Goal: Transaction & Acquisition: Purchase product/service

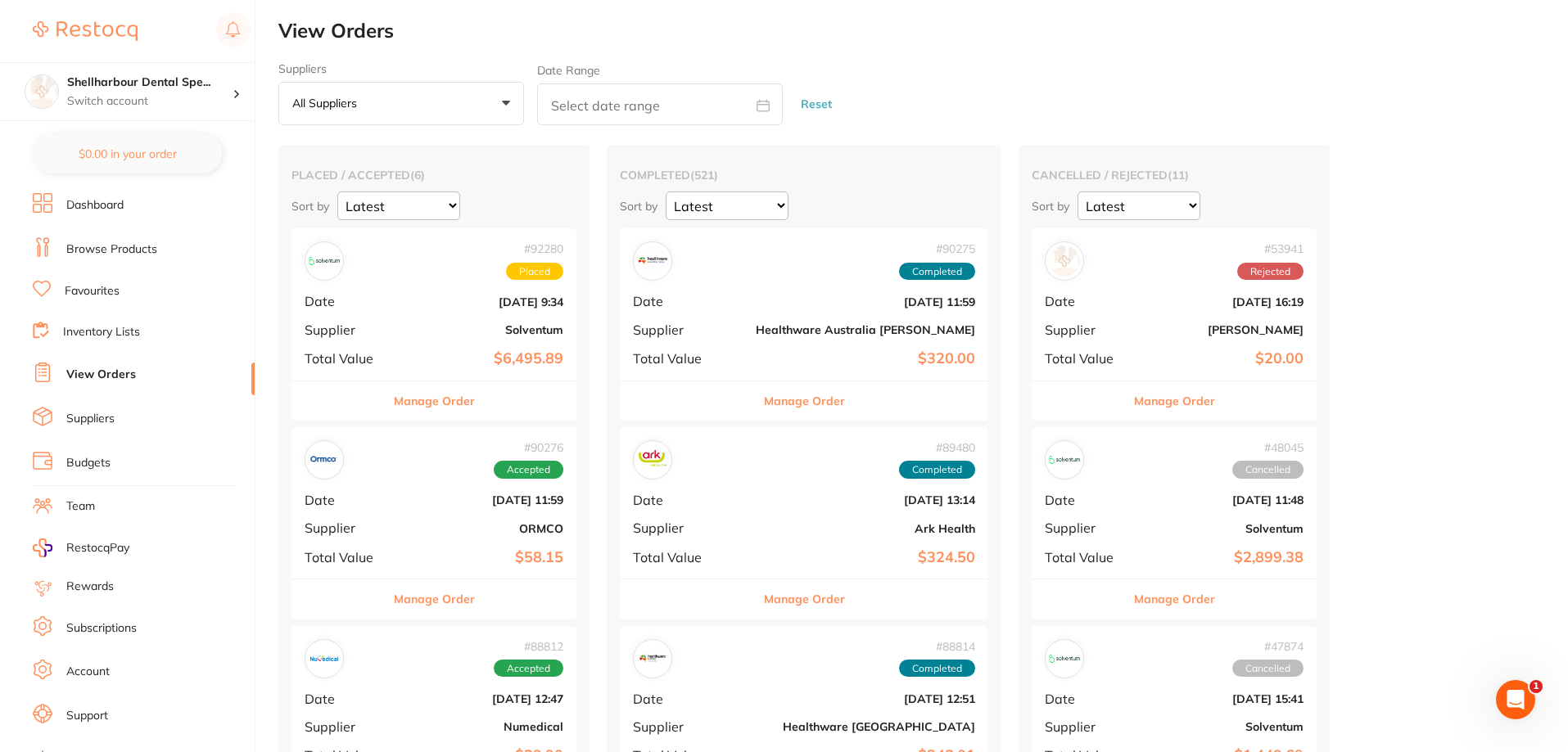
click at [123, 264] on ul "Dashboard Browse Products Favourites Inventory Lists View Orders Suppliers Budg…" at bounding box center [144, 475] width 222 height 564
click at [121, 258] on li "Browse Products" at bounding box center [144, 249] width 222 height 24
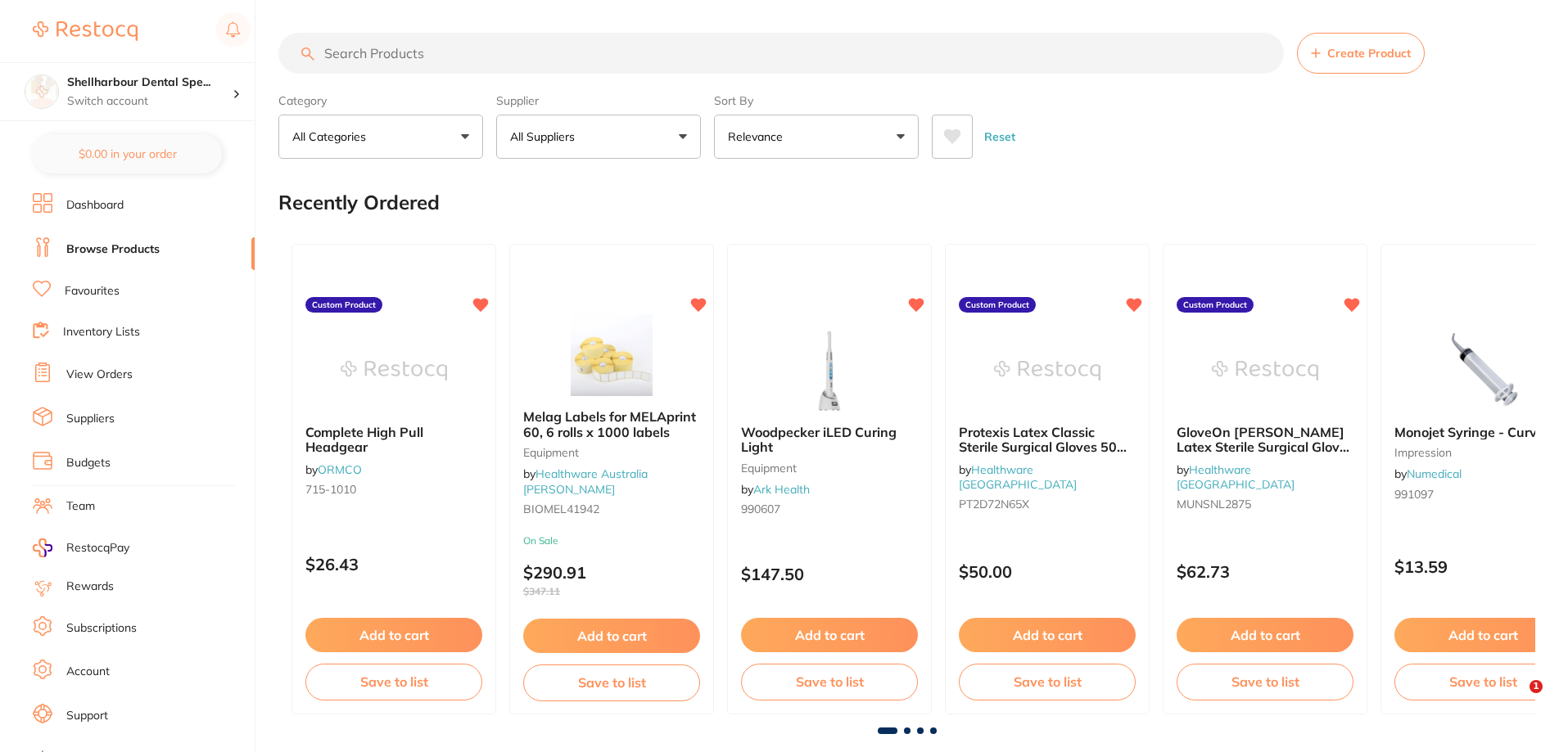
click at [405, 54] on input "search" at bounding box center [780, 53] width 1005 height 41
click at [417, 65] on input "search" at bounding box center [780, 53] width 1005 height 41
click at [381, 71] on input "search" at bounding box center [780, 53] width 1005 height 41
click at [398, 51] on input "search" at bounding box center [780, 53] width 1005 height 41
type input "dry tip"
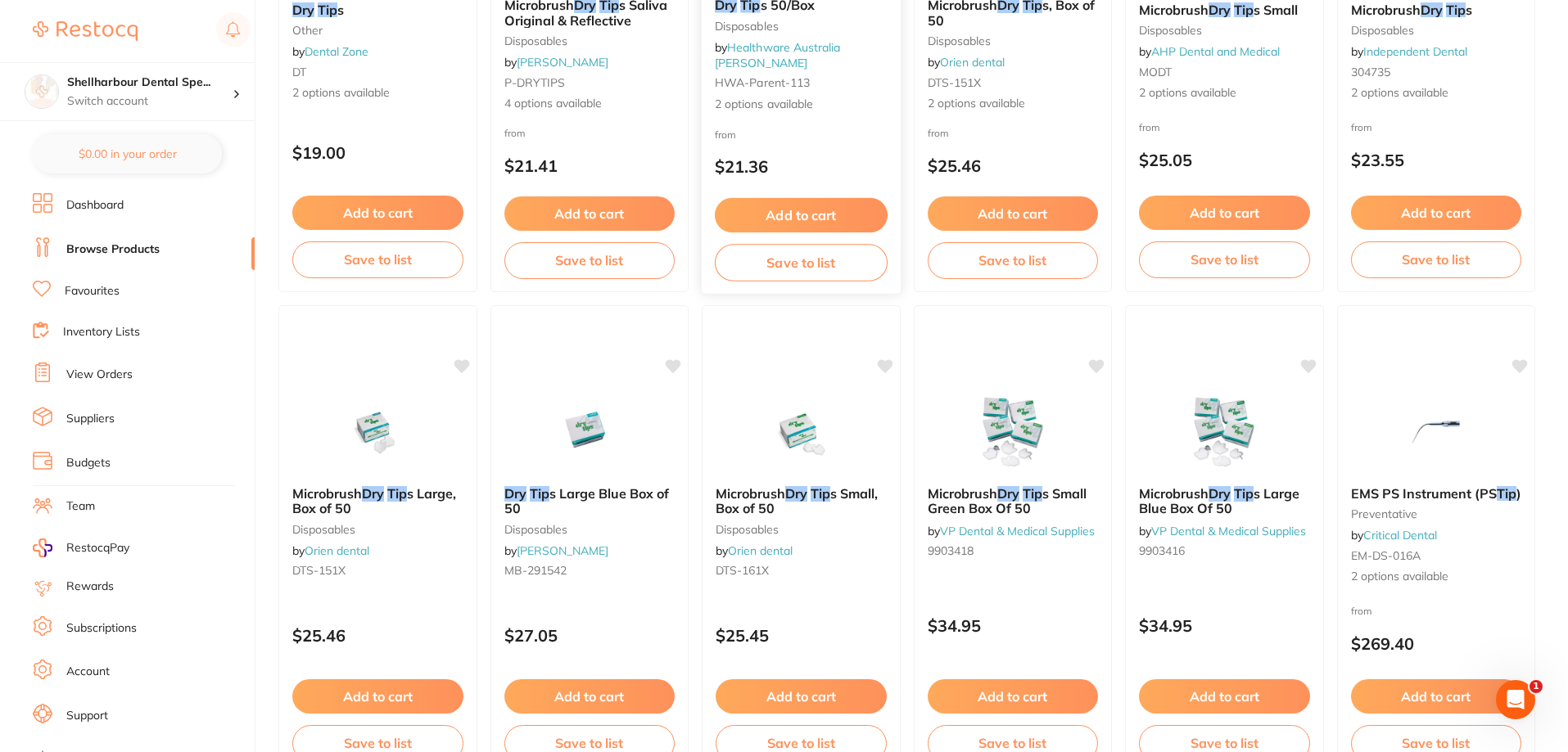
scroll to position [82, 0]
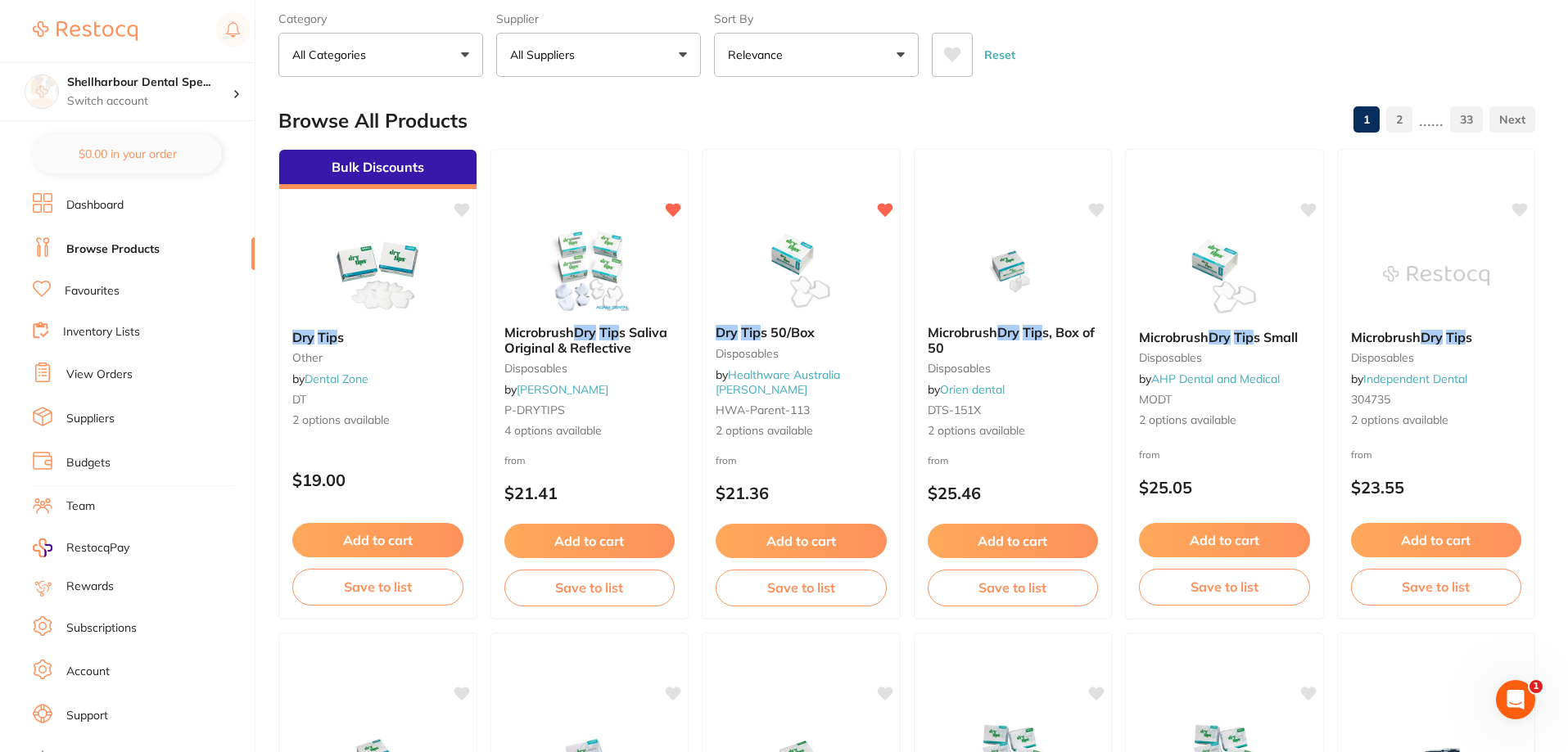
drag, startPoint x: 805, startPoint y: 332, endPoint x: 822, endPoint y: 336, distance: 17.5
click at [815, 333] on span "s 50/Box" at bounding box center [788, 332] width 54 height 17
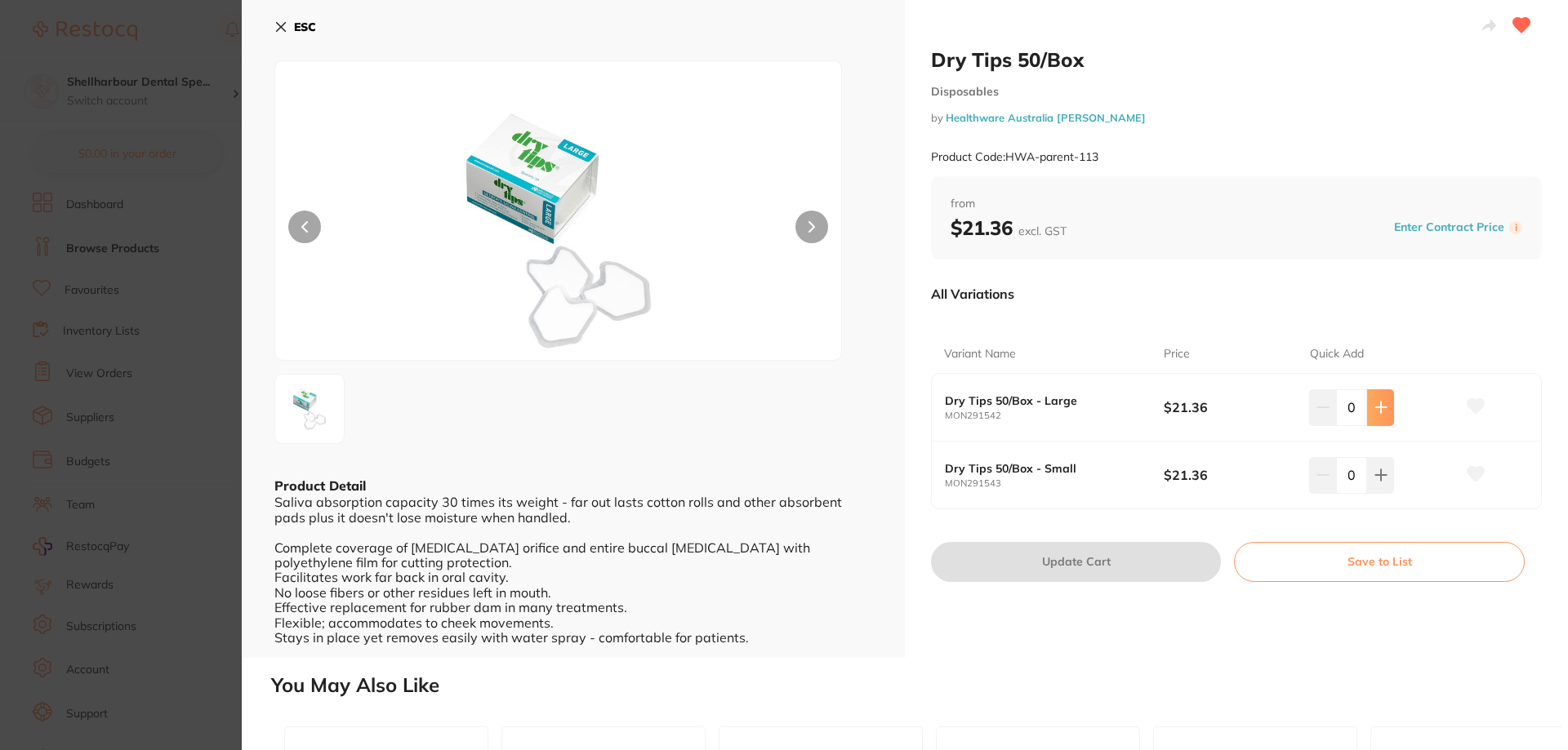
click at [1378, 399] on button at bounding box center [1380, 407] width 27 height 36
click at [1378, 400] on button at bounding box center [1380, 407] width 27 height 36
click at [1378, 401] on button at bounding box center [1380, 407] width 27 height 36
click at [1379, 402] on icon at bounding box center [1381, 408] width 13 height 13
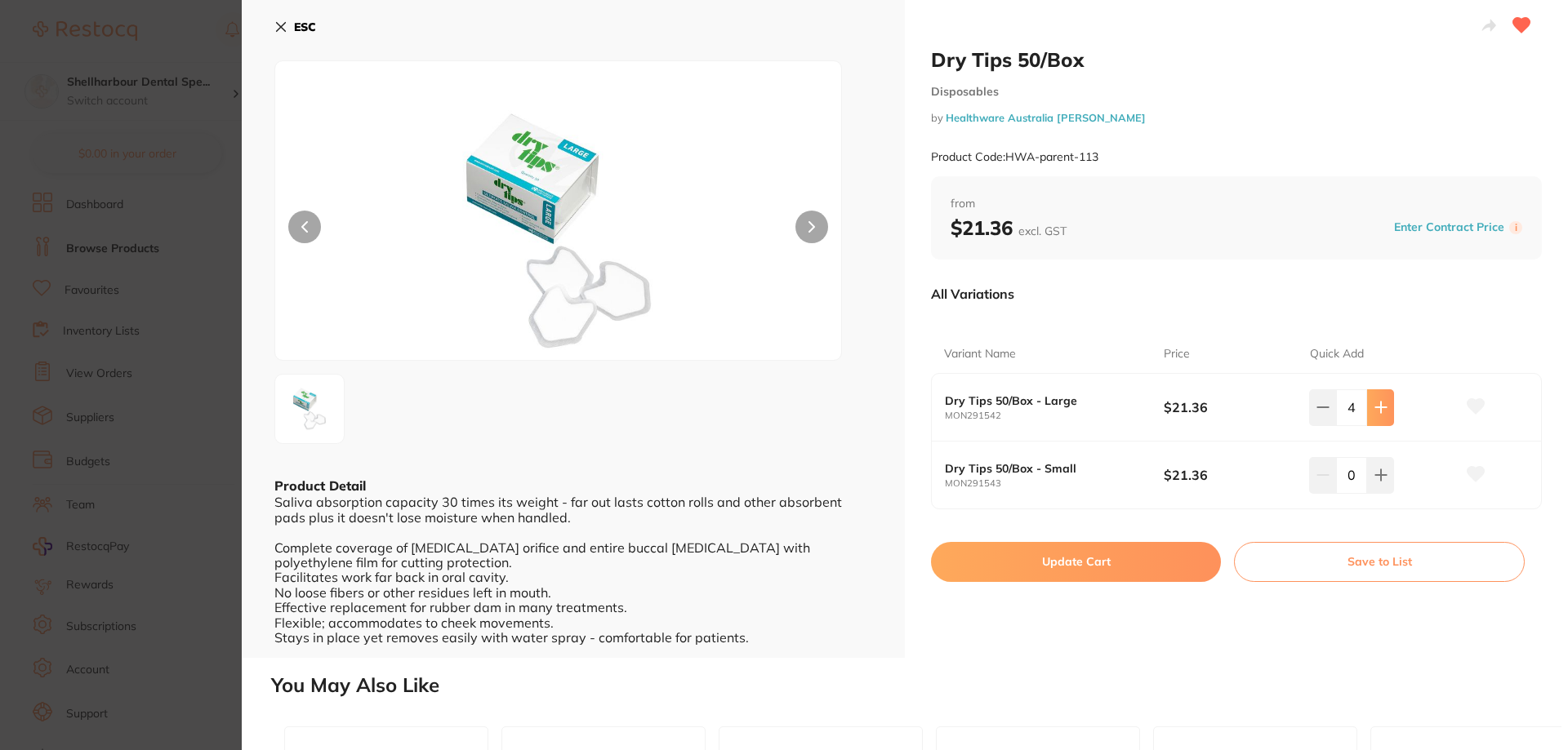
click at [1379, 402] on icon at bounding box center [1381, 408] width 13 height 13
type input "6"
click at [1100, 580] on button "Update Cart" at bounding box center [1075, 561] width 290 height 39
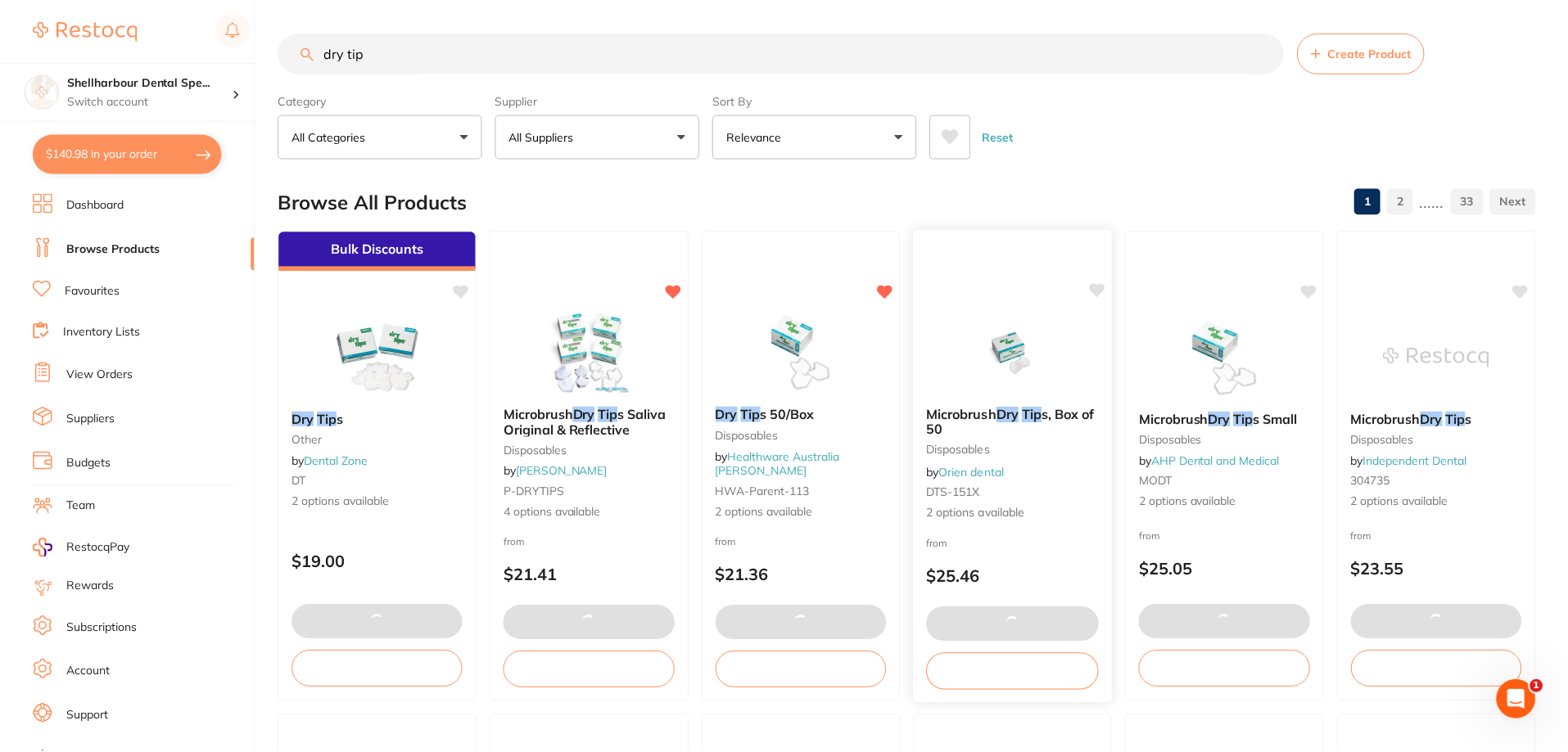
scroll to position [82, 0]
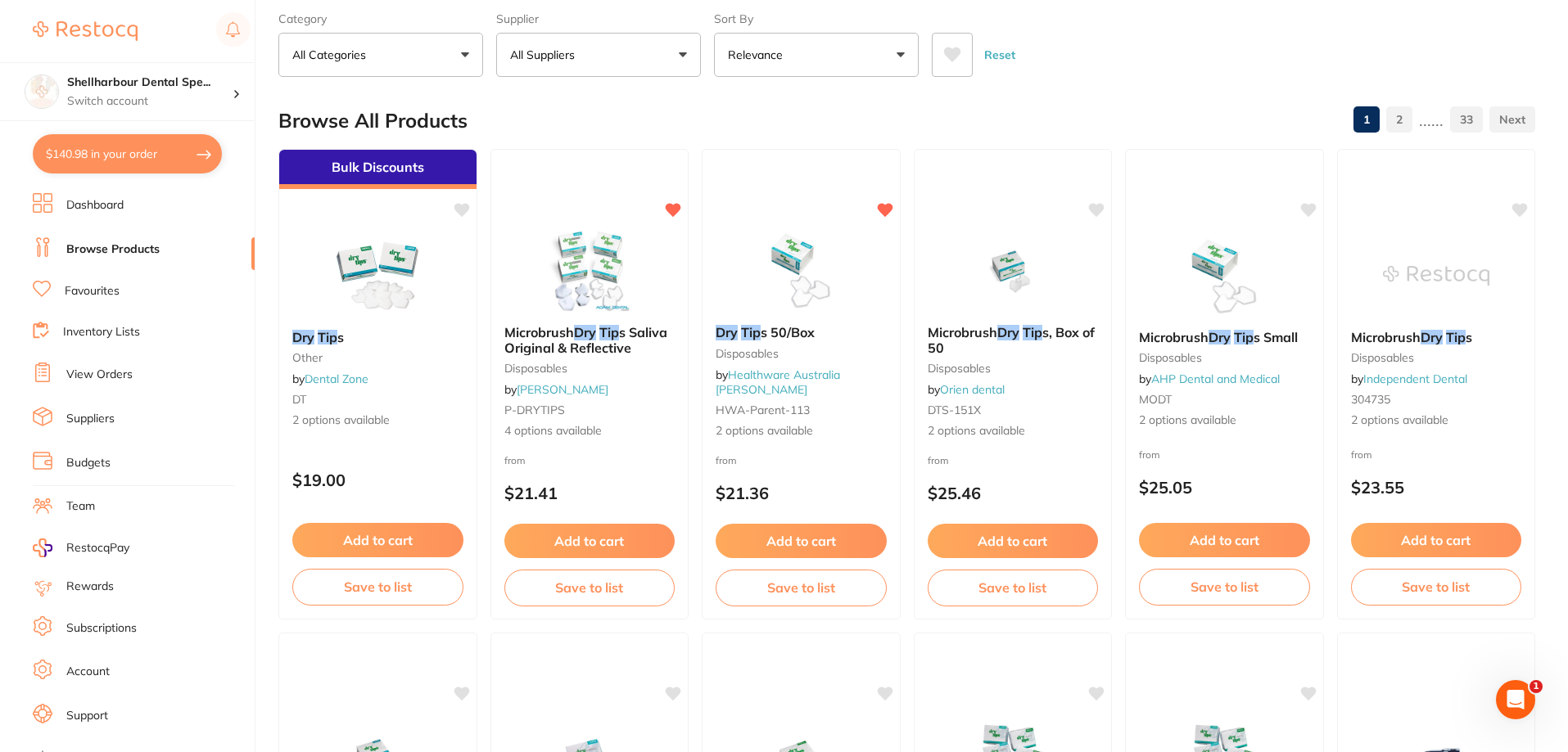
click at [181, 149] on button "$140.98 in your order" at bounding box center [127, 154] width 189 height 39
checkbox input "true"
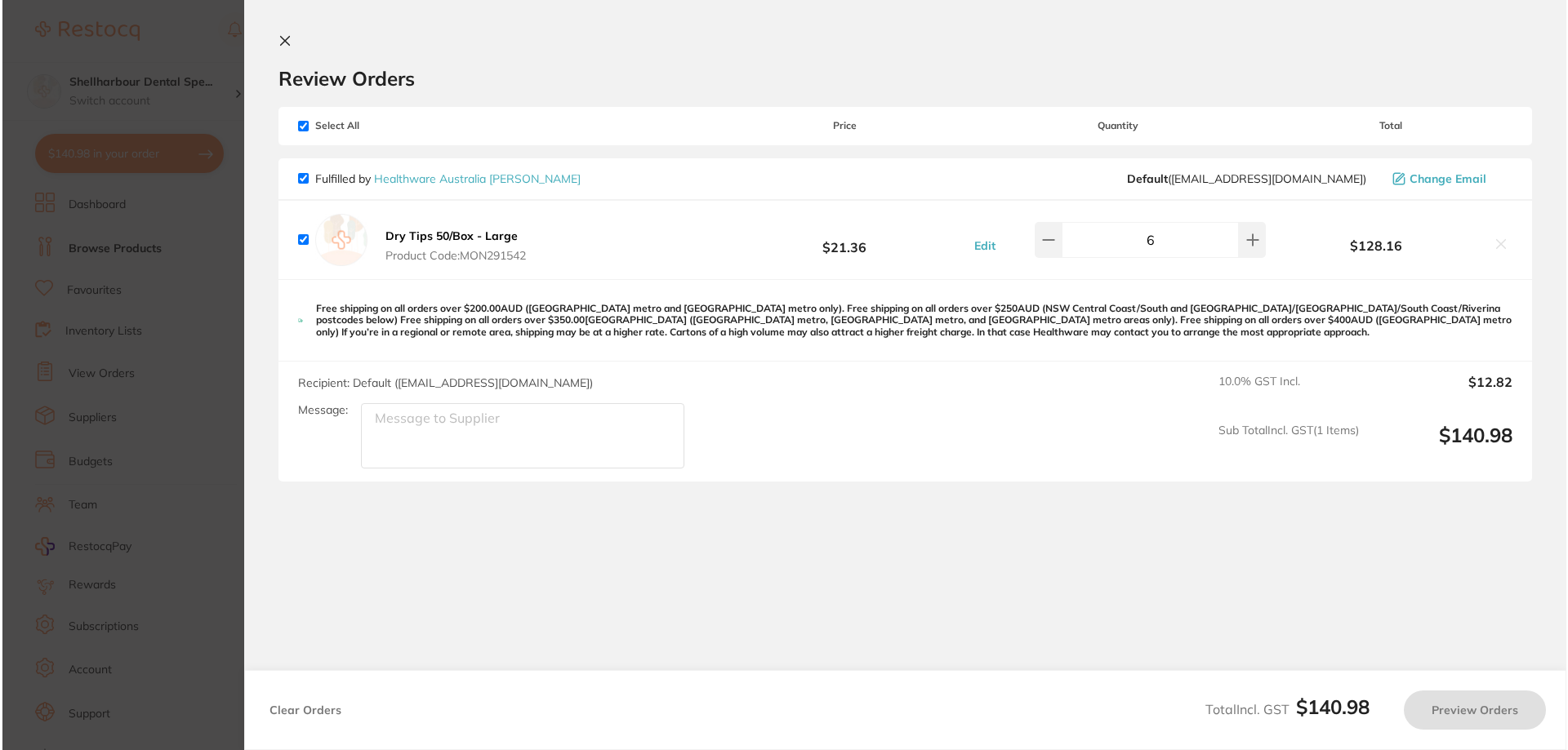
scroll to position [0, 0]
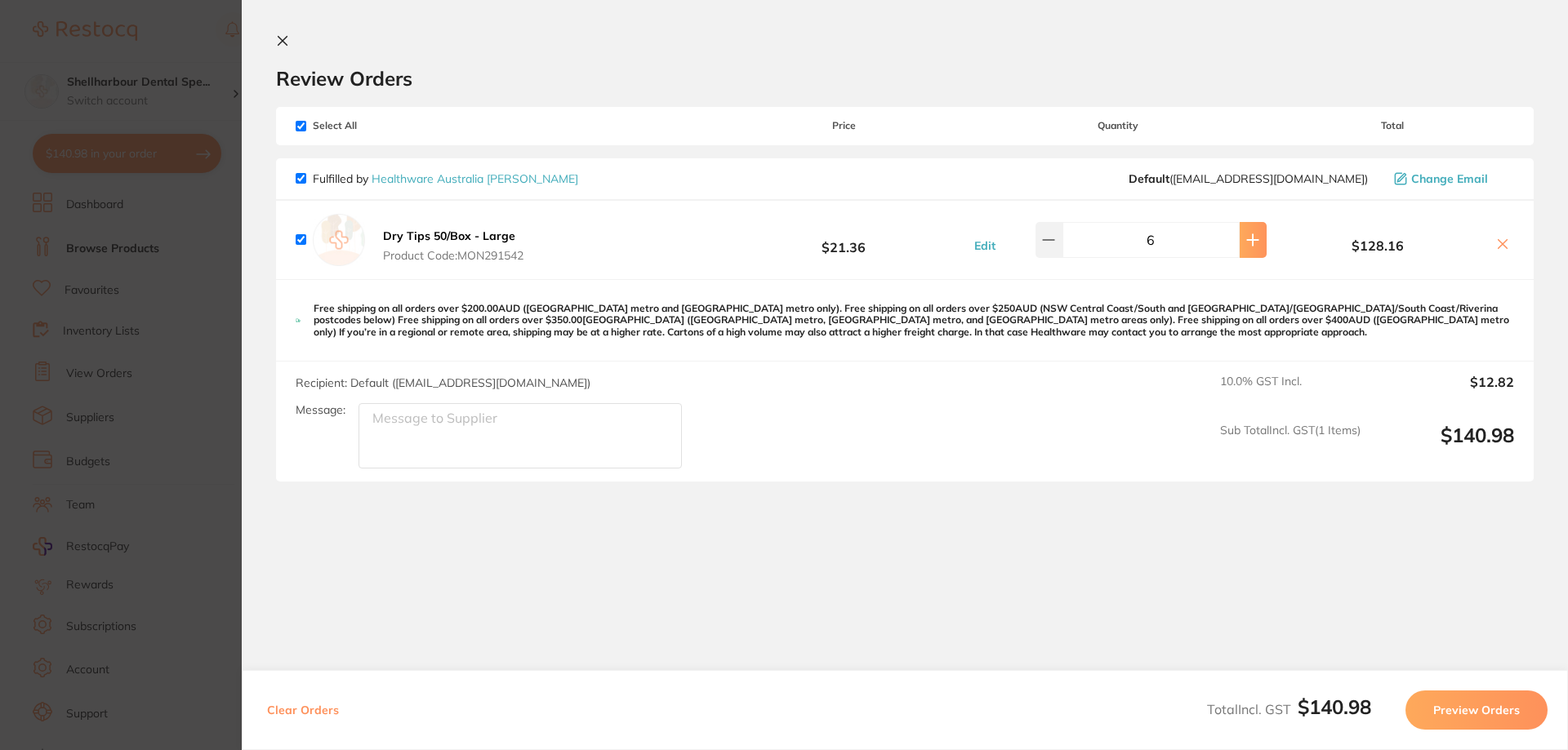
click at [1249, 256] on div "Dry Tips 50/Box - Large Product Code: MON291542 $21.36 Edit 6 $128.16" at bounding box center [904, 240] width 1258 height 78
click at [1249, 249] on button at bounding box center [1252, 240] width 27 height 36
click at [1247, 248] on button at bounding box center [1252, 240] width 27 height 36
click at [1241, 248] on button at bounding box center [1252, 240] width 27 height 36
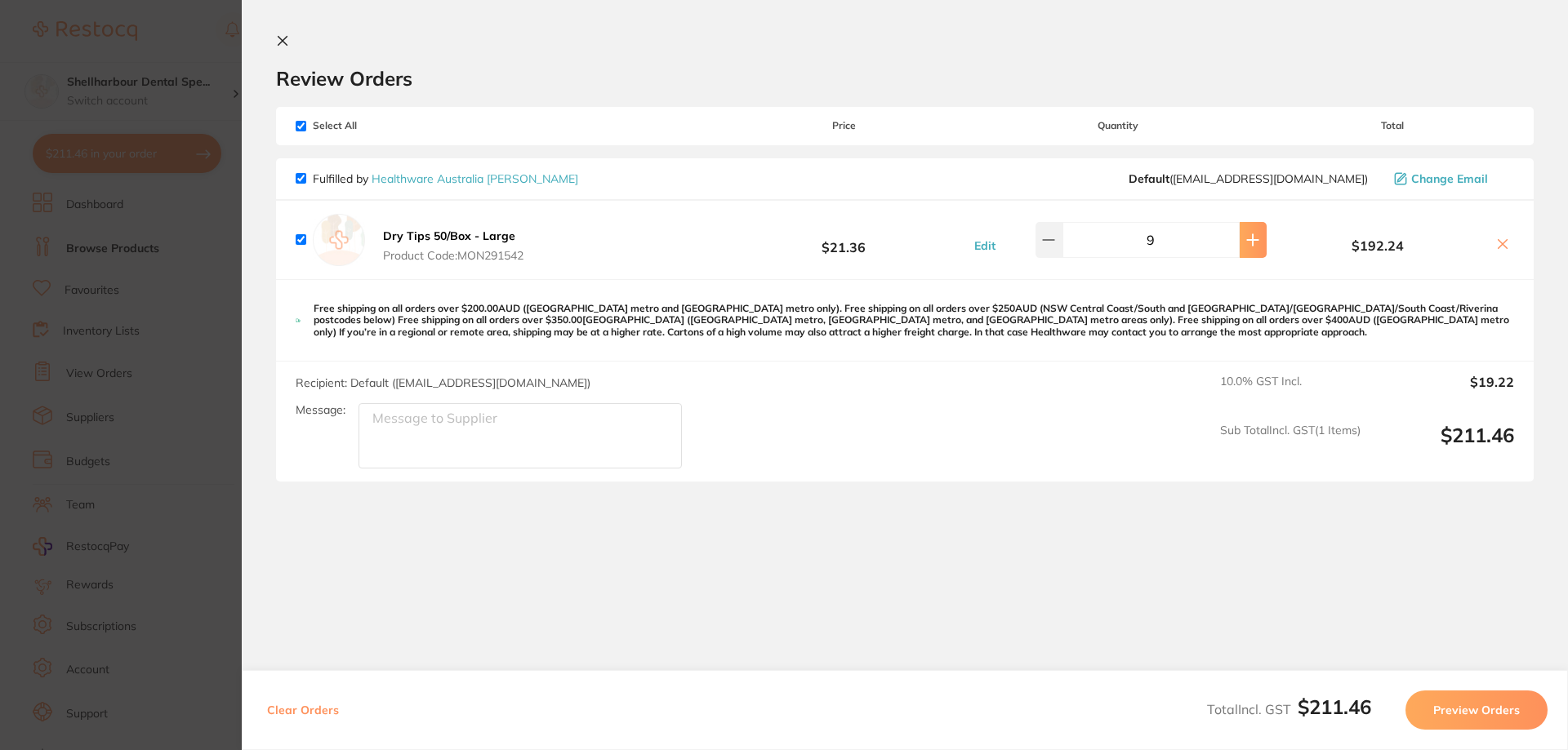
type input "10"
drag, startPoint x: 282, startPoint y: 34, endPoint x: 286, endPoint y: 43, distance: 9.8
click at [282, 35] on icon at bounding box center [282, 41] width 13 height 13
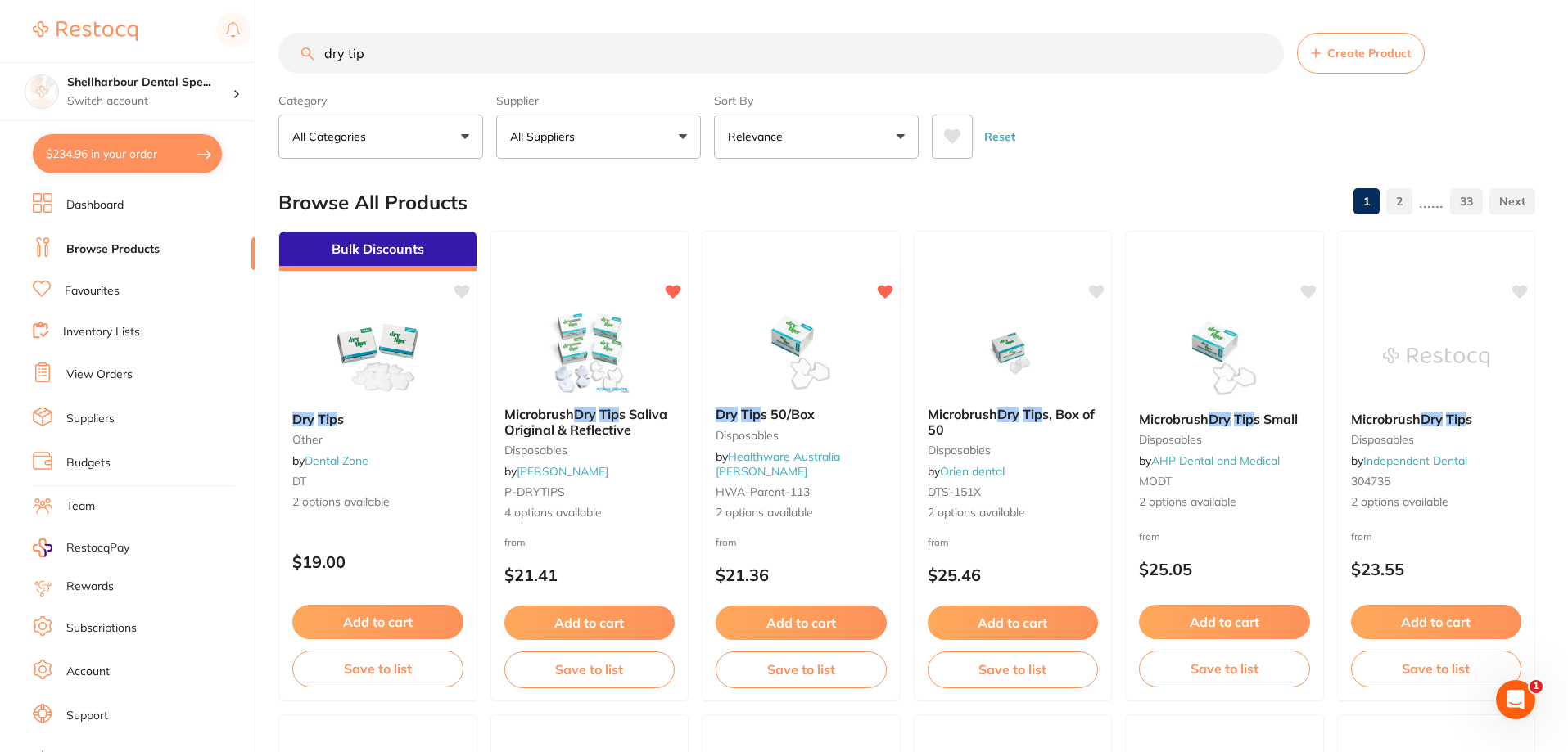
click at [392, 53] on input "dry tip" at bounding box center [780, 53] width 1005 height 41
drag, startPoint x: 206, startPoint y: 61, endPoint x: 62, endPoint y: 57, distance: 144.1
click at [62, 57] on div "$234.96 Shellharbour Dental Spe... Switch account Shellharbour Dental Specialis…" at bounding box center [784, 376] width 1568 height 752
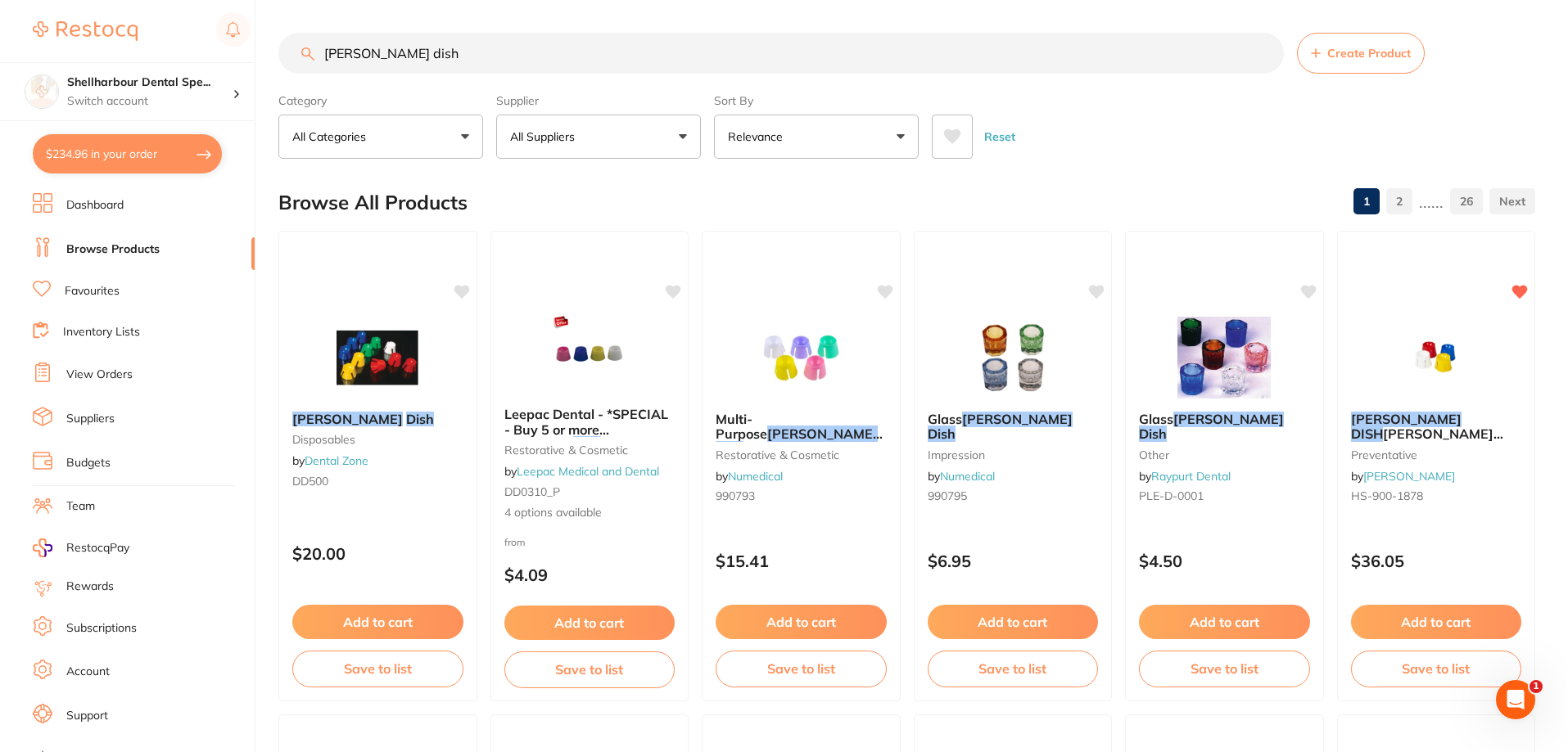
click at [959, 155] on button at bounding box center [952, 136] width 41 height 44
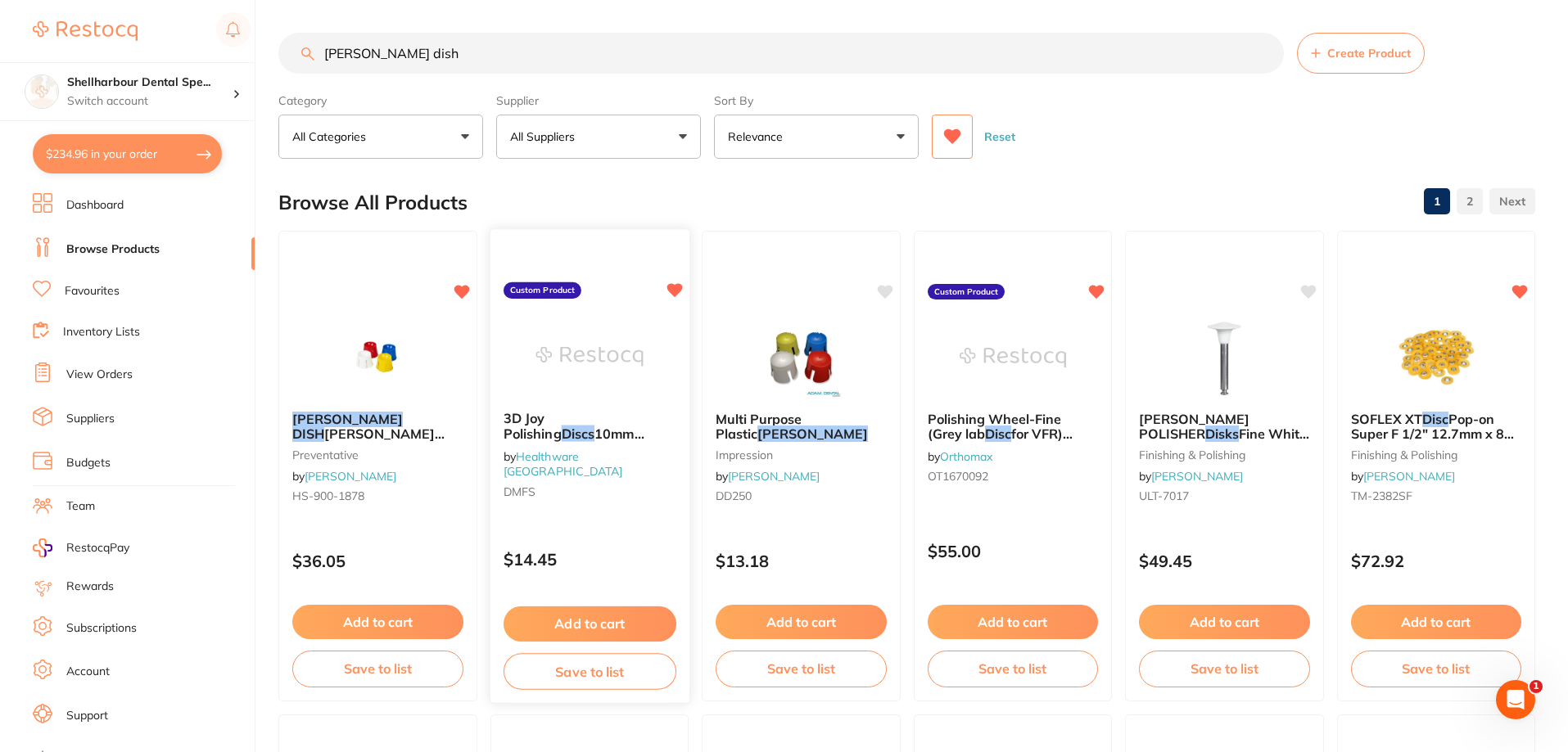
click at [637, 616] on button "Add to cart" at bounding box center [589, 624] width 173 height 35
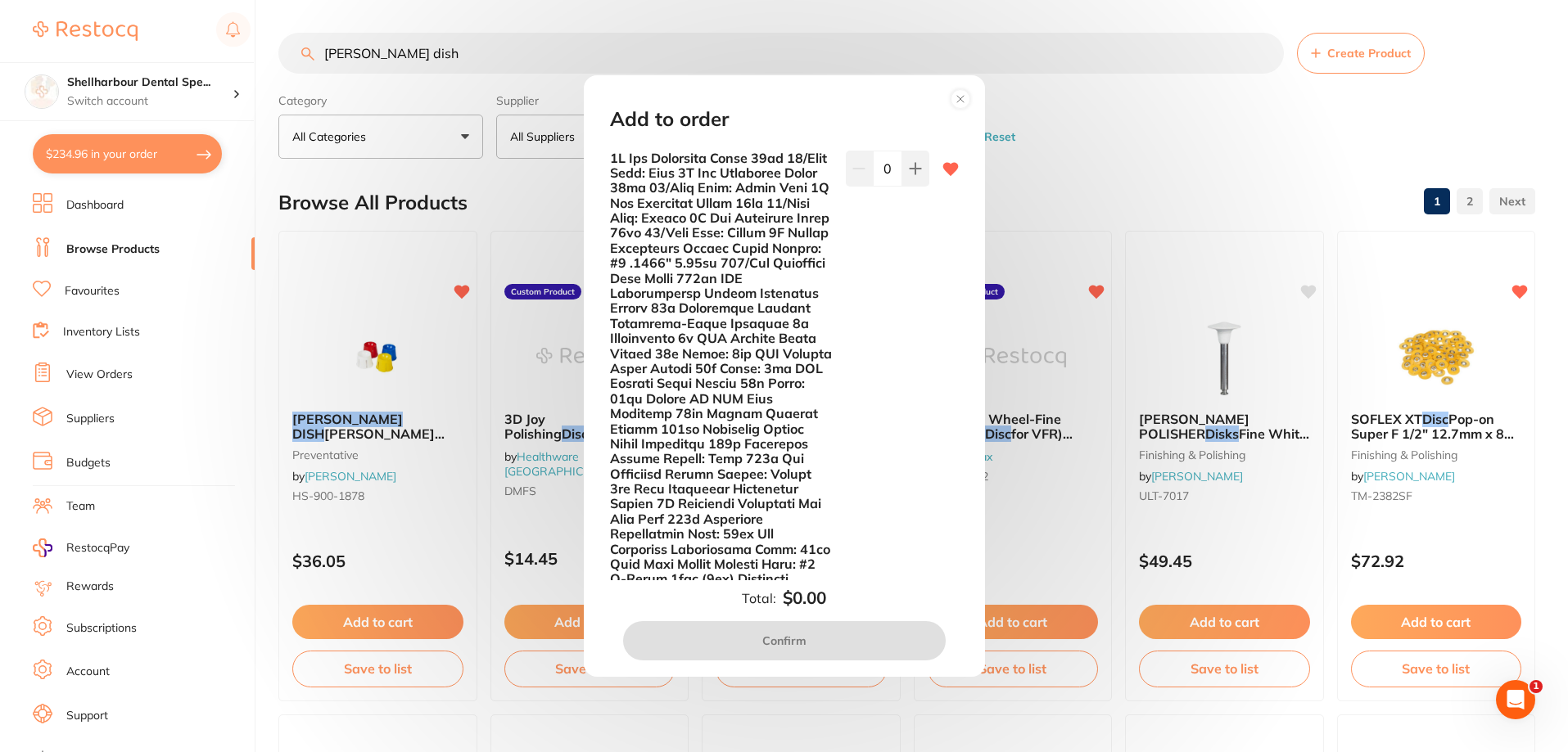
click at [963, 96] on circle at bounding box center [959, 99] width 19 height 19
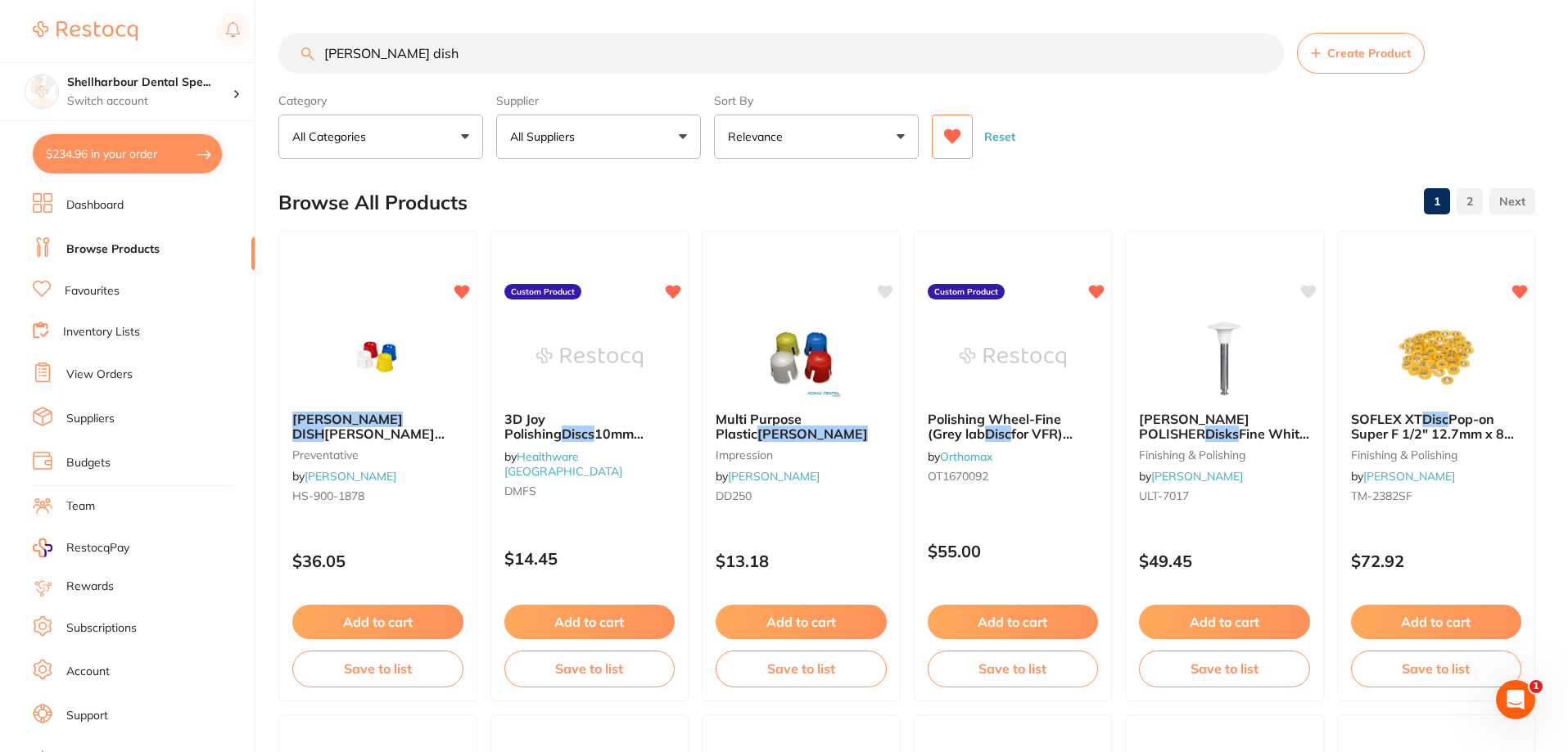
click at [448, 58] on input "[PERSON_NAME] dish" at bounding box center [780, 53] width 1005 height 41
type input "[PERSON_NAME]"
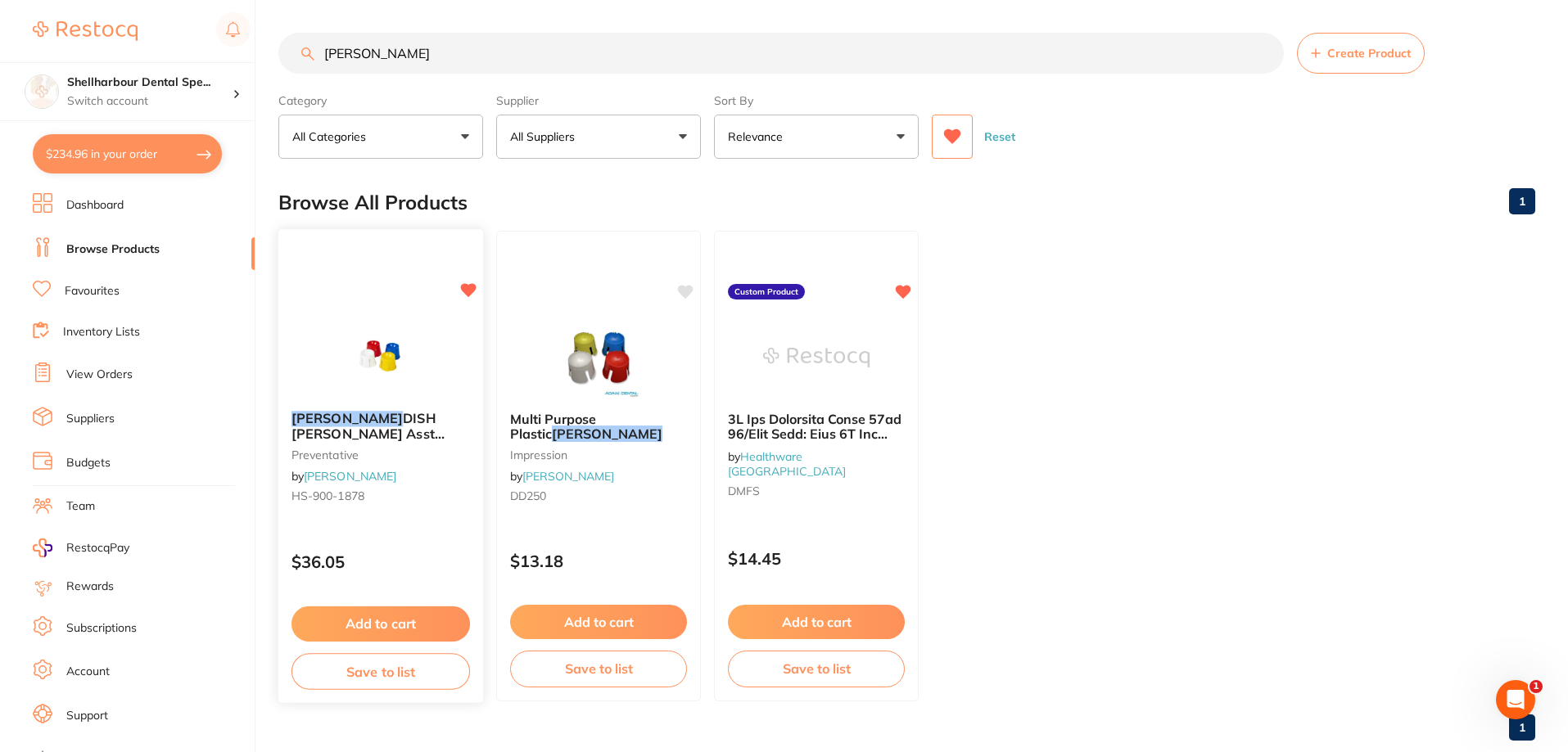
click at [421, 390] on img at bounding box center [380, 356] width 107 height 83
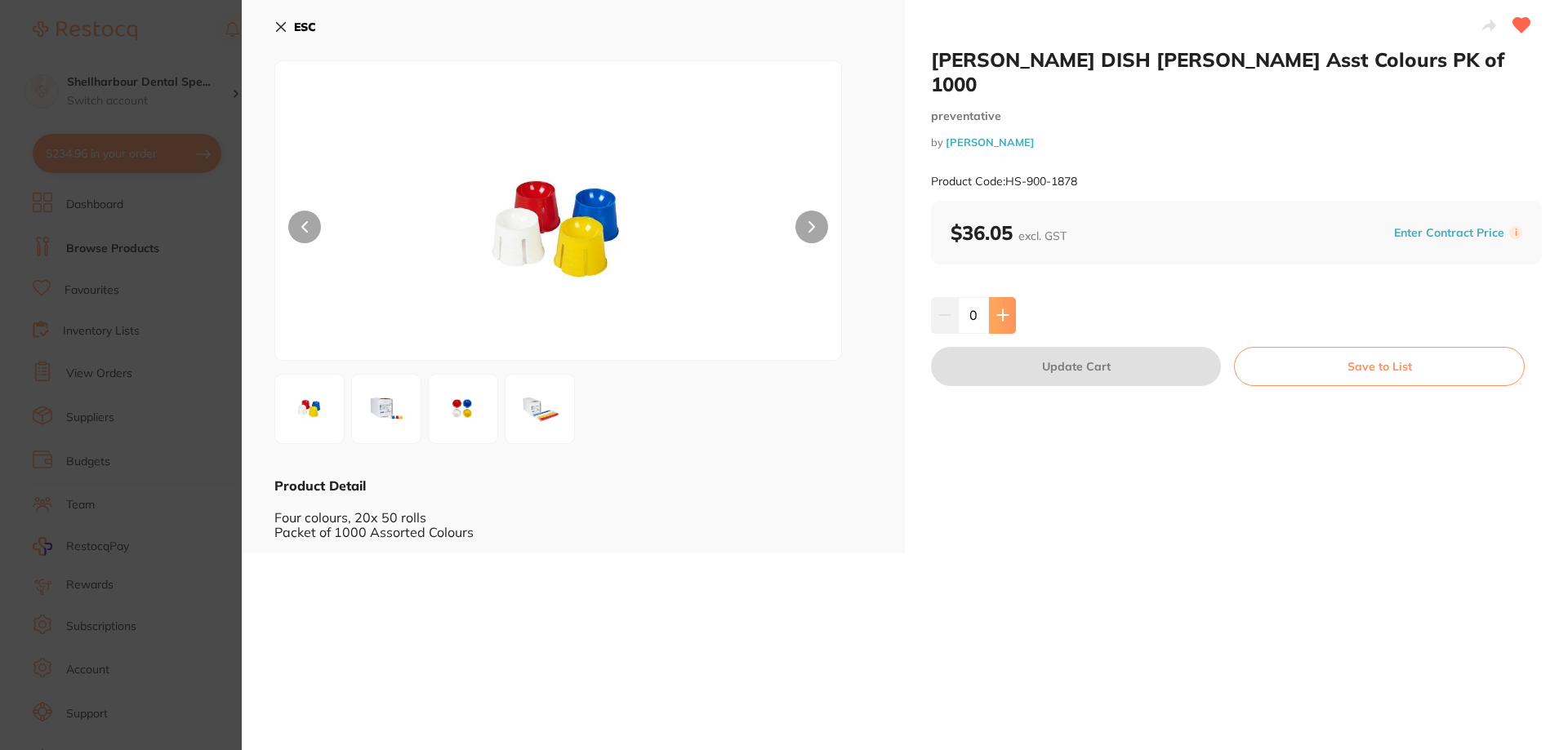
click at [1007, 309] on icon at bounding box center [1003, 315] width 13 height 13
type input "1"
click at [1007, 347] on button "Update Cart" at bounding box center [1075, 367] width 290 height 39
checkbox input "false"
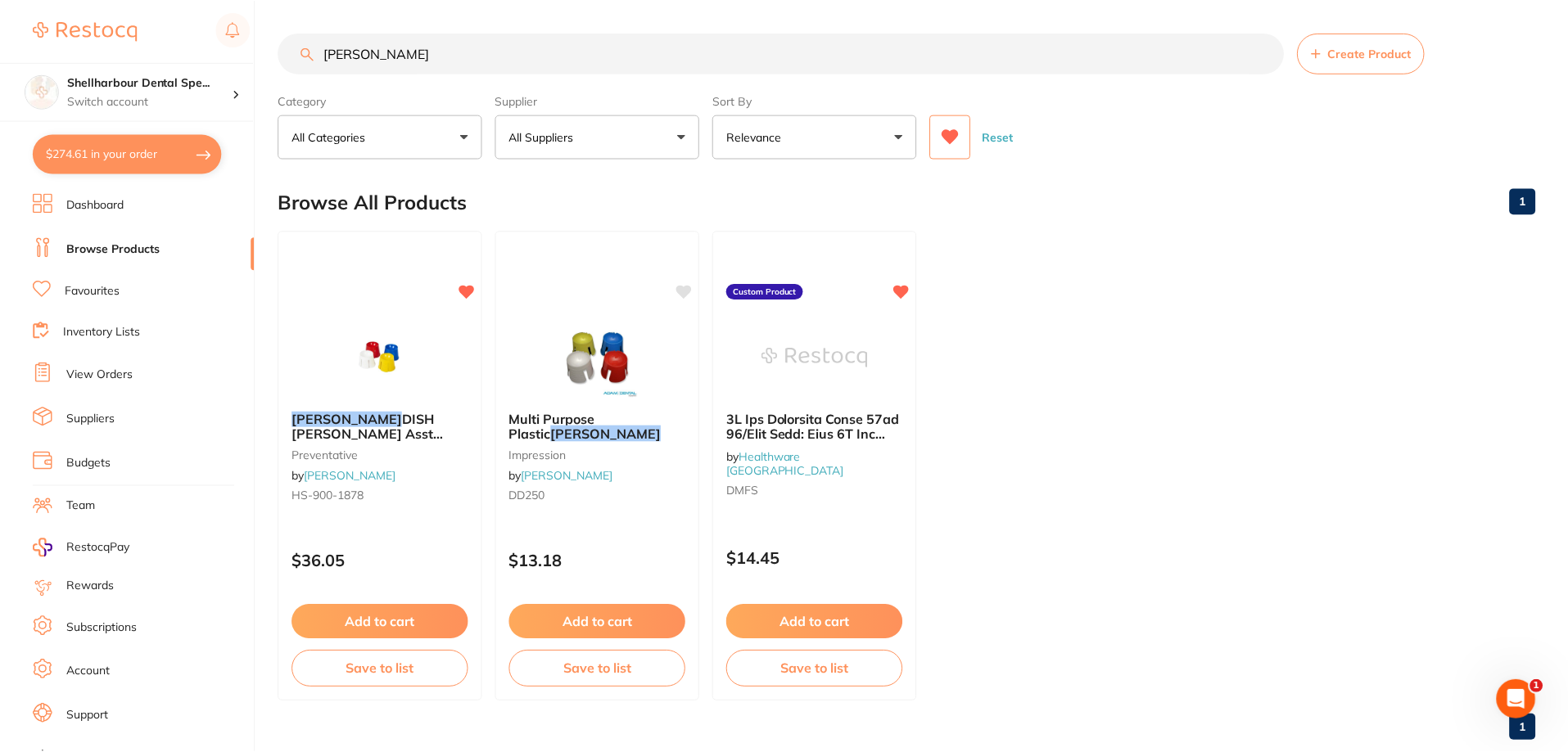
scroll to position [1, 0]
click at [295, 47] on input "[PERSON_NAME]" at bounding box center [780, 52] width 1005 height 41
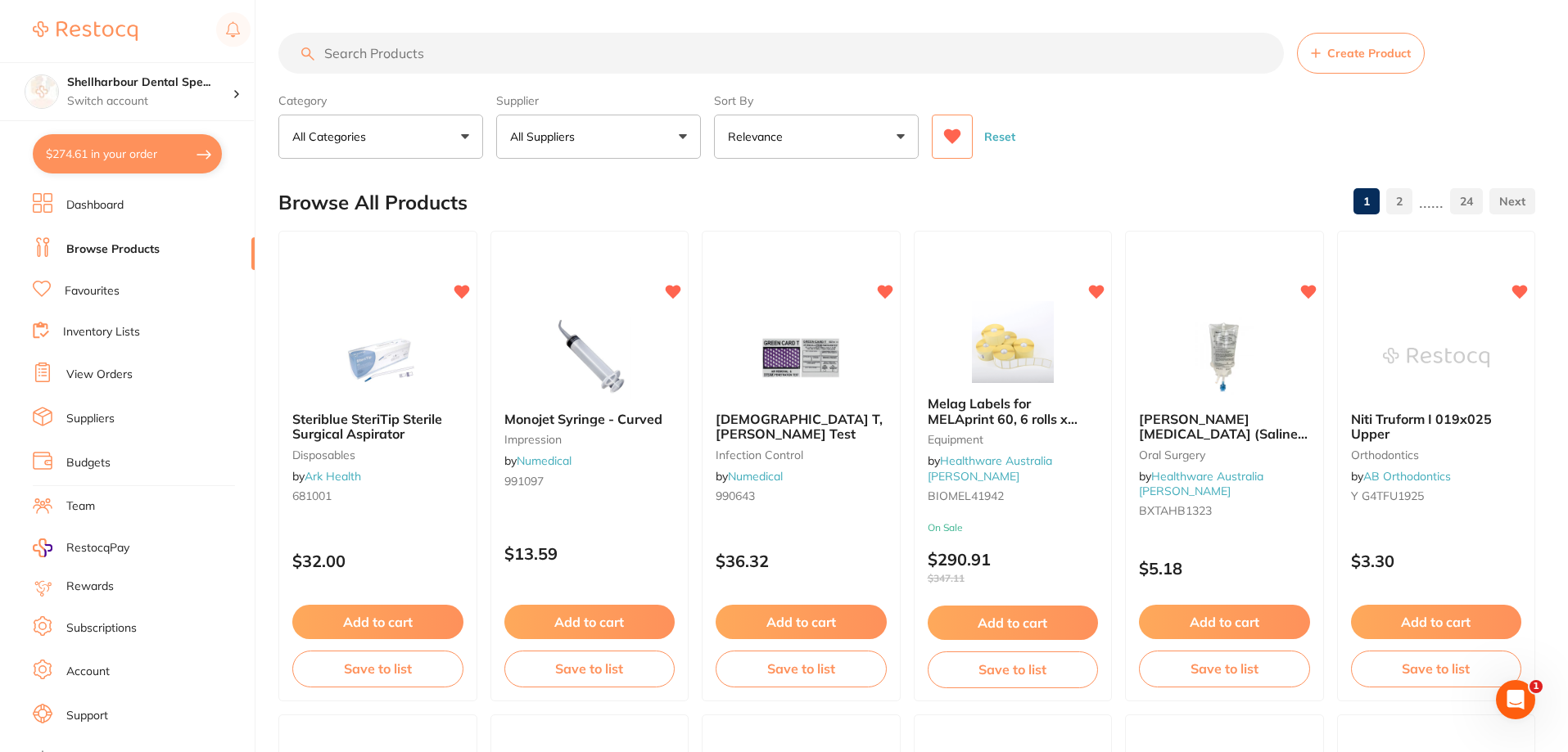
scroll to position [0, 0]
type input "gauze"
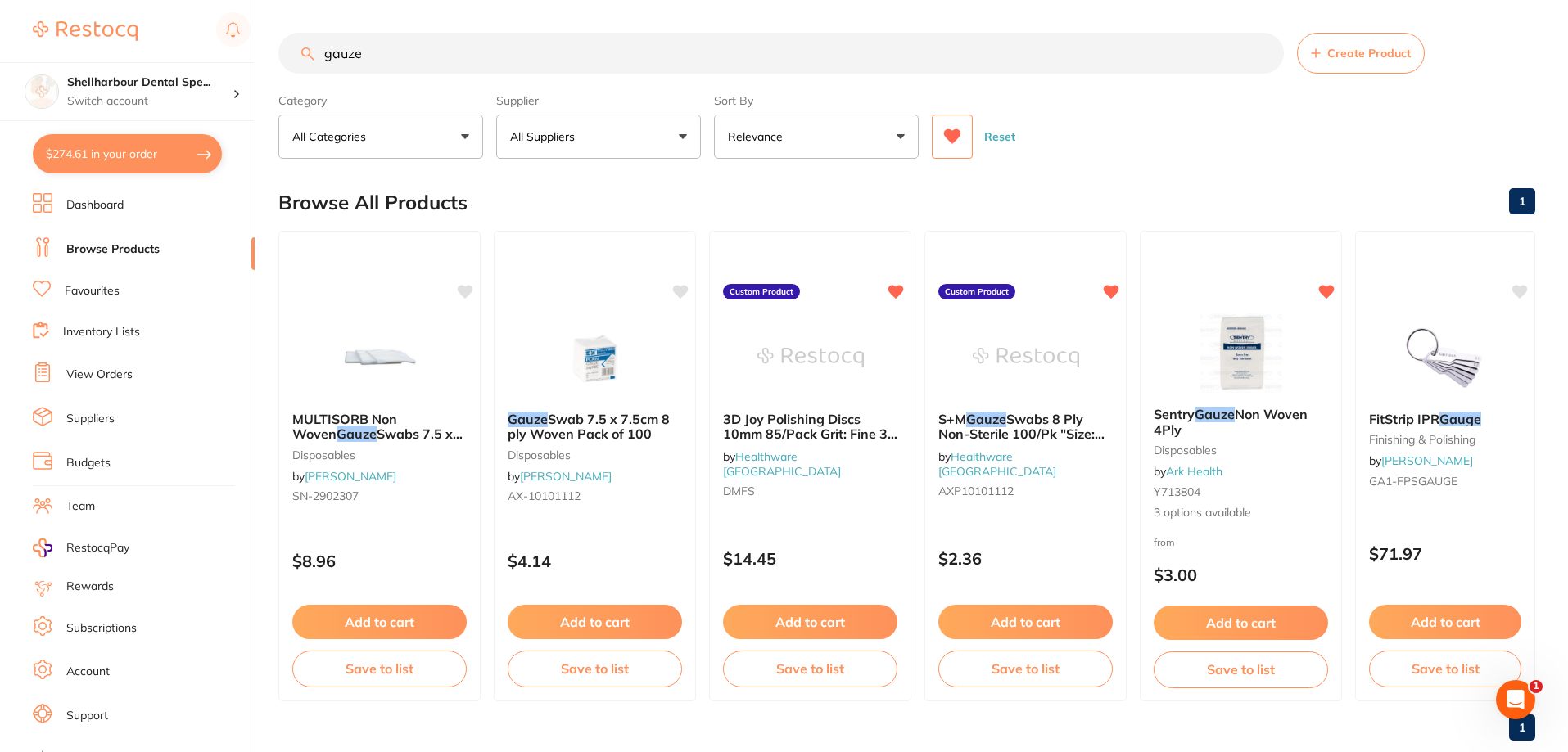
drag, startPoint x: 1044, startPoint y: 627, endPoint x: 1039, endPoint y: 620, distance: 8.6
click at [1044, 628] on button "Add to cart" at bounding box center [1025, 621] width 175 height 35
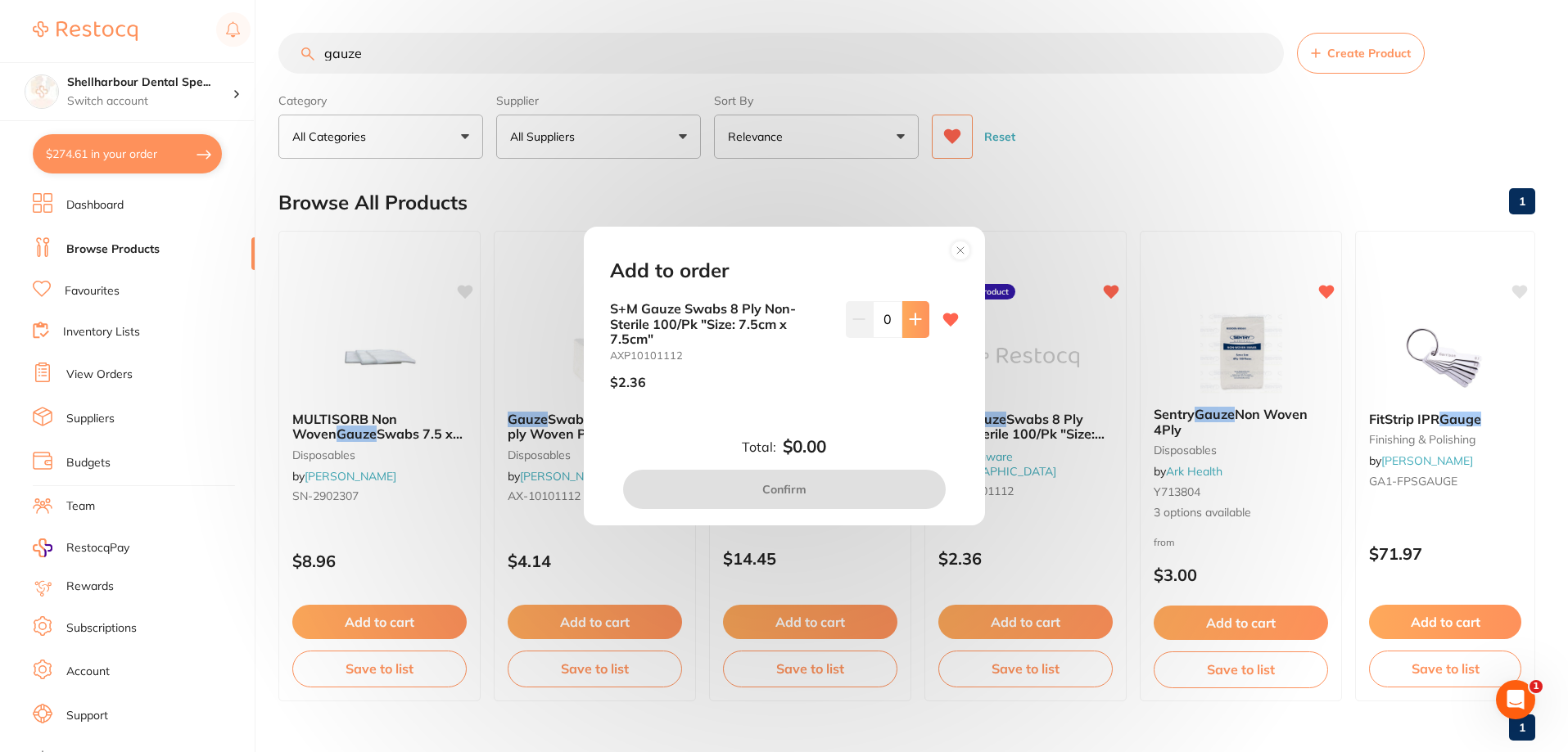
click at [916, 305] on button at bounding box center [916, 319] width 27 height 36
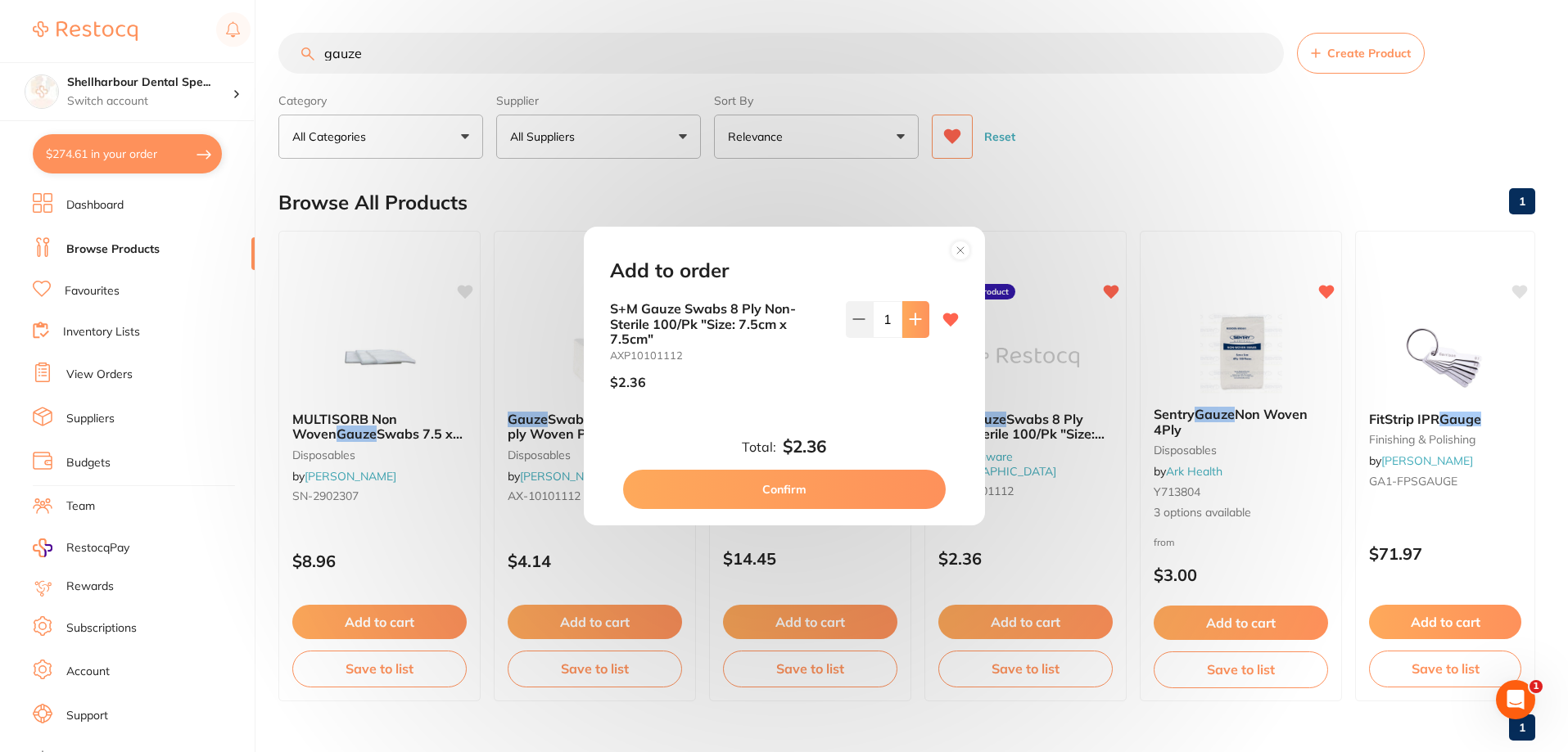
click at [915, 307] on button at bounding box center [916, 319] width 27 height 36
click at [915, 308] on button at bounding box center [916, 319] width 27 height 36
drag, startPoint x: 915, startPoint y: 308, endPoint x: 918, endPoint y: 315, distance: 7.6
click at [916, 310] on button at bounding box center [916, 319] width 27 height 36
click at [918, 315] on button at bounding box center [916, 319] width 27 height 36
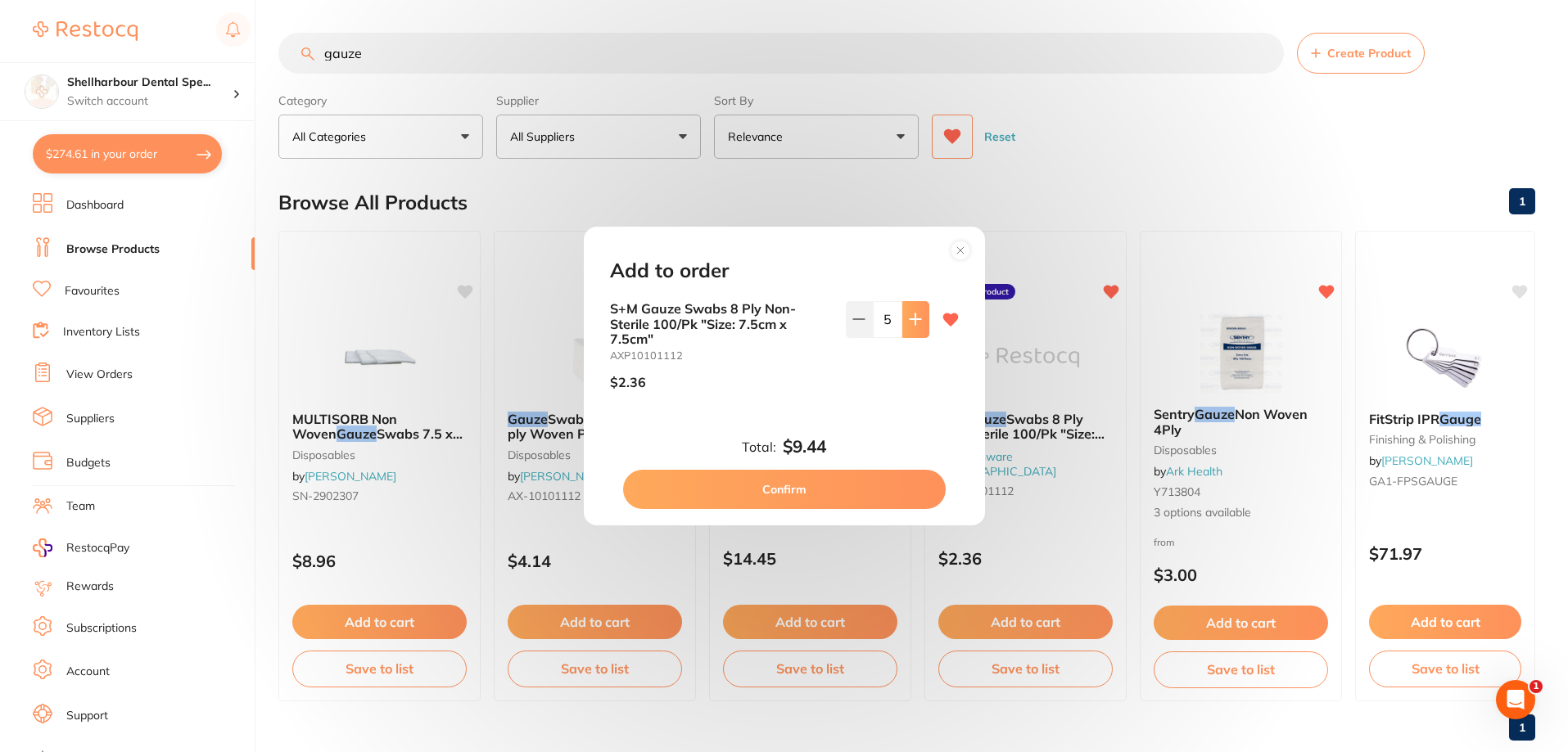
click at [918, 315] on button at bounding box center [916, 319] width 27 height 36
click at [917, 315] on button at bounding box center [916, 319] width 27 height 36
click at [916, 316] on icon at bounding box center [916, 319] width 13 height 13
click at [916, 317] on icon at bounding box center [916, 319] width 13 height 13
click at [916, 316] on icon at bounding box center [916, 319] width 13 height 13
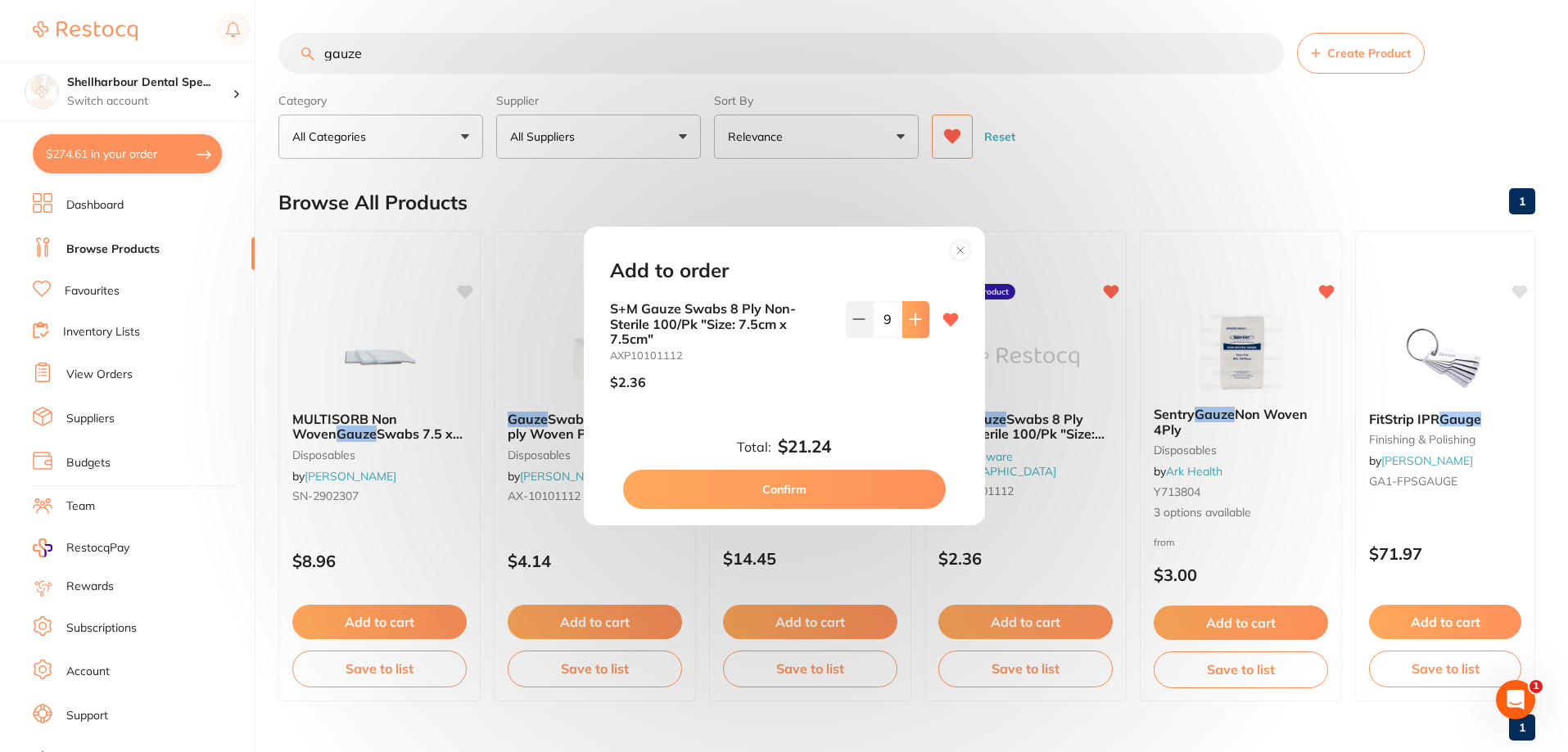
type input "10"
click at [826, 500] on button "Confirm" at bounding box center [784, 489] width 323 height 39
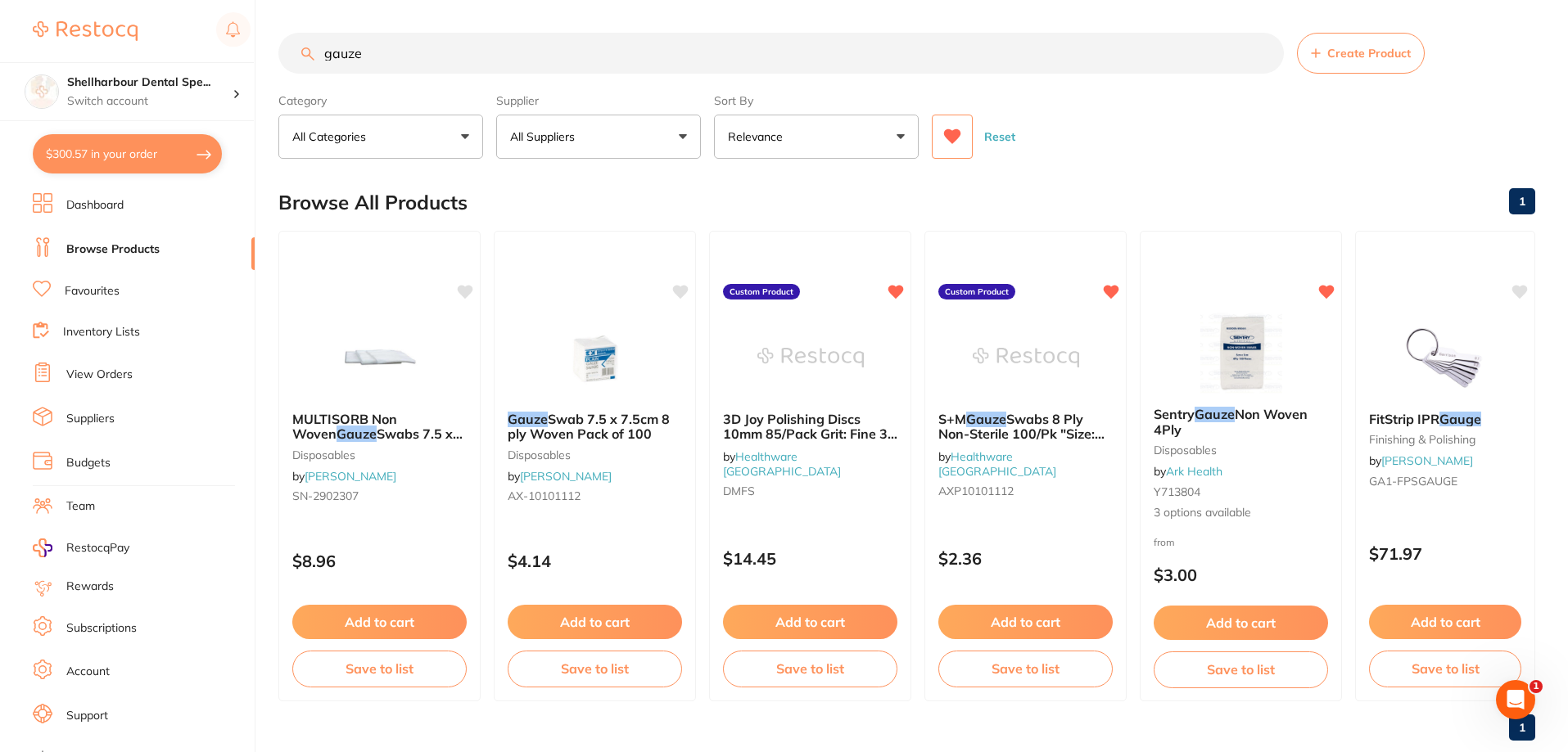
drag, startPoint x: 303, startPoint y: 51, endPoint x: 194, endPoint y: 57, distance: 109.2
click at [196, 58] on div "$300.57 Shellharbour Dental Spe... Switch account Shellharbour Dental Specialis…" at bounding box center [784, 376] width 1568 height 752
type input "bibs"
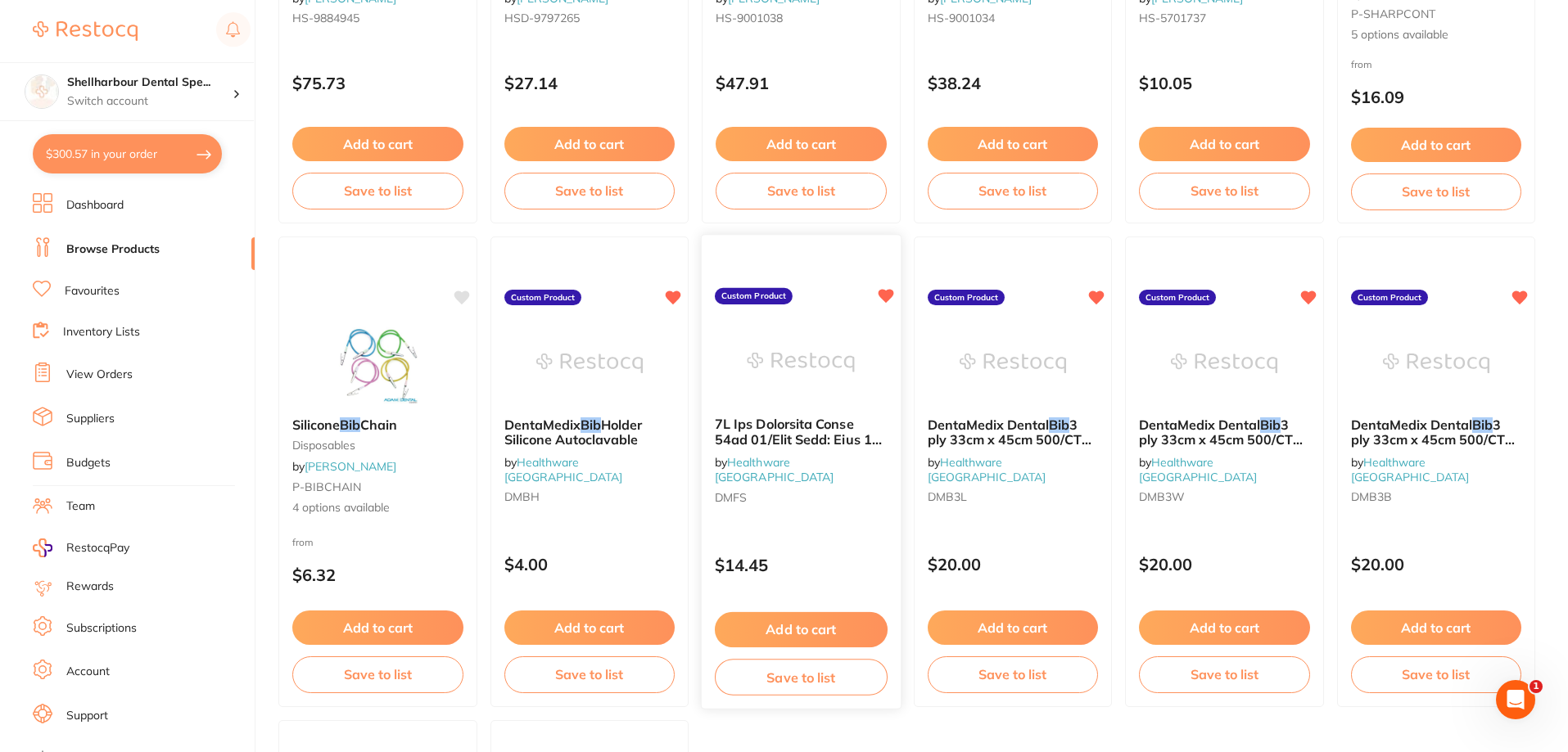
scroll to position [573, 0]
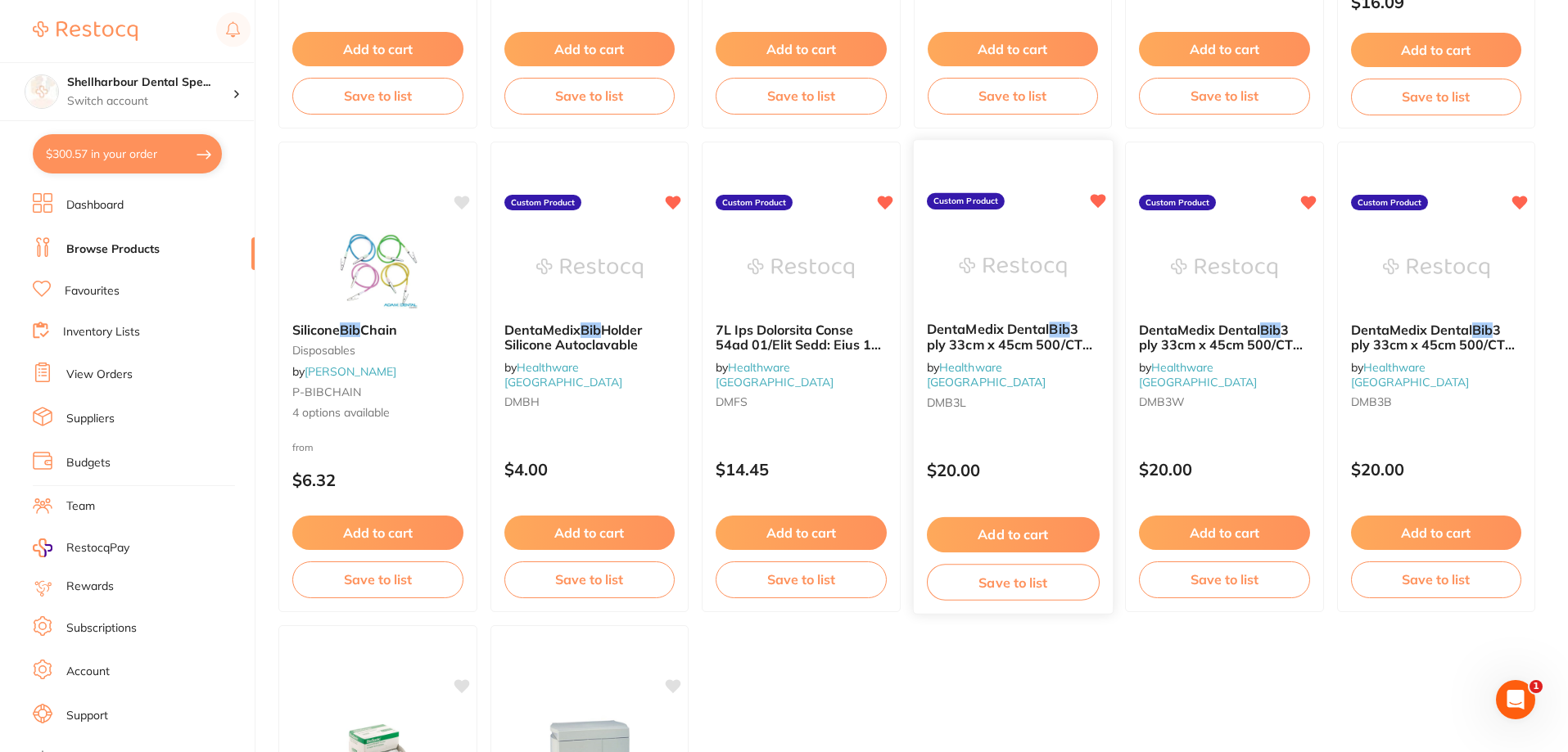
click at [1029, 283] on img at bounding box center [1012, 267] width 107 height 83
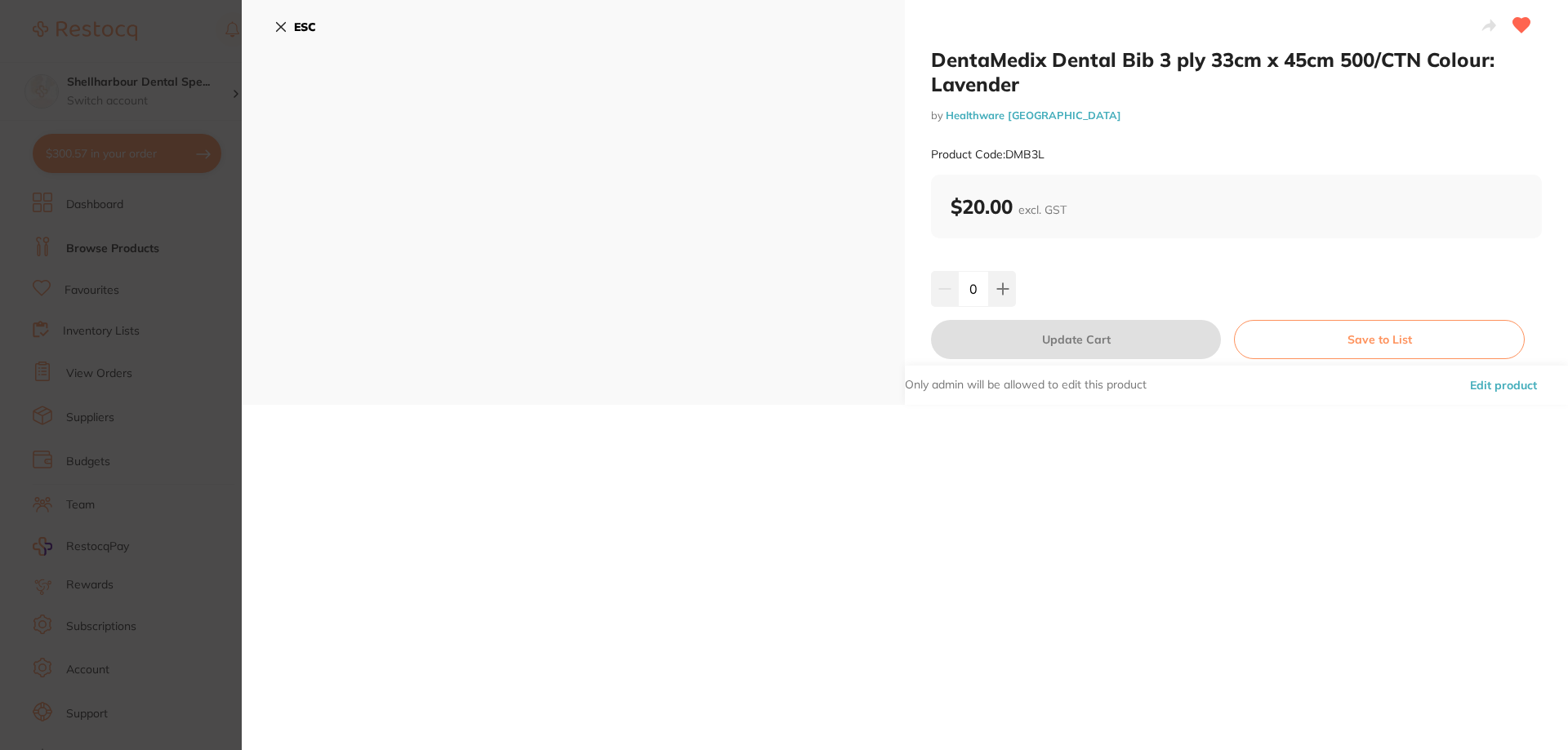
click at [298, 31] on b "ESC" at bounding box center [305, 27] width 22 height 15
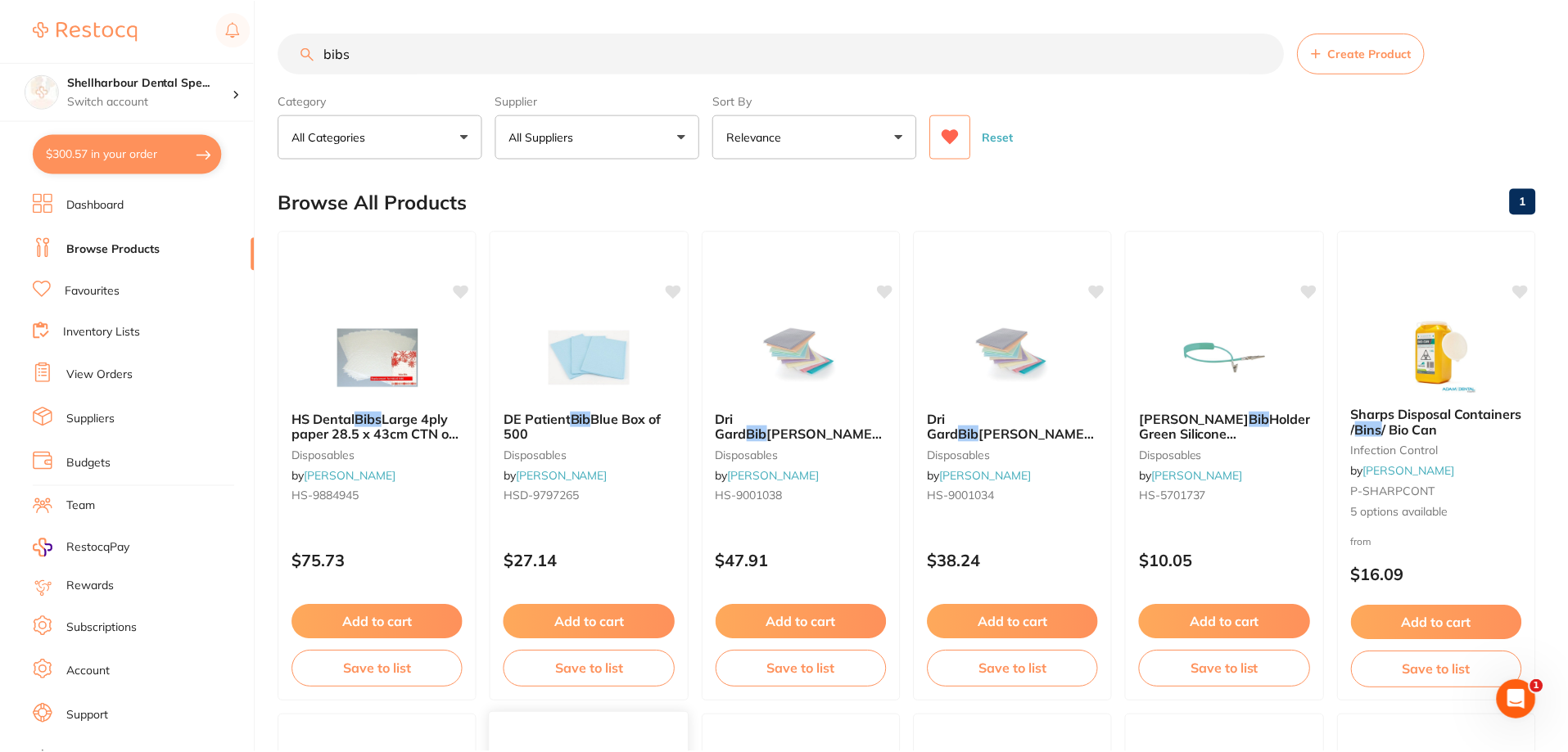
scroll to position [573, 0]
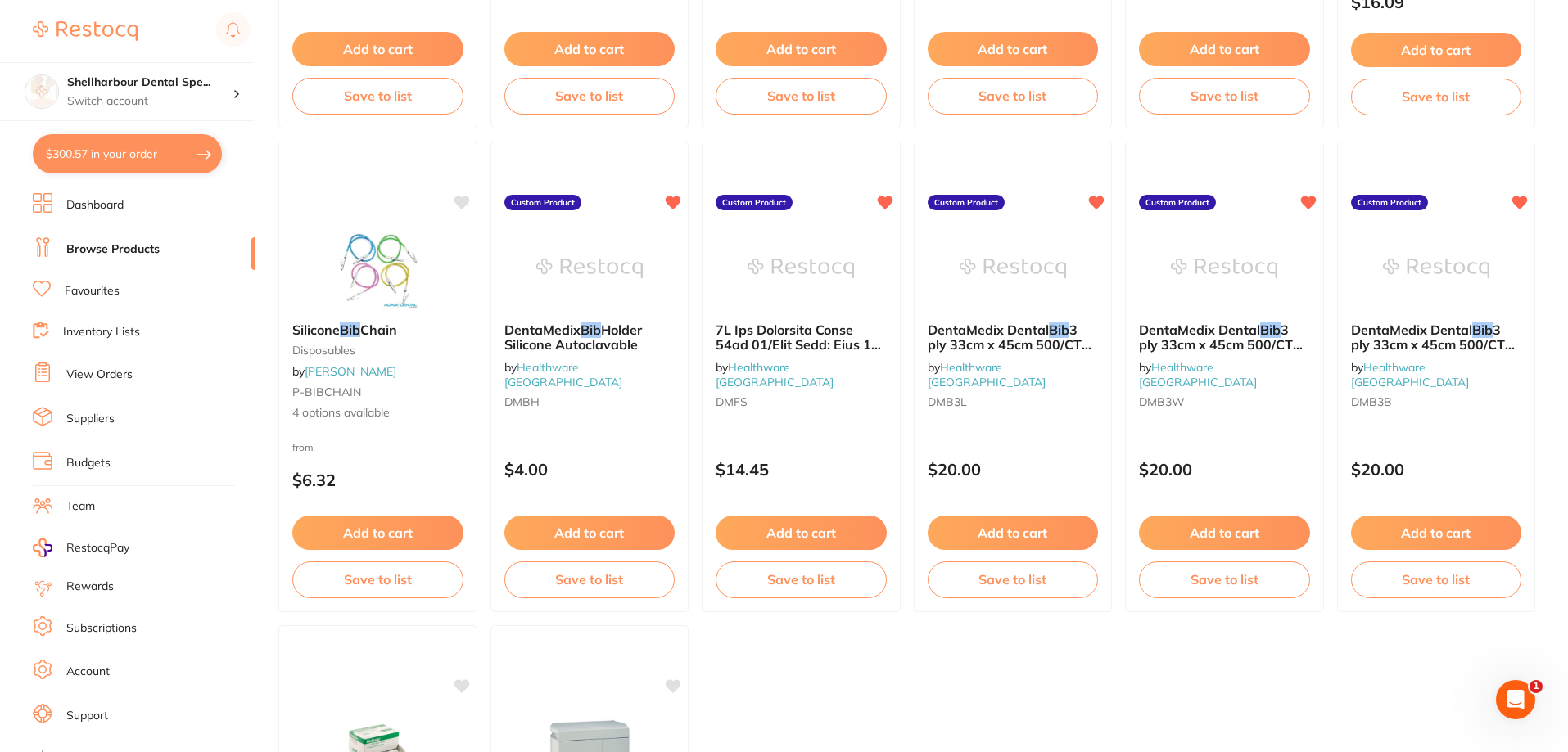
click at [1194, 276] on img at bounding box center [1224, 269] width 106 height 82
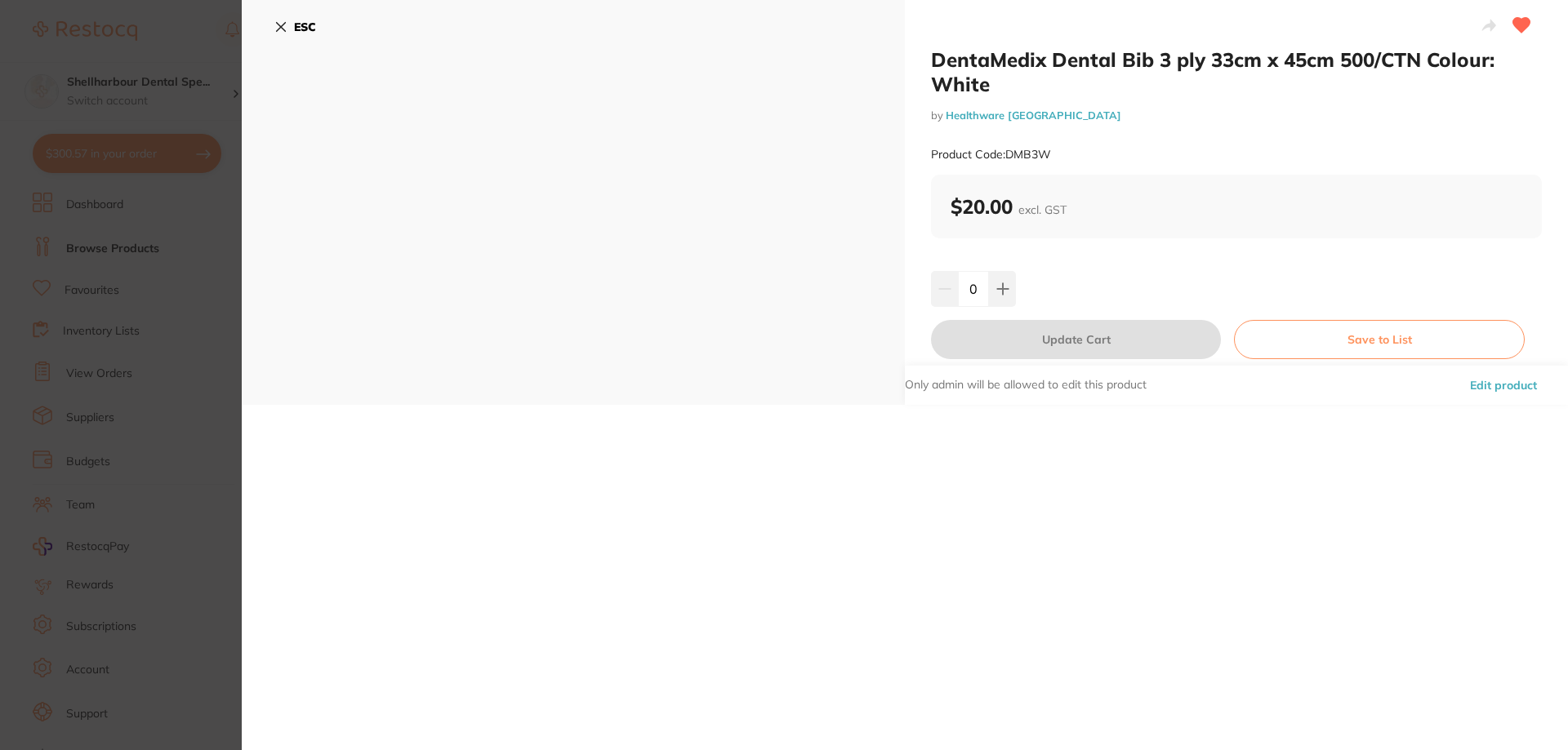
drag, startPoint x: 293, startPoint y: 17, endPoint x: 303, endPoint y: 26, distance: 13.5
click at [295, 24] on button "ESC" at bounding box center [295, 27] width 42 height 28
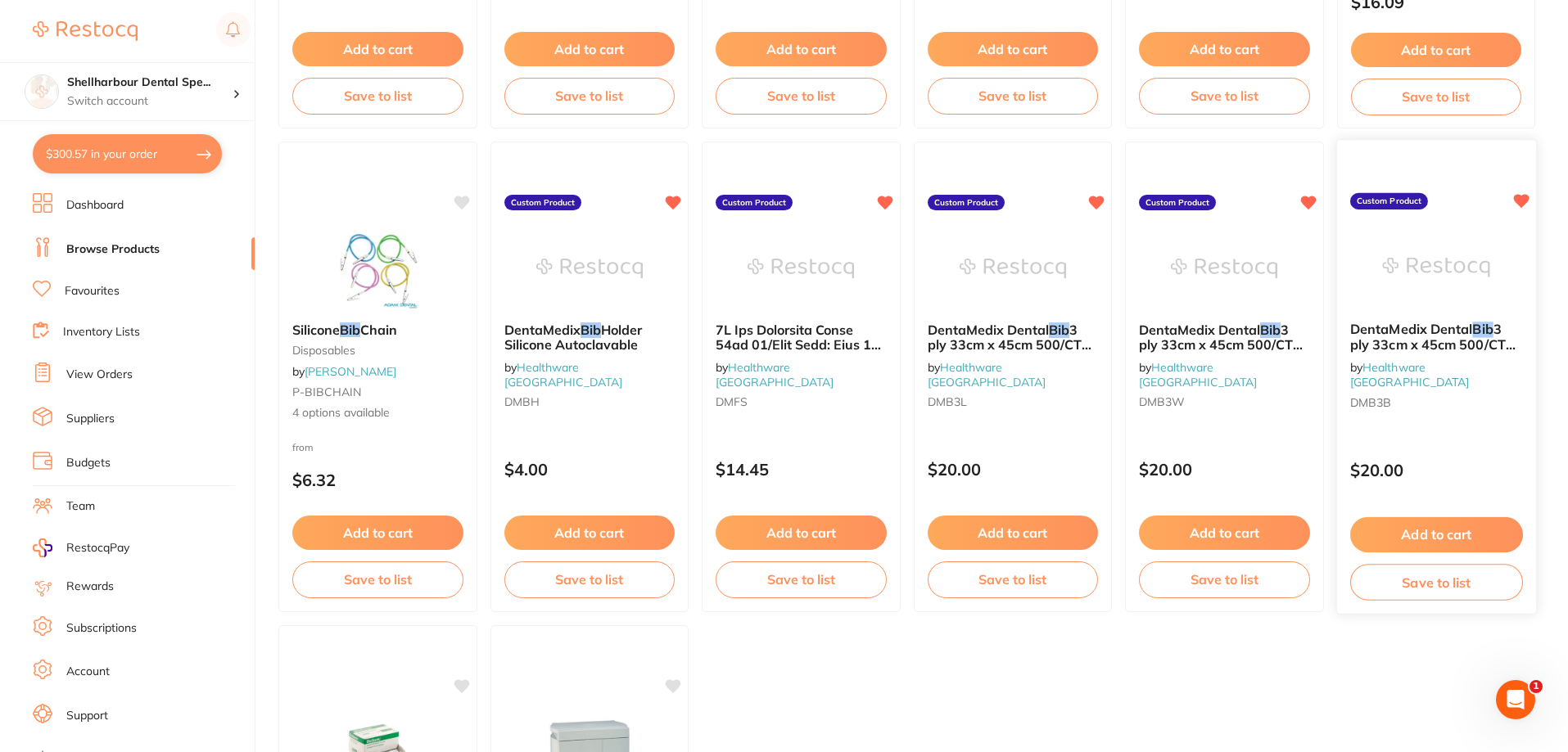
click at [1394, 336] on span "3 ply 33cm x 45cm 500/CTN Colour: Blue" at bounding box center [1431, 344] width 165 height 47
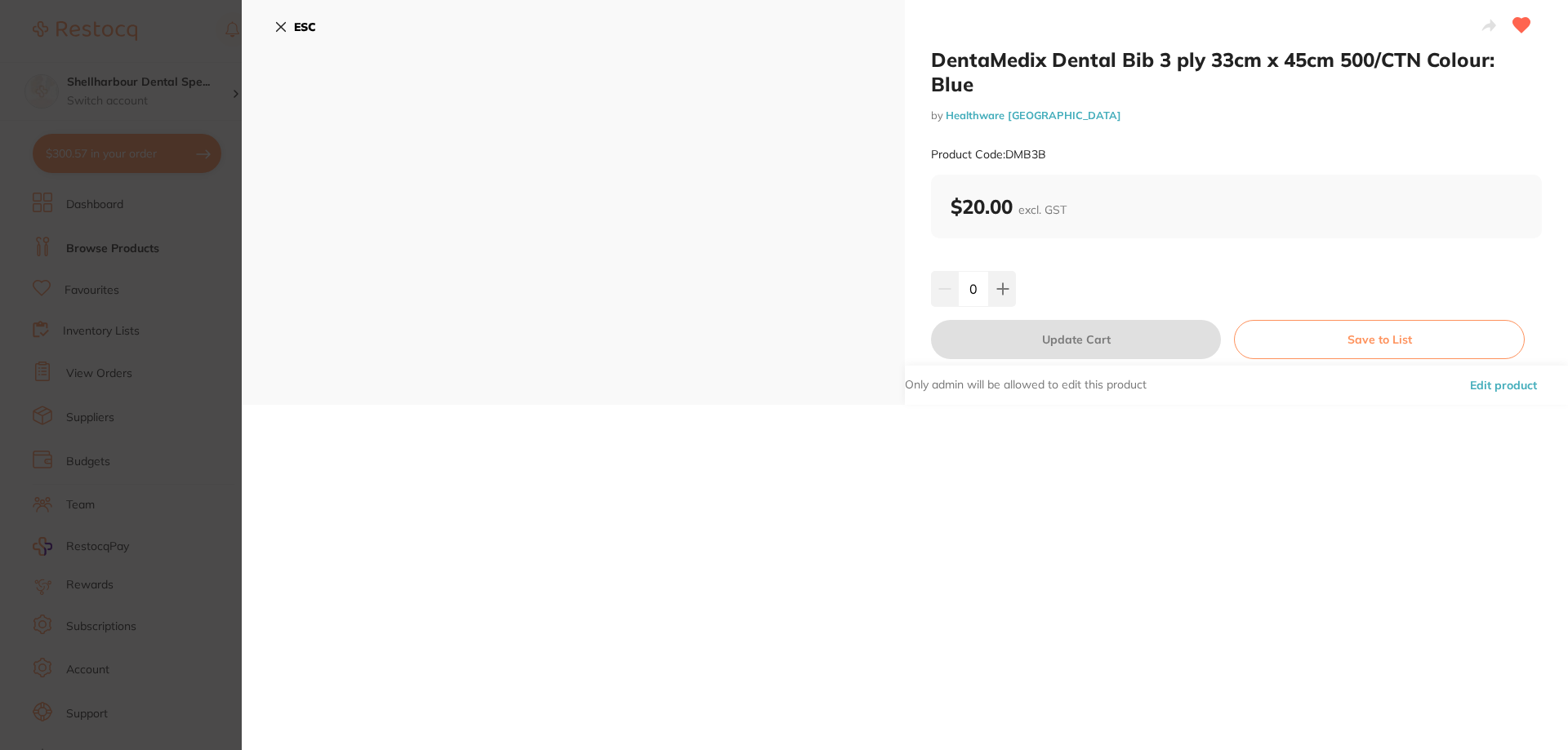
drag, startPoint x: 294, startPoint y: 29, endPoint x: 315, endPoint y: 62, distance: 39.1
click at [298, 41] on div "ESC" at bounding box center [574, 36] width 598 height 47
drag, startPoint x: 296, startPoint y: 23, endPoint x: 369, endPoint y: 256, distance: 244.2
click at [300, 24] on b "ESC" at bounding box center [305, 27] width 22 height 15
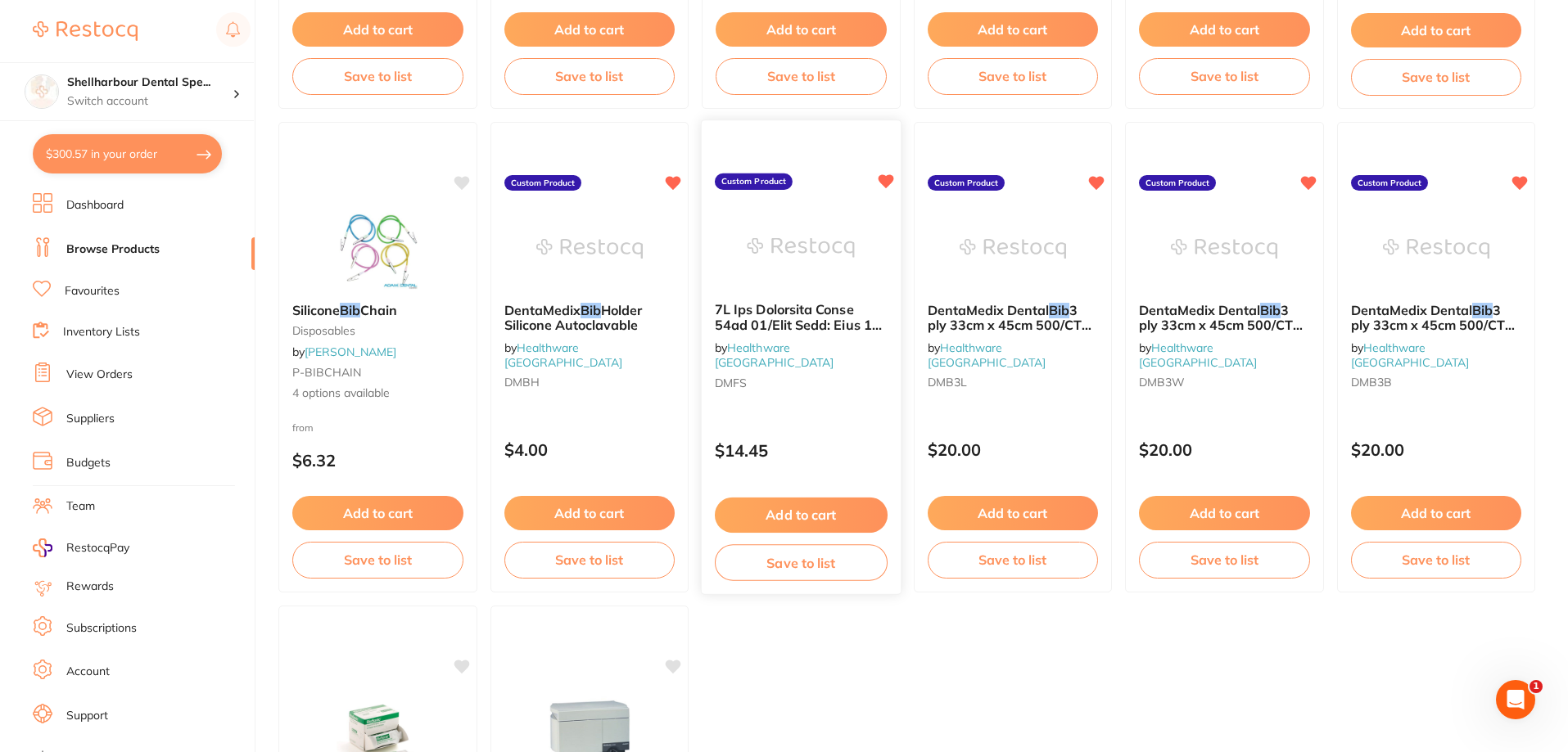
scroll to position [573, 0]
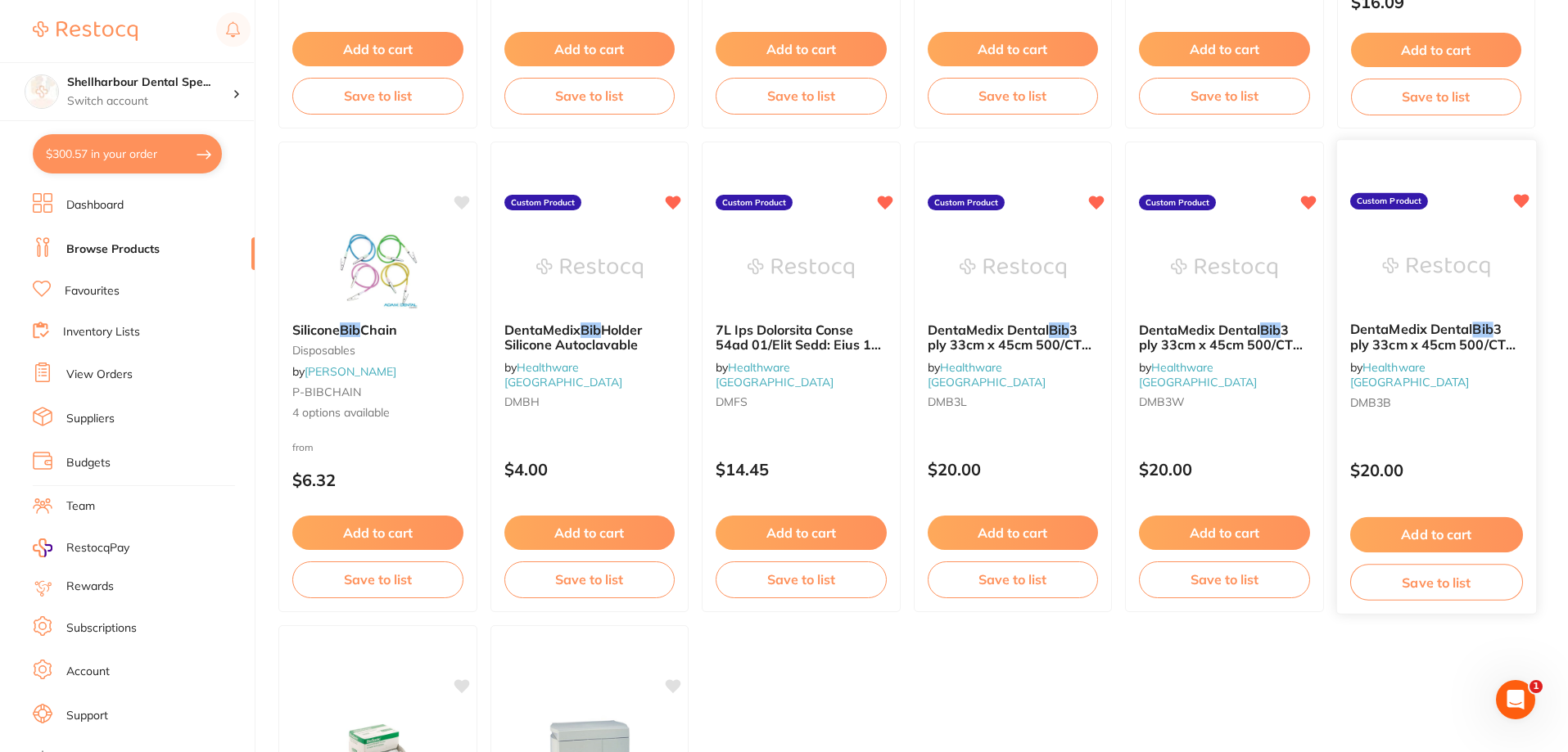
click at [1435, 297] on img at bounding box center [1435, 267] width 107 height 83
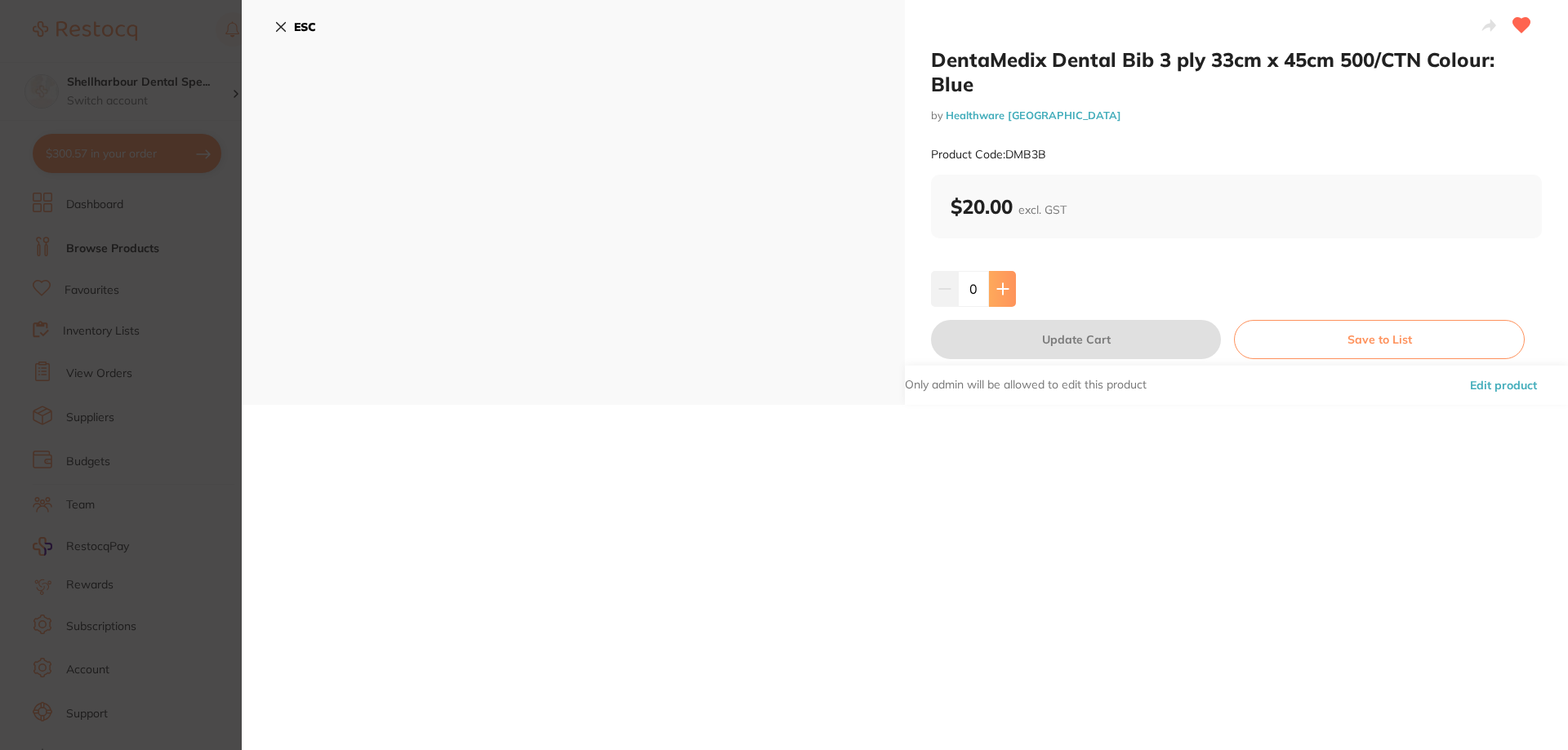
drag, startPoint x: 1022, startPoint y: 285, endPoint x: 994, endPoint y: 291, distance: 28.6
click at [1001, 291] on div "0" at bounding box center [1237, 288] width 611 height 36
click at [991, 290] on button at bounding box center [1002, 288] width 27 height 36
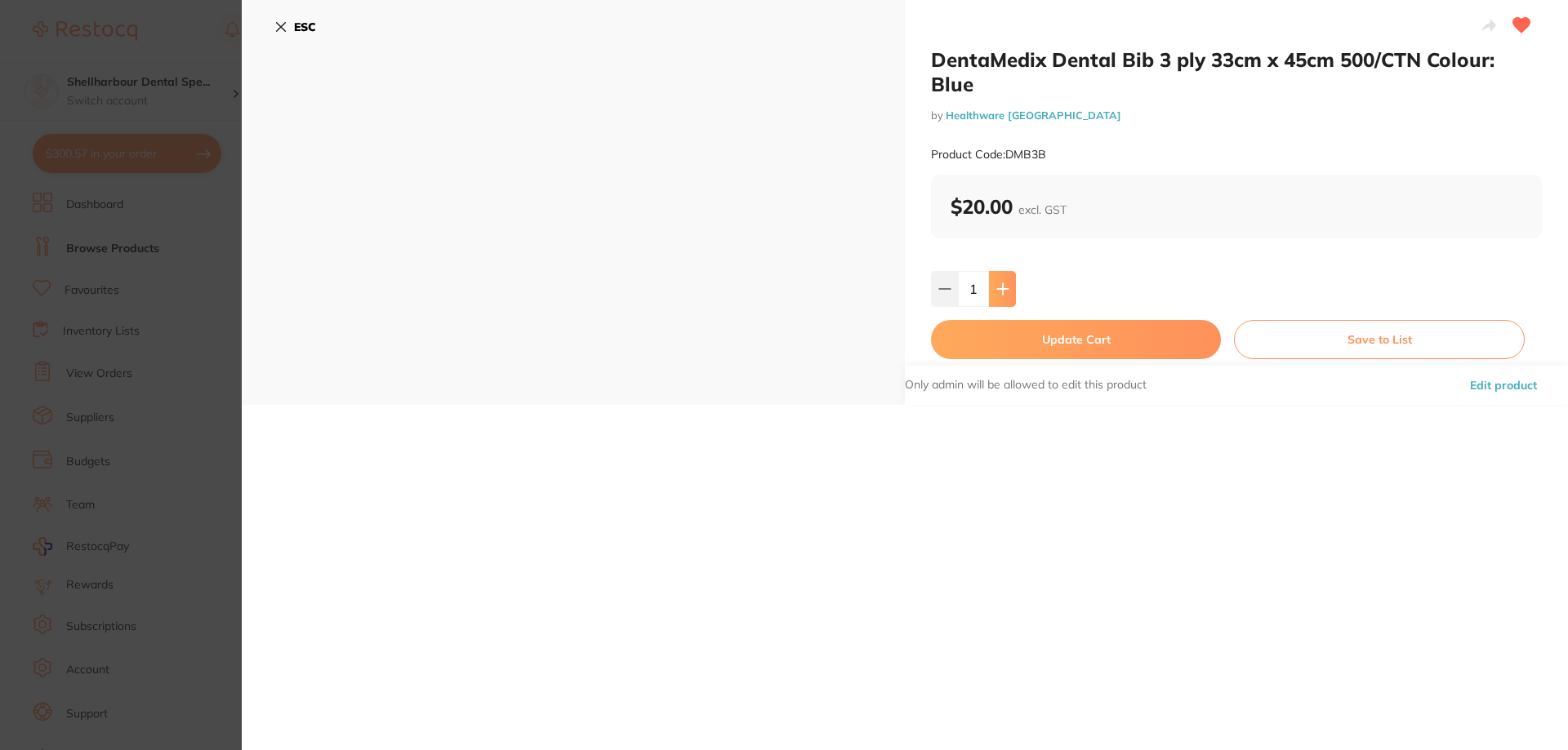
click at [1003, 292] on icon at bounding box center [1003, 288] width 13 height 13
type input "2"
click at [998, 342] on button "Update Cart" at bounding box center [1075, 340] width 290 height 39
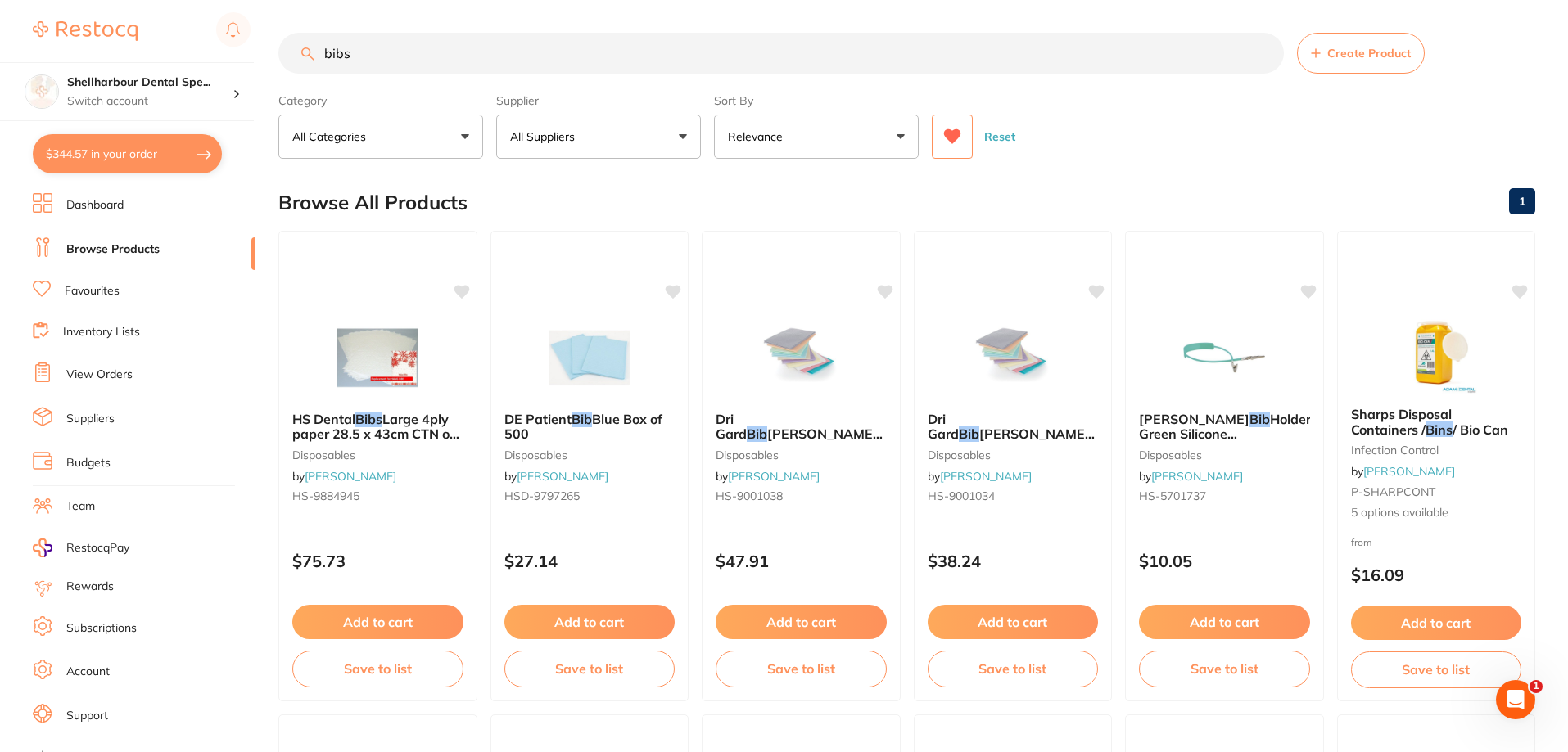
drag, startPoint x: 389, startPoint y: 72, endPoint x: 377, endPoint y: 49, distance: 25.9
click at [367, 63] on input "bibs" at bounding box center [780, 53] width 1005 height 41
drag, startPoint x: 366, startPoint y: 45, endPoint x: 116, endPoint y: 21, distance: 251.1
click at [107, 19] on div "$344.57 Shellharbour Dental Spe... Switch account Shellharbour Dental Specialis…" at bounding box center [784, 376] width 1568 height 752
type input "mask"
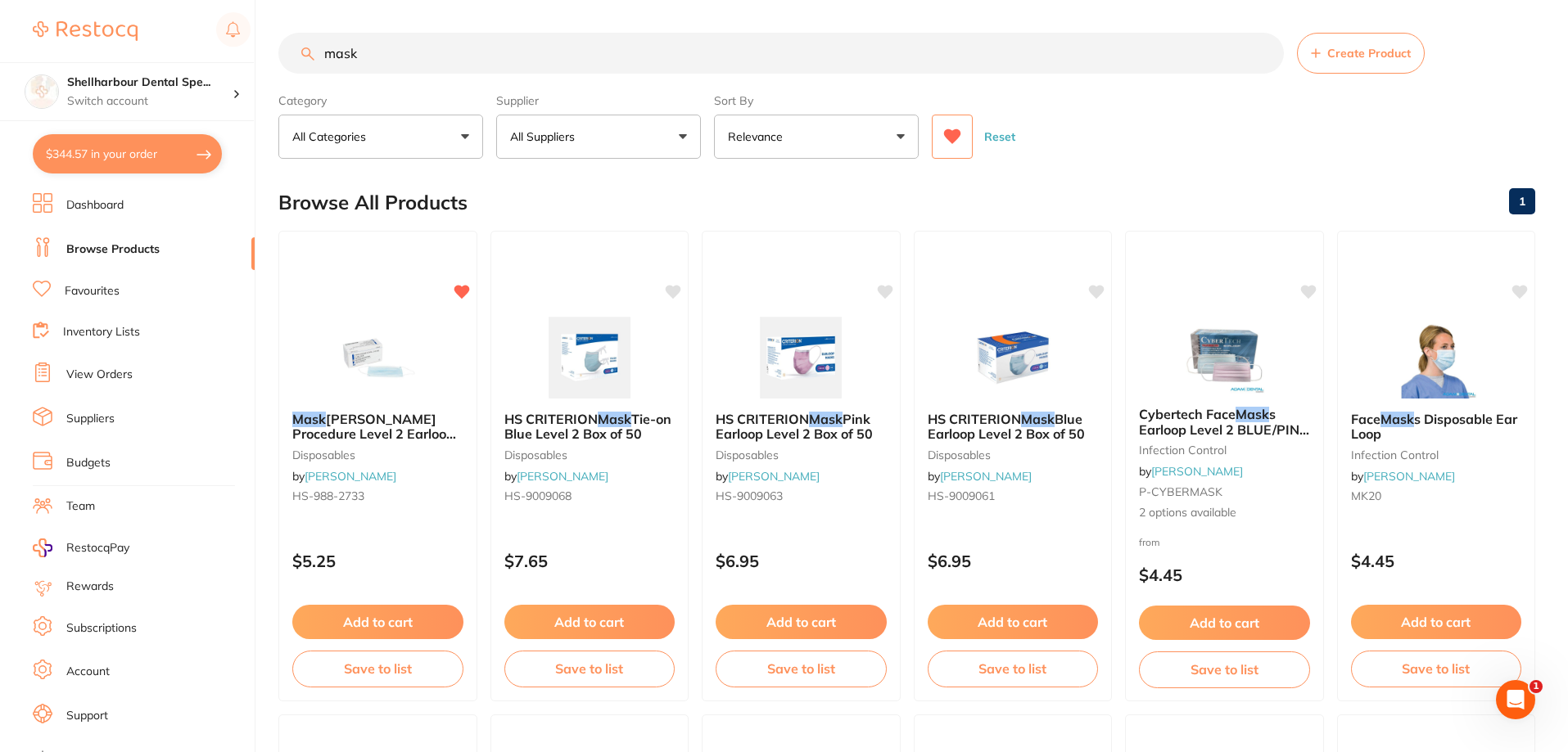
click at [343, 405] on div "Mask [PERSON_NAME] Procedure Level 2 Earloop Blue Box 50 disposables by [PERSON…" at bounding box center [377, 460] width 197 height 123
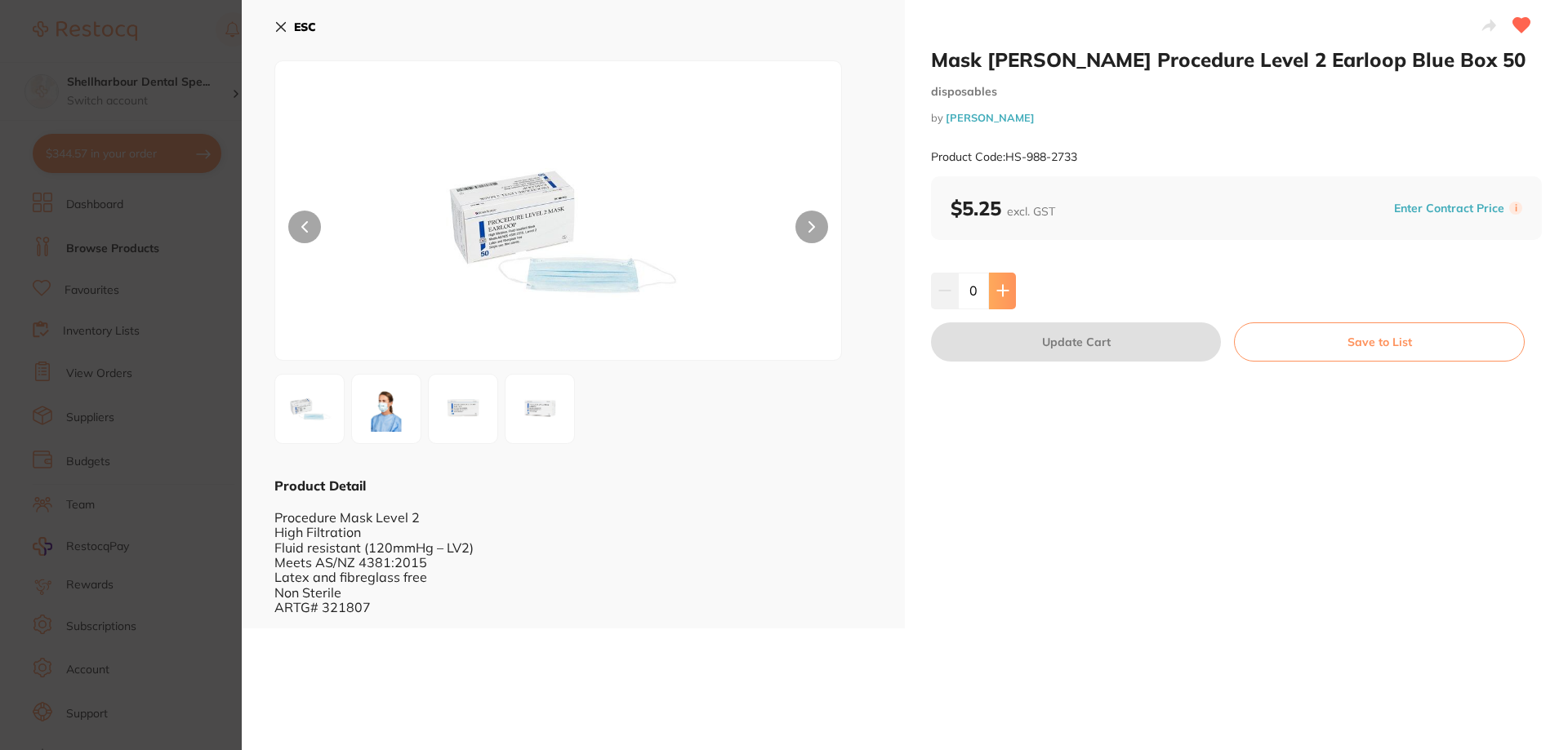
click at [998, 297] on icon at bounding box center [1003, 290] width 13 height 13
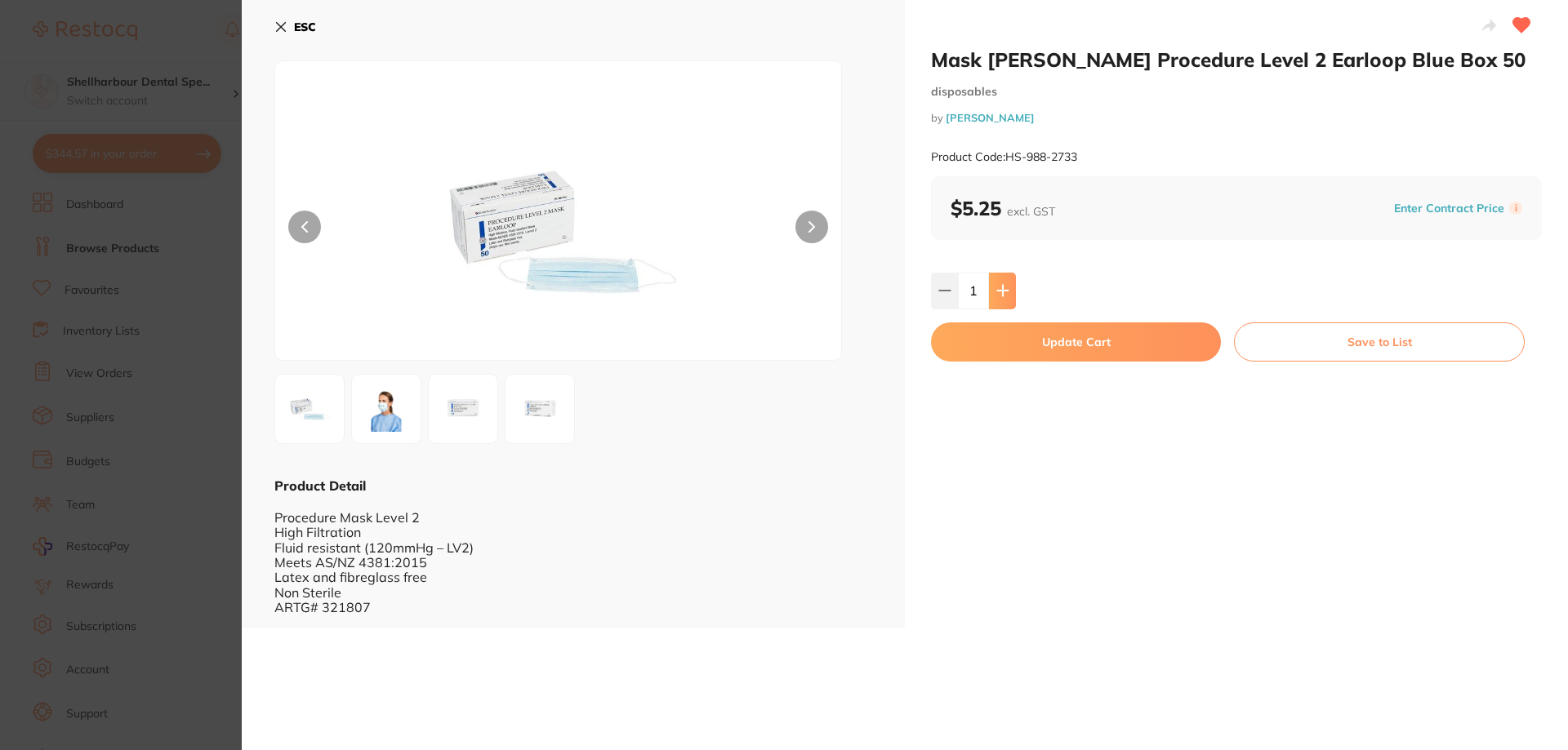
click at [1007, 290] on icon at bounding box center [1002, 290] width 10 height 10
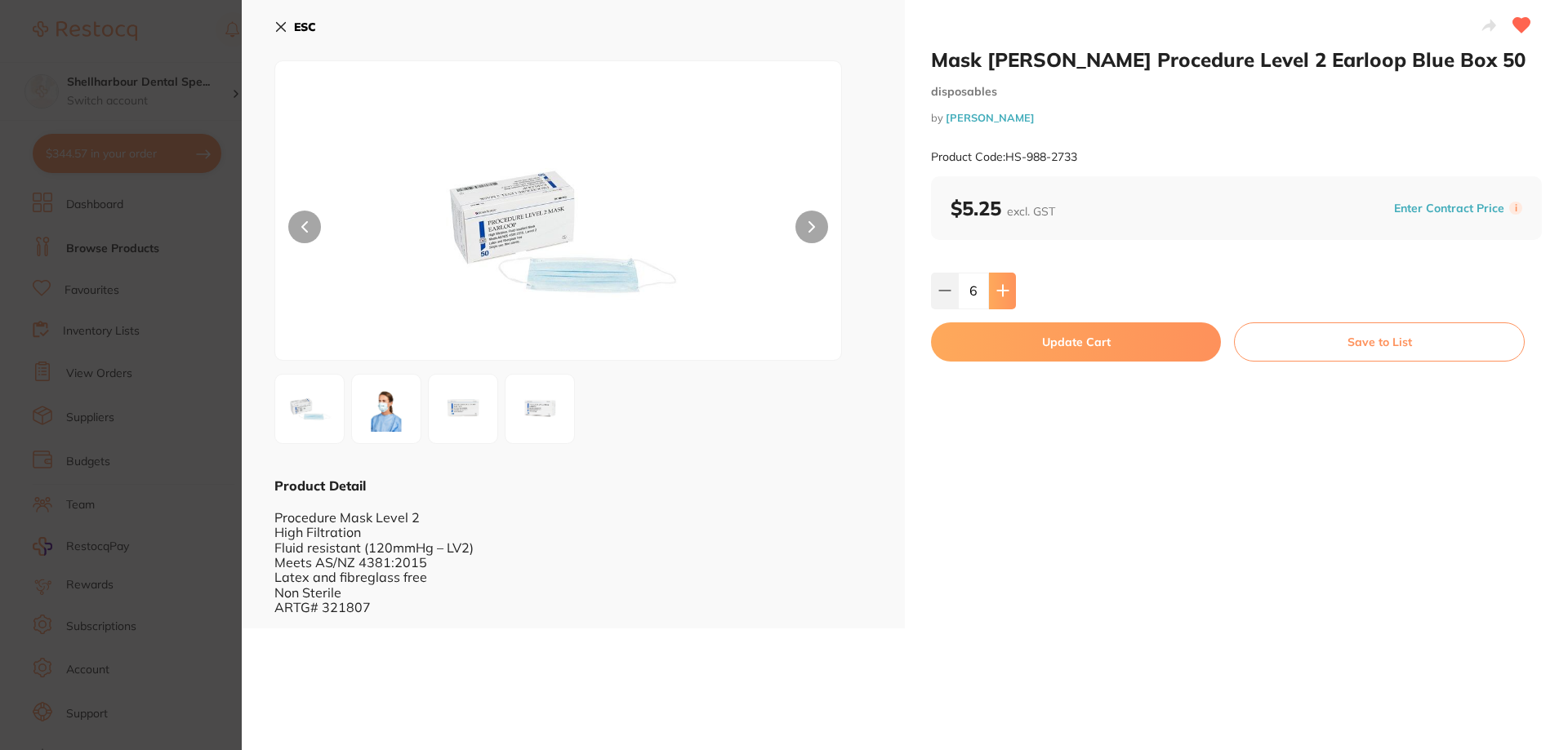
click at [1007, 292] on icon at bounding box center [1003, 290] width 13 height 13
click at [1007, 293] on icon at bounding box center [1003, 290] width 13 height 13
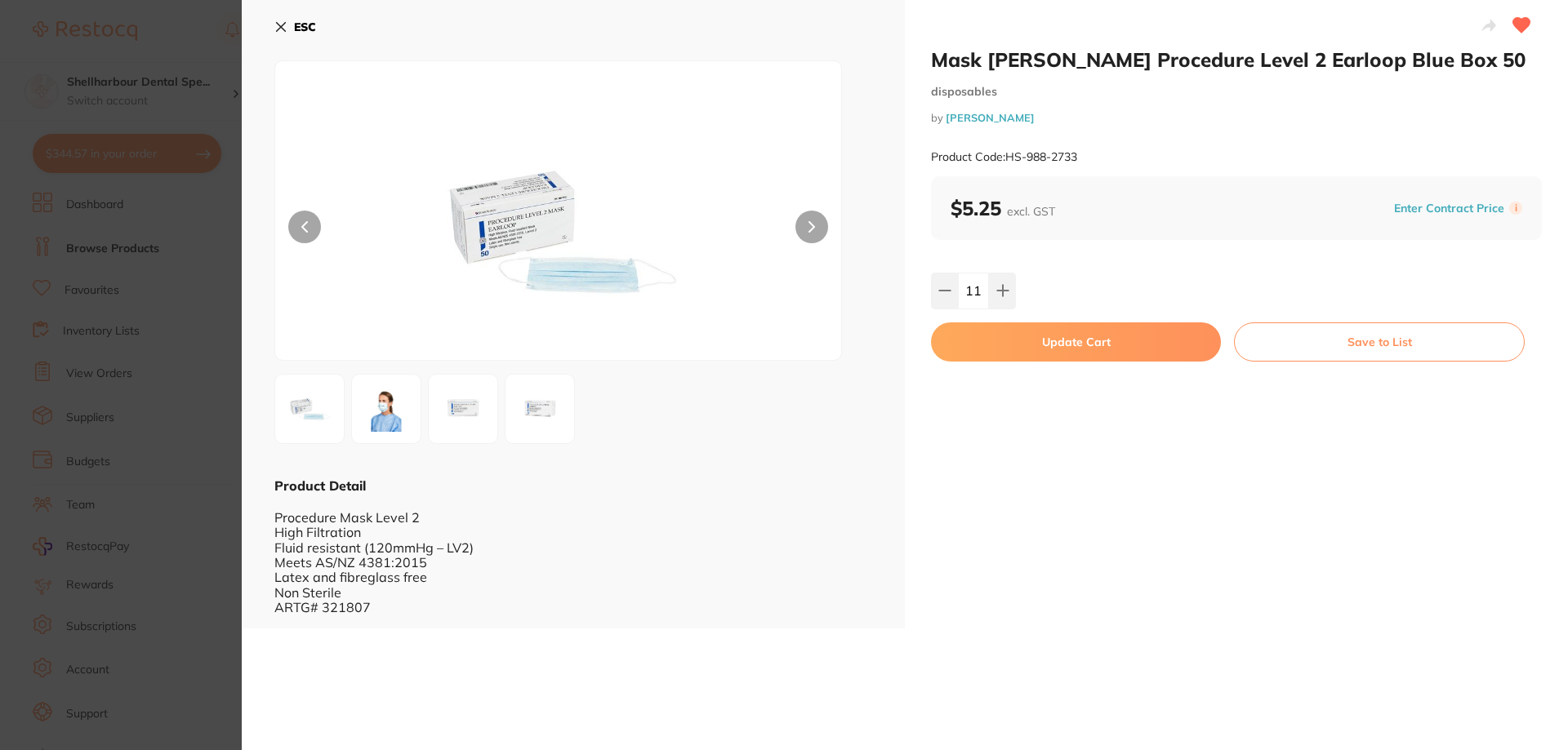
drag, startPoint x: 1005, startPoint y: 289, endPoint x: 1011, endPoint y: 342, distance: 53.3
click at [1005, 296] on icon at bounding box center [1003, 290] width 13 height 13
type input "12"
click at [1011, 342] on button "Update Cart" at bounding box center [1075, 342] width 290 height 39
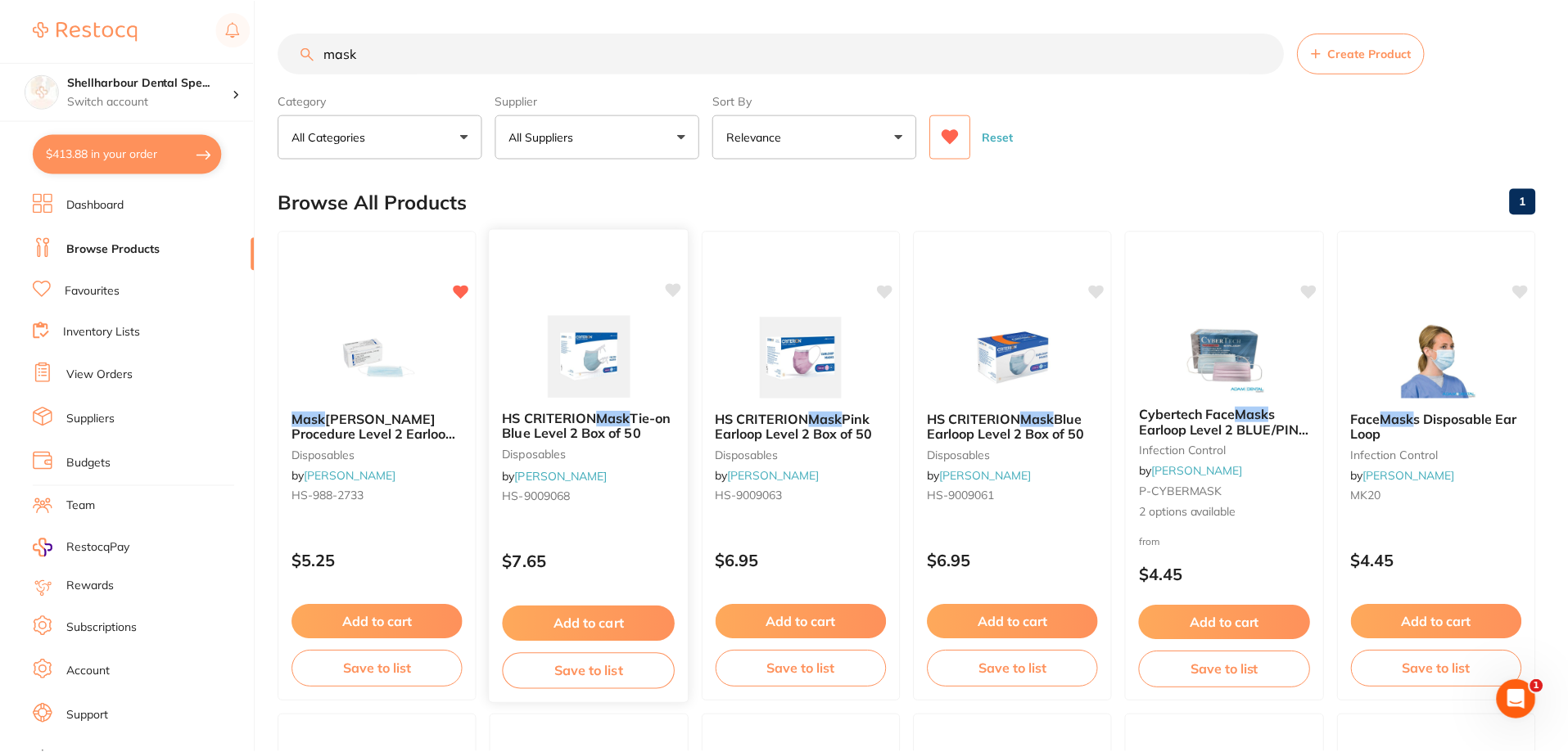
scroll to position [1, 0]
drag, startPoint x: 396, startPoint y: 40, endPoint x: -140, endPoint y: 29, distance: 536.1
click at [0, 29] on html "$413.88 Shellharbour Dental Spe... Switch account Shellharbour Dental Specialis…" at bounding box center [784, 375] width 1568 height 752
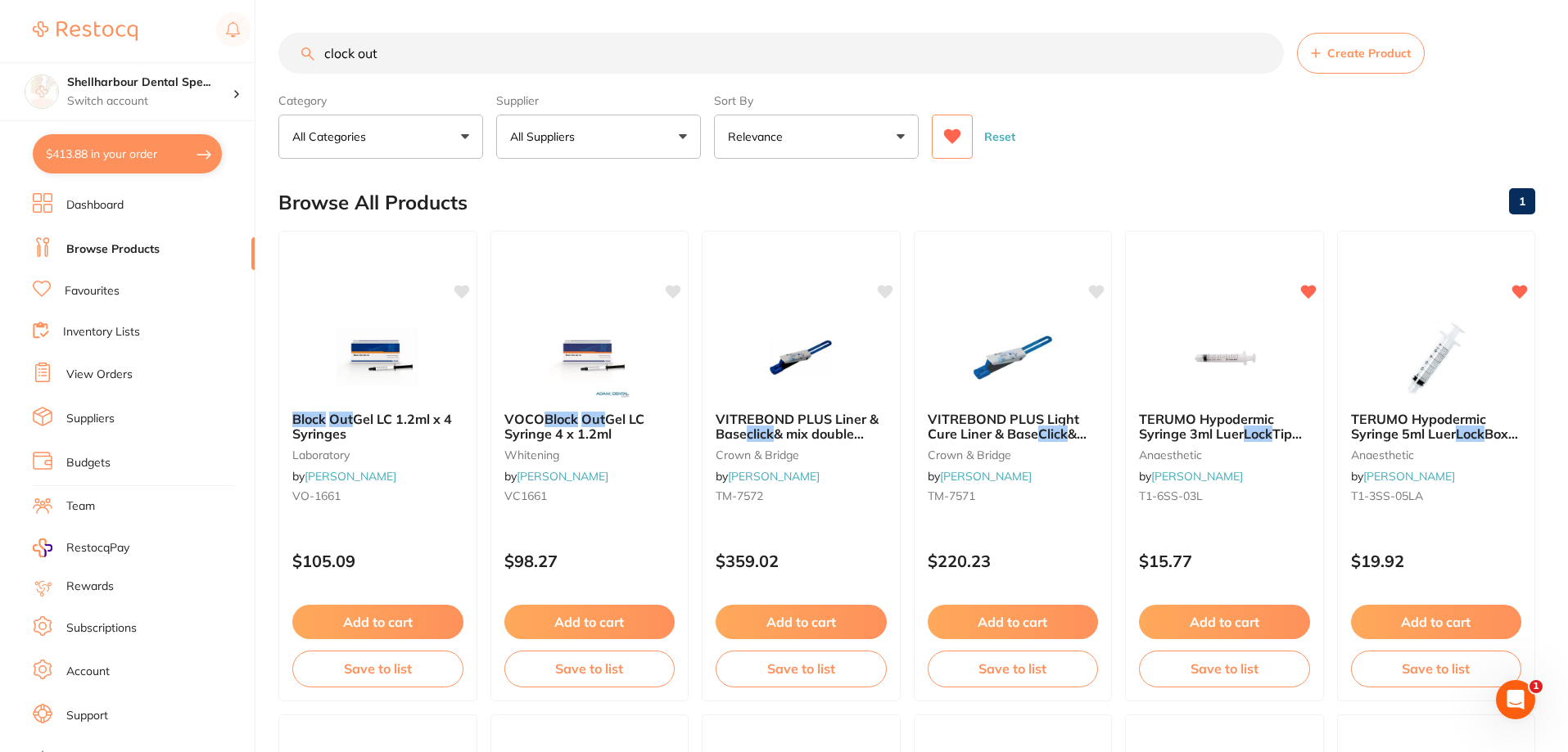
scroll to position [0, 0]
click at [328, 53] on input "clock out" at bounding box center [780, 53] width 1005 height 41
type input "block out"
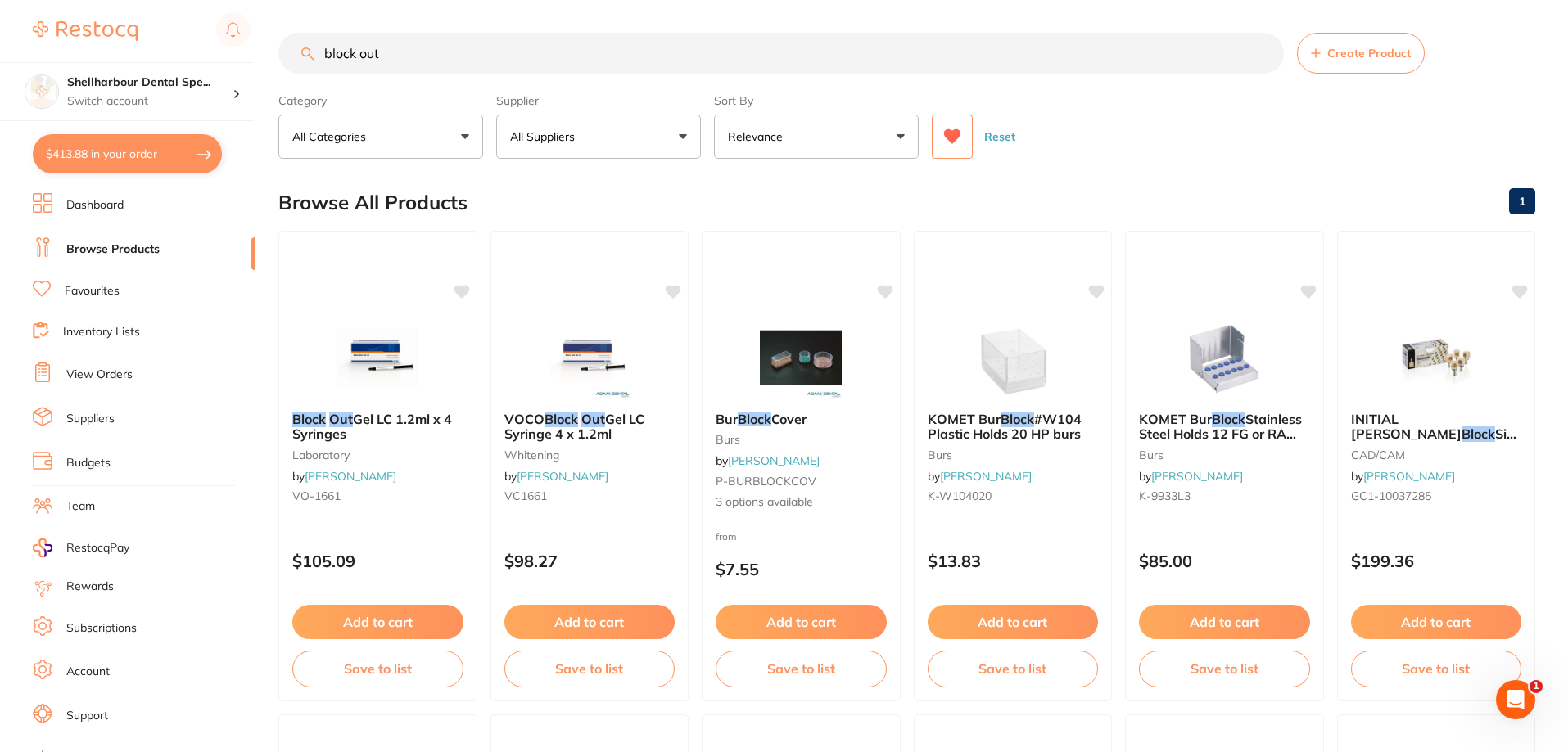
click at [949, 138] on icon at bounding box center [952, 137] width 17 height 15
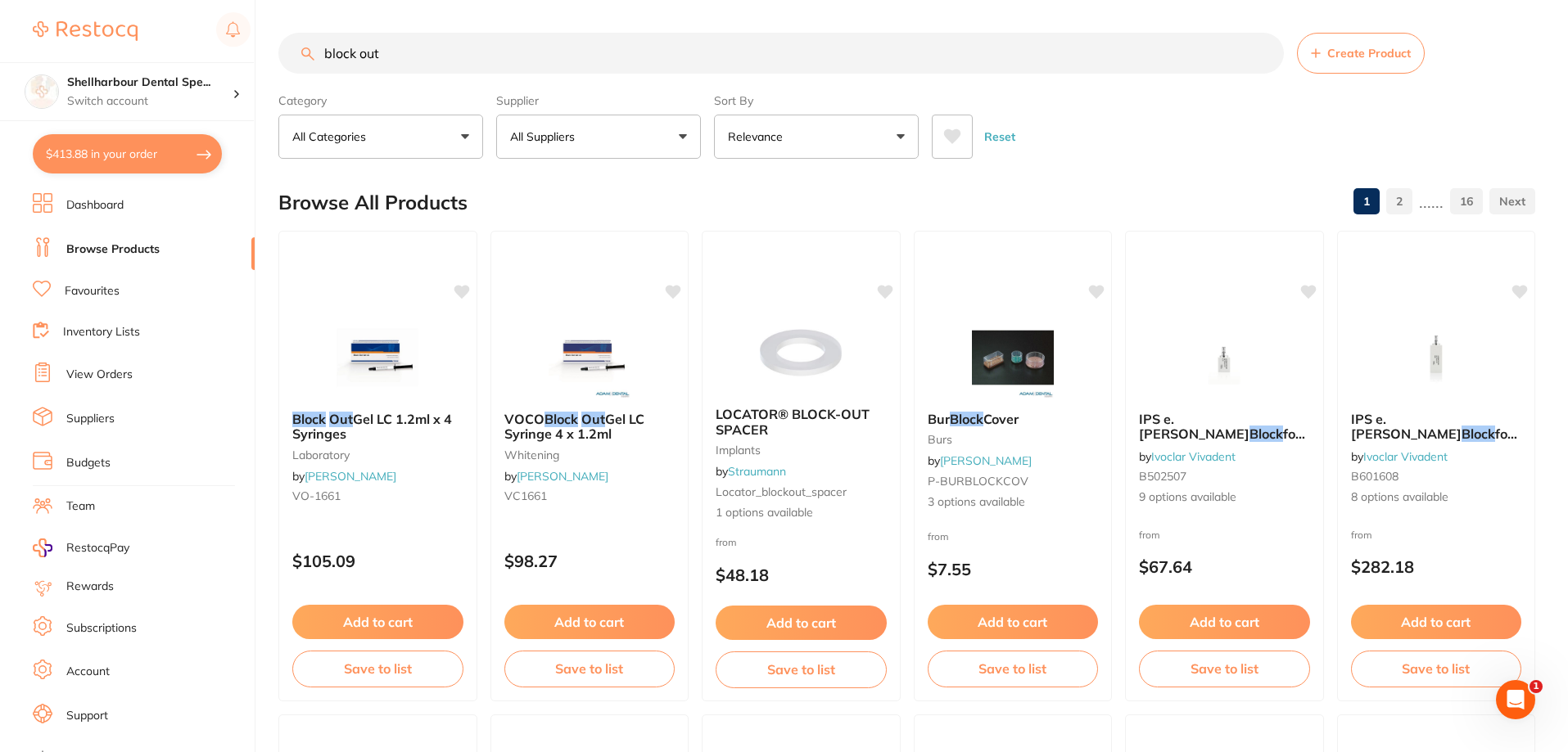
click at [959, 137] on icon at bounding box center [951, 137] width 18 height 17
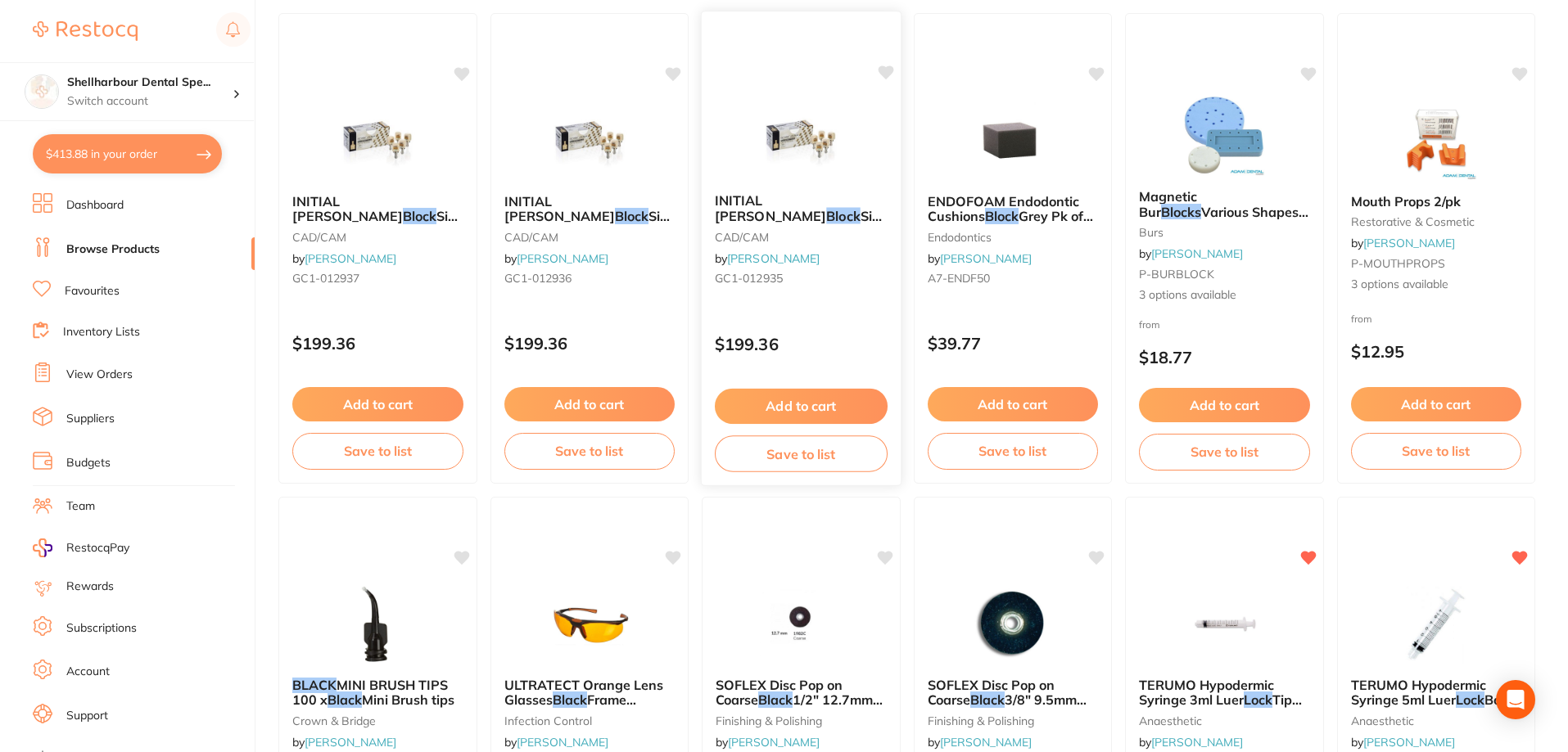
scroll to position [818, 0]
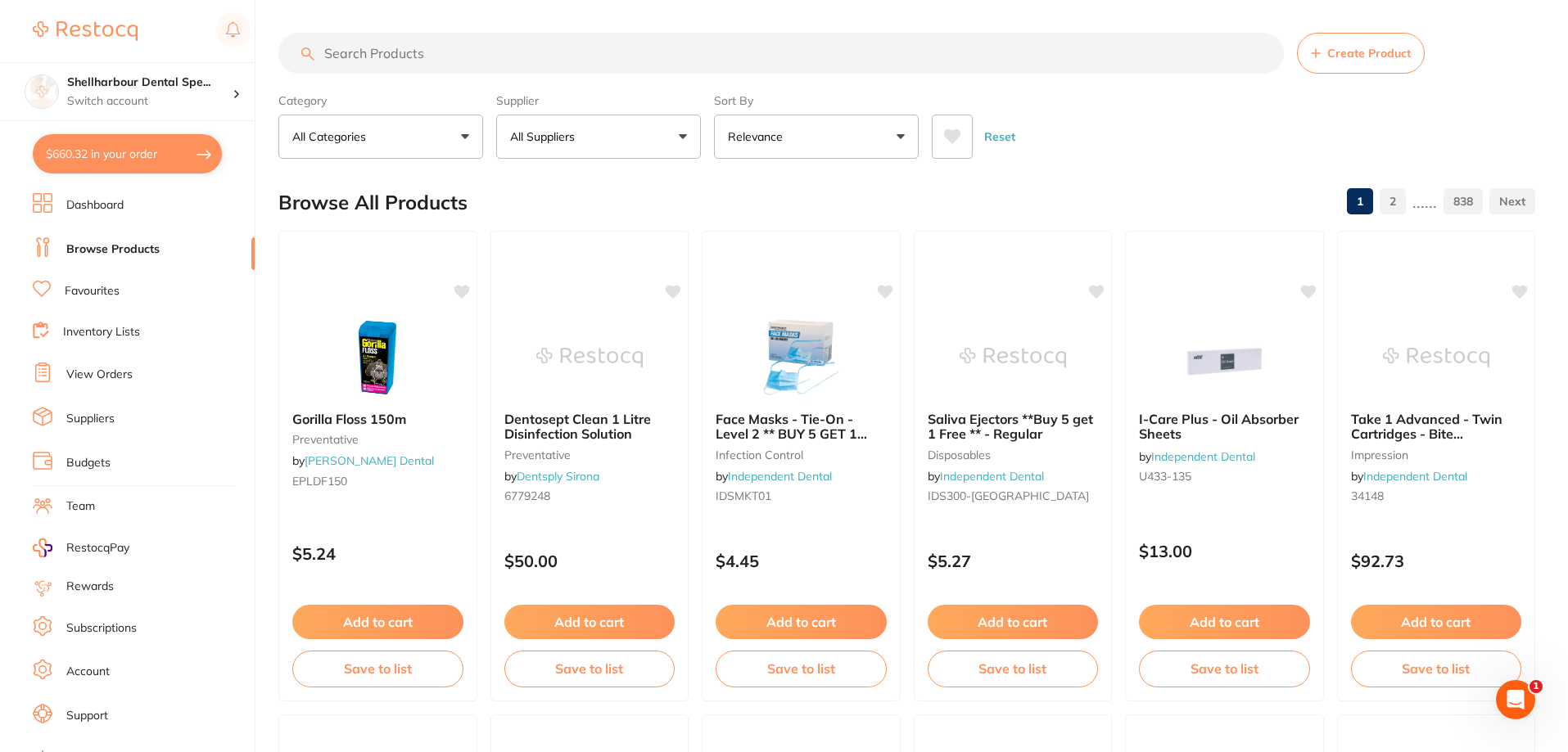
click at [412, 45] on input "search" at bounding box center [780, 53] width 1005 height 41
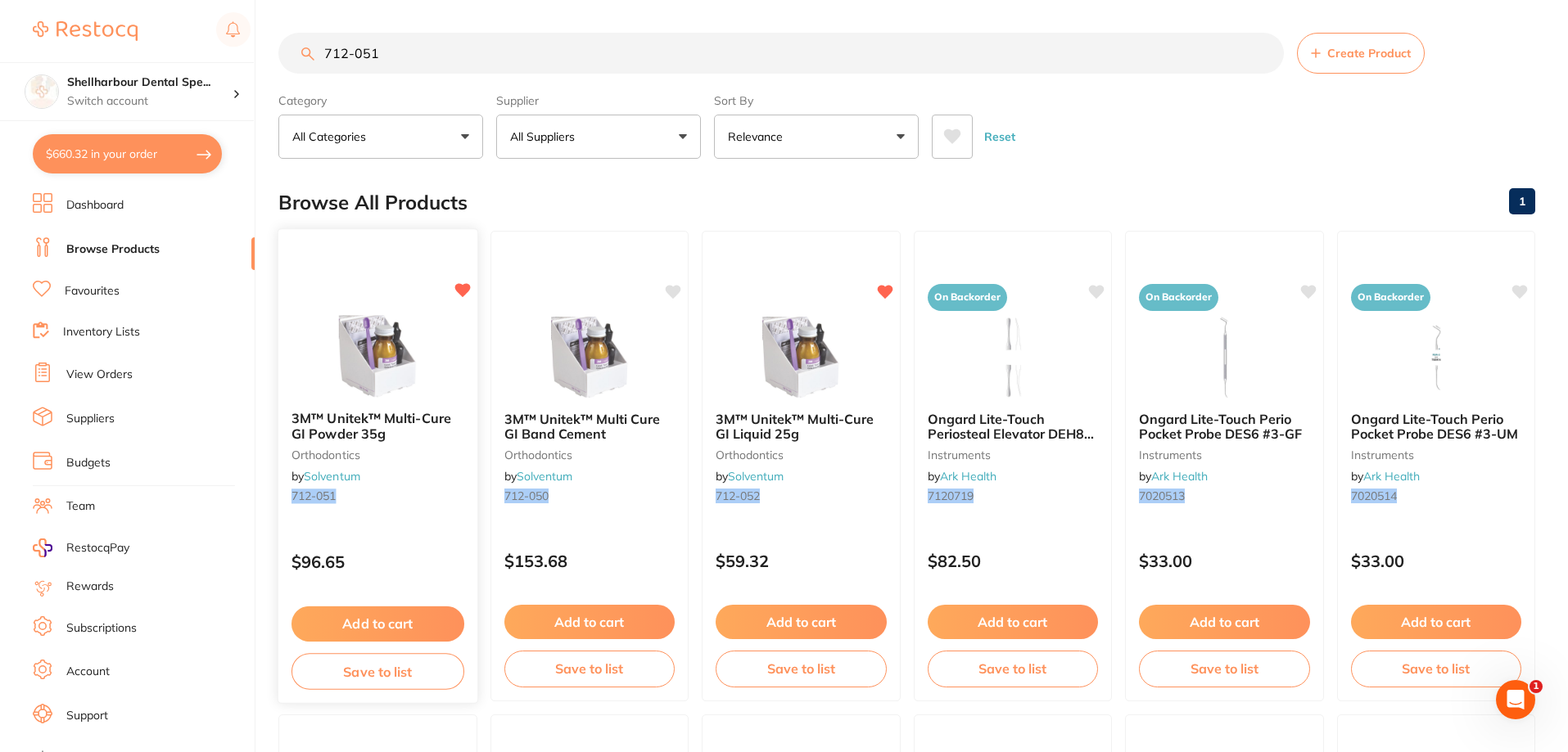
type input "712-051"
click at [414, 408] on div "3M™ Unitek™ Multi-Cure GI Powder 35g orthodontics by Solventum 712-051" at bounding box center [377, 460] width 199 height 125
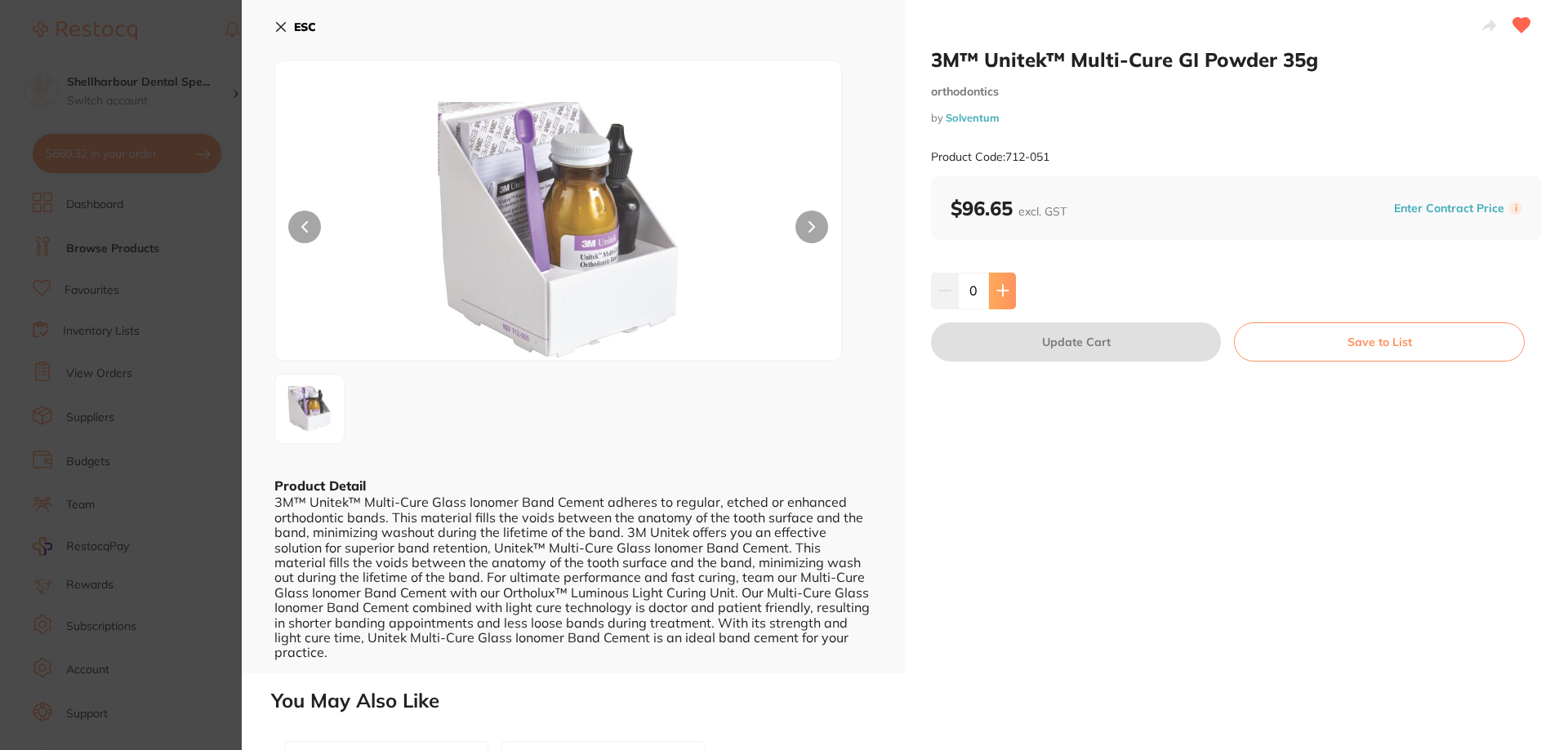
drag, startPoint x: 1015, startPoint y: 289, endPoint x: 1007, endPoint y: 293, distance: 8.9
click at [1012, 291] on div "0" at bounding box center [1237, 290] width 611 height 36
click at [1007, 293] on icon at bounding box center [1003, 290] width 13 height 13
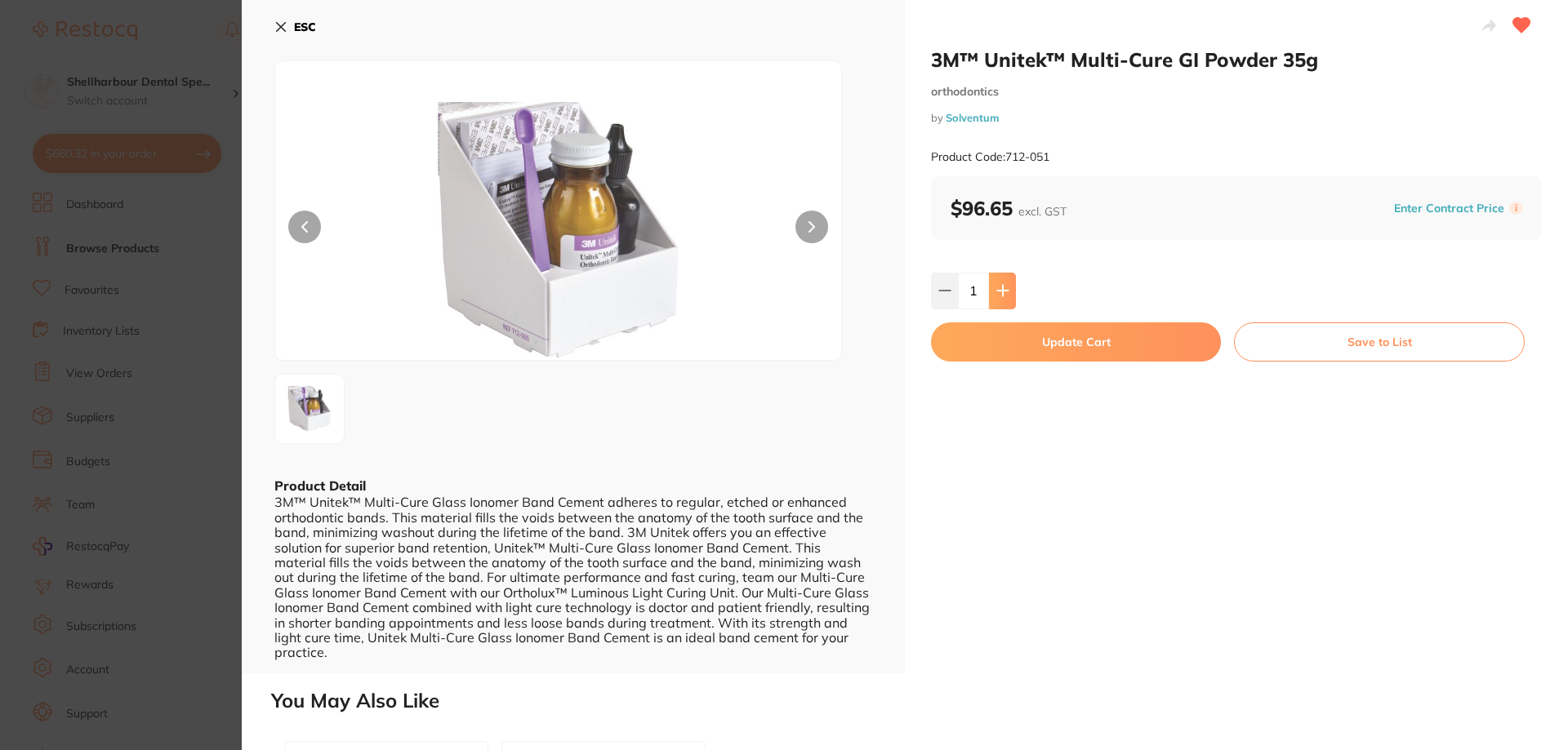
click at [1007, 293] on icon at bounding box center [1003, 290] width 13 height 13
type input "2"
click at [1024, 342] on button "Update Cart" at bounding box center [1075, 342] width 290 height 39
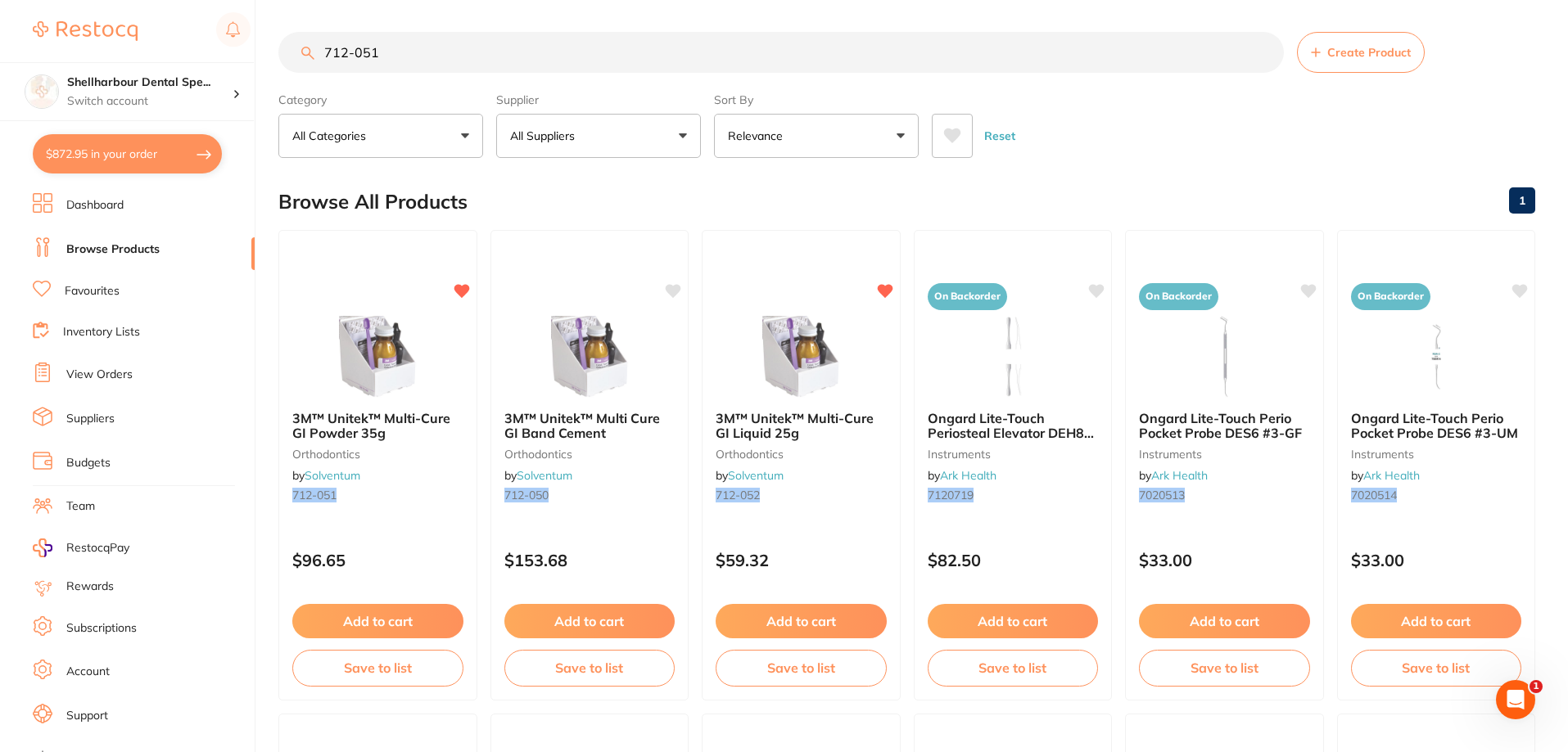
drag, startPoint x: 370, startPoint y: 54, endPoint x: 343, endPoint y: 41, distance: 30.0
click at [337, 45] on input "712-051" at bounding box center [780, 52] width 1005 height 41
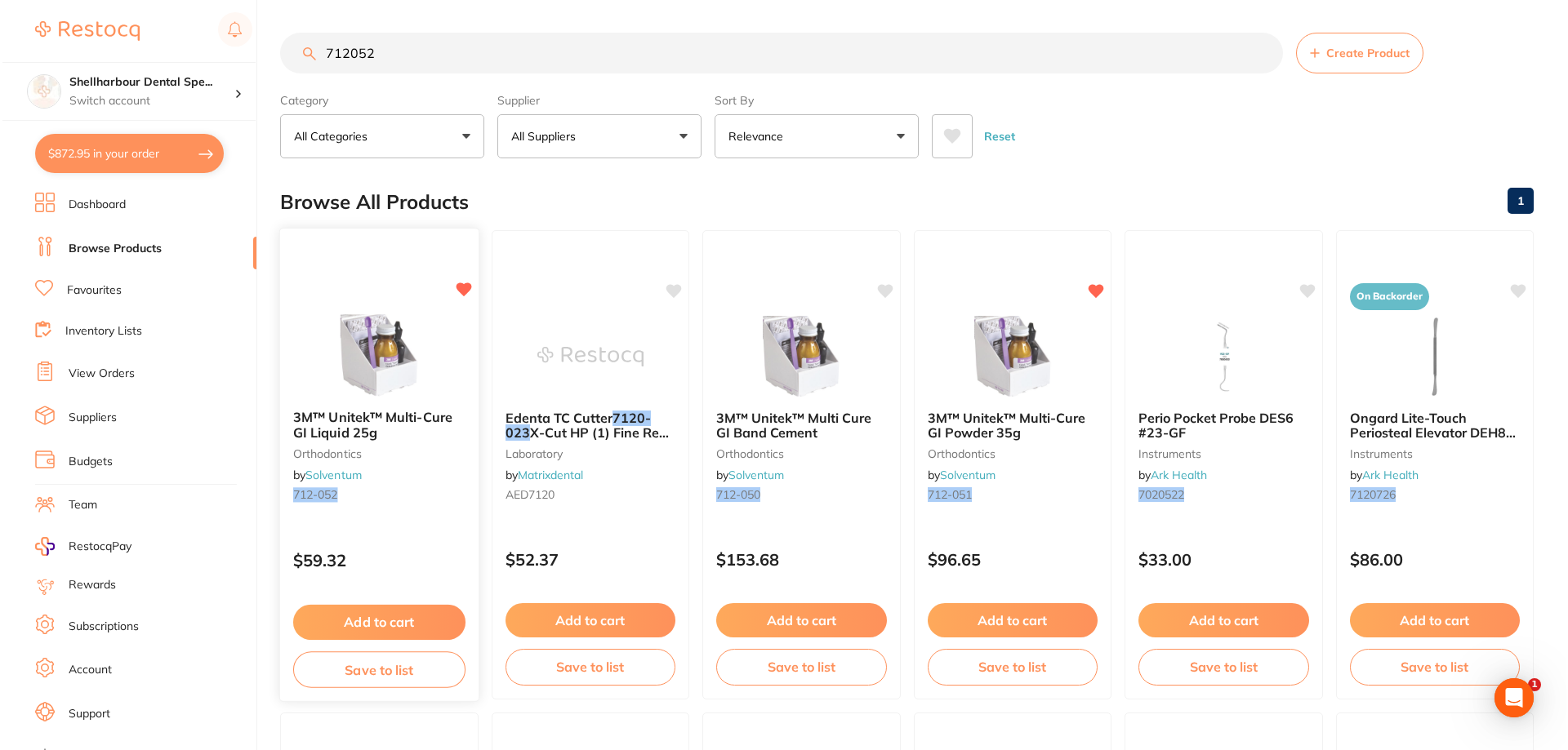
scroll to position [0, 0]
type input "712052"
click at [384, 382] on img at bounding box center [376, 355] width 107 height 83
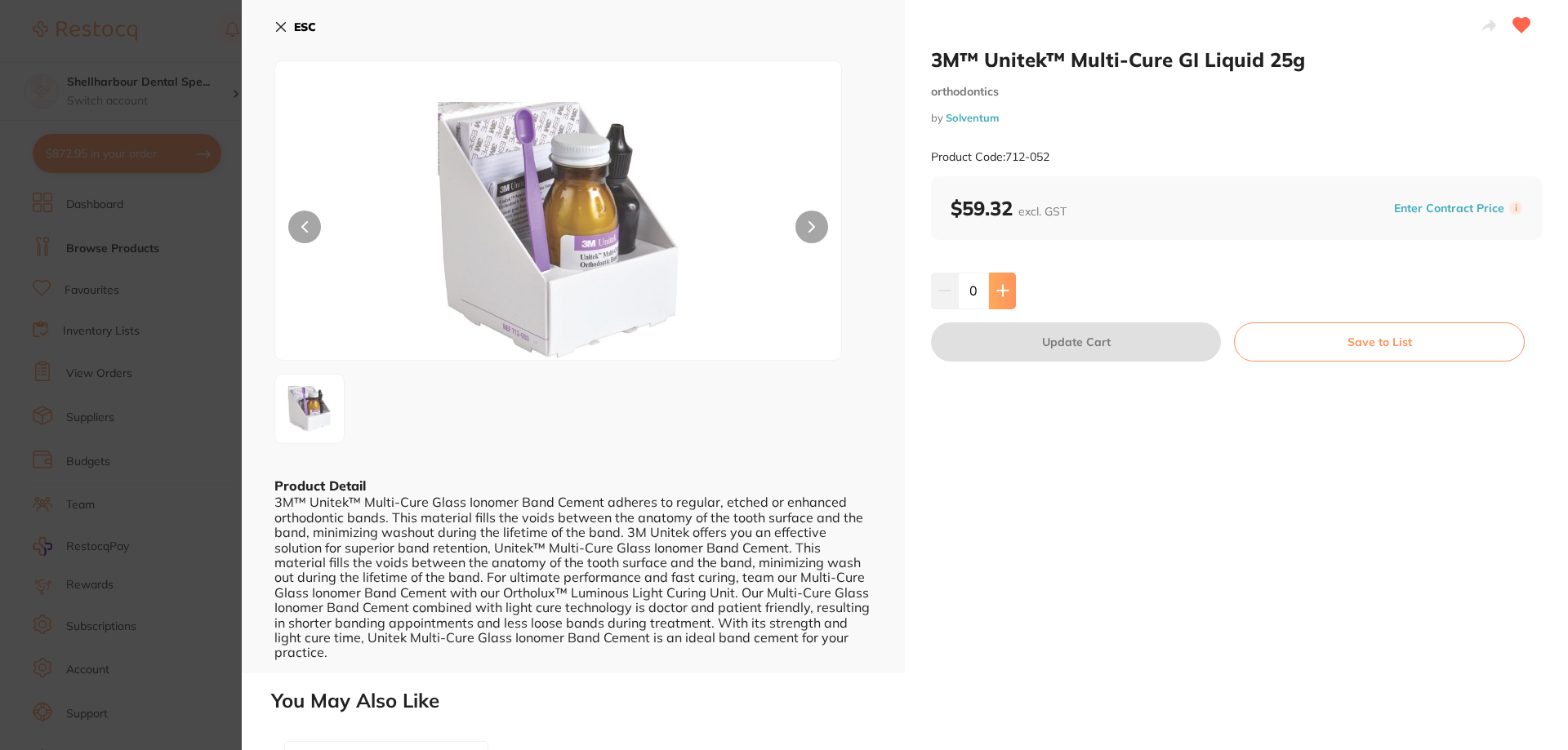
click at [1006, 293] on icon at bounding box center [1003, 290] width 13 height 13
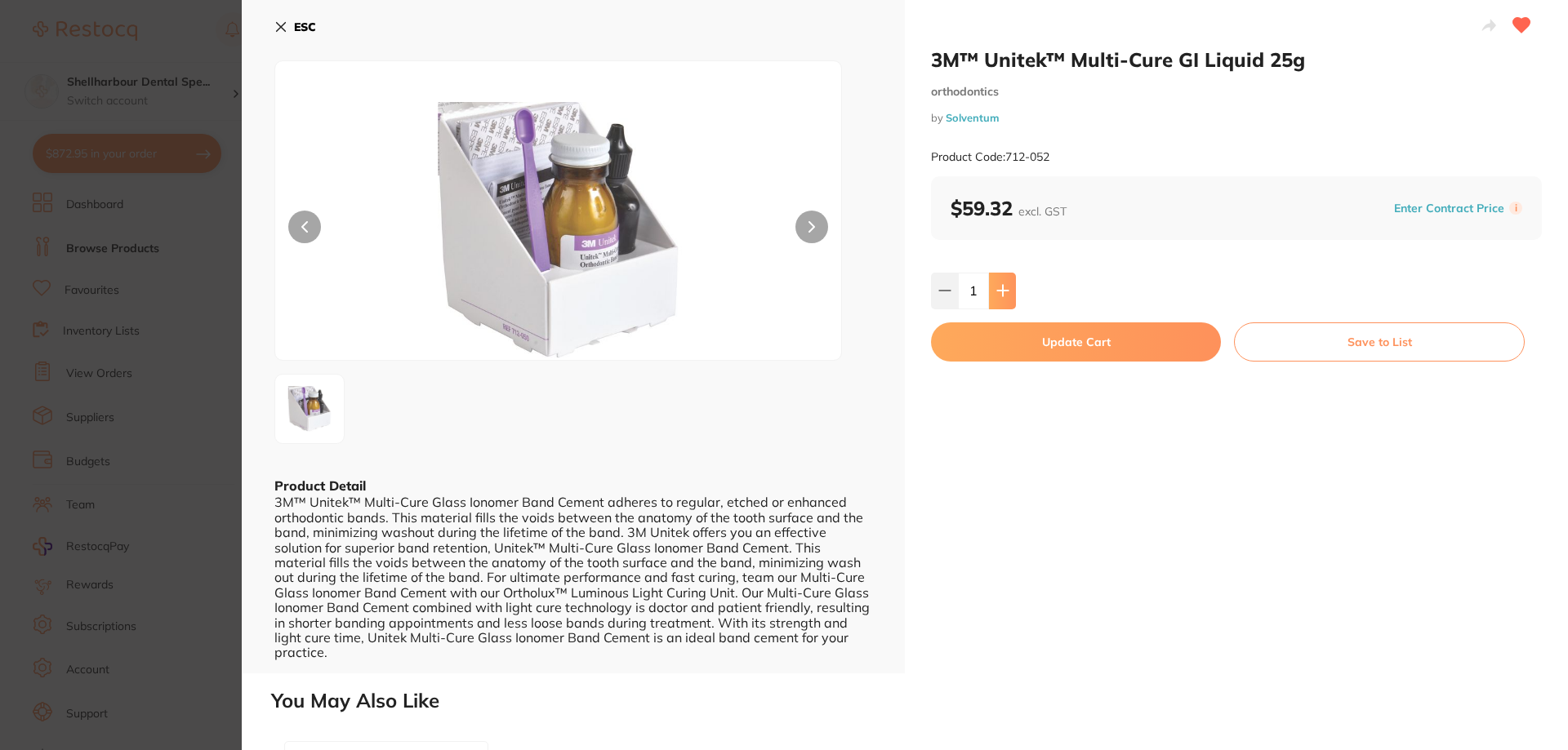
click at [1006, 293] on icon at bounding box center [1003, 290] width 13 height 13
type input "2"
click at [1027, 329] on button "Update Cart" at bounding box center [1075, 342] width 290 height 39
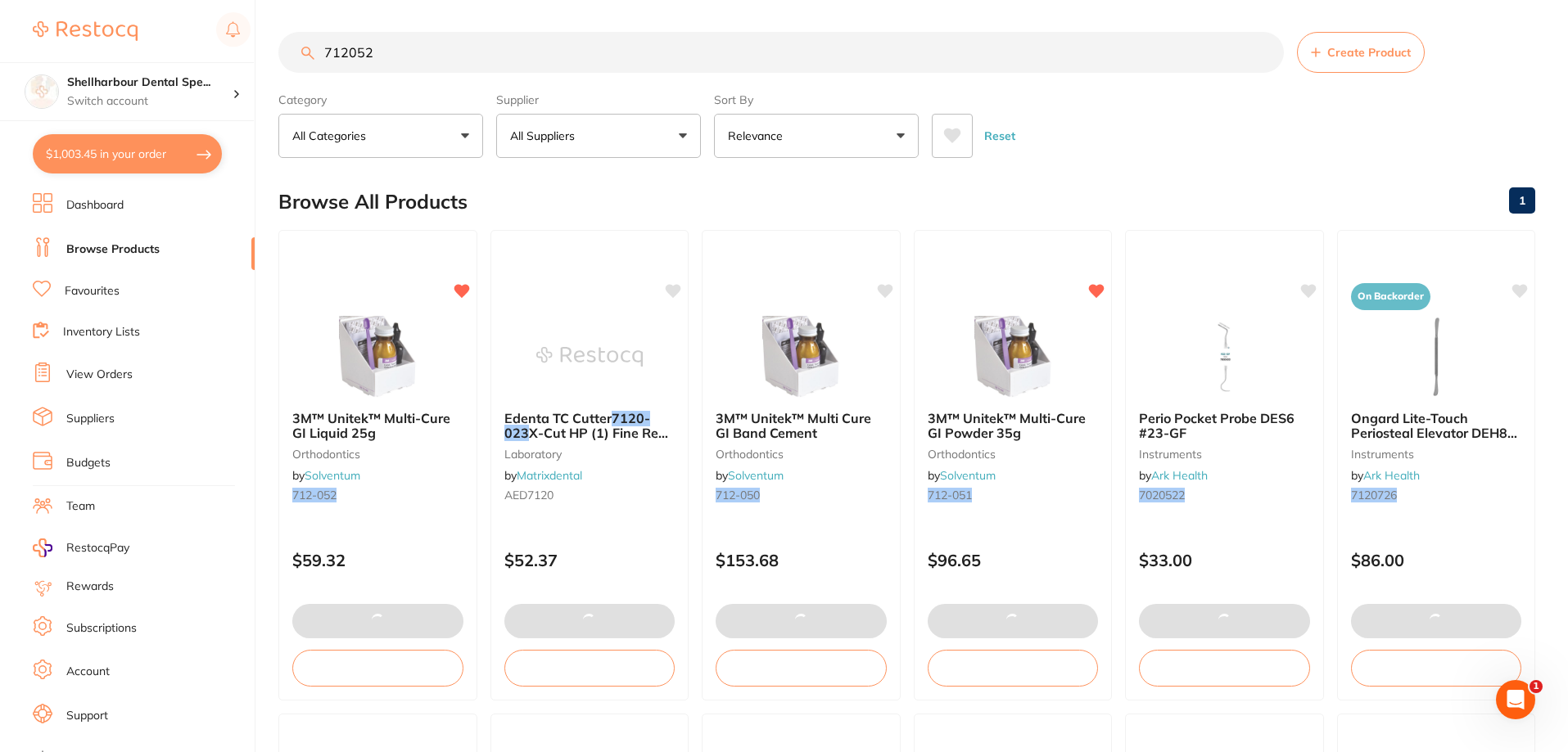
drag, startPoint x: 459, startPoint y: 60, endPoint x: 23, endPoint y: 55, distance: 436.0
click at [23, 55] on div "$1,003.45 Shellharbour Dental Spe... Switch account Shellharbour Dental Special…" at bounding box center [784, 375] width 1568 height 752
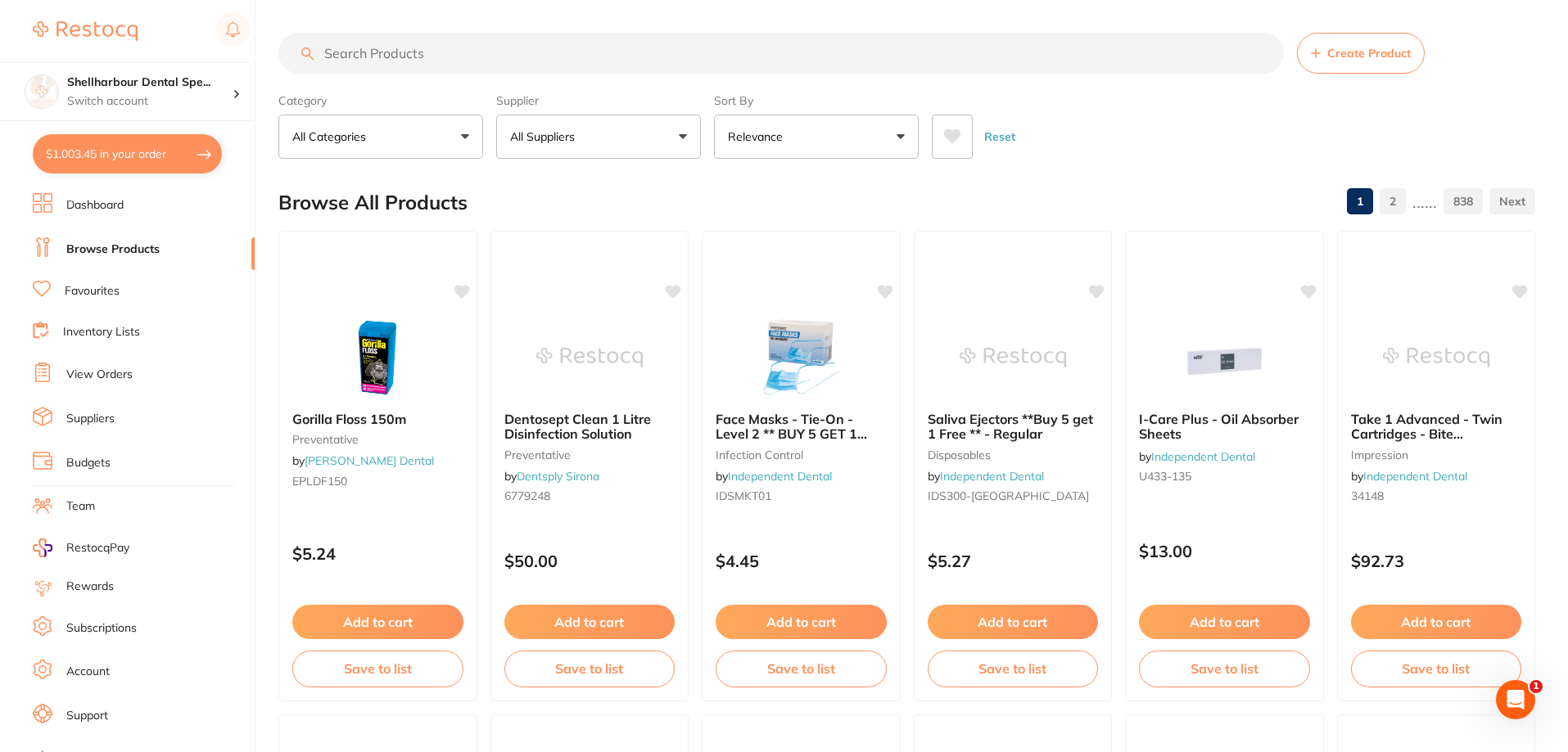
click at [492, 58] on input "search" at bounding box center [780, 53] width 1005 height 41
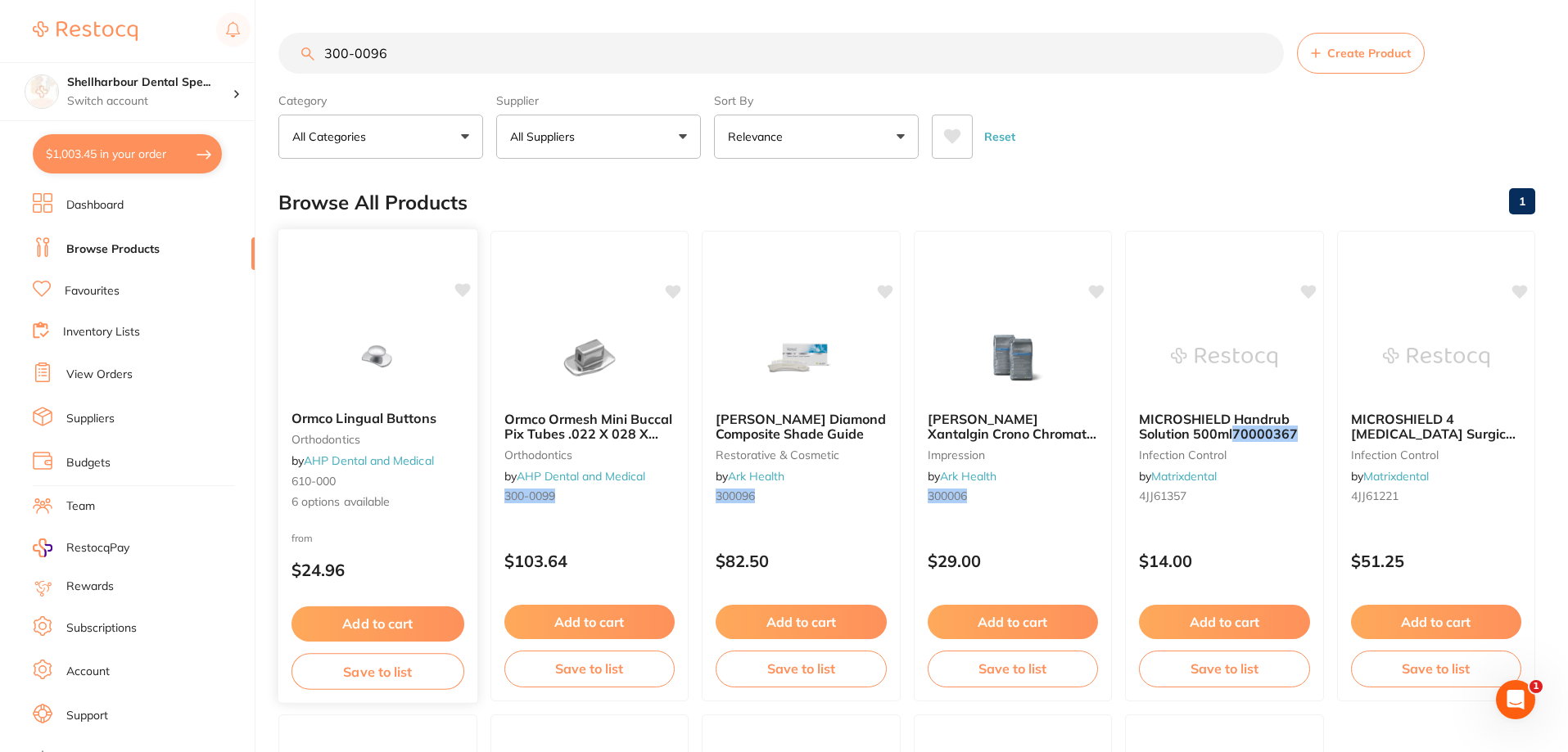
type input "300-0096"
click at [415, 389] on img at bounding box center [377, 356] width 107 height 83
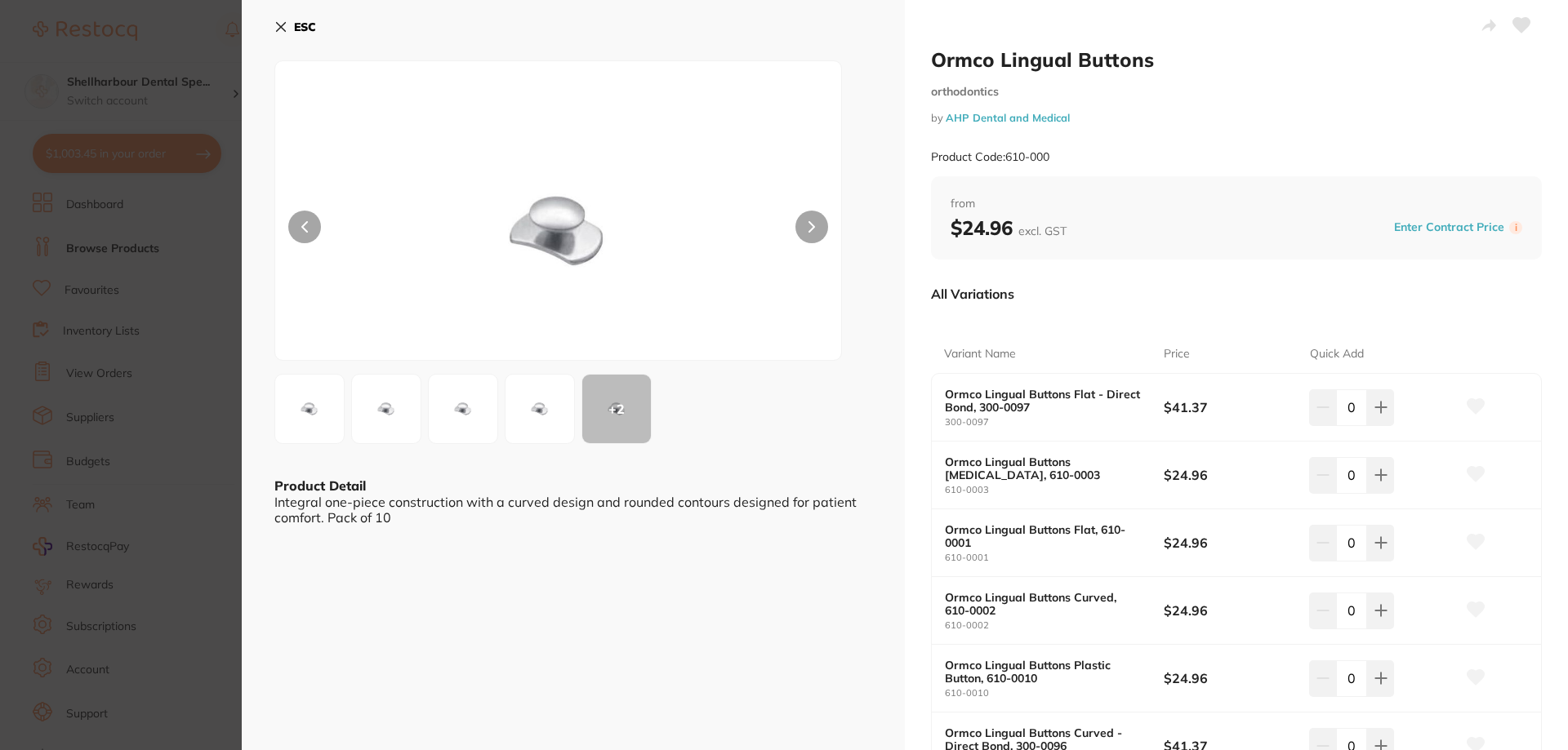
drag, startPoint x: 1518, startPoint y: 20, endPoint x: 1251, endPoint y: 359, distance: 431.5
click at [1518, 21] on icon at bounding box center [1521, 25] width 17 height 15
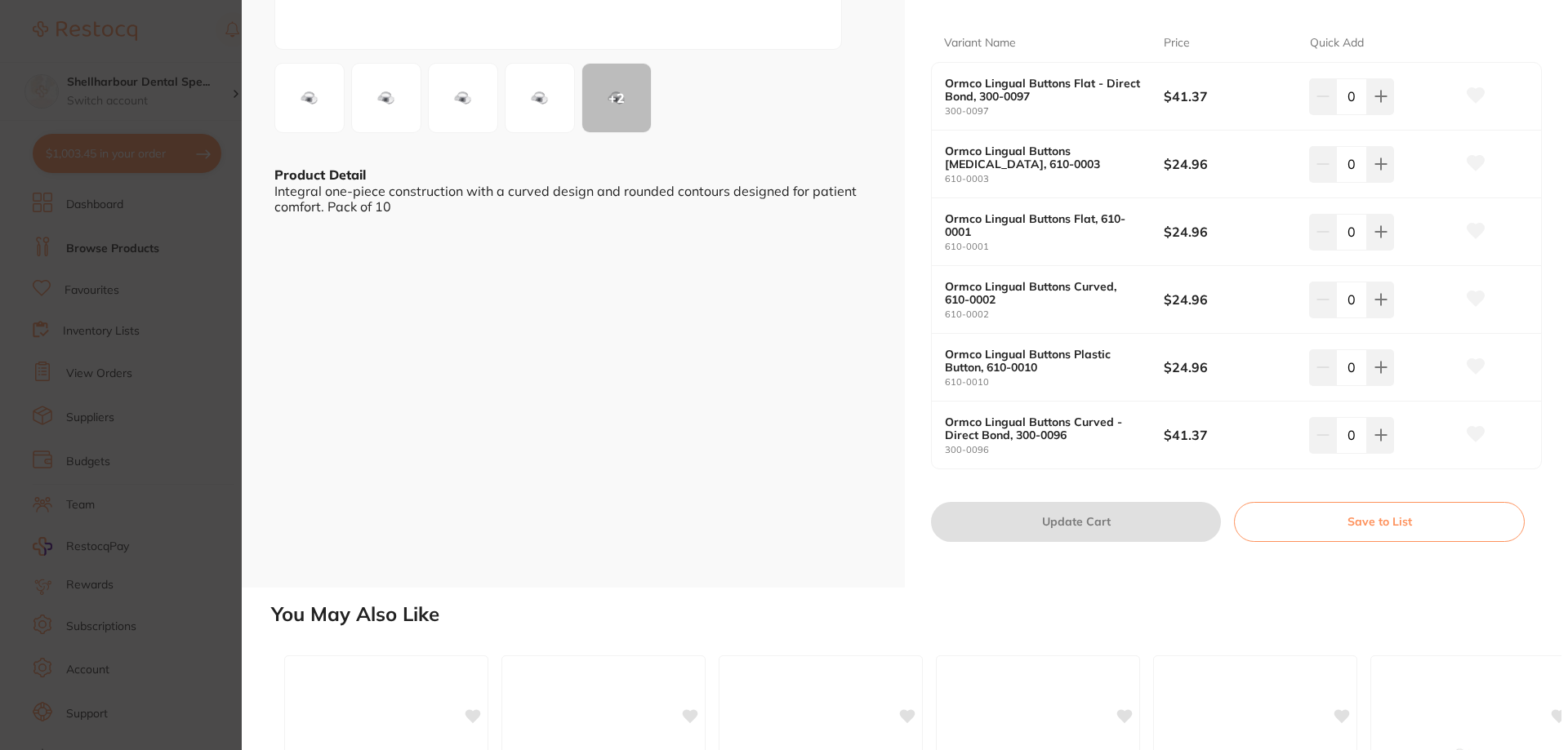
scroll to position [327, 0]
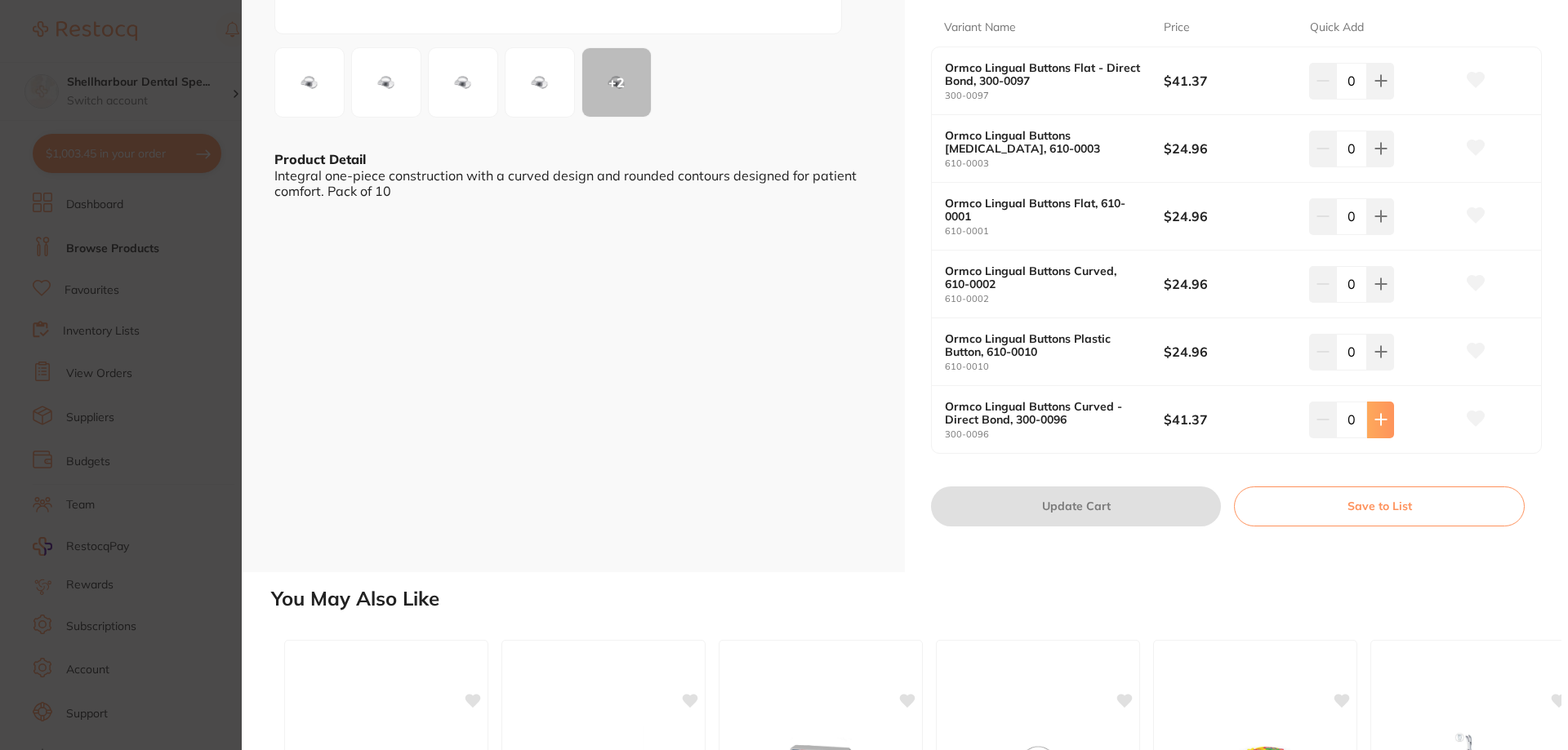
click at [1385, 414] on button at bounding box center [1380, 420] width 27 height 36
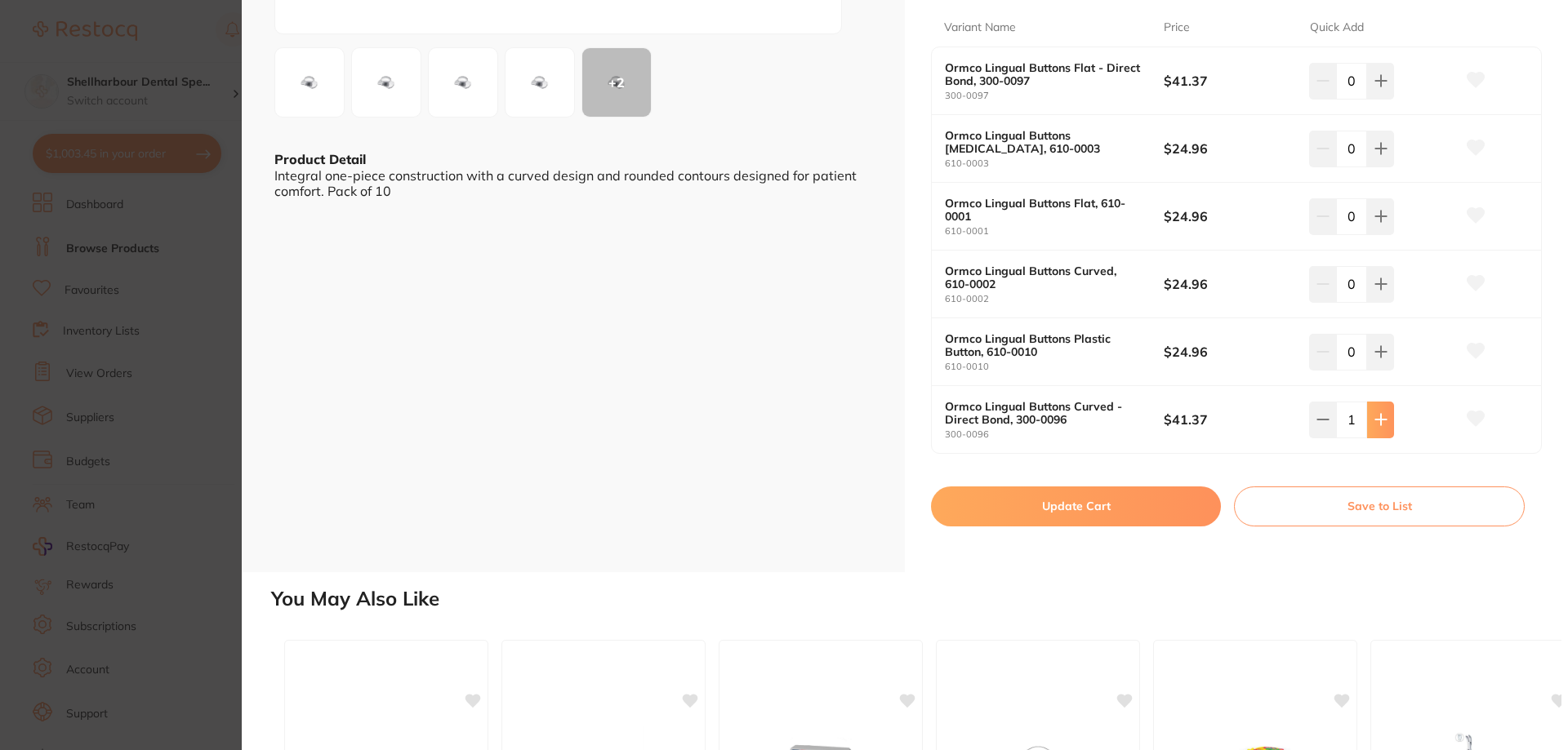
click at [1385, 414] on button at bounding box center [1380, 420] width 27 height 36
type input "3"
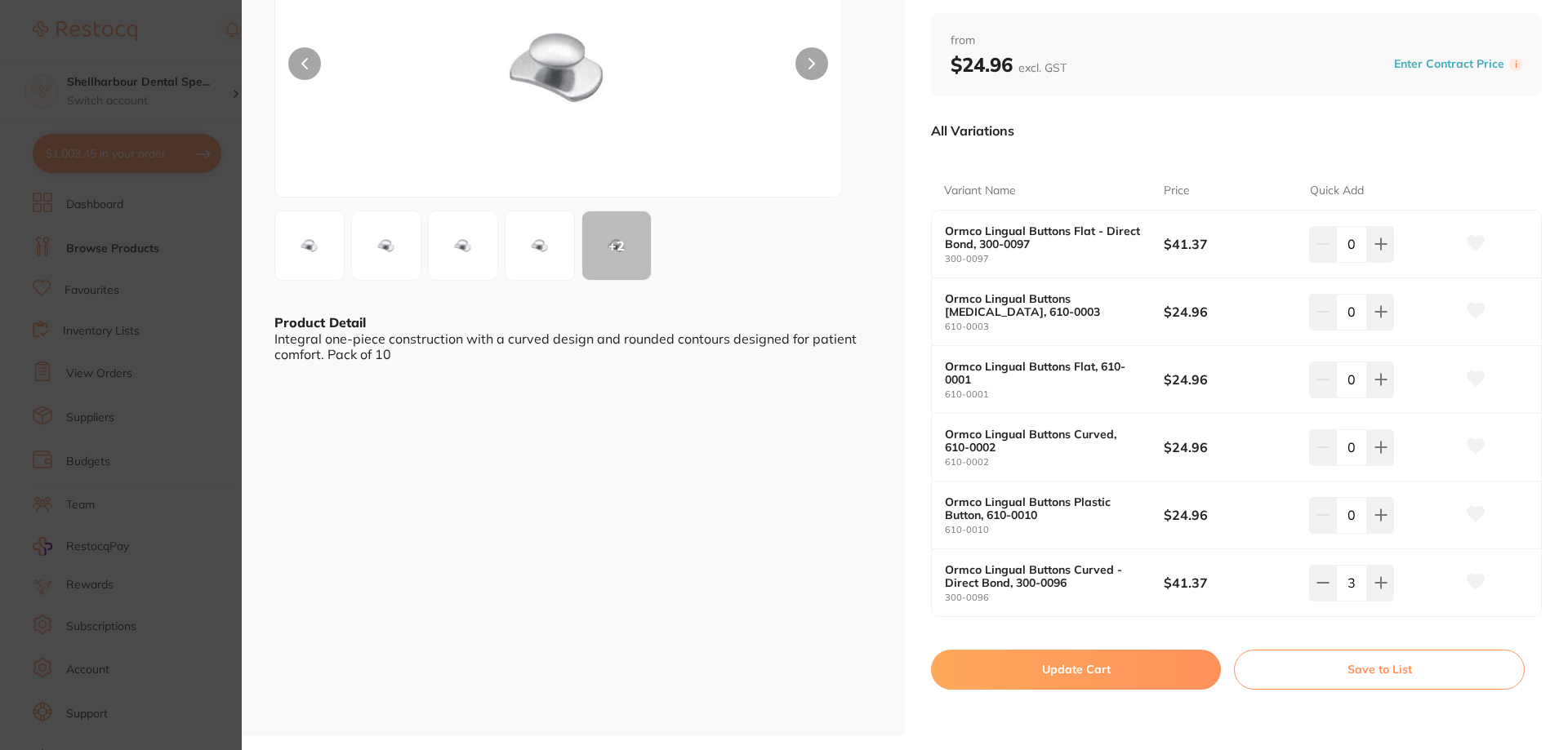
scroll to position [245, 0]
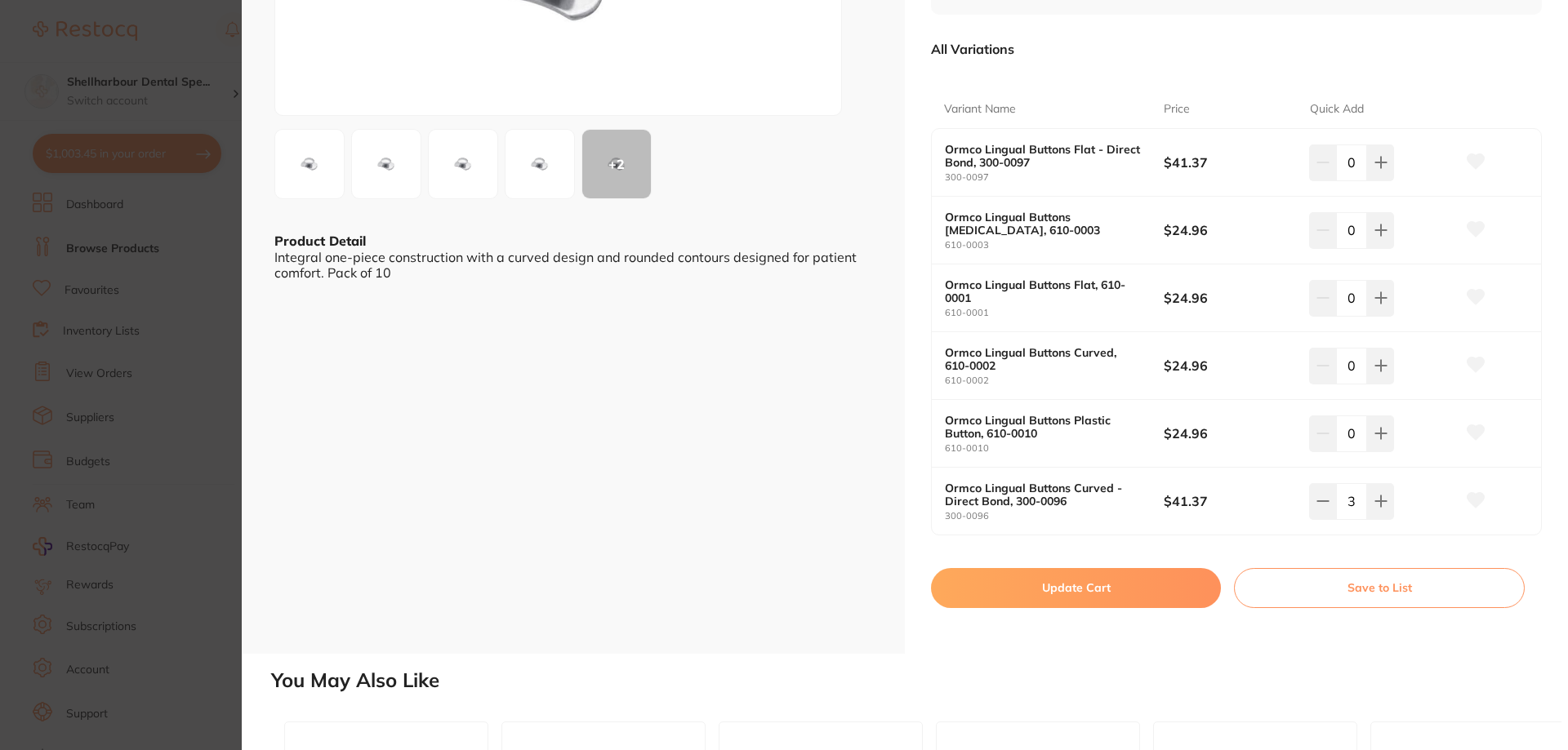
click at [627, 167] on div "+ 2" at bounding box center [616, 164] width 69 height 69
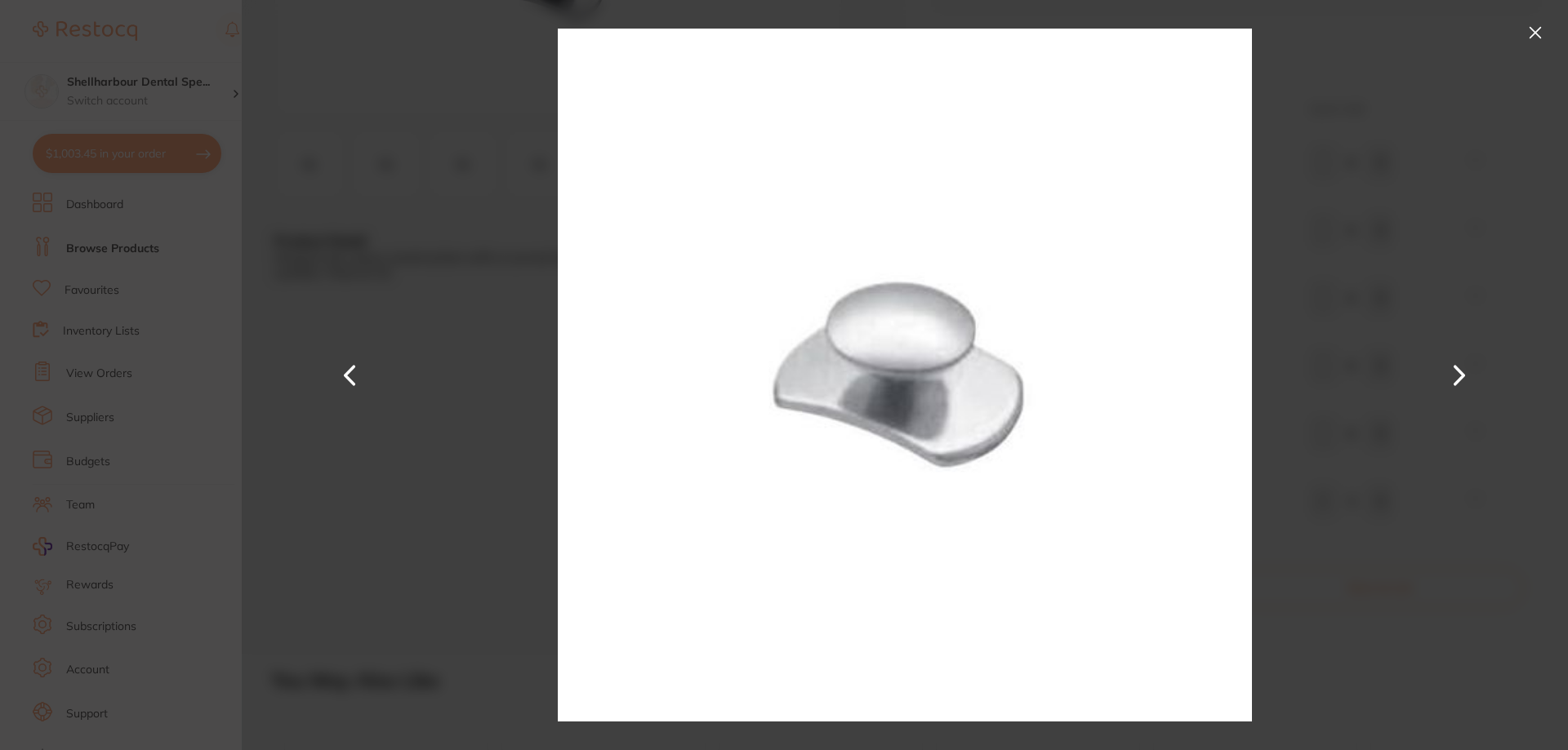
scroll to position [0, 0]
click at [1467, 370] on button at bounding box center [1459, 375] width 39 height 375
click at [1461, 373] on button at bounding box center [1459, 375] width 39 height 375
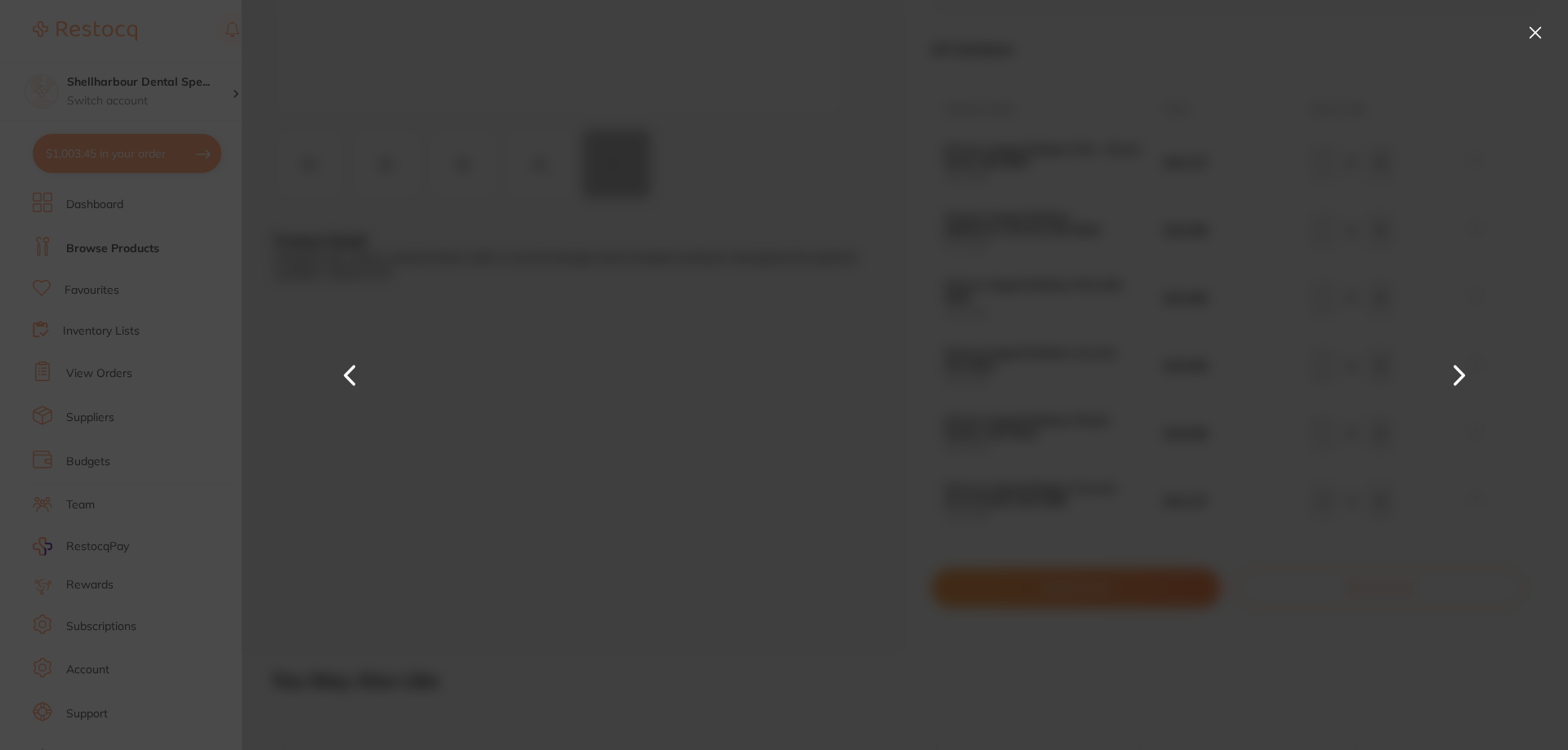
click at [1461, 373] on button at bounding box center [1459, 375] width 39 height 375
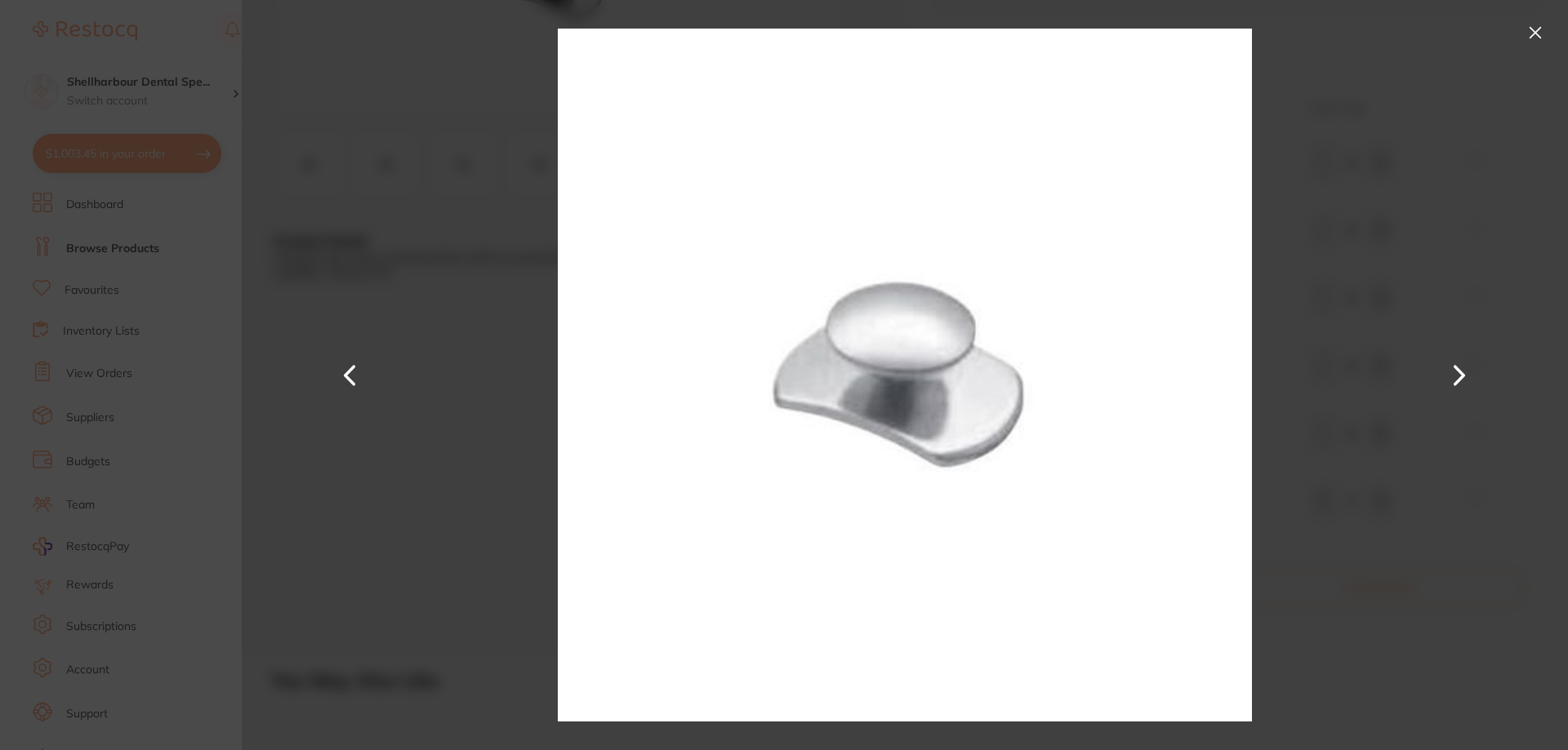
click at [1461, 373] on button at bounding box center [1459, 375] width 39 height 375
click at [1458, 369] on button at bounding box center [1459, 375] width 39 height 375
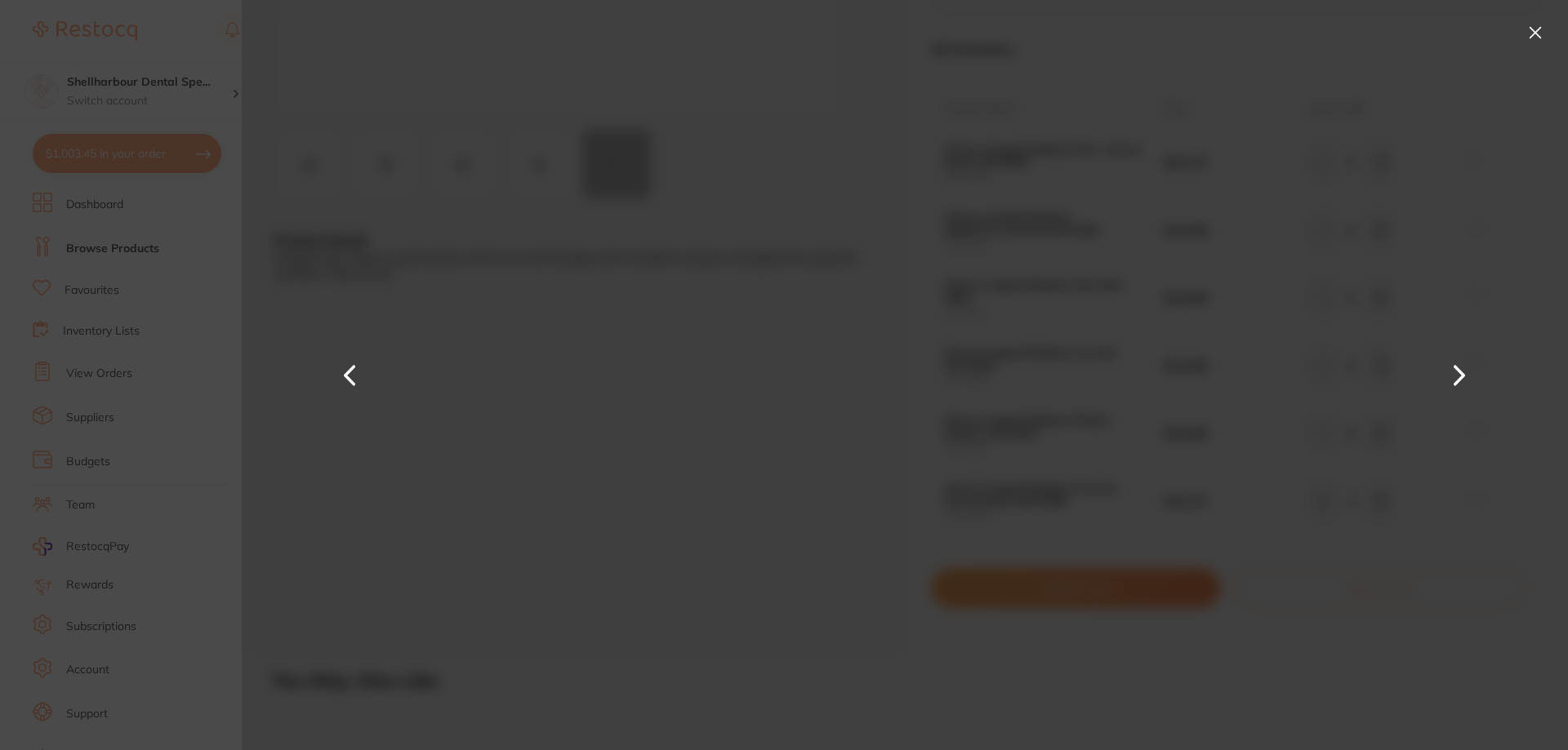
click at [1458, 369] on button at bounding box center [1459, 375] width 39 height 375
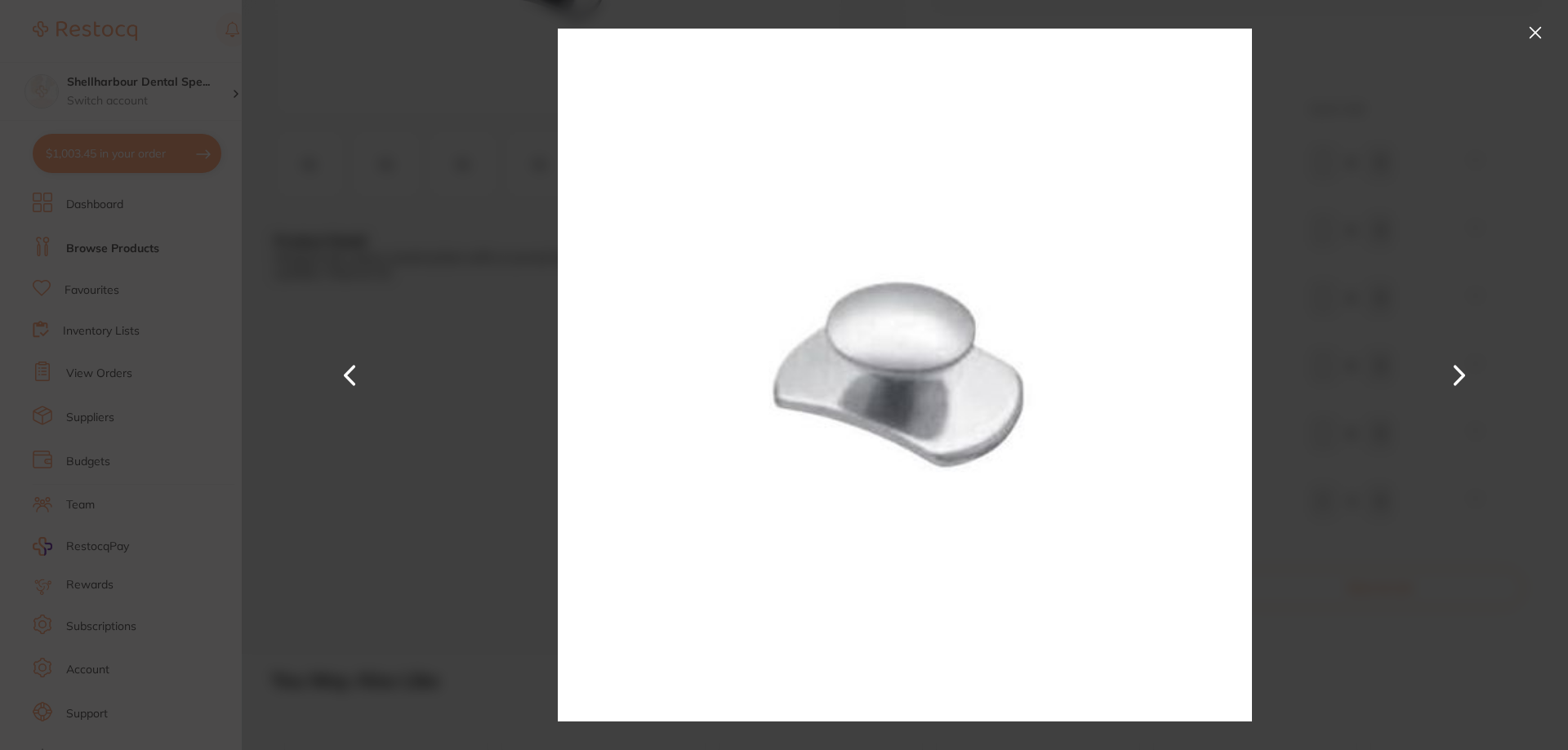
drag, startPoint x: 1541, startPoint y: 25, endPoint x: 1262, endPoint y: 496, distance: 547.4
click at [1541, 27] on button at bounding box center [1535, 33] width 26 height 26
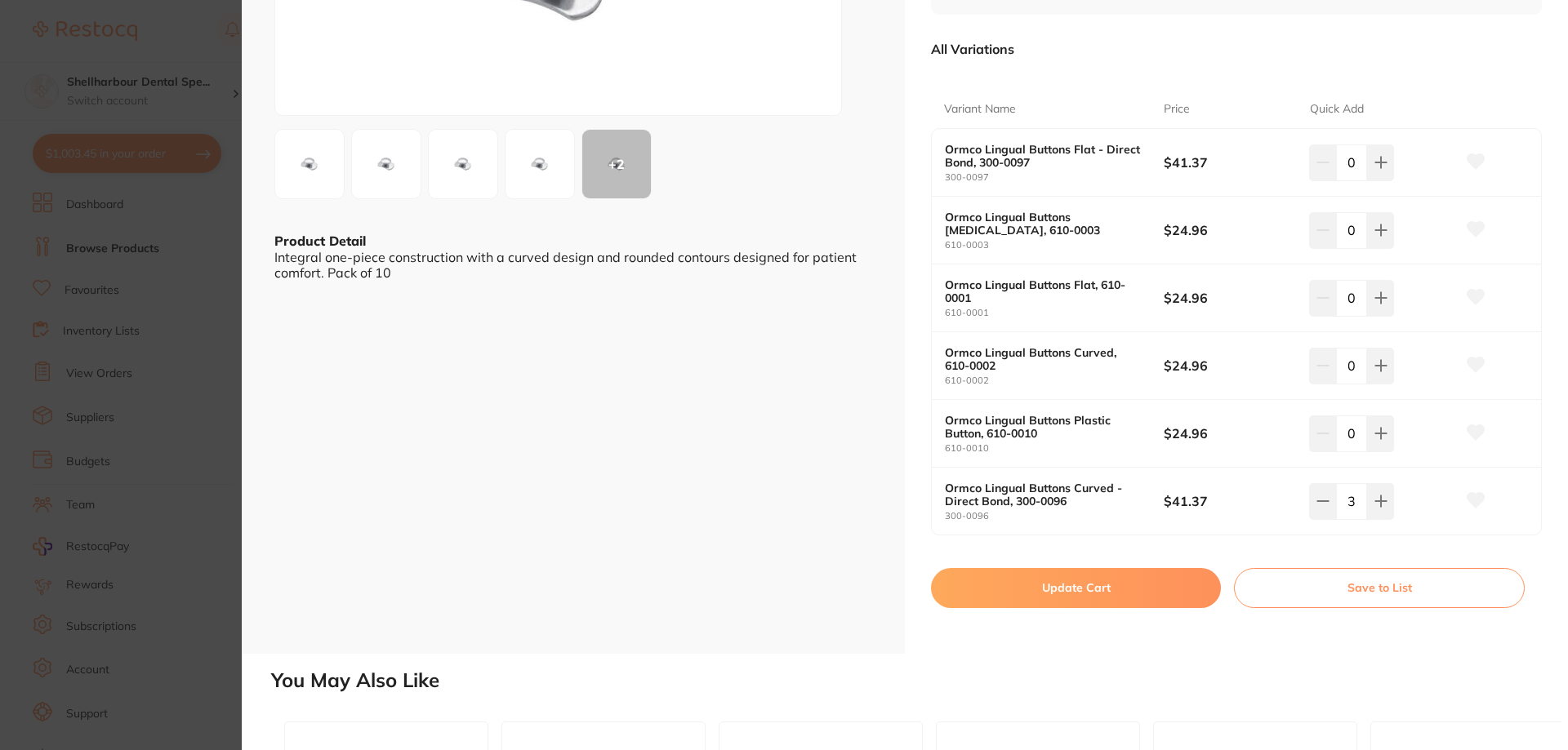
click at [1113, 596] on button "Update Cart" at bounding box center [1075, 587] width 290 height 39
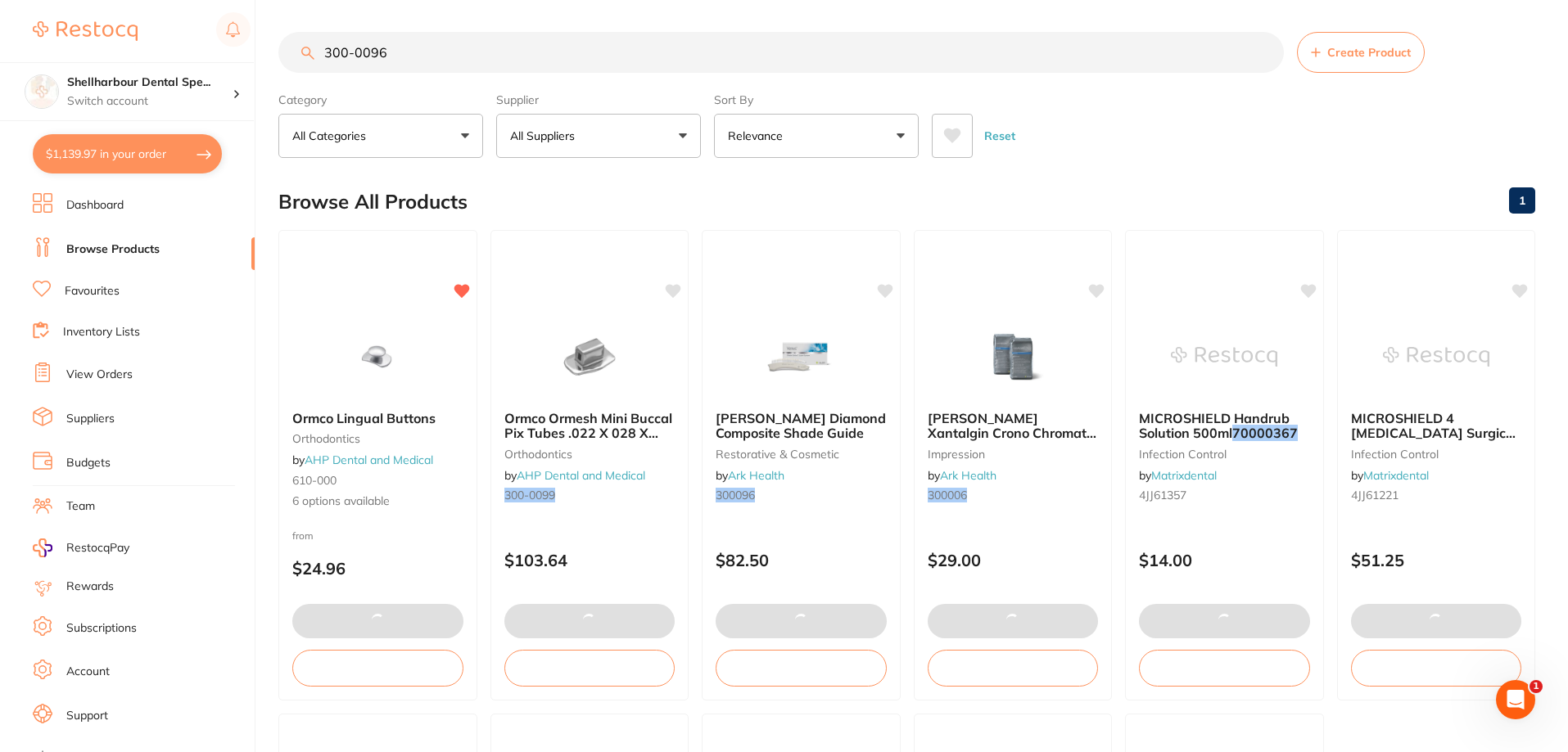
drag, startPoint x: 273, startPoint y: 72, endPoint x: 124, endPoint y: 39, distance: 152.6
click at [143, 56] on div "$1,139.97 Shellharbour Dental Spe... Switch account Shellharbour Dental Special…" at bounding box center [784, 375] width 1568 height 752
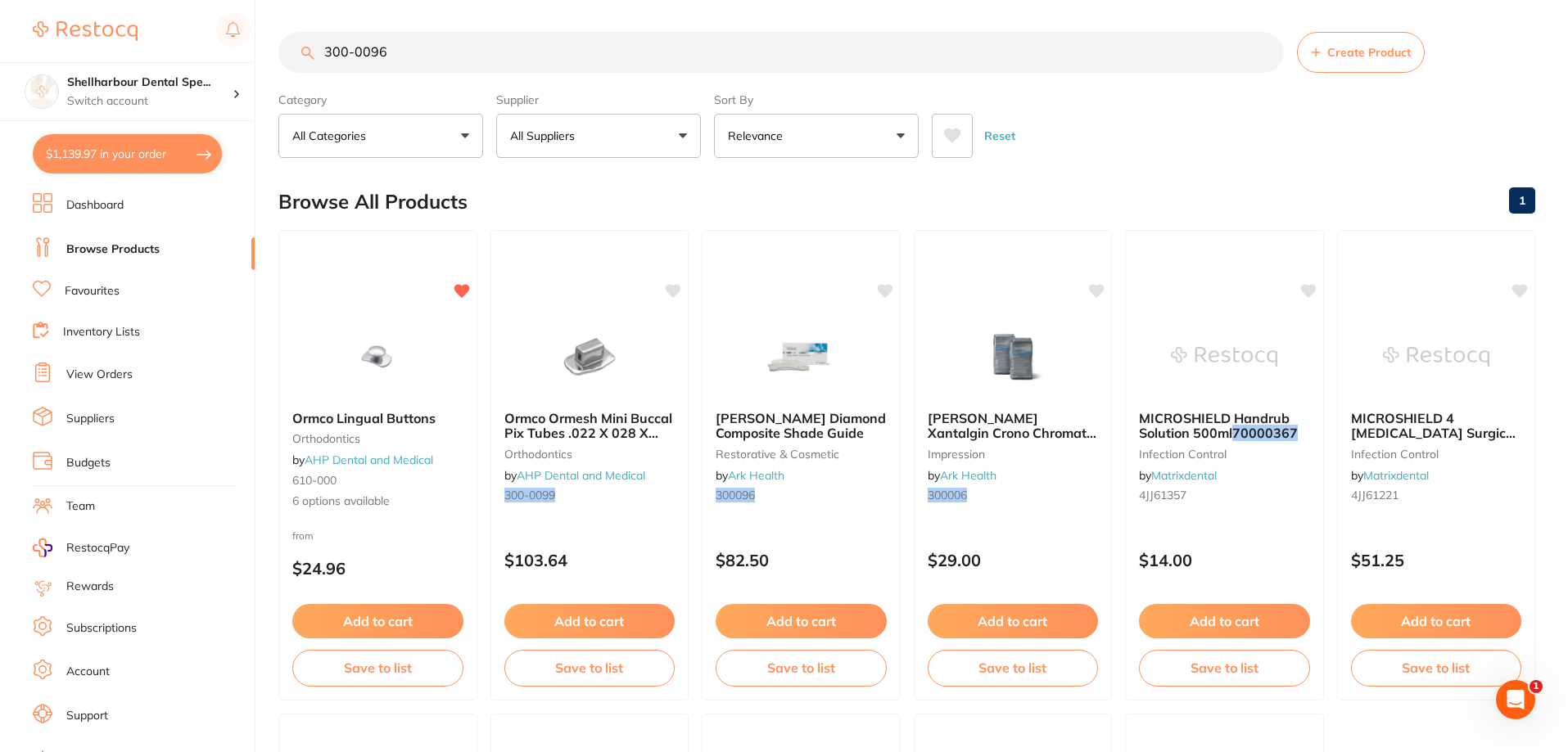
click at [426, 40] on input "300-0096" at bounding box center [780, 52] width 1005 height 41
type input "3"
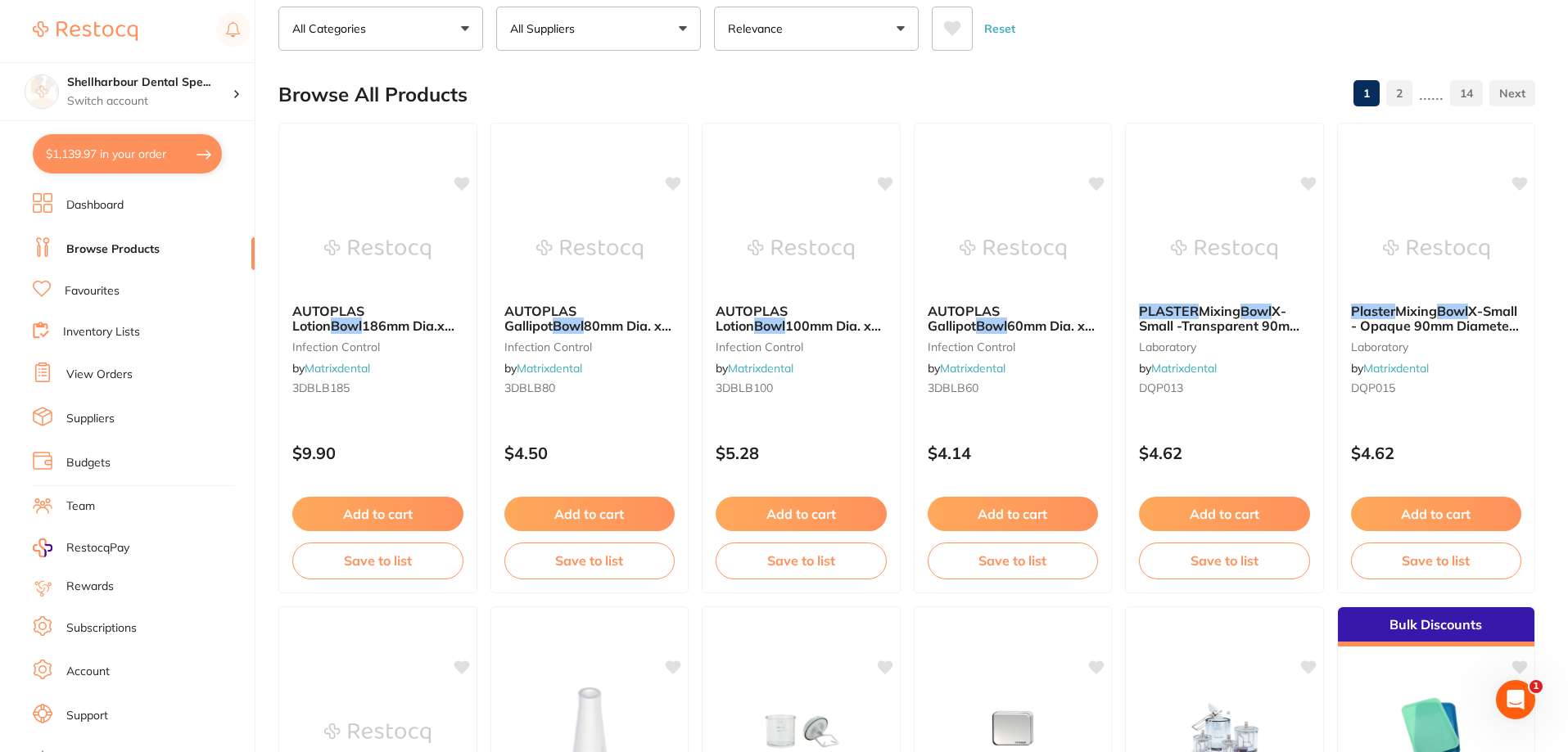
scroll to position [0, 0]
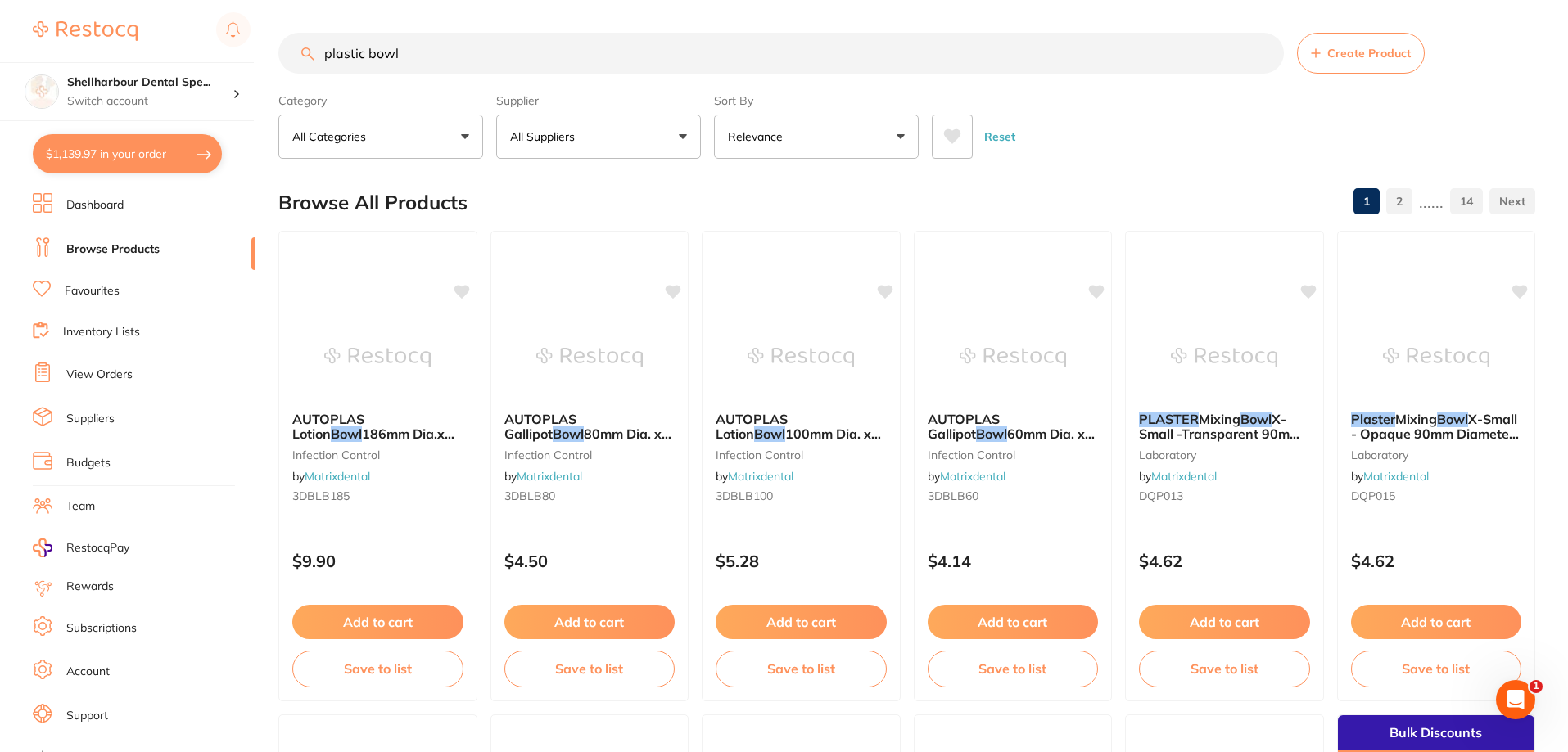
drag, startPoint x: 254, startPoint y: 49, endPoint x: 176, endPoint y: 30, distance: 80.3
click at [178, 35] on div "$1,139.97 Shellharbour Dental Spe... Switch account Shellharbour Dental Special…" at bounding box center [784, 376] width 1568 height 752
type input "mixing bowl"
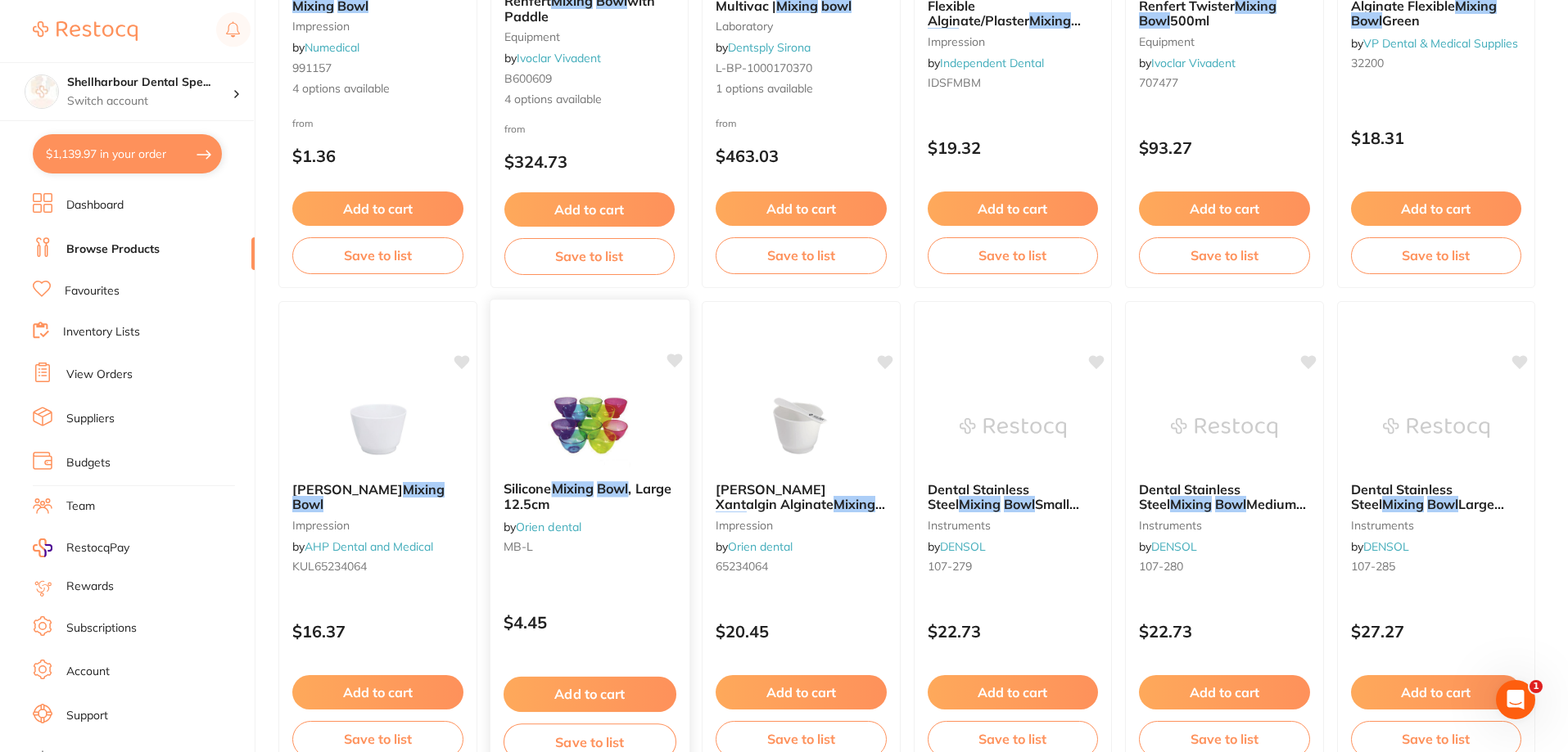
scroll to position [655, 0]
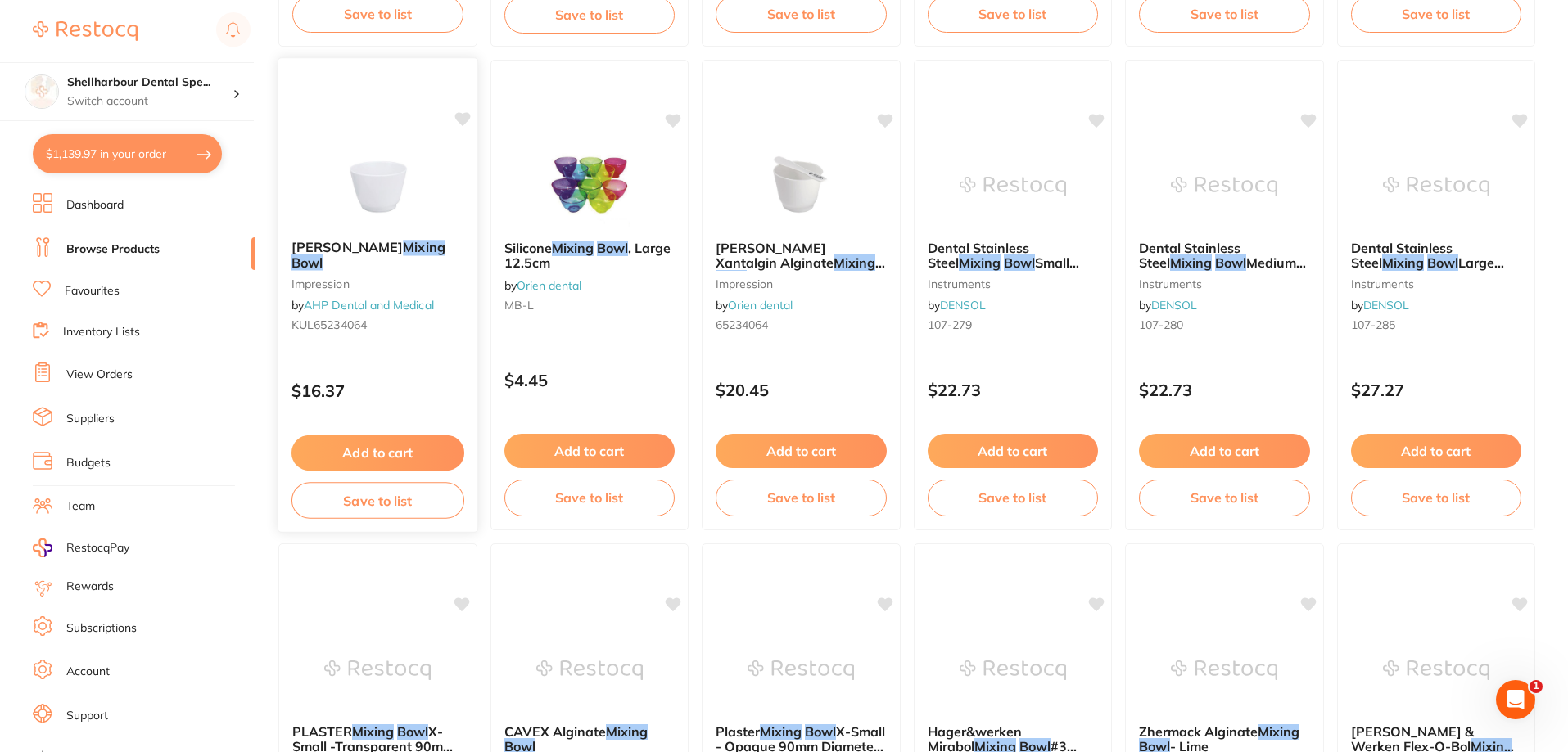
click at [404, 201] on img at bounding box center [377, 185] width 107 height 83
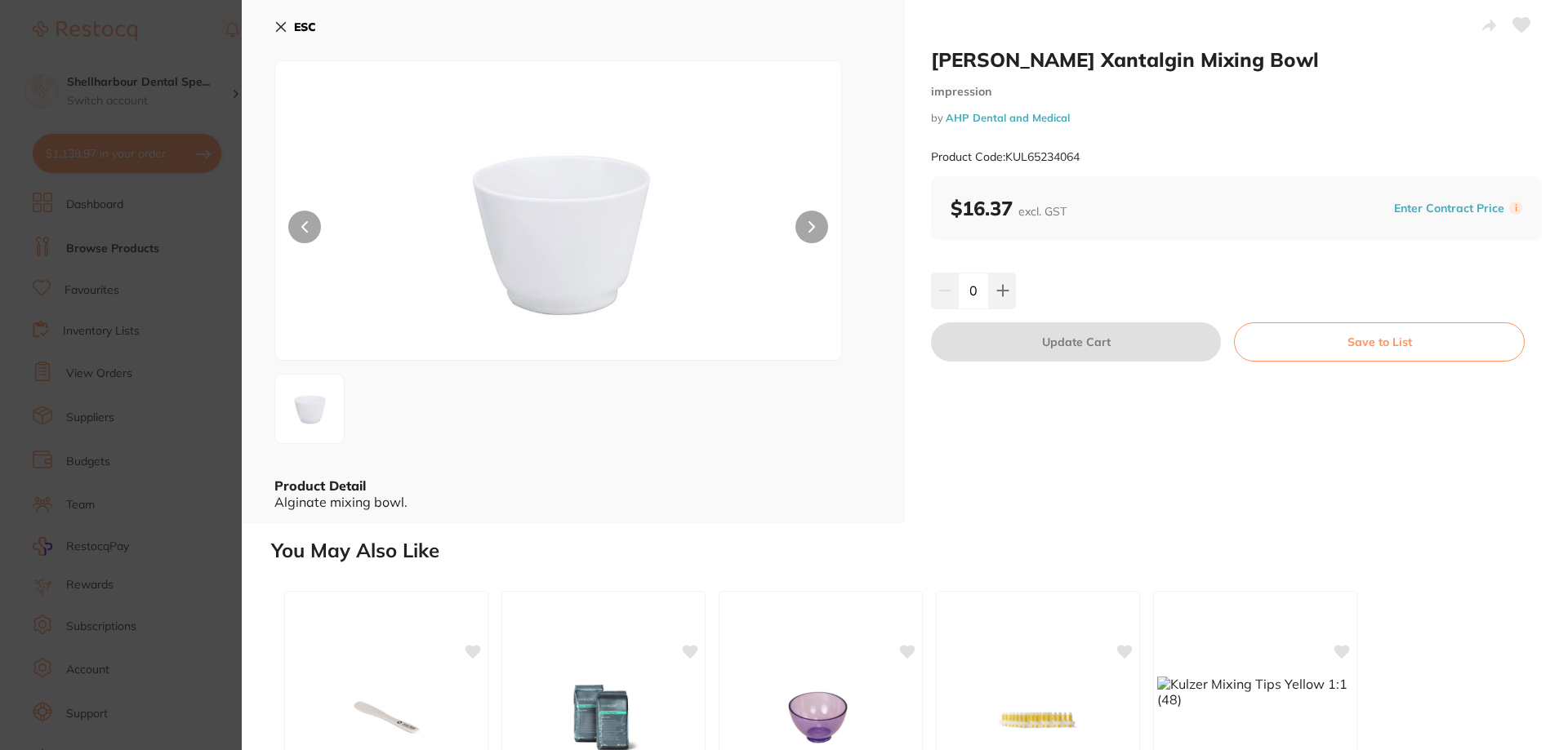
click at [807, 229] on button at bounding box center [811, 226] width 33 height 33
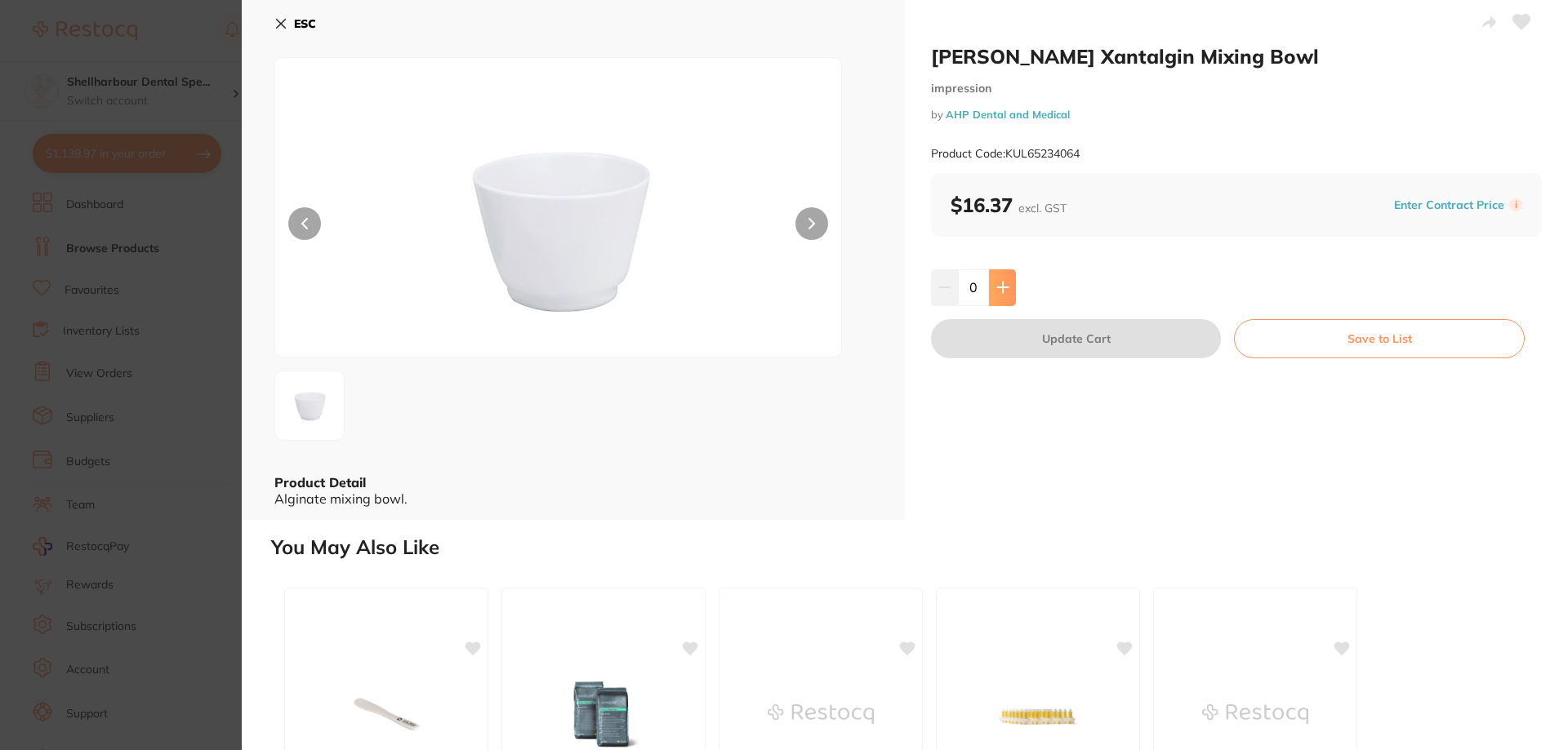
click at [1008, 282] on button at bounding box center [1002, 287] width 27 height 36
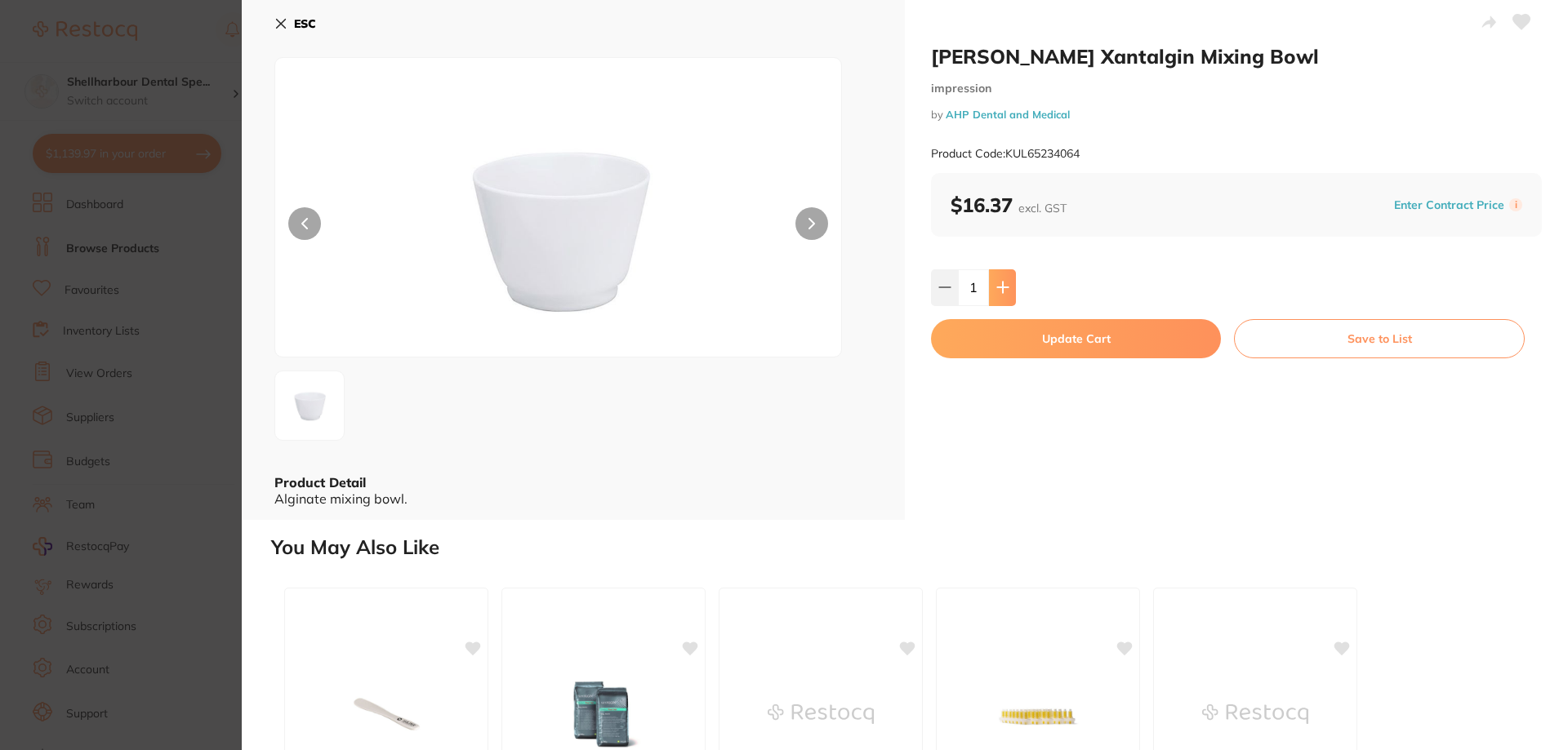
click at [1008, 282] on button at bounding box center [1002, 287] width 27 height 36
click at [1002, 288] on icon at bounding box center [1003, 288] width 13 height 13
type input "4"
click at [997, 335] on button "Update Cart" at bounding box center [1075, 339] width 290 height 39
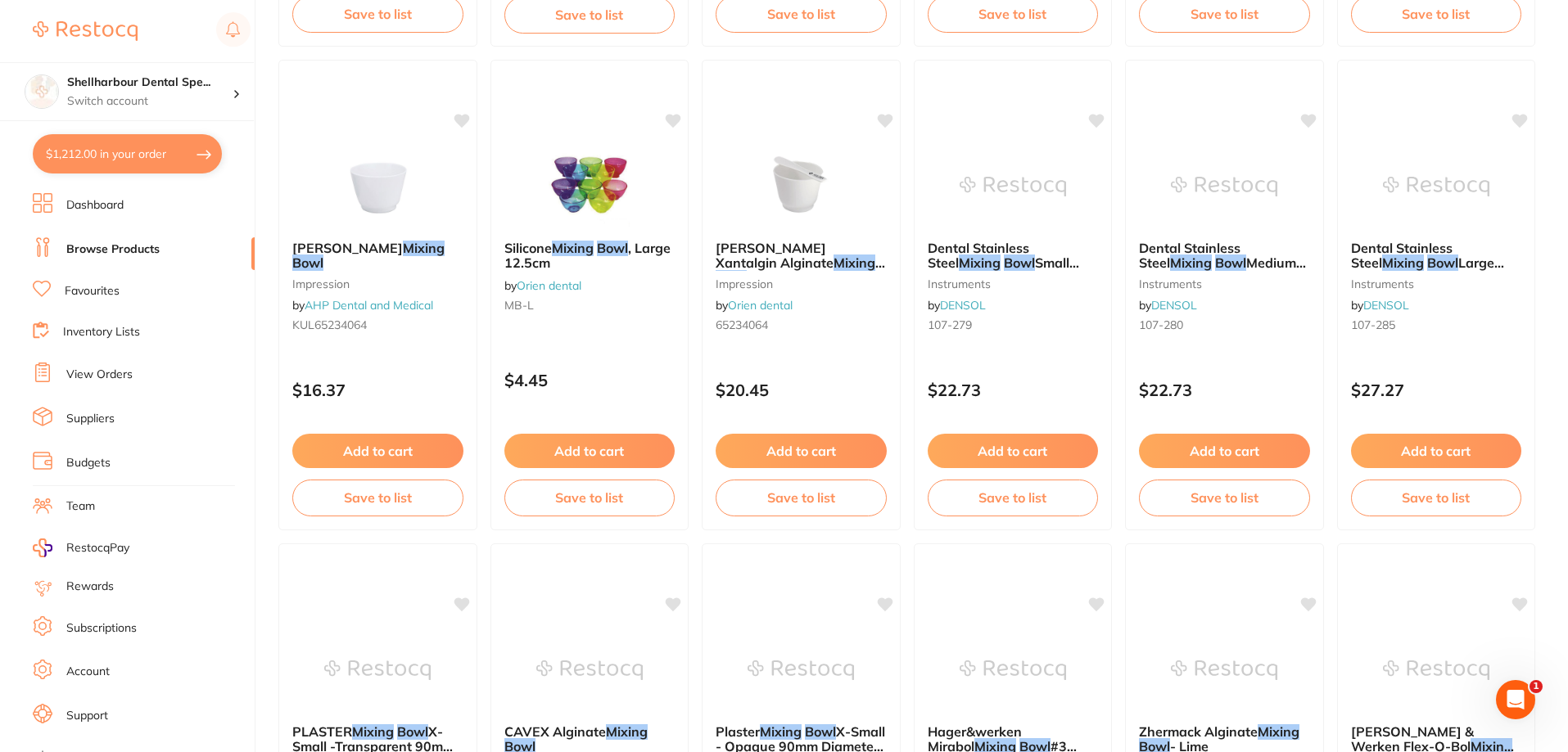
click at [142, 153] on button "$1,212.00 in your order" at bounding box center [127, 154] width 189 height 39
checkbox input "true"
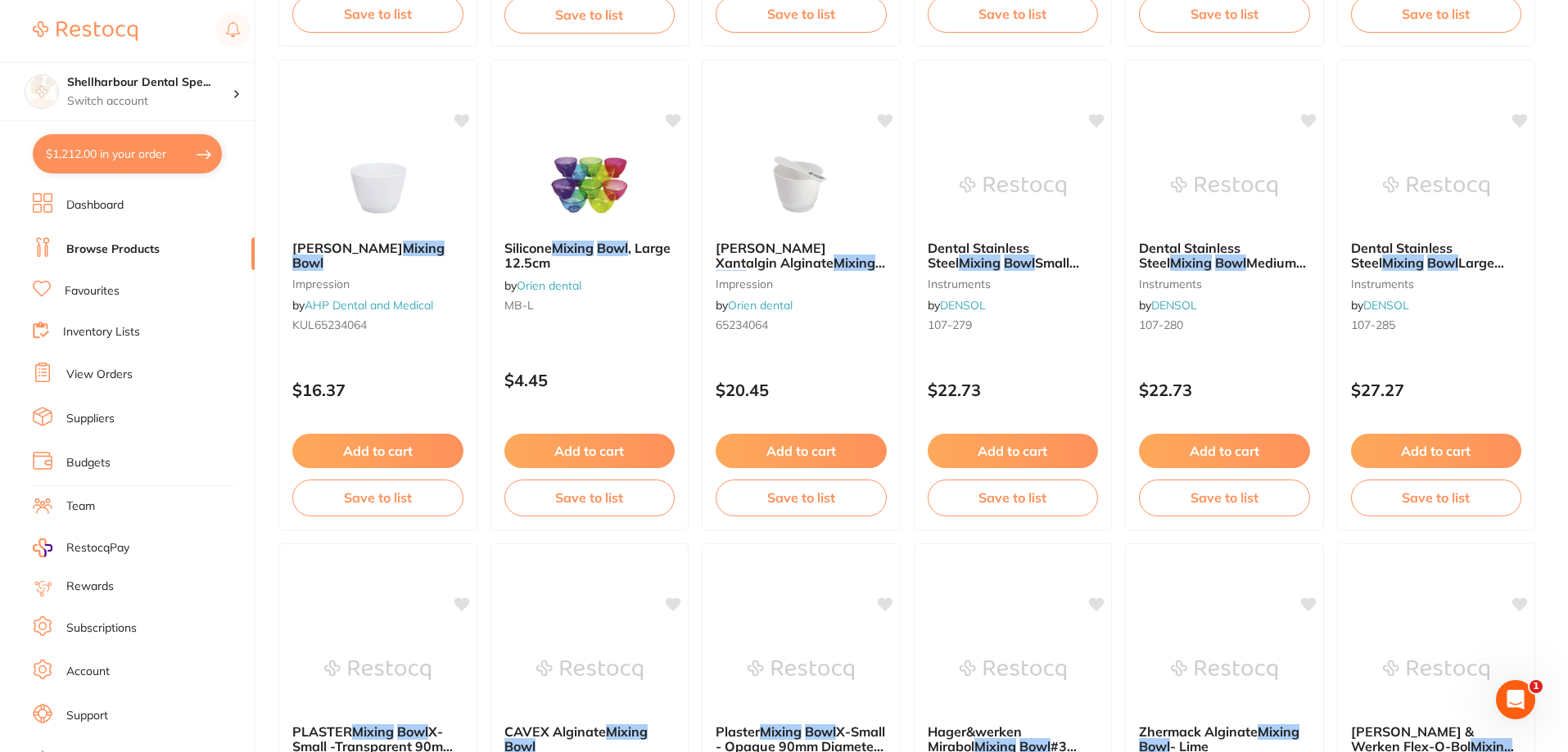
checkbox input "true"
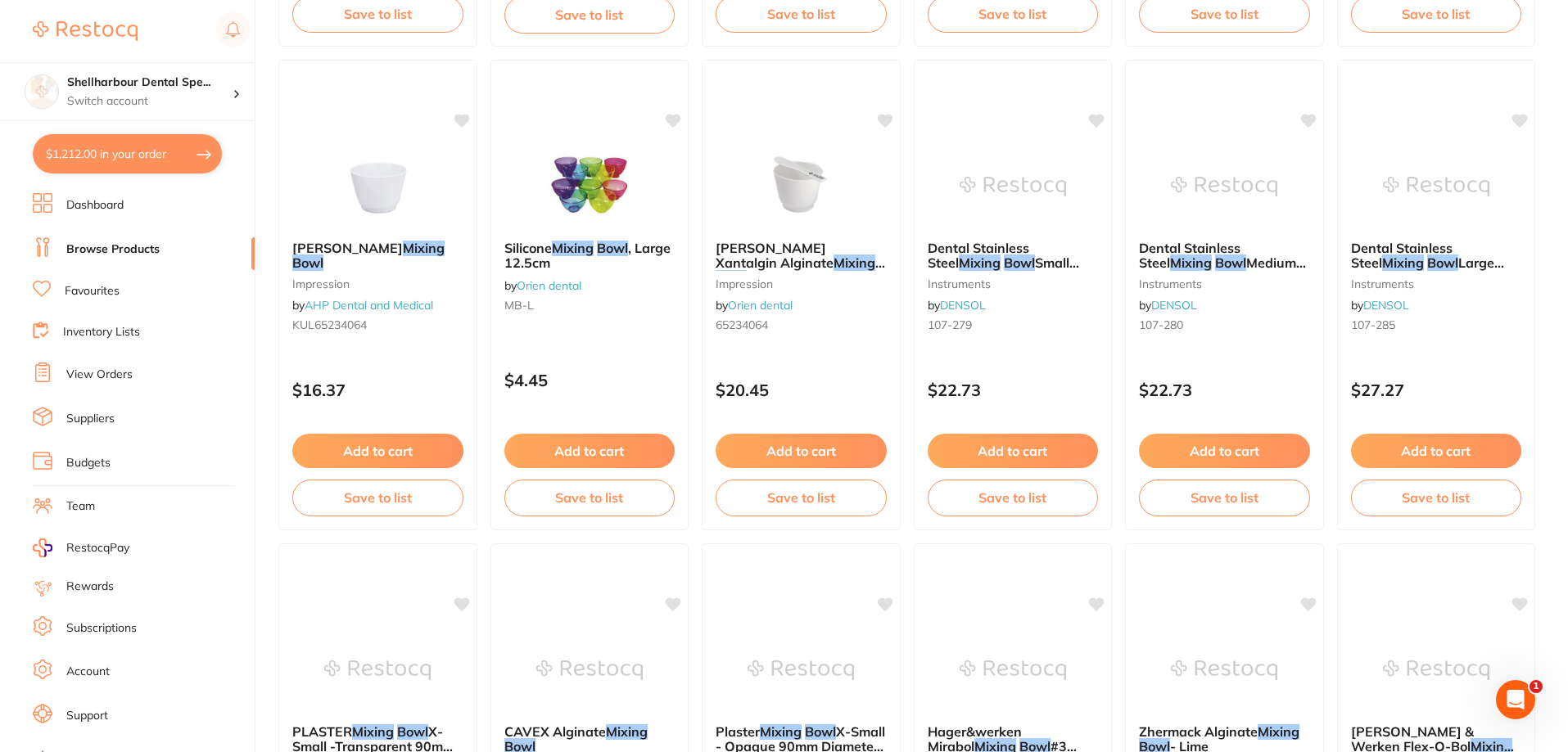
checkbox input "true"
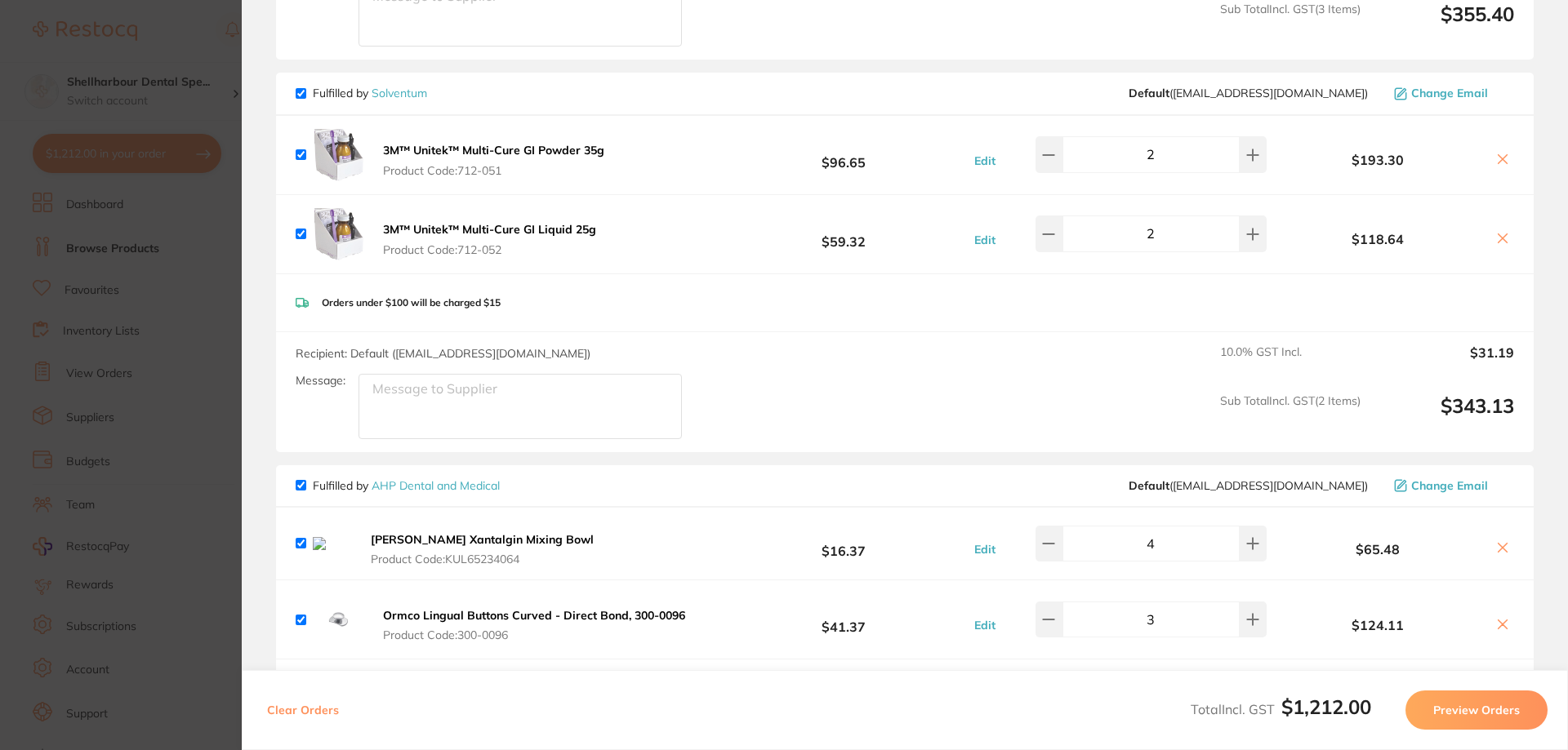
scroll to position [734, 0]
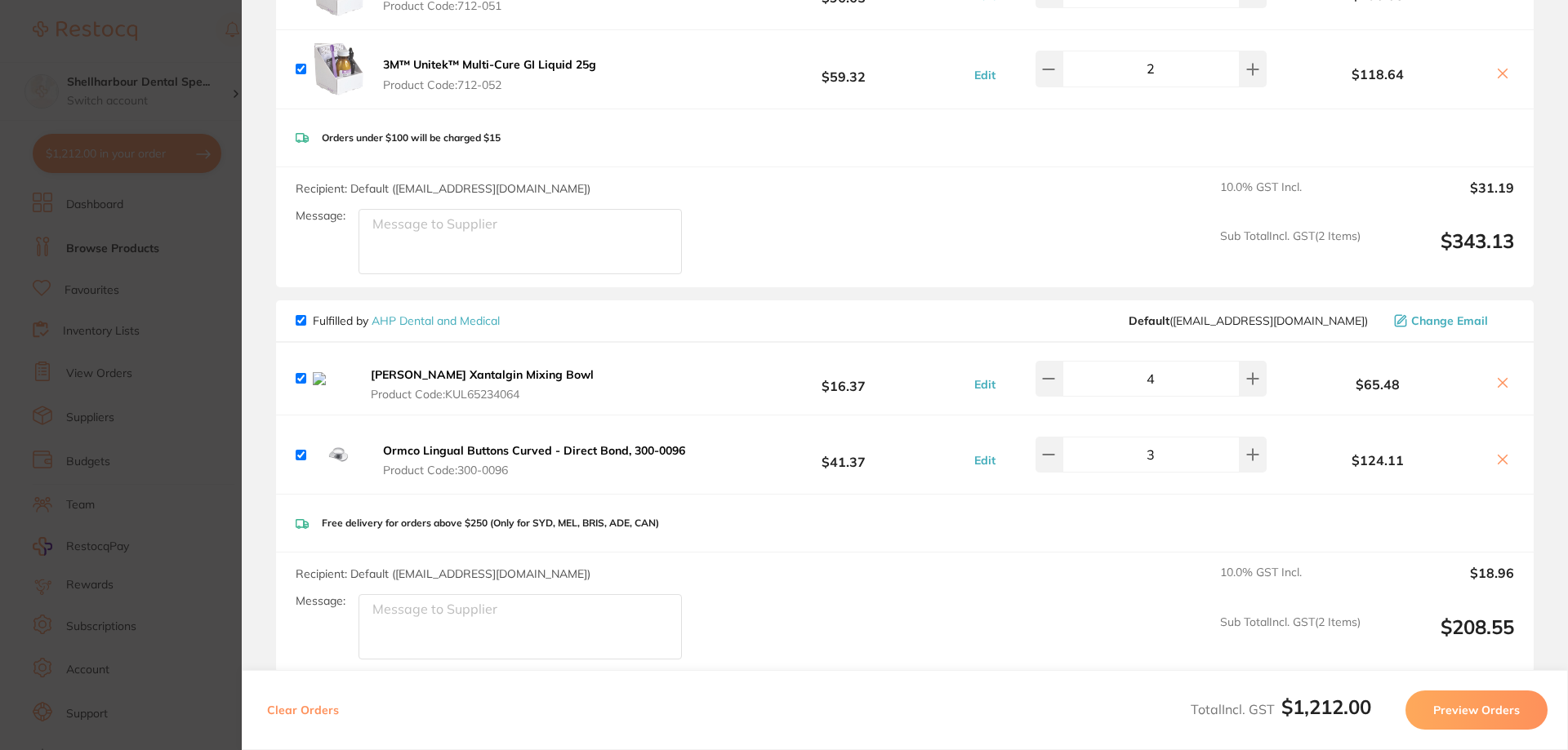
click at [1496, 376] on icon at bounding box center [1503, 382] width 13 height 13
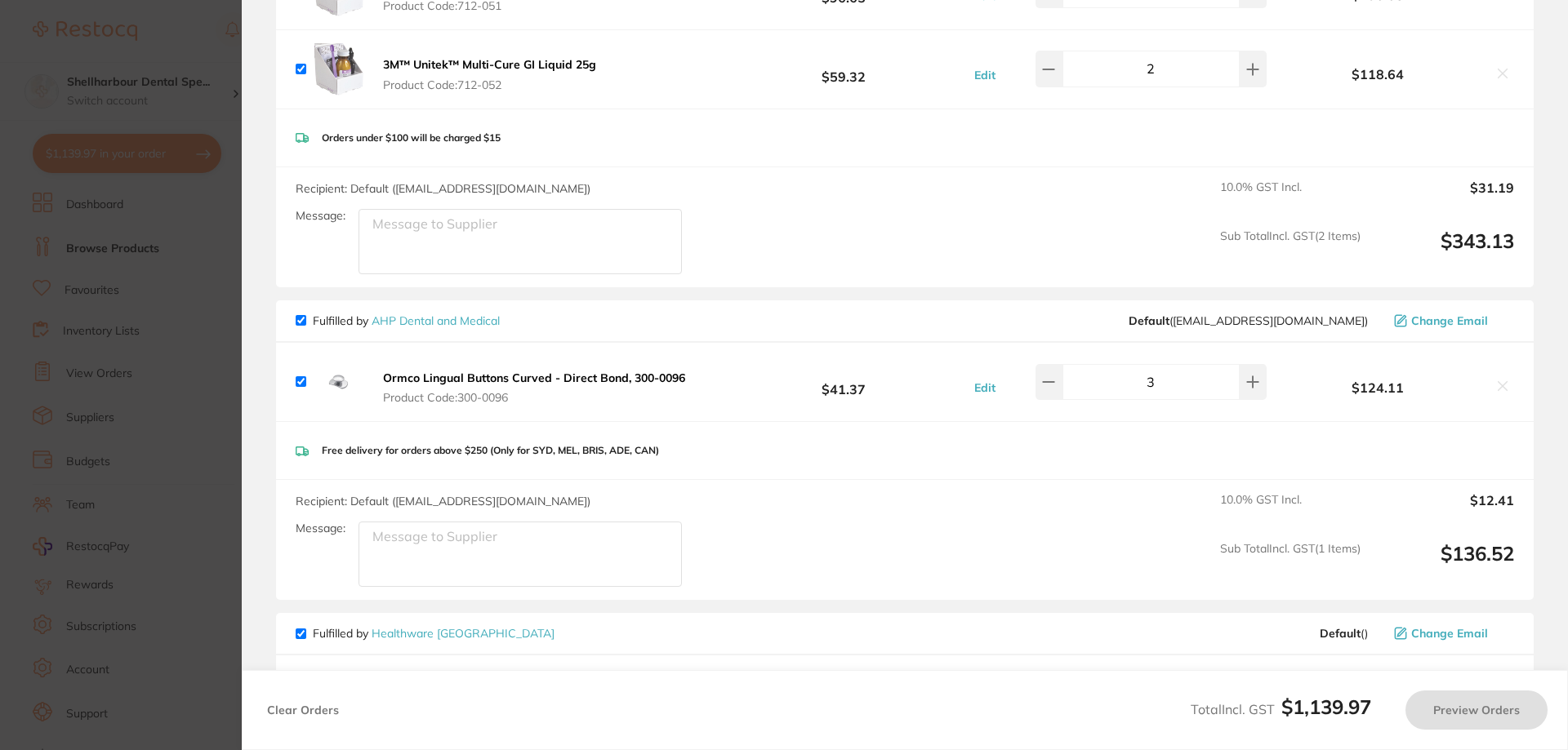
checkbox input "true"
click at [242, 249] on section "Review Orders Your orders are being processed and we will notify you once we ha…" at bounding box center [905, 375] width 1326 height 750
click at [210, 248] on section "Update RRP Set your pre negotiated price for this item. Item Agreed RRP (excl. …" at bounding box center [784, 375] width 1568 height 750
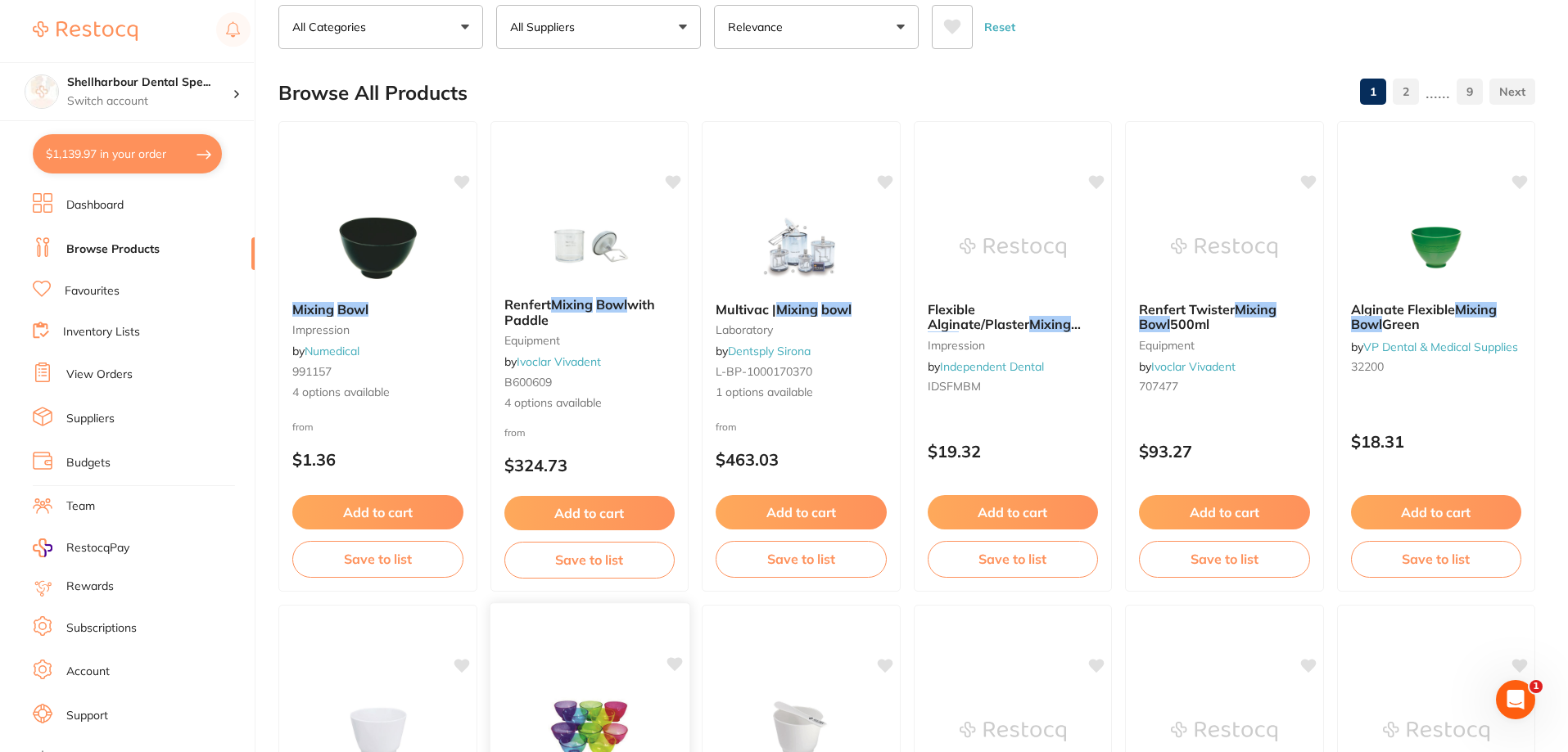
scroll to position [0, 0]
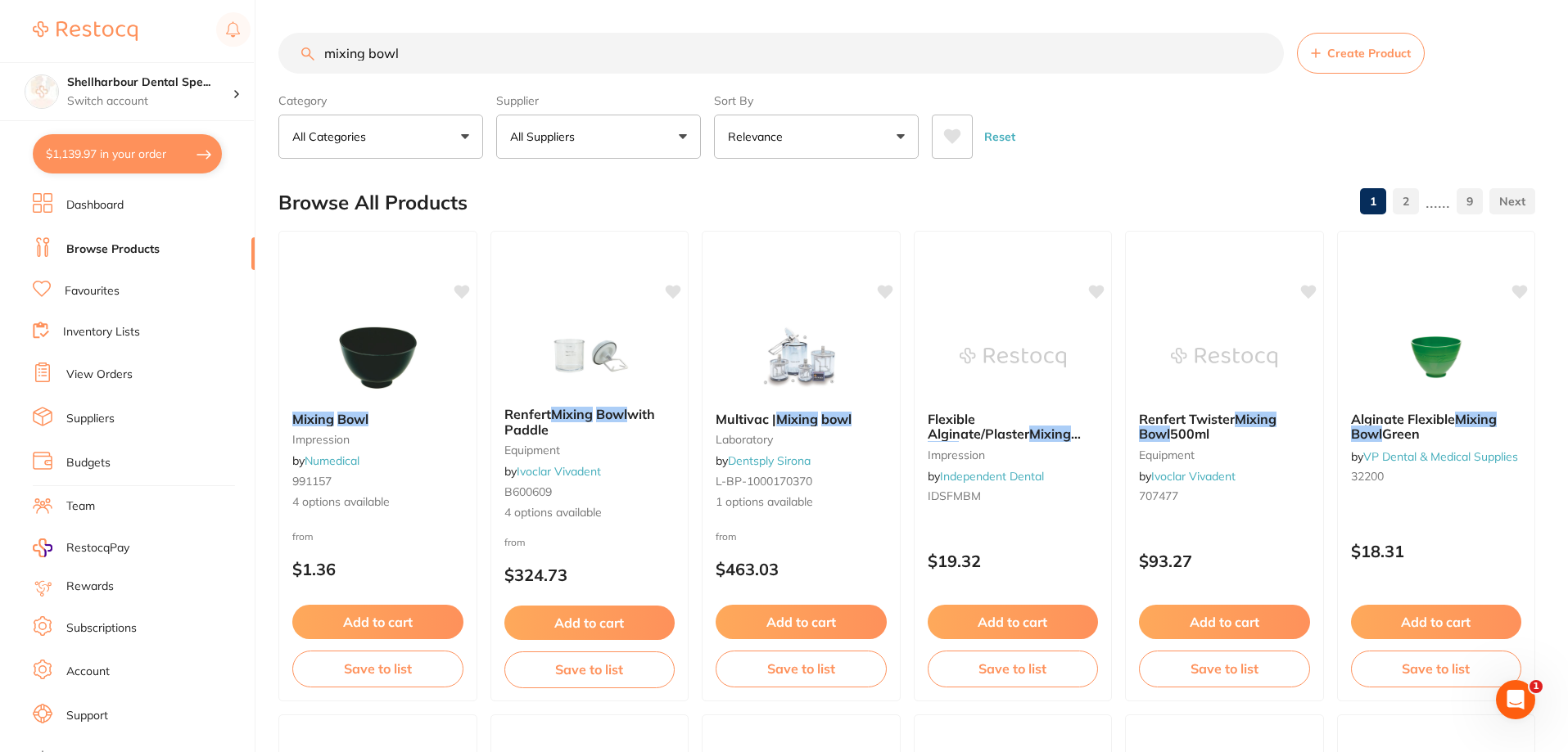
drag, startPoint x: 472, startPoint y: 37, endPoint x: 288, endPoint y: 22, distance: 184.6
click at [296, 38] on input "mixing bowl" at bounding box center [780, 53] width 1005 height 41
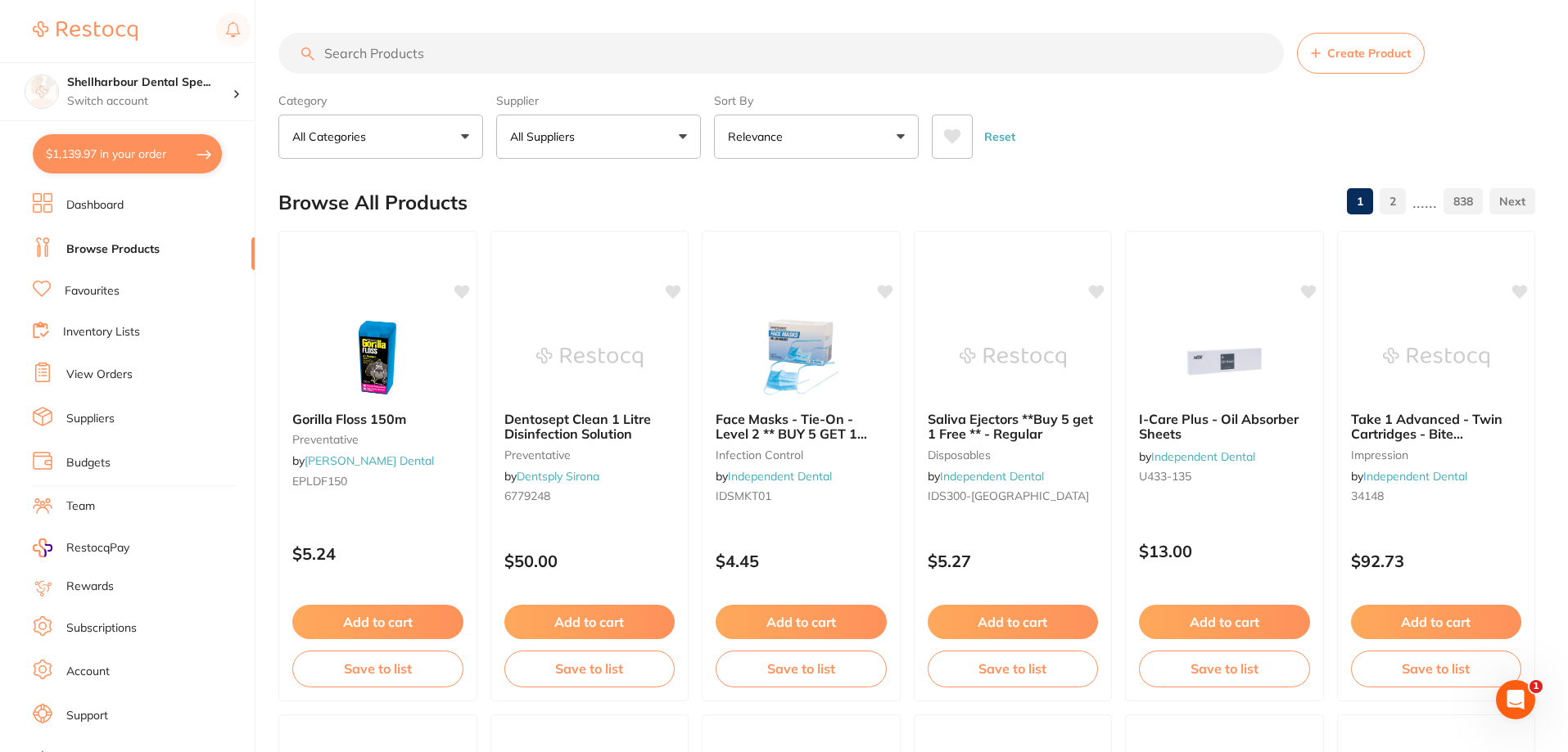
click at [396, 51] on input "search" at bounding box center [780, 53] width 1005 height 41
type input "impression"
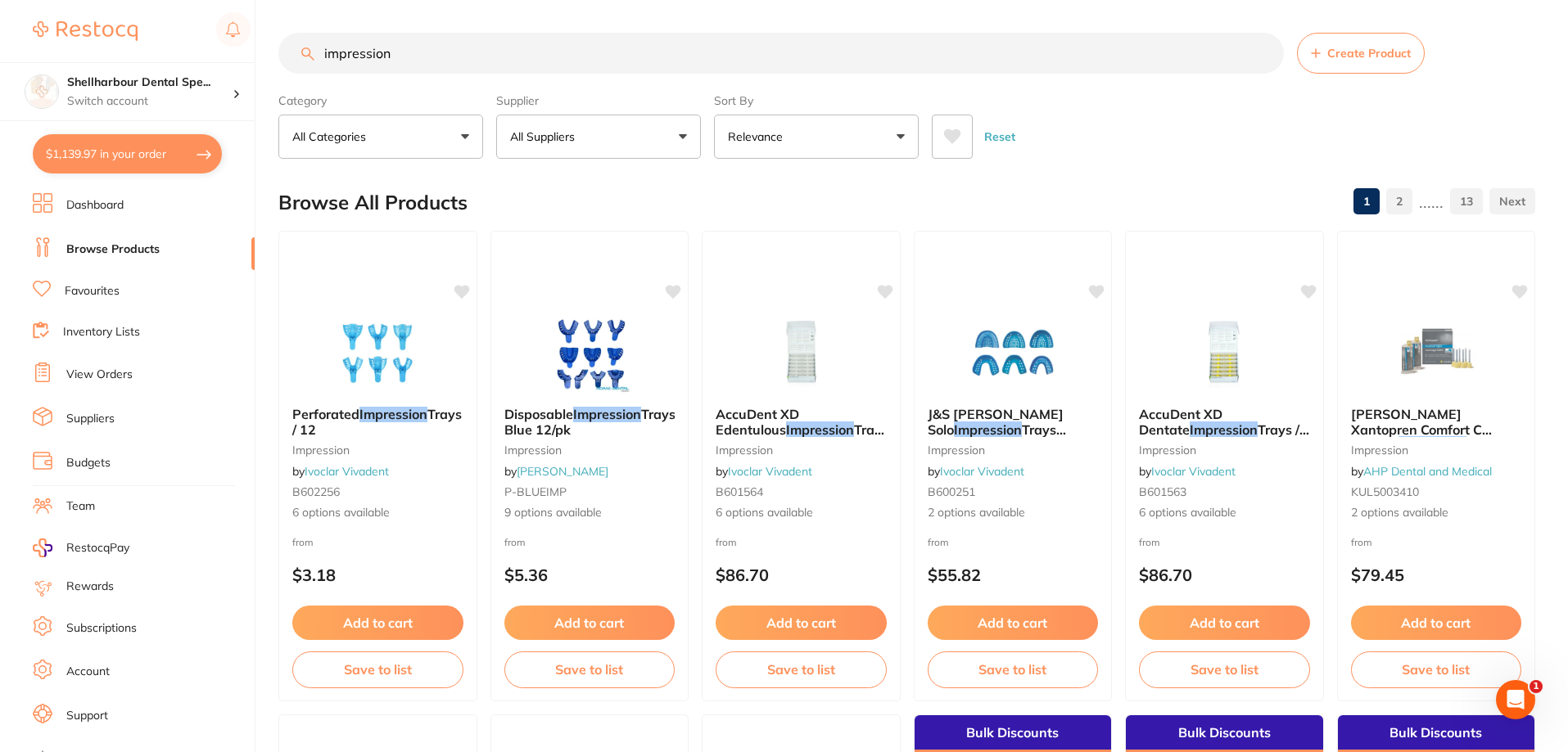
click at [935, 130] on button at bounding box center [952, 136] width 41 height 44
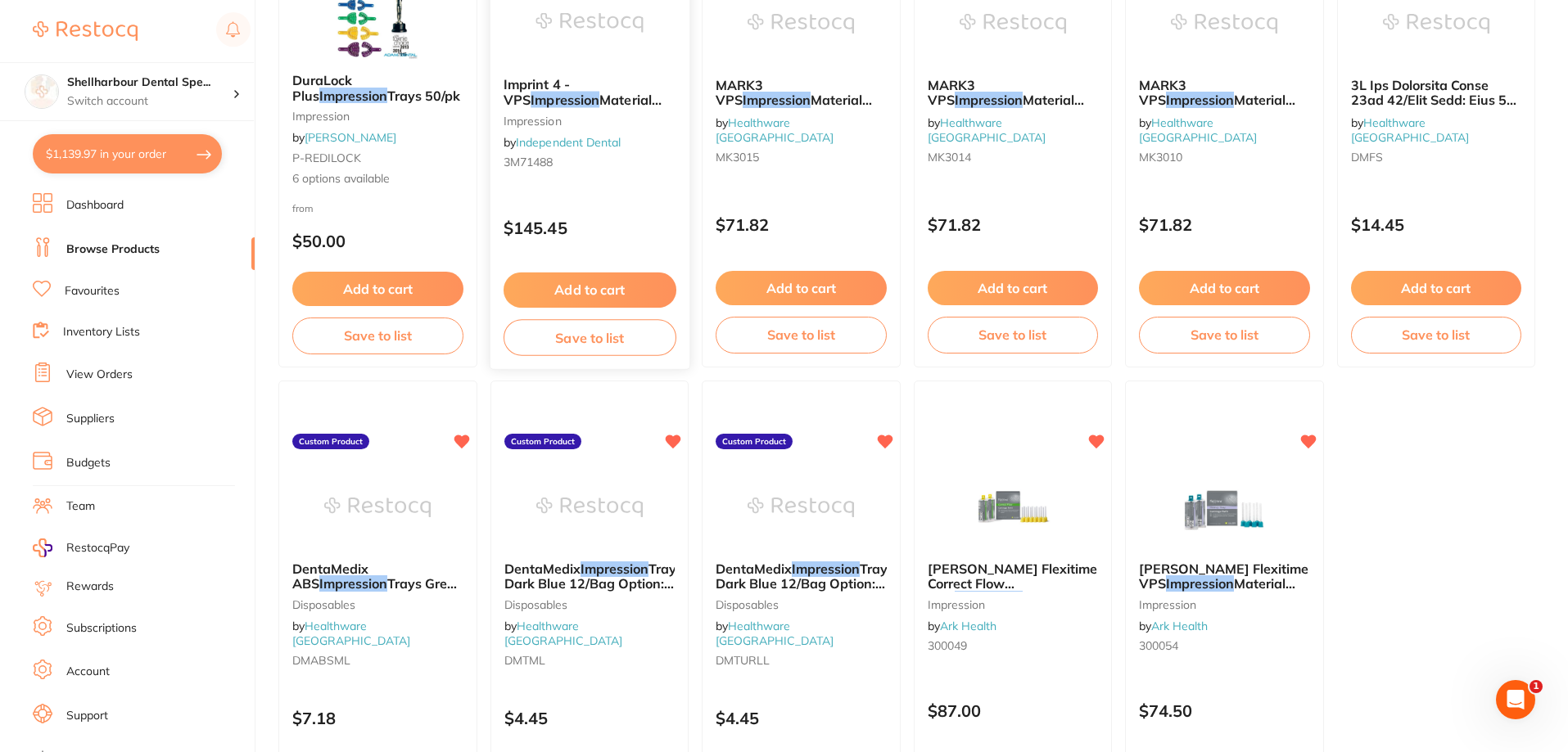
scroll to position [2609, 0]
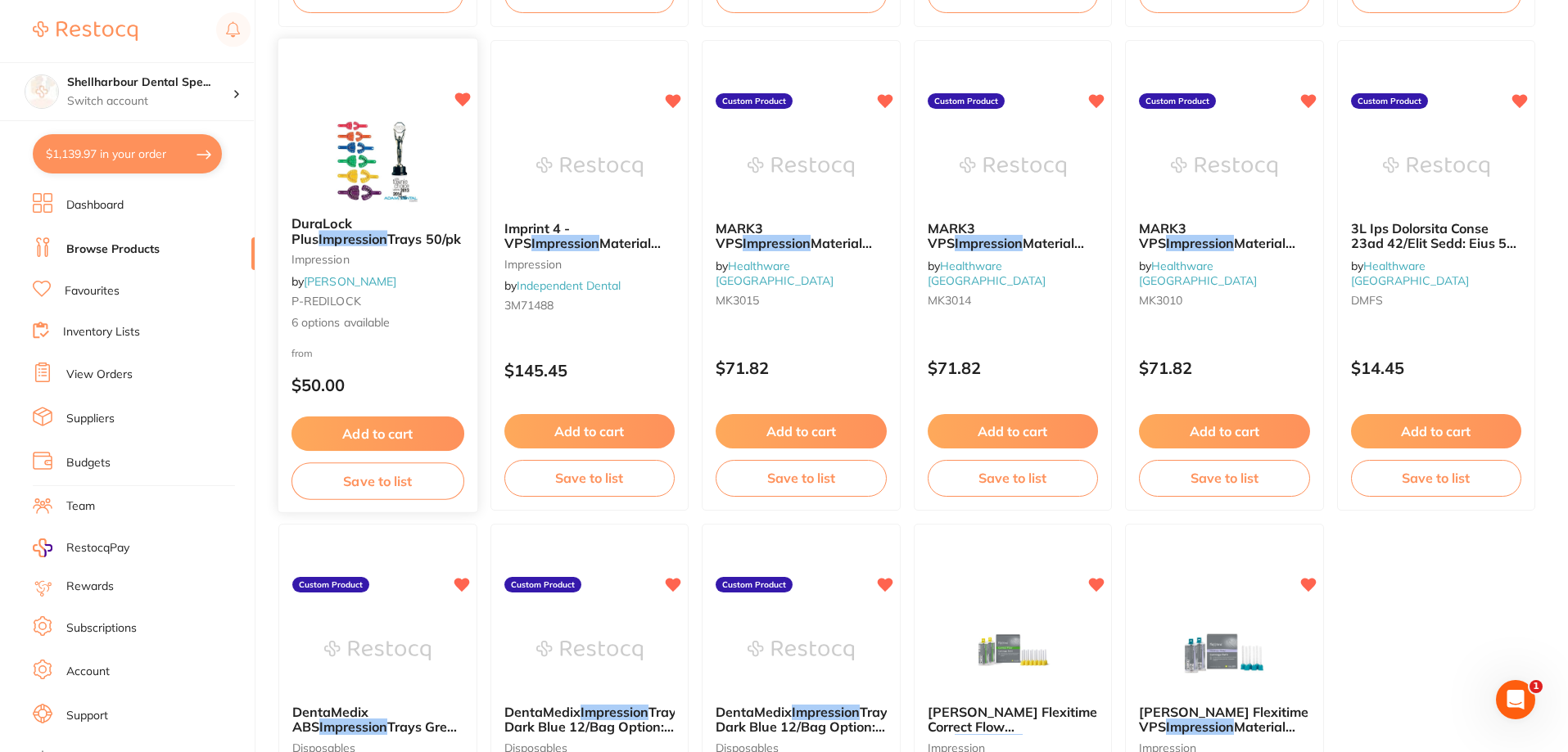
click at [390, 174] on img at bounding box center [377, 161] width 107 height 83
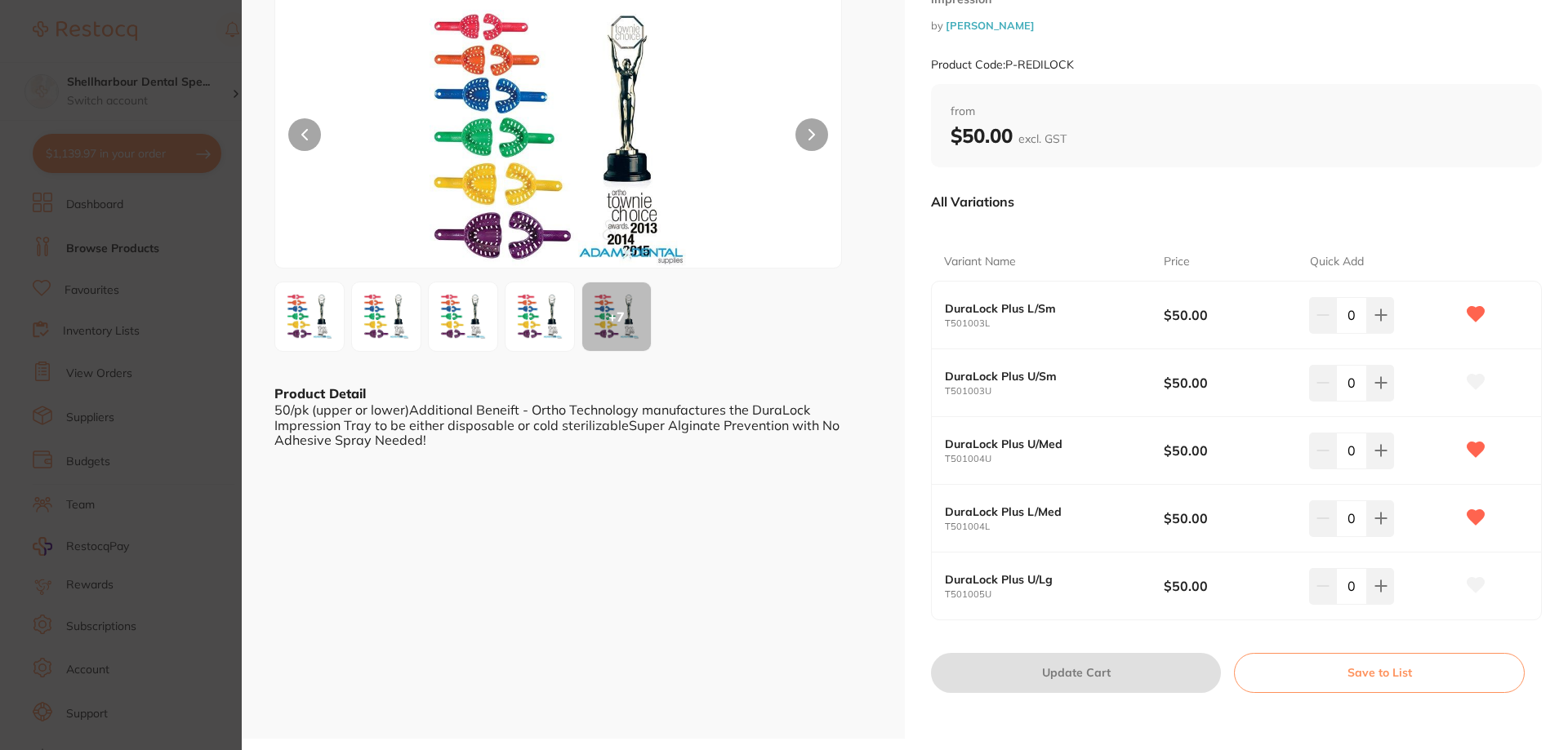
scroll to position [93, 0]
click at [528, 301] on img at bounding box center [539, 315] width 59 height 59
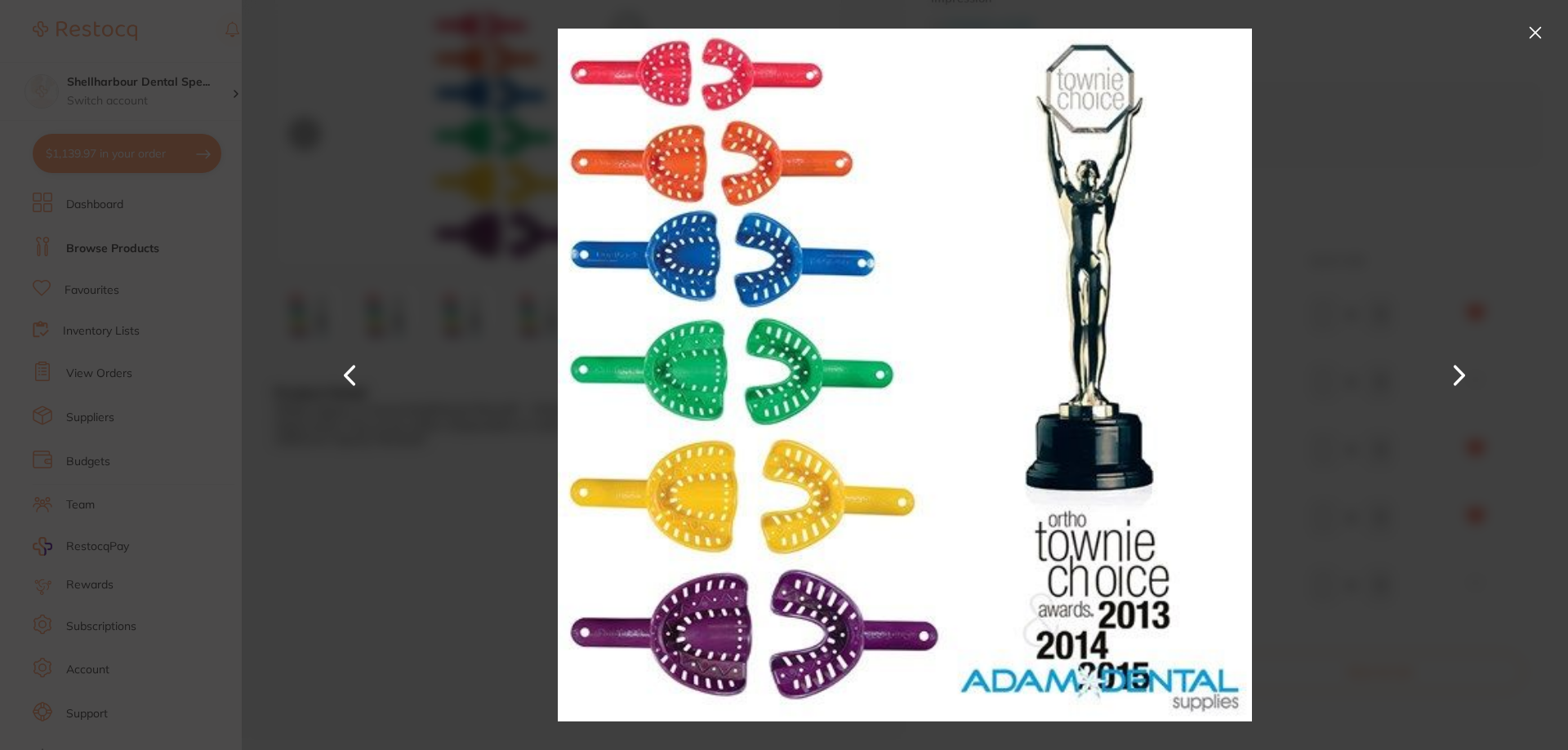
click at [1415, 314] on div at bounding box center [905, 375] width 1326 height 750
click at [1524, 24] on button at bounding box center [1535, 33] width 26 height 26
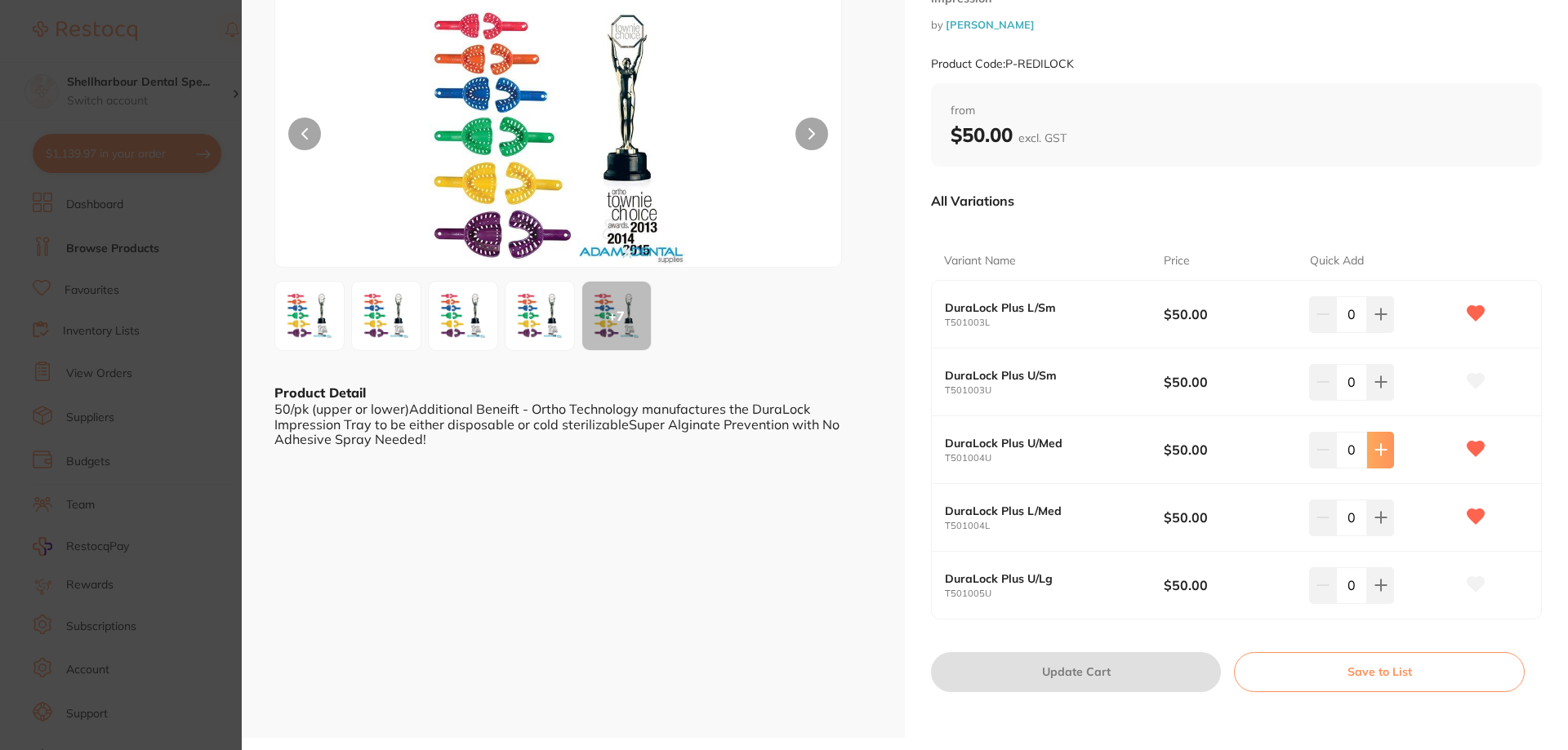
click at [1377, 449] on icon at bounding box center [1380, 449] width 10 height 10
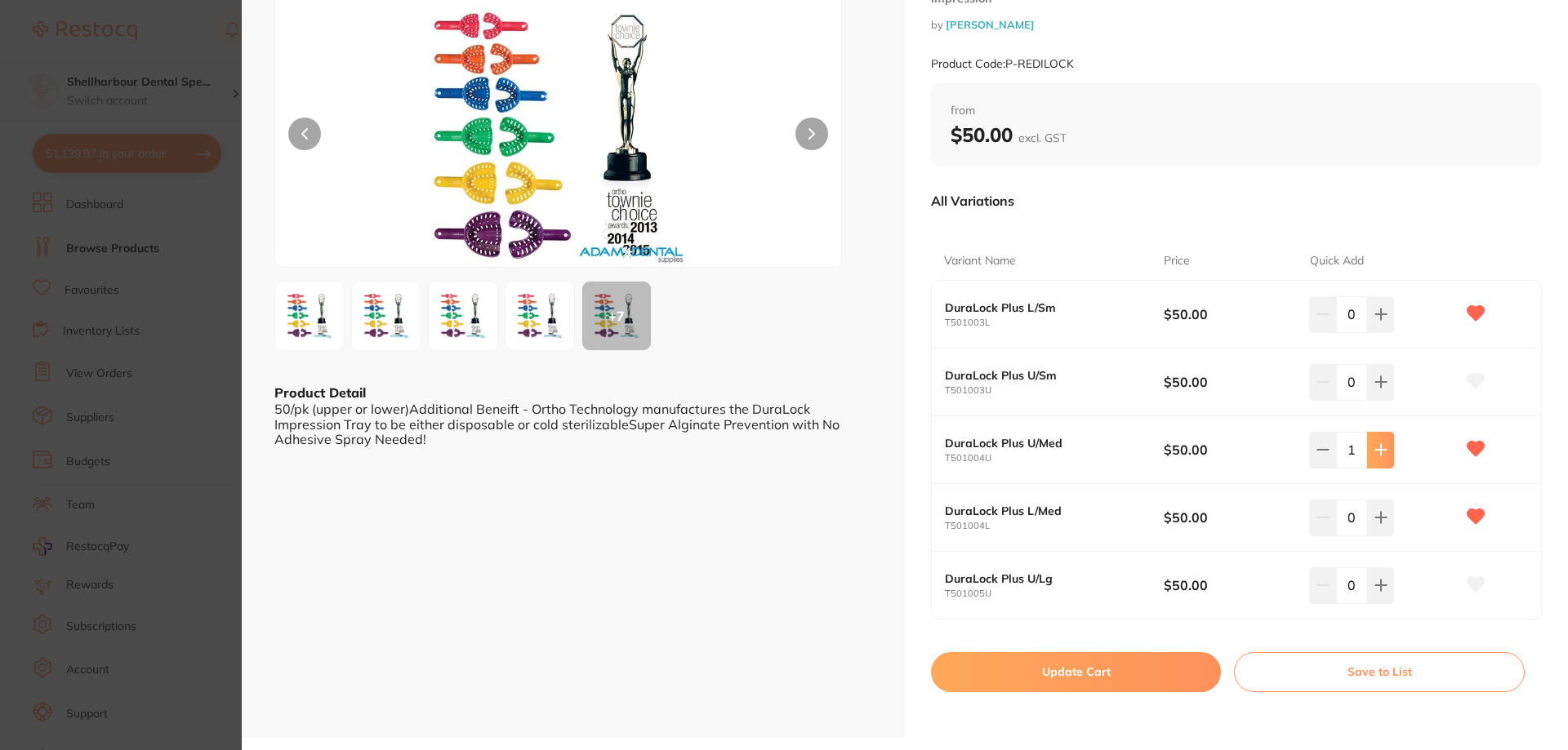
drag, startPoint x: 1378, startPoint y: 449, endPoint x: 1381, endPoint y: 458, distance: 9.5
click at [1379, 449] on icon at bounding box center [1381, 449] width 13 height 13
type input "2"
click at [1384, 525] on button at bounding box center [1380, 517] width 27 height 36
click at [1380, 520] on icon at bounding box center [1381, 517] width 13 height 13
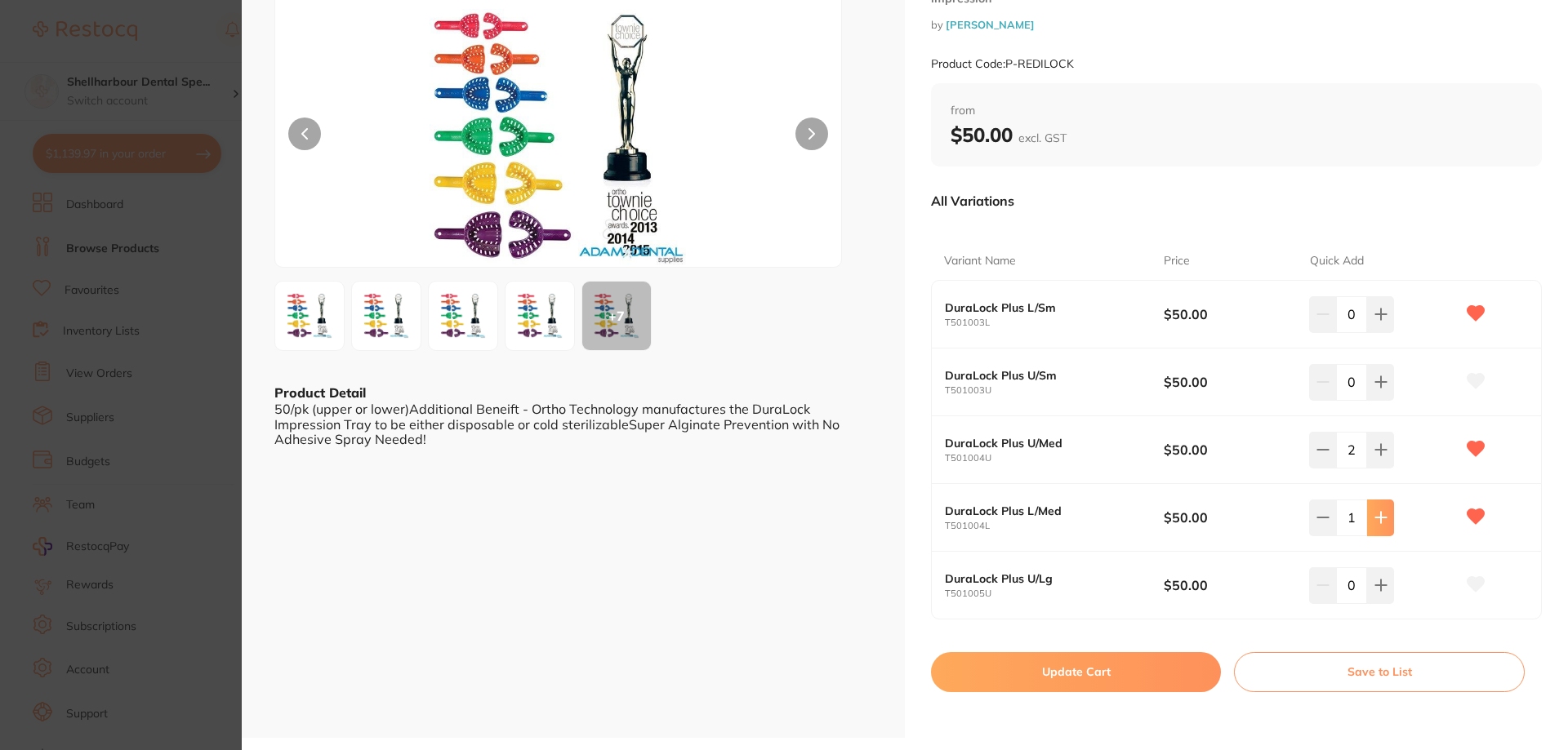
type input "2"
click at [1379, 315] on icon at bounding box center [1380, 314] width 10 height 10
type input "2"
click at [1378, 385] on icon at bounding box center [1380, 382] width 10 height 10
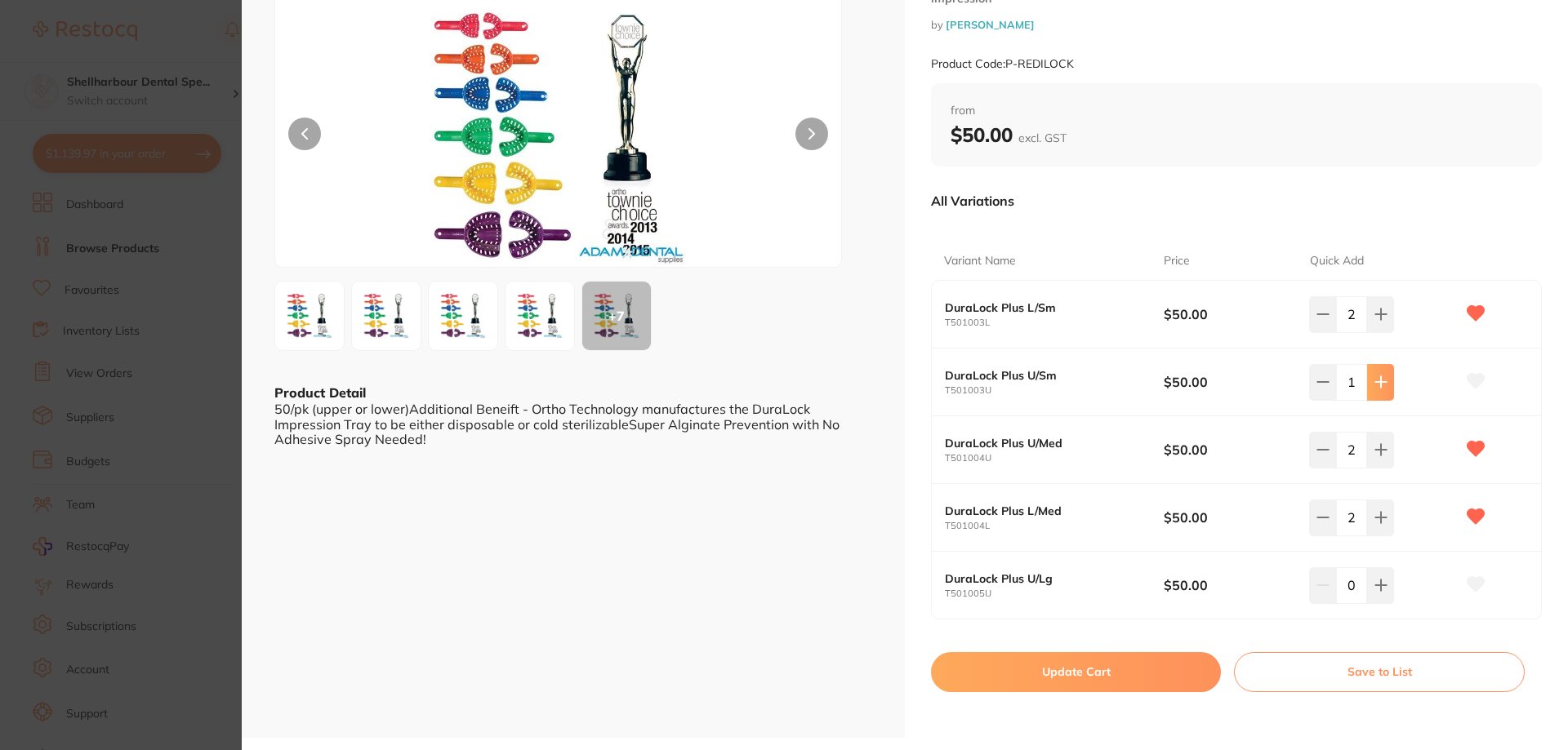
click at [1378, 385] on icon at bounding box center [1381, 382] width 13 height 13
type input "2"
click at [1372, 593] on button at bounding box center [1380, 585] width 27 height 36
type input "2"
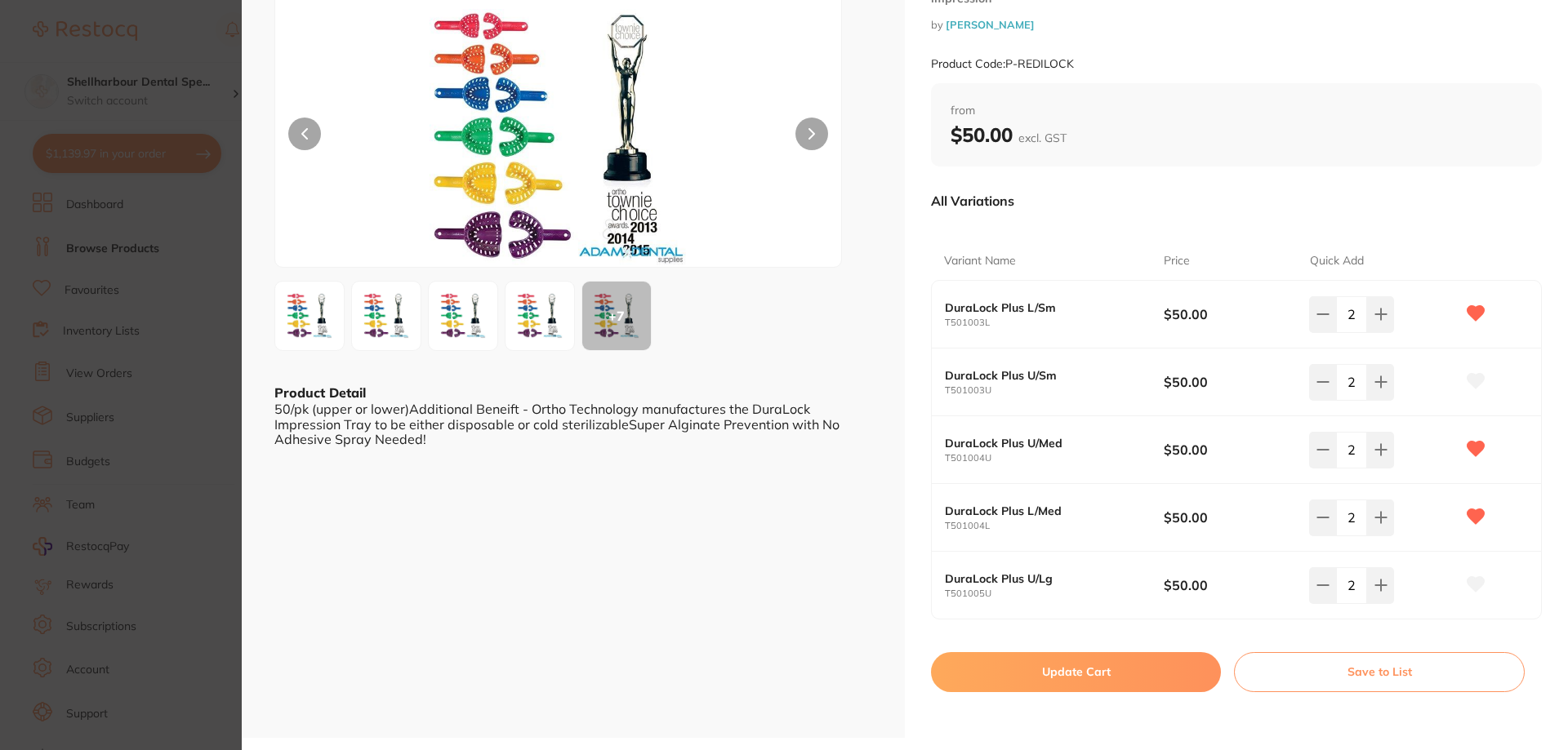
click at [1102, 671] on button "Update Cart" at bounding box center [1075, 672] width 290 height 39
checkbox input "false"
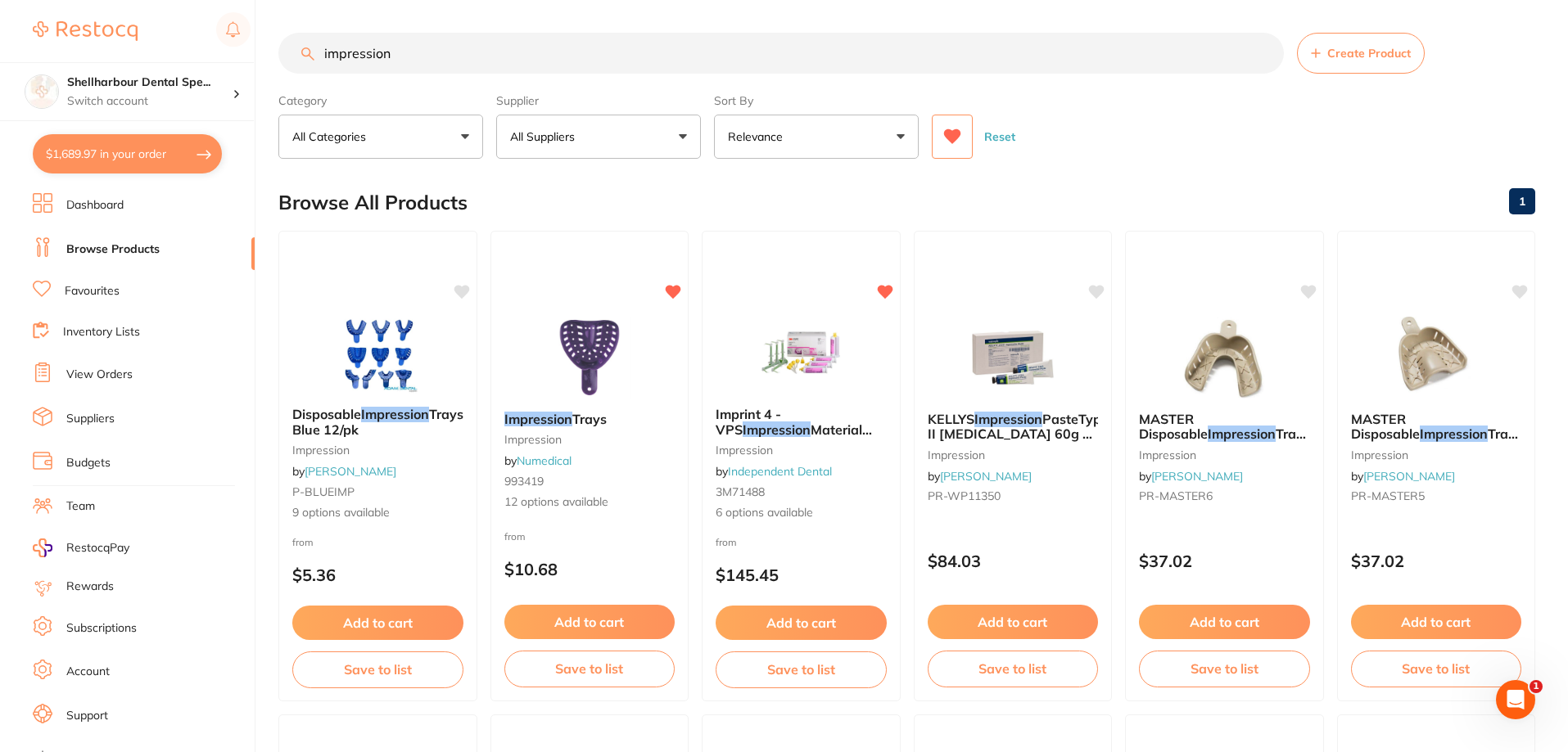
drag, startPoint x: 420, startPoint y: 57, endPoint x: 3, endPoint y: 38, distance: 417.4
click at [79, 47] on div "$1,689.97 Shellharbour Dental Spe... Switch account Shellharbour Dental Special…" at bounding box center [784, 376] width 1568 height 752
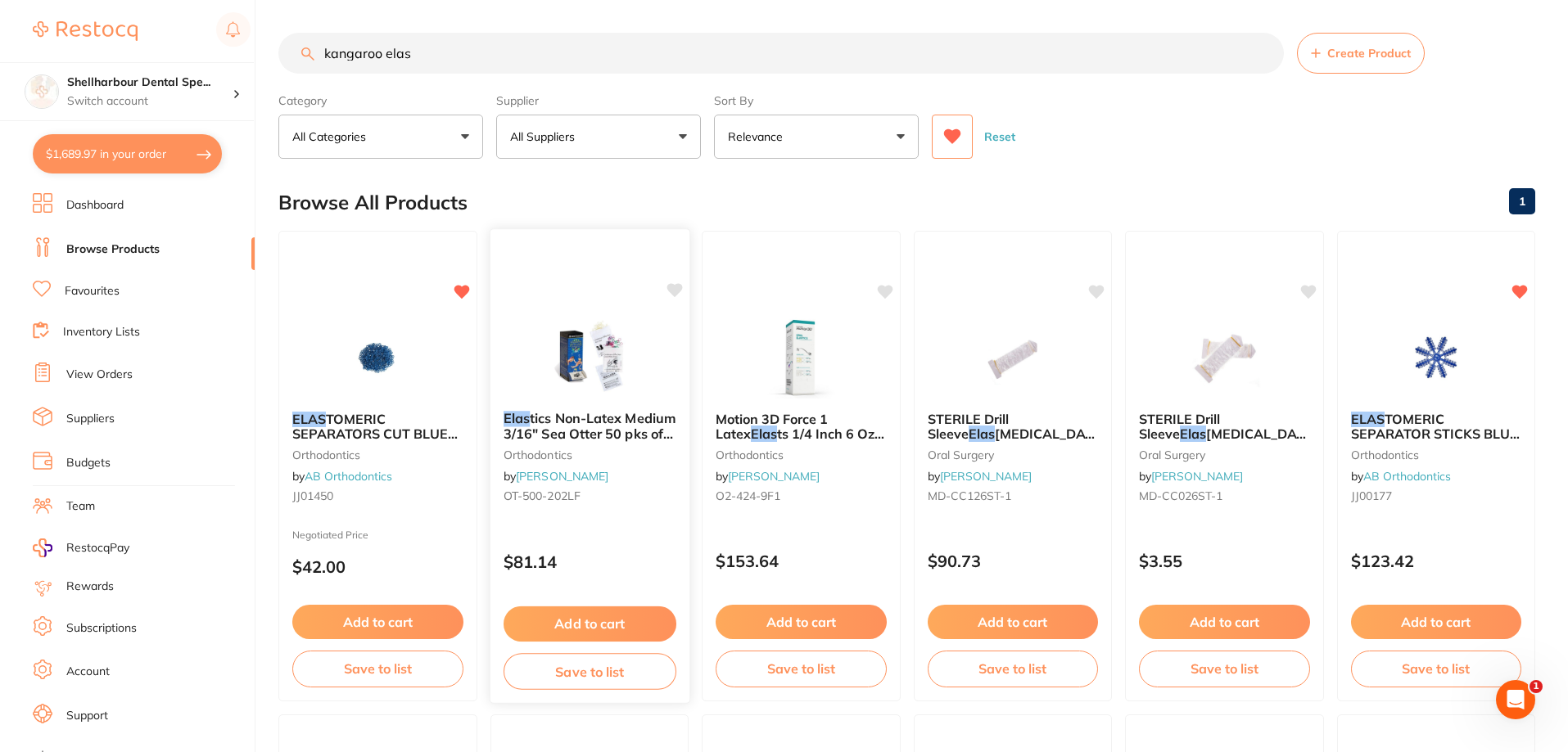
click at [597, 393] on img at bounding box center [589, 356] width 107 height 83
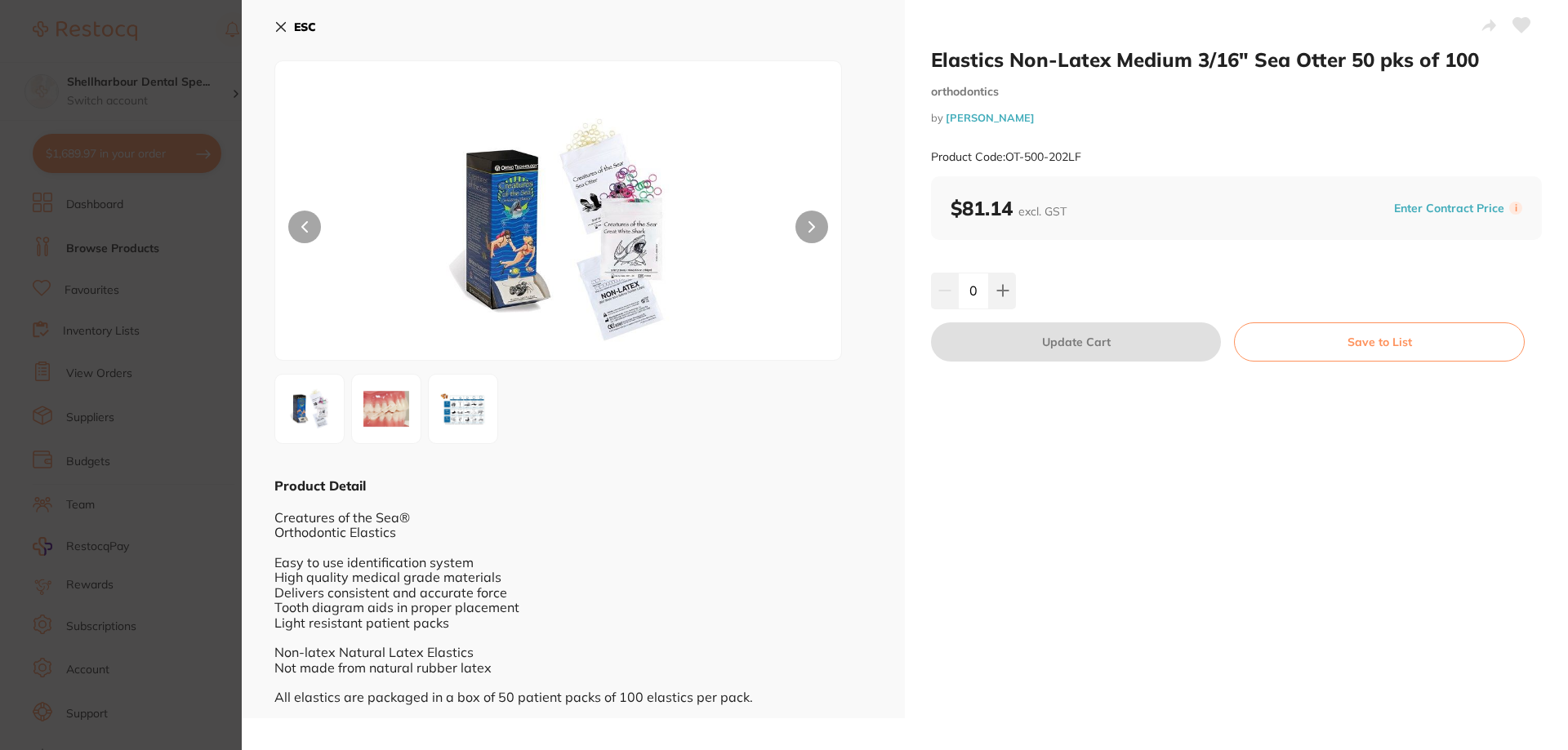
click at [279, 28] on icon at bounding box center [281, 28] width 9 height 9
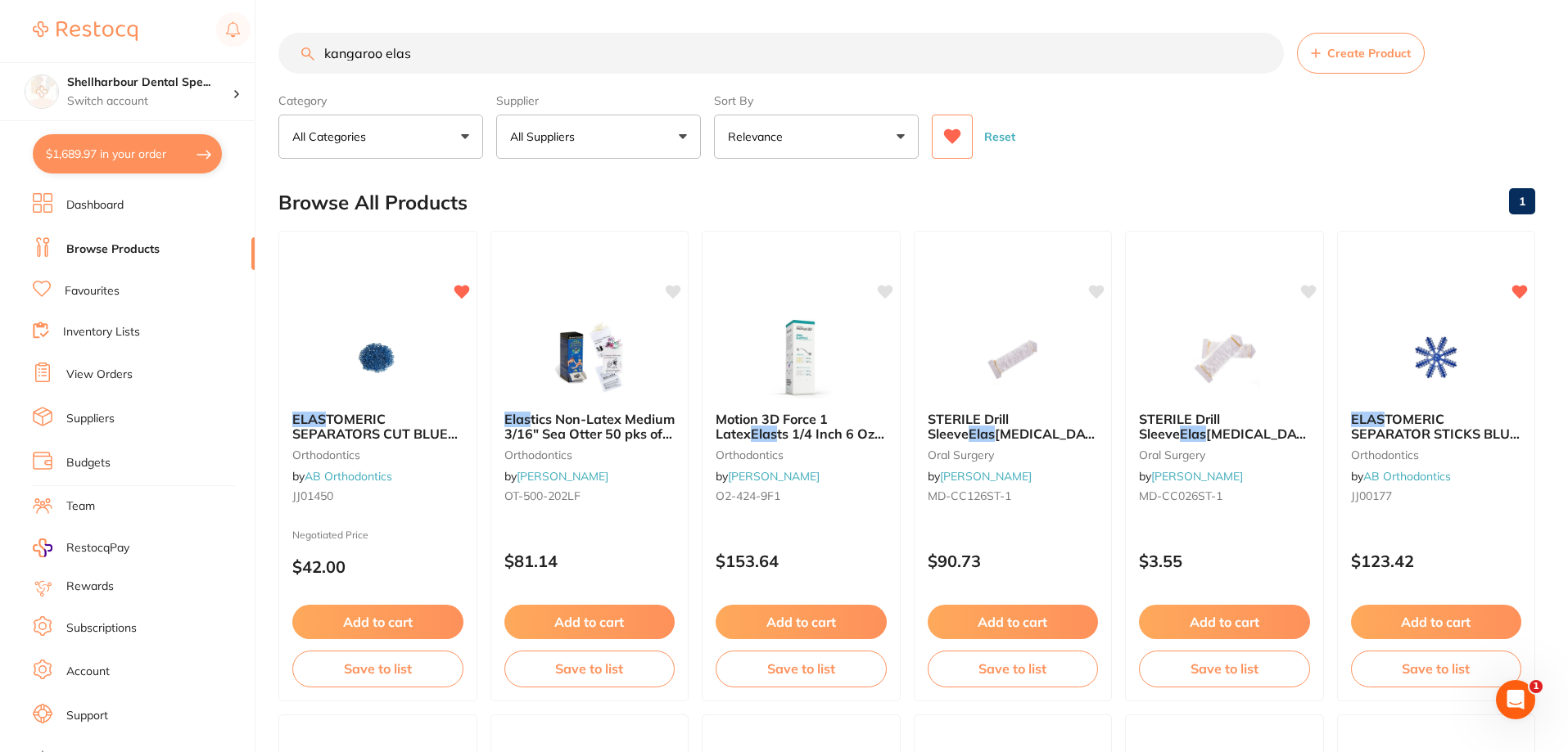
click at [448, 43] on input "kangaroo elas" at bounding box center [780, 53] width 1005 height 41
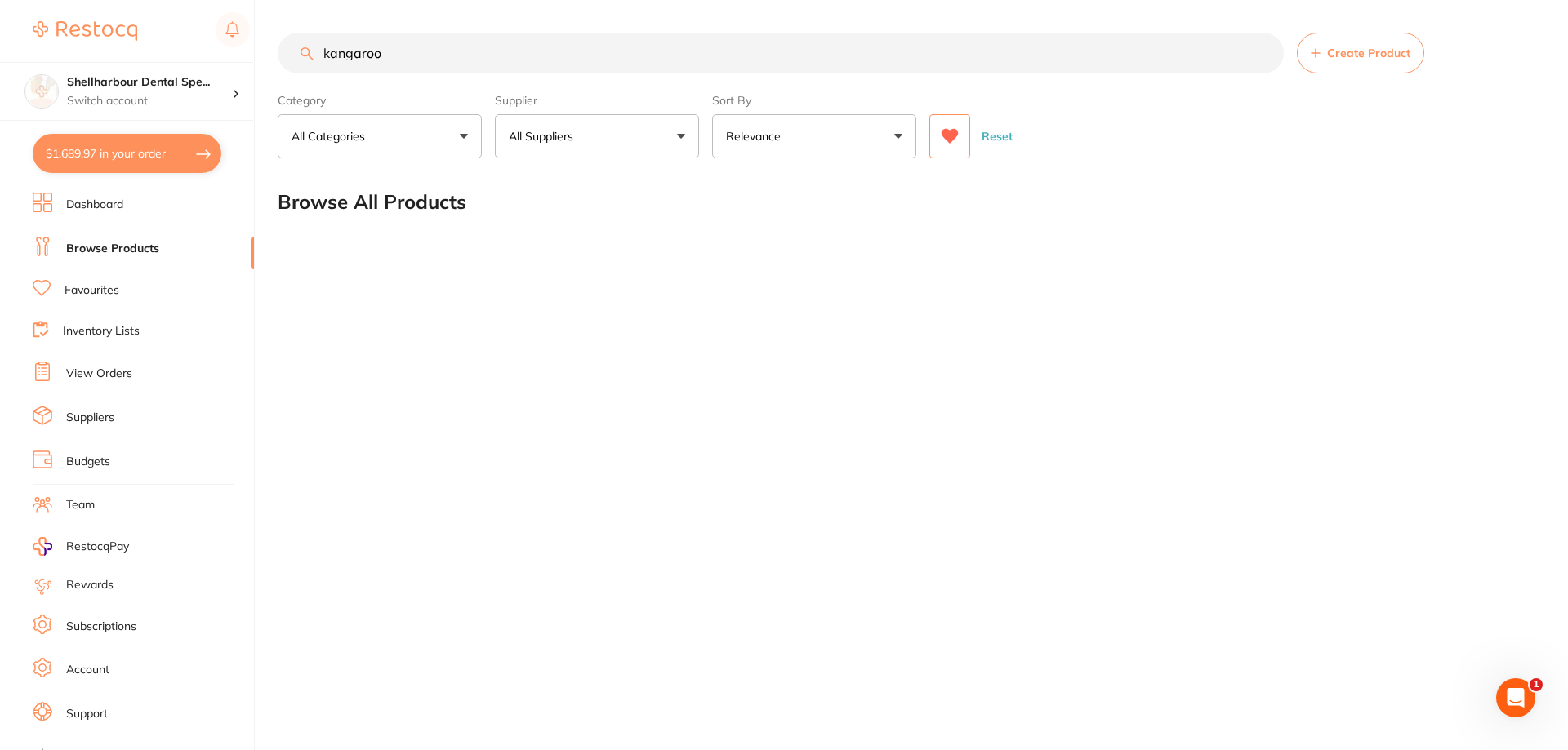
click at [437, 50] on input "kangaroo" at bounding box center [780, 53] width 1007 height 41
drag, startPoint x: 428, startPoint y: 54, endPoint x: 196, endPoint y: 45, distance: 232.2
click at [196, 45] on div "$1,689.97 Shellharbour Dental Spe... Switch account Shellharbour Dental Special…" at bounding box center [784, 375] width 1568 height 750
type input "self etch"
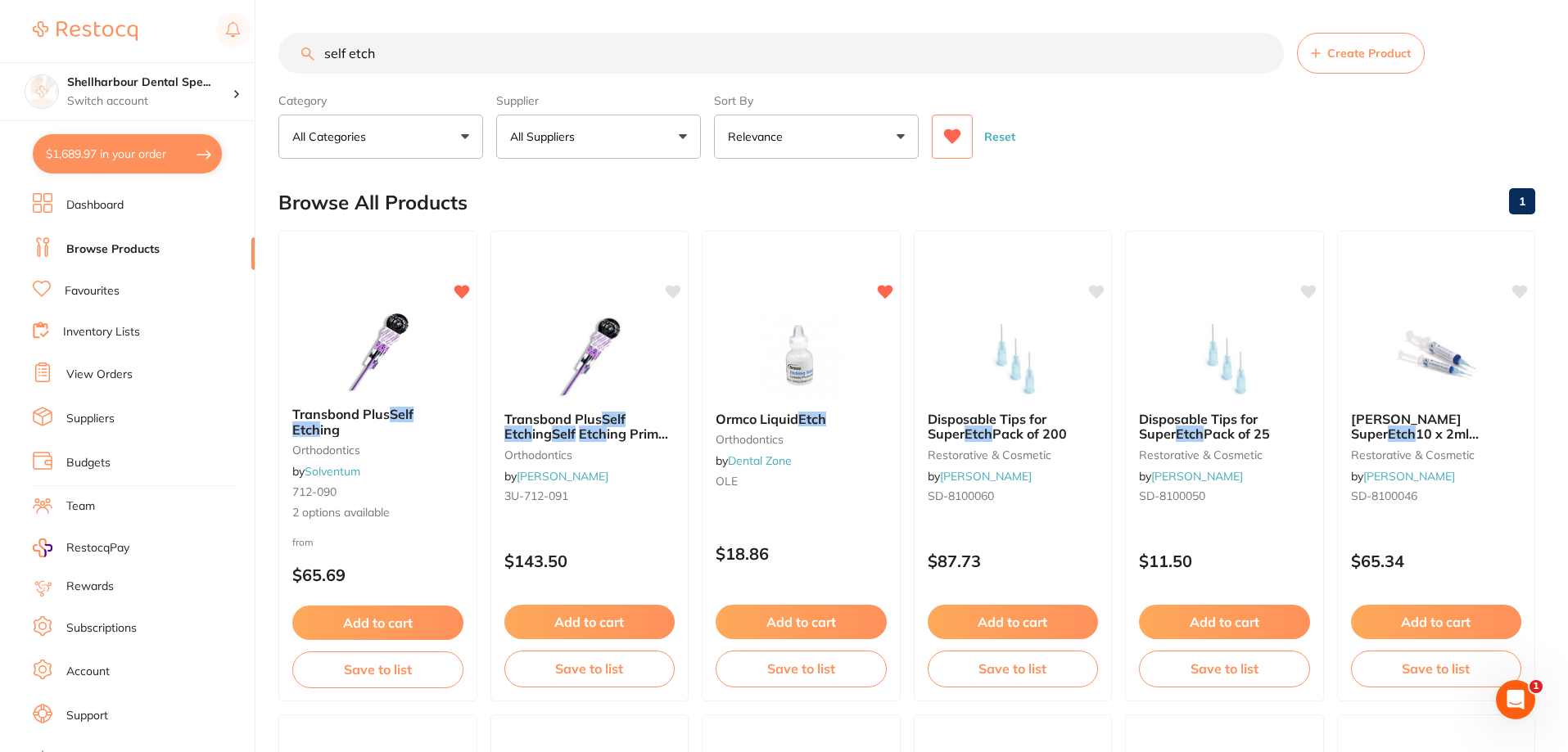
click at [363, 453] on small "orthodontics" at bounding box center [377, 450] width 171 height 13
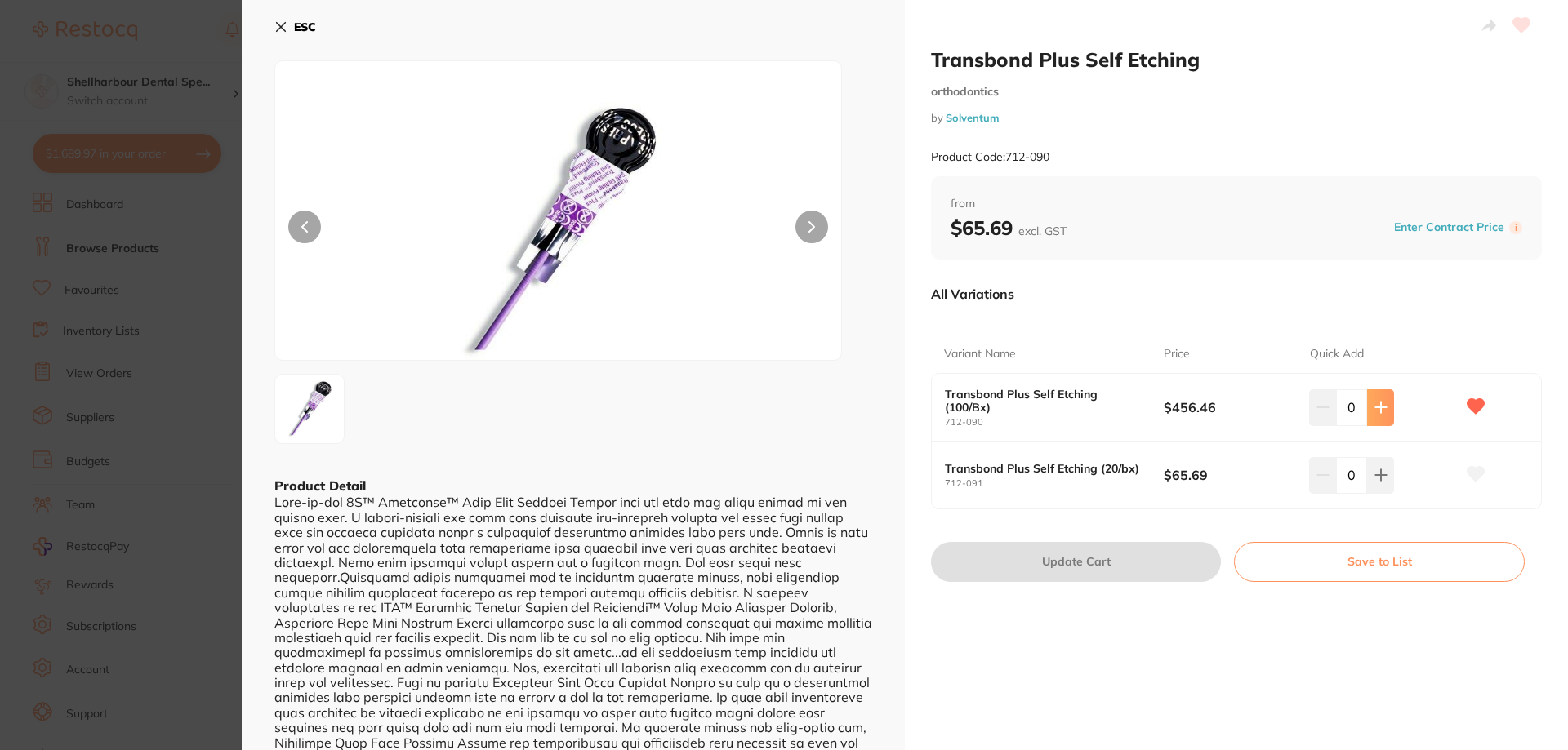
click at [1369, 418] on button at bounding box center [1380, 407] width 27 height 36
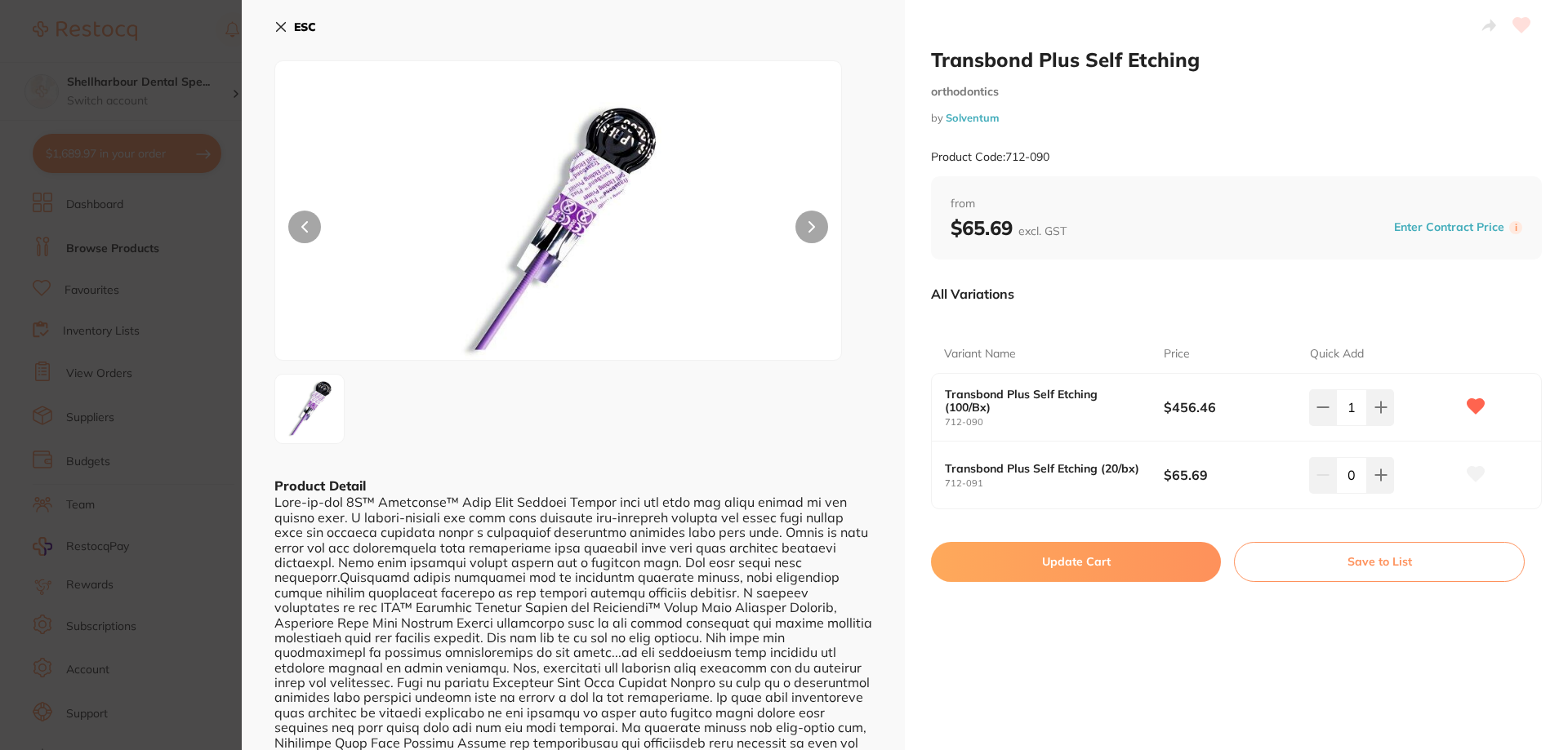
click at [1378, 412] on icon at bounding box center [1381, 408] width 13 height 13
type input "2"
click at [1124, 555] on button "Update Cart" at bounding box center [1075, 561] width 290 height 39
checkbox input "false"
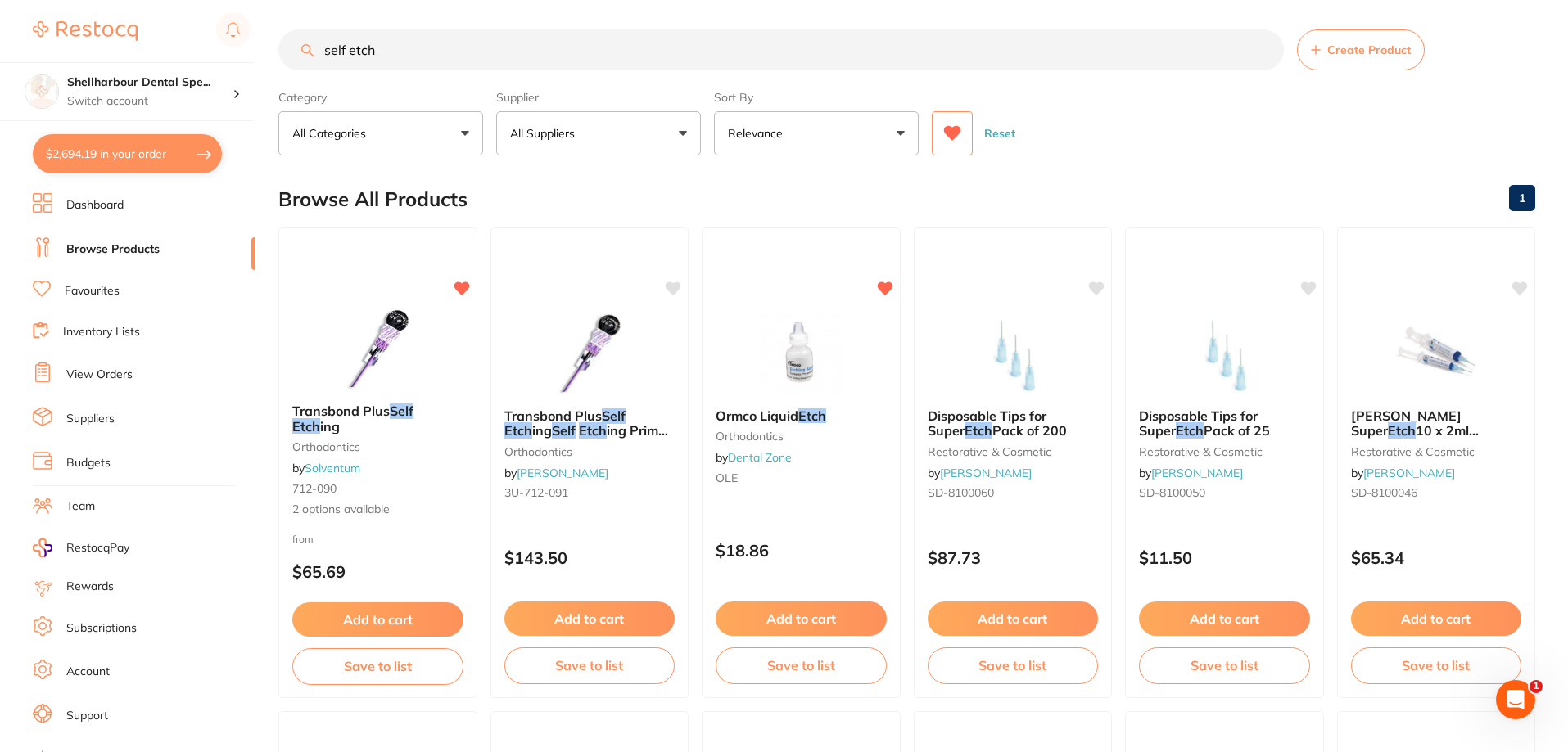
drag, startPoint x: 400, startPoint y: 57, endPoint x: -3, endPoint y: 46, distance: 403.2
click at [0, 46] on html "$2,694.19 Shellharbour Dental Spe... Switch account Shellharbour Dental Special…" at bounding box center [784, 372] width 1568 height 752
type input "="
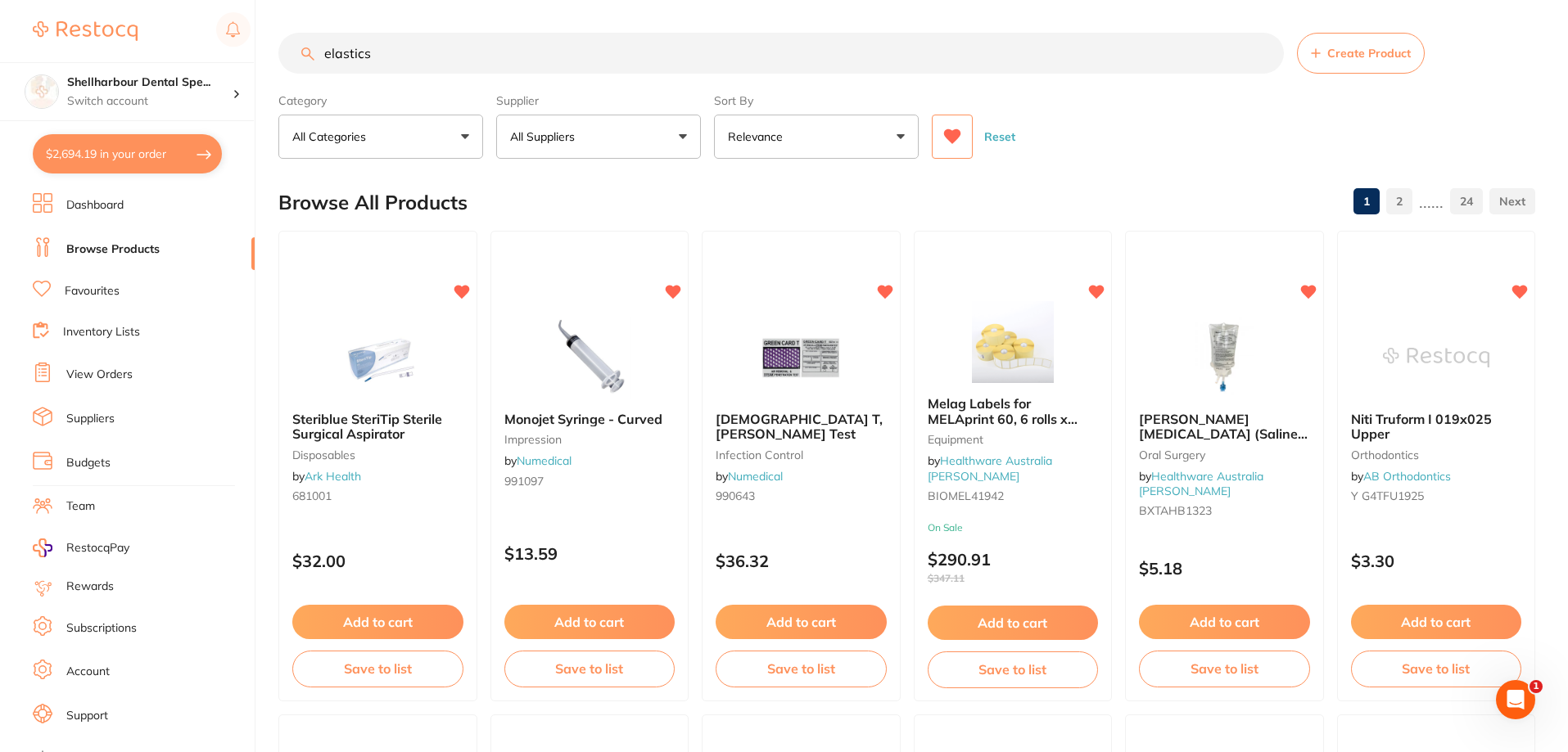
type input "elastics"
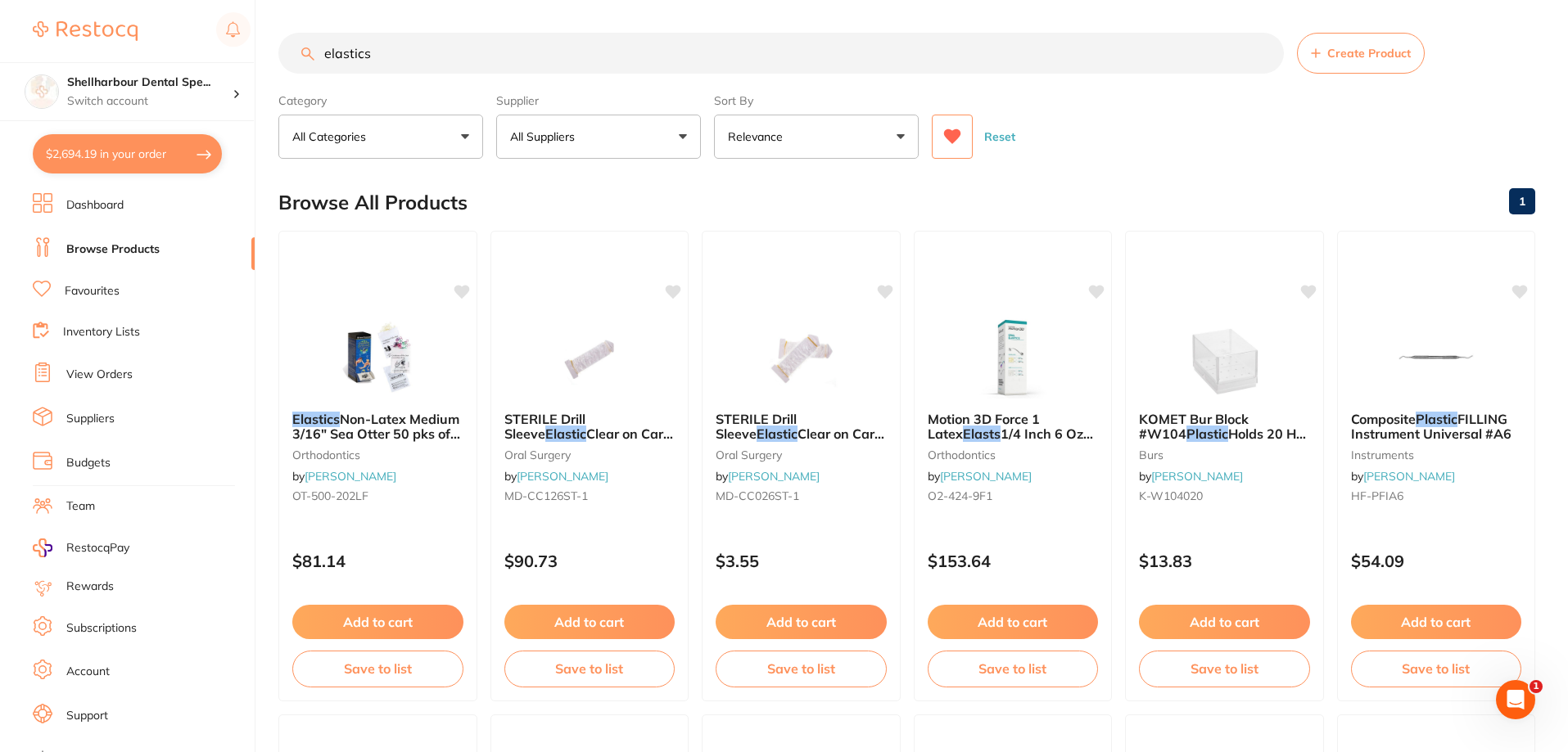
drag, startPoint x: 479, startPoint y: 57, endPoint x: 35, endPoint y: 23, distance: 445.3
click at [42, 23] on div "$2,694.19 Shellharbour Dental Spe... Switch account Shellharbour Dental Special…" at bounding box center [784, 376] width 1568 height 752
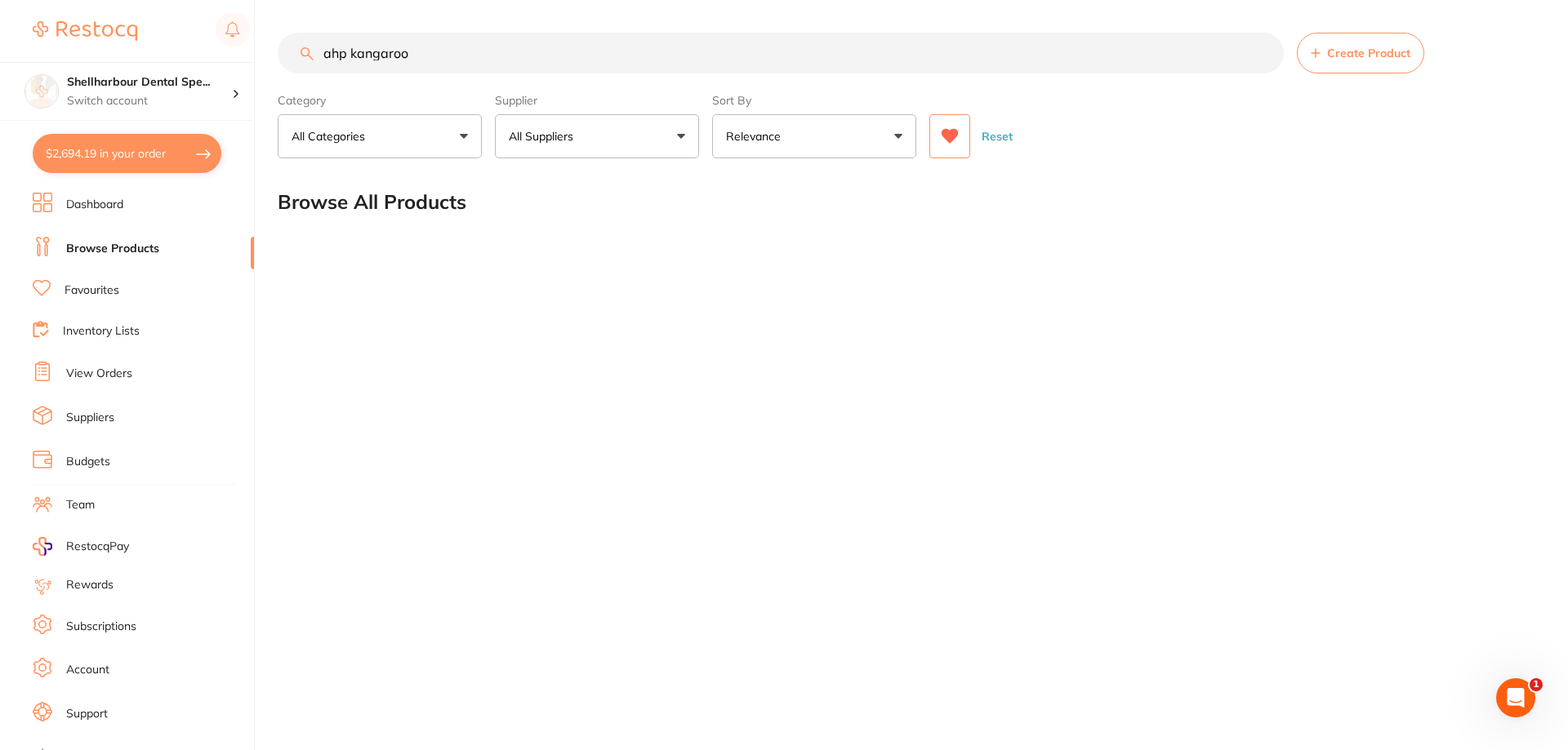
drag, startPoint x: 939, startPoint y: 144, endPoint x: 894, endPoint y: 142, distance: 45.0
click at [920, 146] on div "Category All Categories All Categories No categories found Clear Category false…" at bounding box center [906, 122] width 1258 height 72
click at [574, 127] on button "All Suppliers" at bounding box center [596, 136] width 204 height 44
drag, startPoint x: 449, startPoint y: 60, endPoint x: 260, endPoint y: 39, distance: 190.2
click at [258, 39] on div "$2,694.19 Shellharbour Dental Spe... Switch account Shellharbour Dental Special…" at bounding box center [784, 375] width 1568 height 750
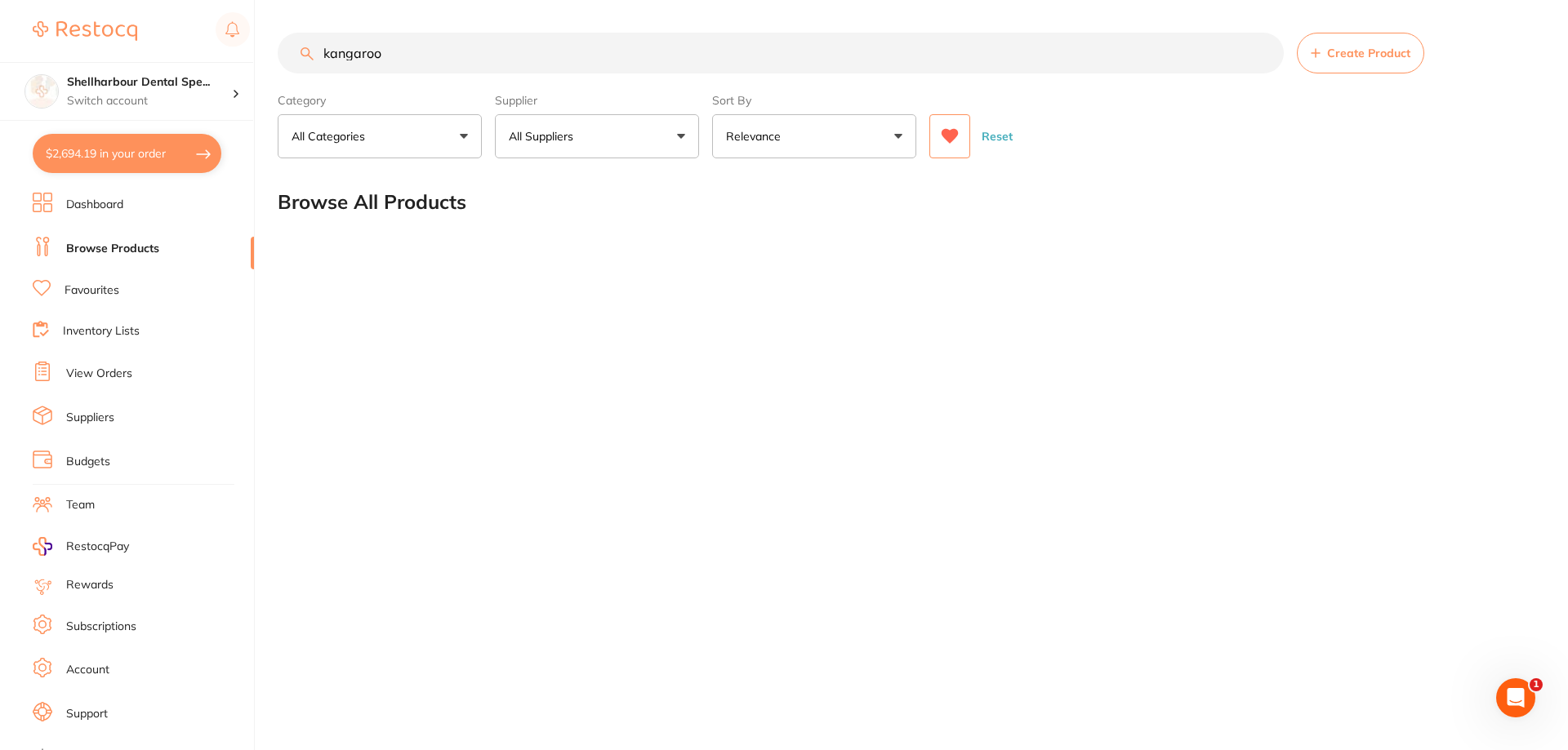
type input "kangaroo"
click at [643, 160] on main "kangaroo Create Product Category All Categories All Categories No categories fo…" at bounding box center [923, 131] width 1291 height 262
click at [642, 137] on button "All Suppliers" at bounding box center [596, 136] width 204 height 44
drag, startPoint x: 673, startPoint y: 149, endPoint x: 887, endPoint y: 131, distance: 214.8
click at [677, 150] on button "All Suppliers" at bounding box center [596, 136] width 204 height 44
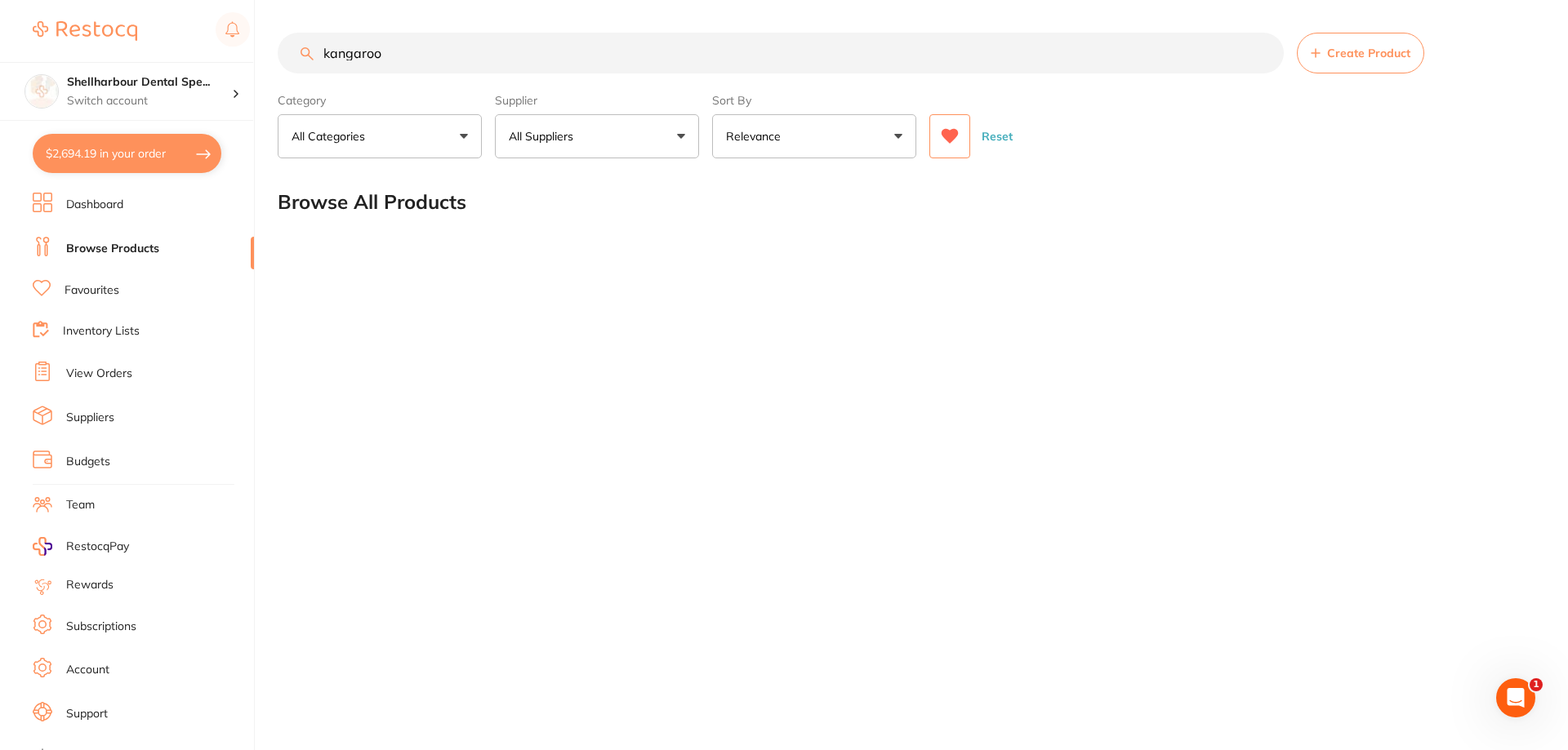
drag, startPoint x: 967, startPoint y: 146, endPoint x: 709, endPoint y: 133, distance: 258.3
click at [966, 146] on button at bounding box center [950, 136] width 41 height 44
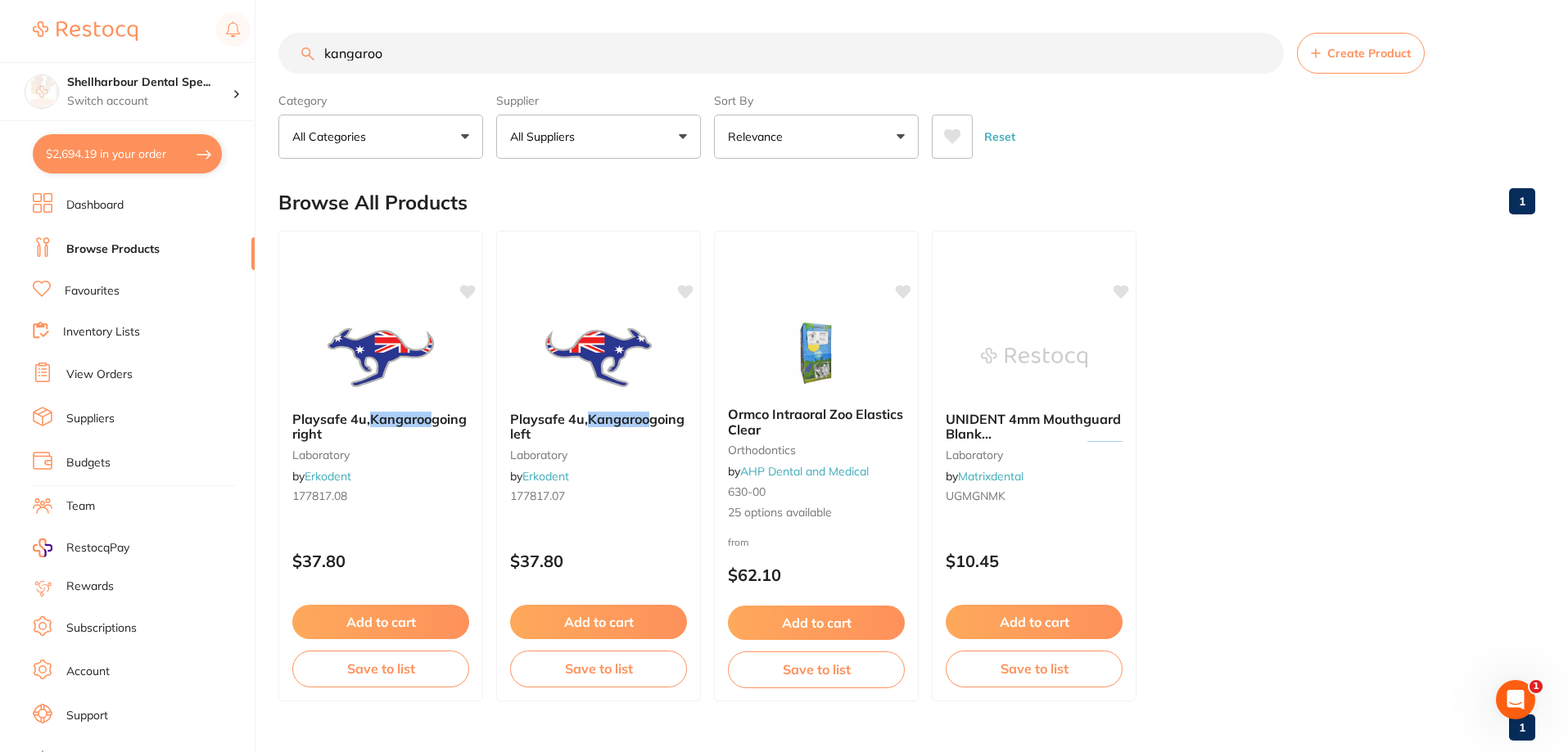
click at [596, 123] on button "All Suppliers" at bounding box center [597, 136] width 204 height 44
drag, startPoint x: 597, startPoint y: 123, endPoint x: 705, endPoint y: 169, distance: 117.4
click at [599, 123] on button "All Suppliers" at bounding box center [597, 136] width 204 height 44
click at [815, 365] on img at bounding box center [816, 353] width 106 height 82
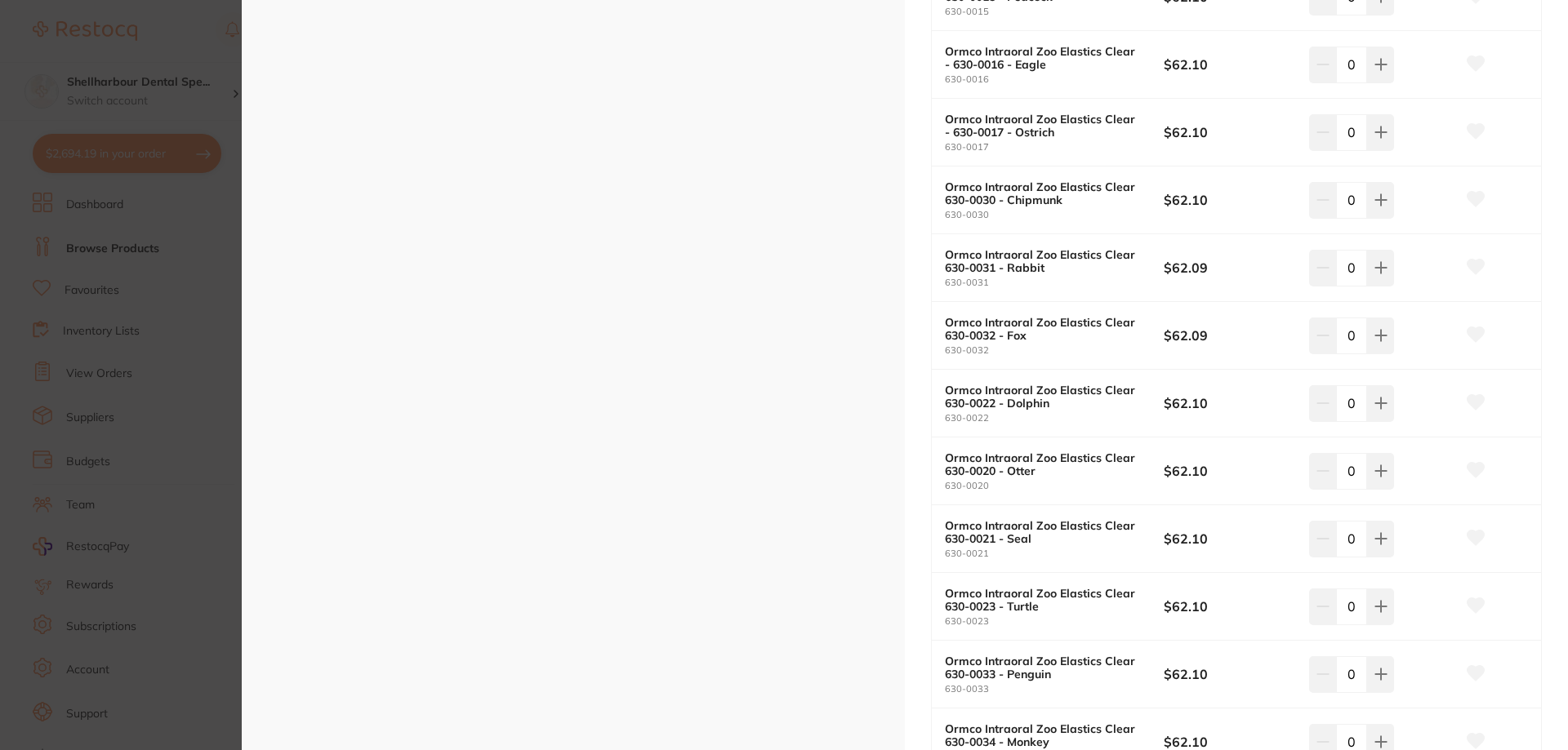
scroll to position [898, 0]
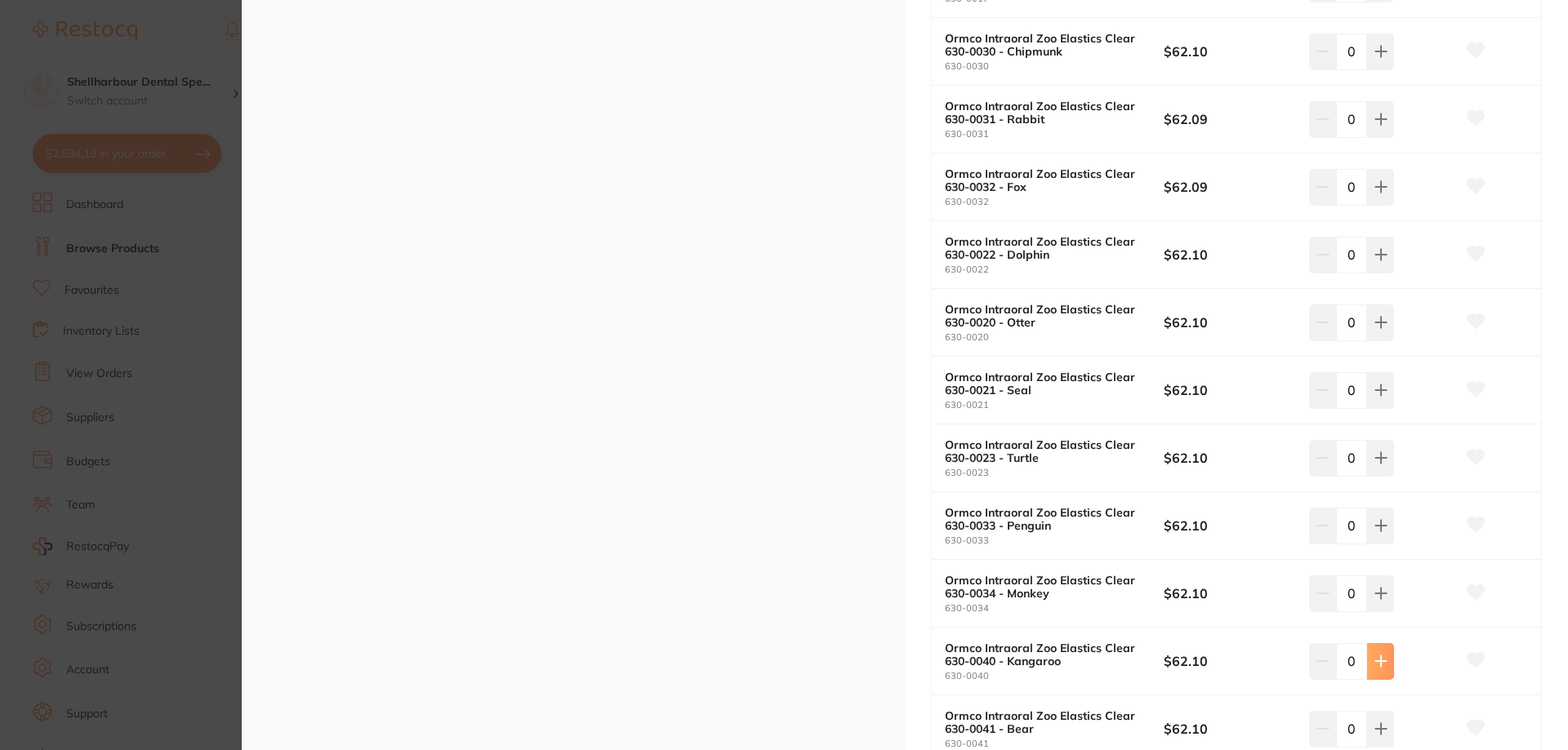
drag, startPoint x: 1385, startPoint y: 663, endPoint x: 1379, endPoint y: 656, distance: 9.2
click at [1384, 661] on button at bounding box center [1380, 661] width 27 height 36
type input "1"
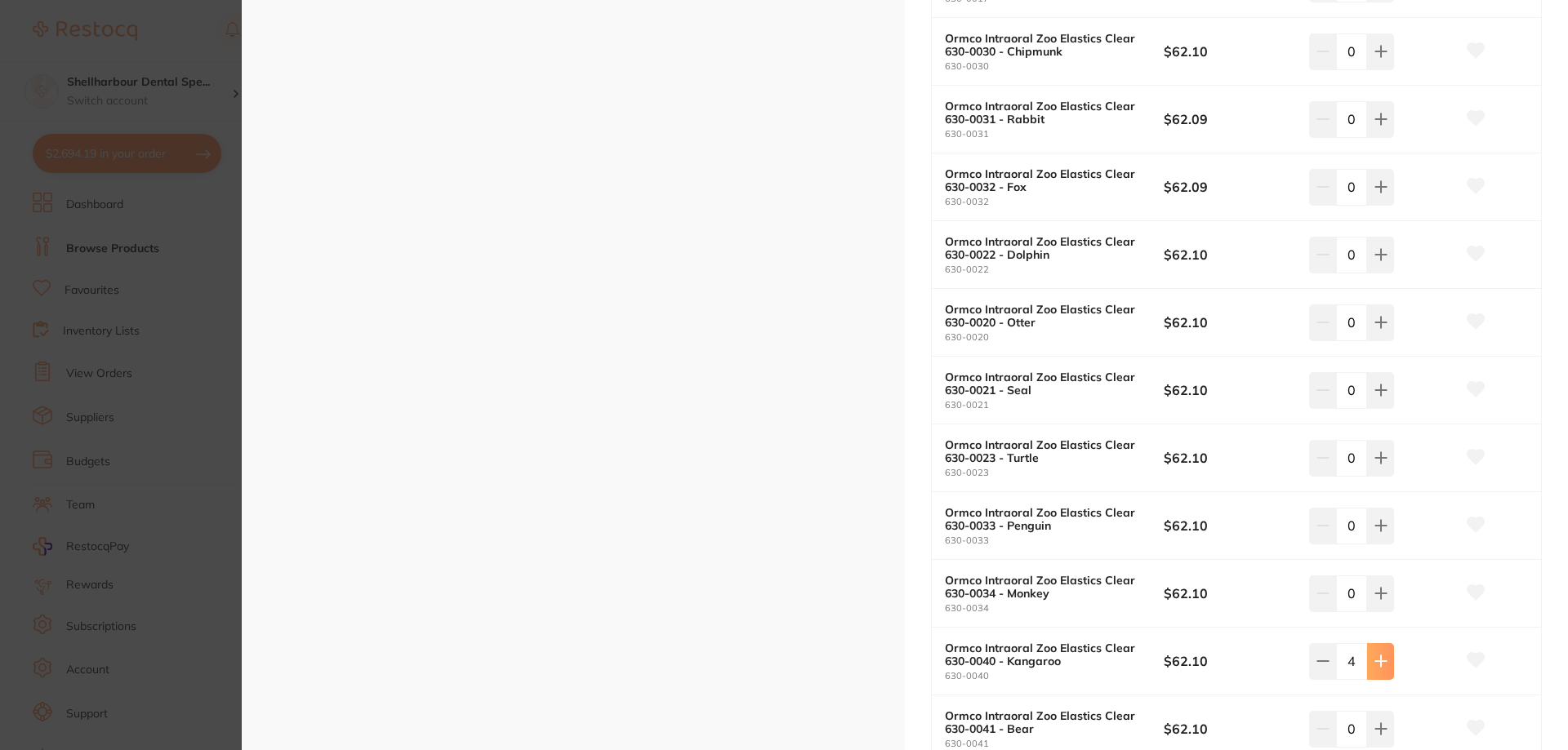
click at [1381, 660] on icon at bounding box center [1381, 661] width 13 height 13
type input "6"
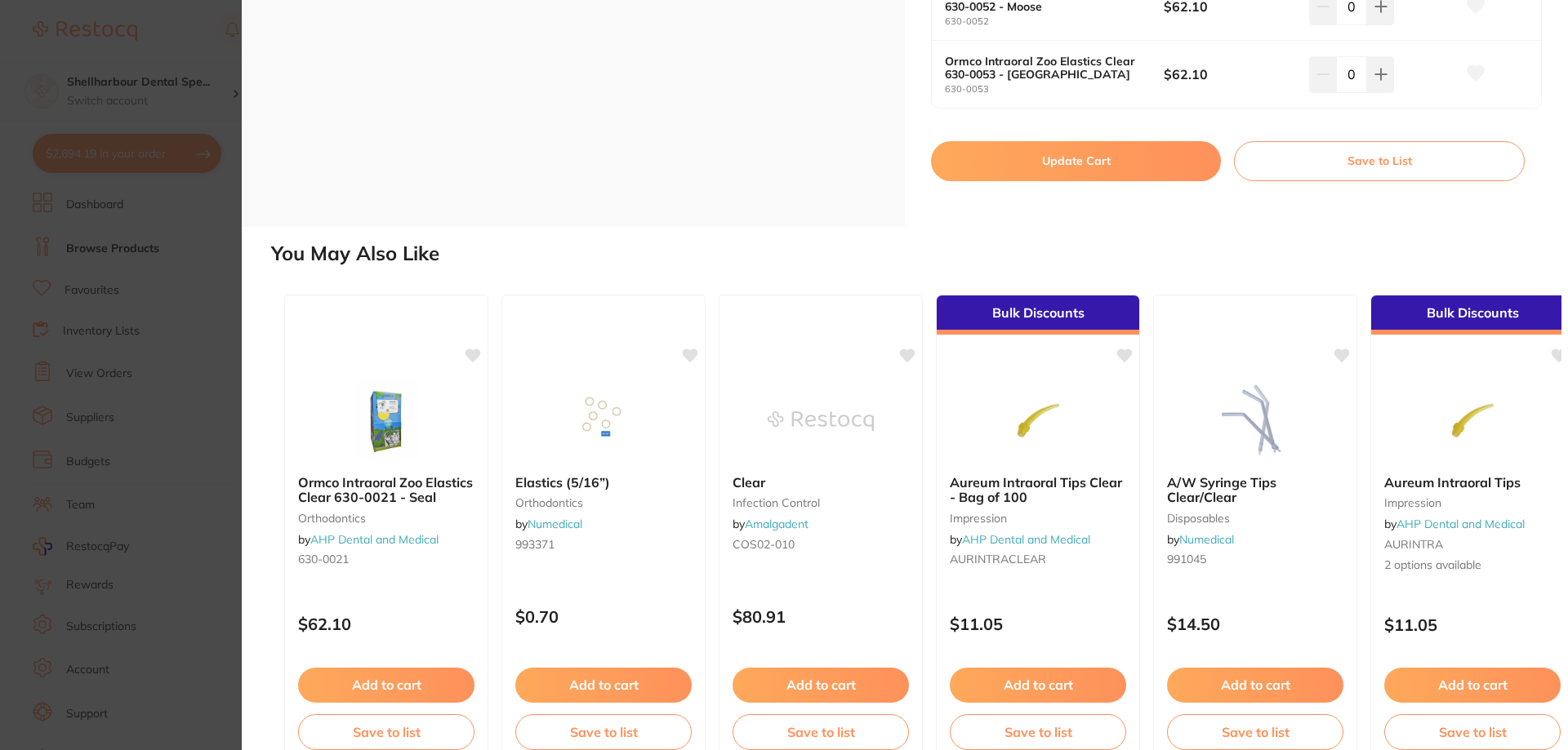
click at [1070, 150] on button "Update Cart" at bounding box center [1075, 161] width 290 height 39
checkbox input "false"
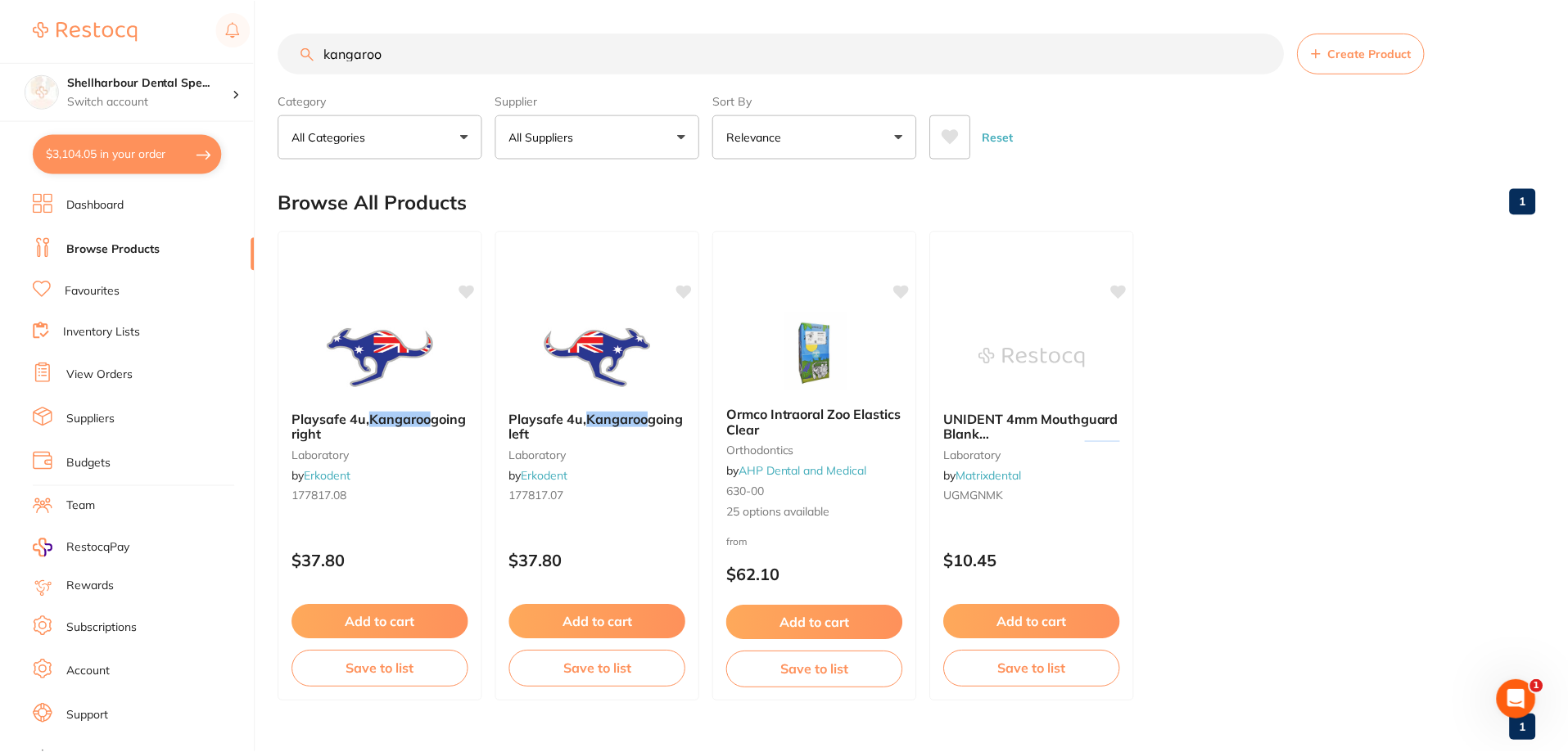
scroll to position [4, 0]
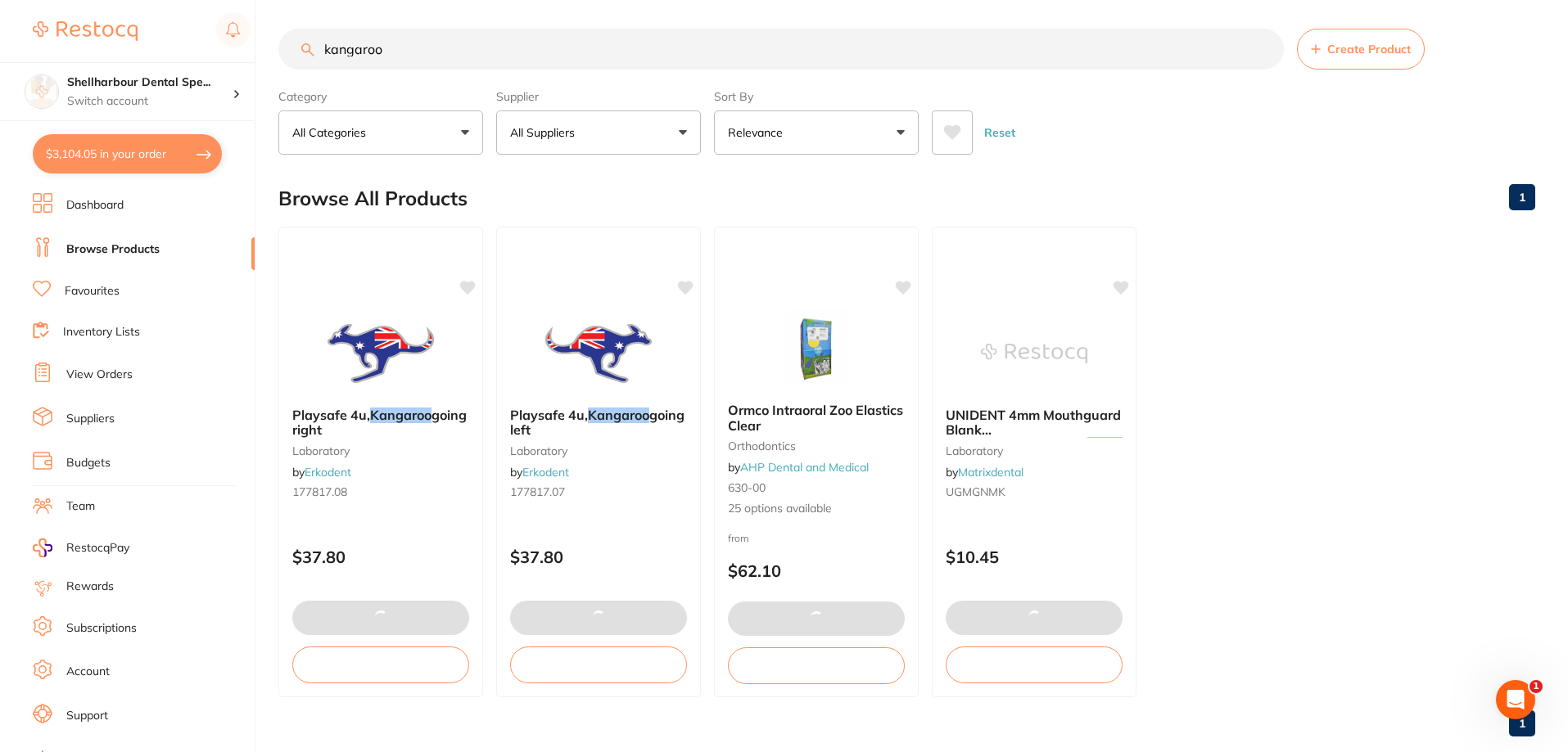
drag, startPoint x: 402, startPoint y: 37, endPoint x: 72, endPoint y: 10, distance: 331.1
click at [93, 18] on div "$3,104.05 Shellharbour Dental Spe... Switch account Shellharbour Dental Special…" at bounding box center [784, 372] width 1568 height 752
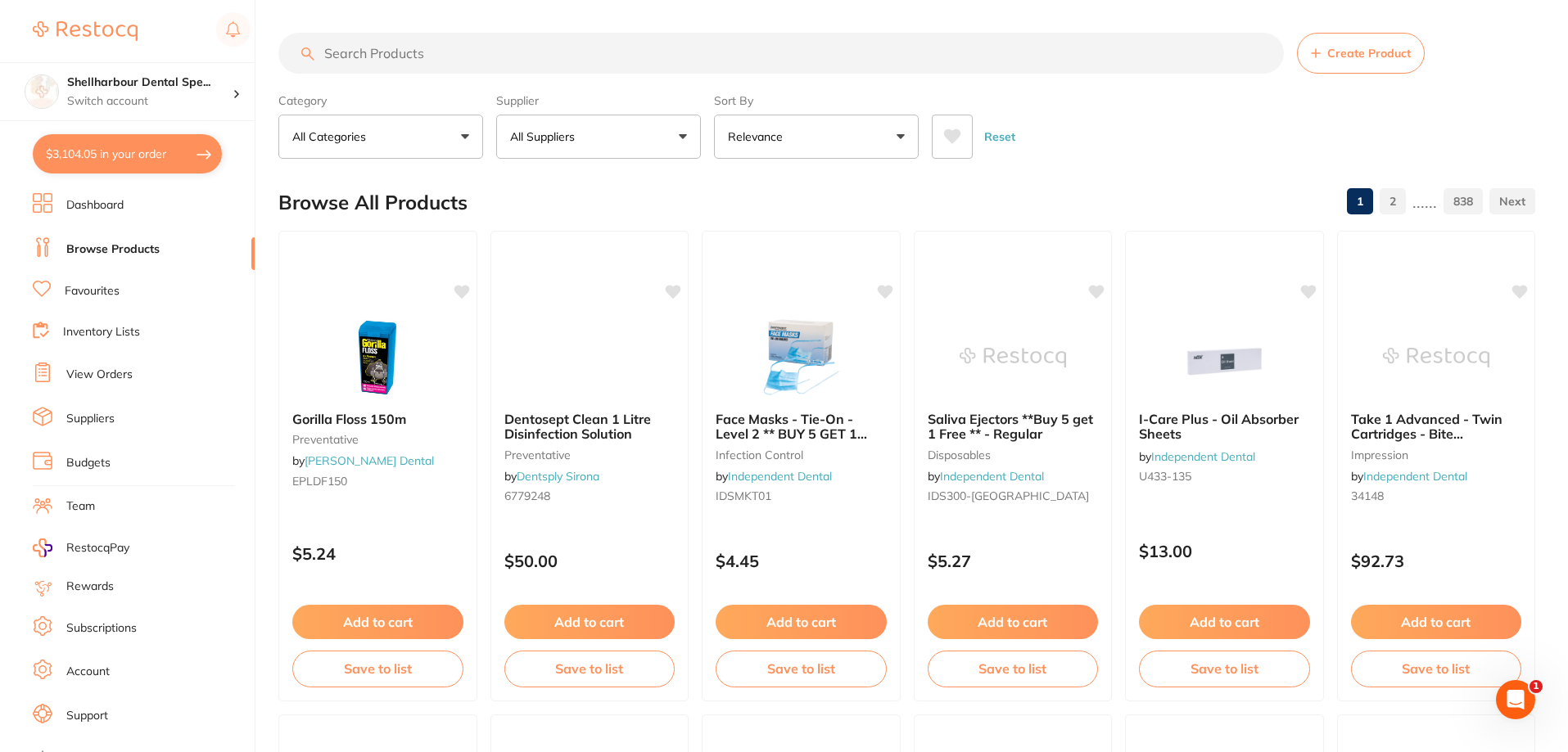
scroll to position [0, 0]
click at [357, 59] on input "search" at bounding box center [780, 53] width 1005 height 41
type input "open coil niti"
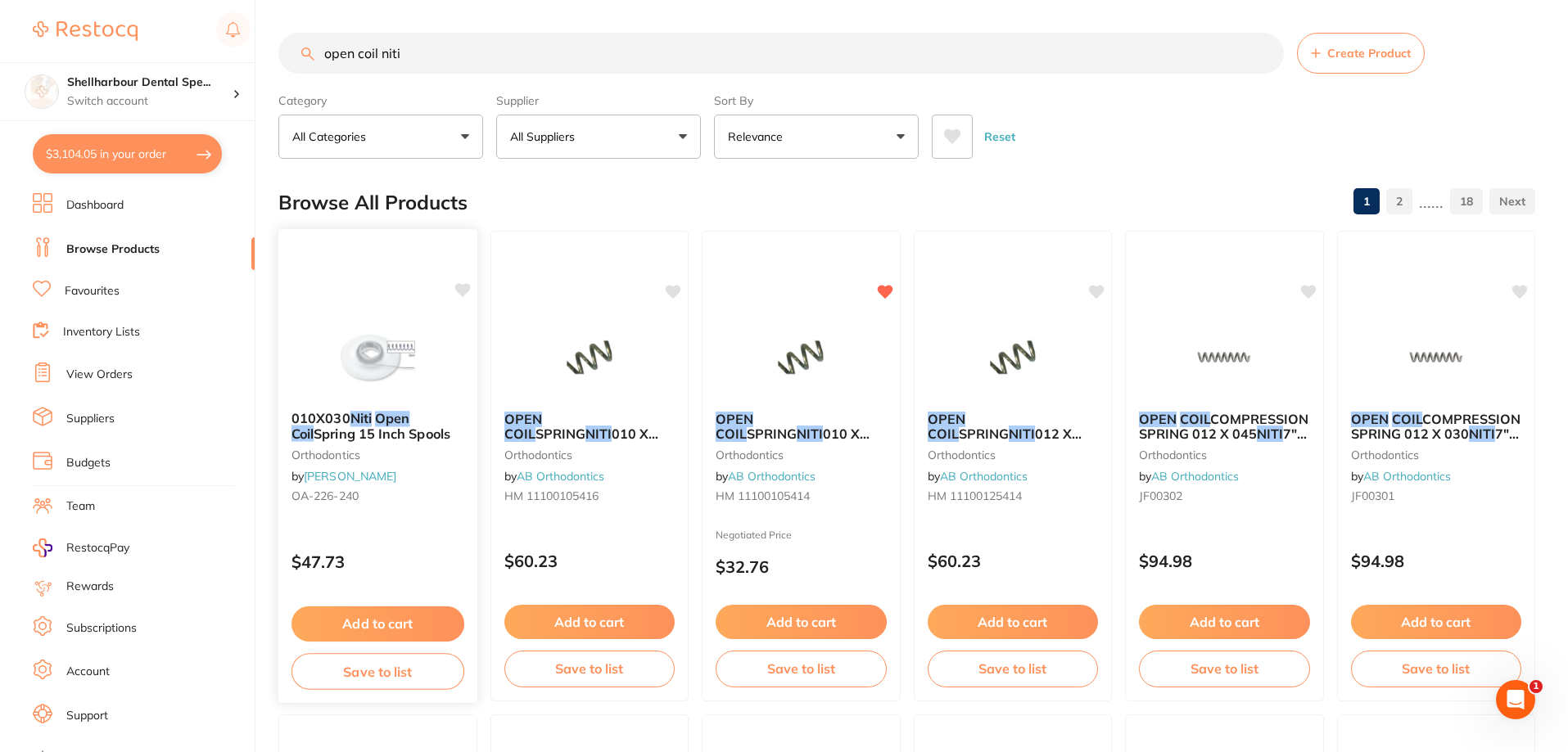
click at [396, 377] on img at bounding box center [377, 356] width 107 height 83
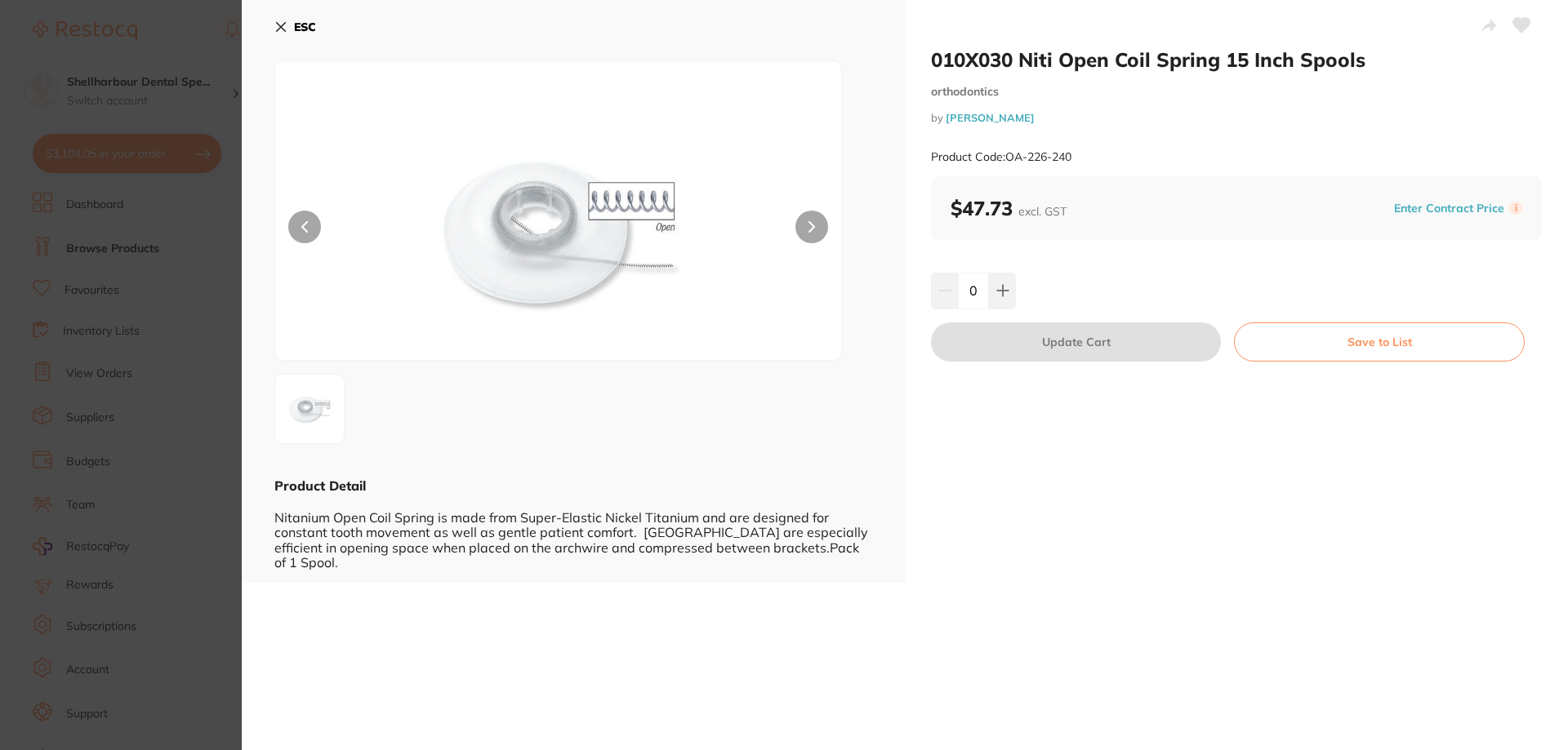
drag, startPoint x: 288, startPoint y: 9, endPoint x: 296, endPoint y: 17, distance: 11.3
click at [291, 13] on div "ESC Product Detail Nitanium Open Coil Spring is made from Super-Elastic Nickel …" at bounding box center [574, 291] width 663 height 583
drag, startPoint x: 296, startPoint y: 17, endPoint x: 560, endPoint y: 199, distance: 320.7
click at [299, 20] on button "ESC" at bounding box center [295, 27] width 42 height 28
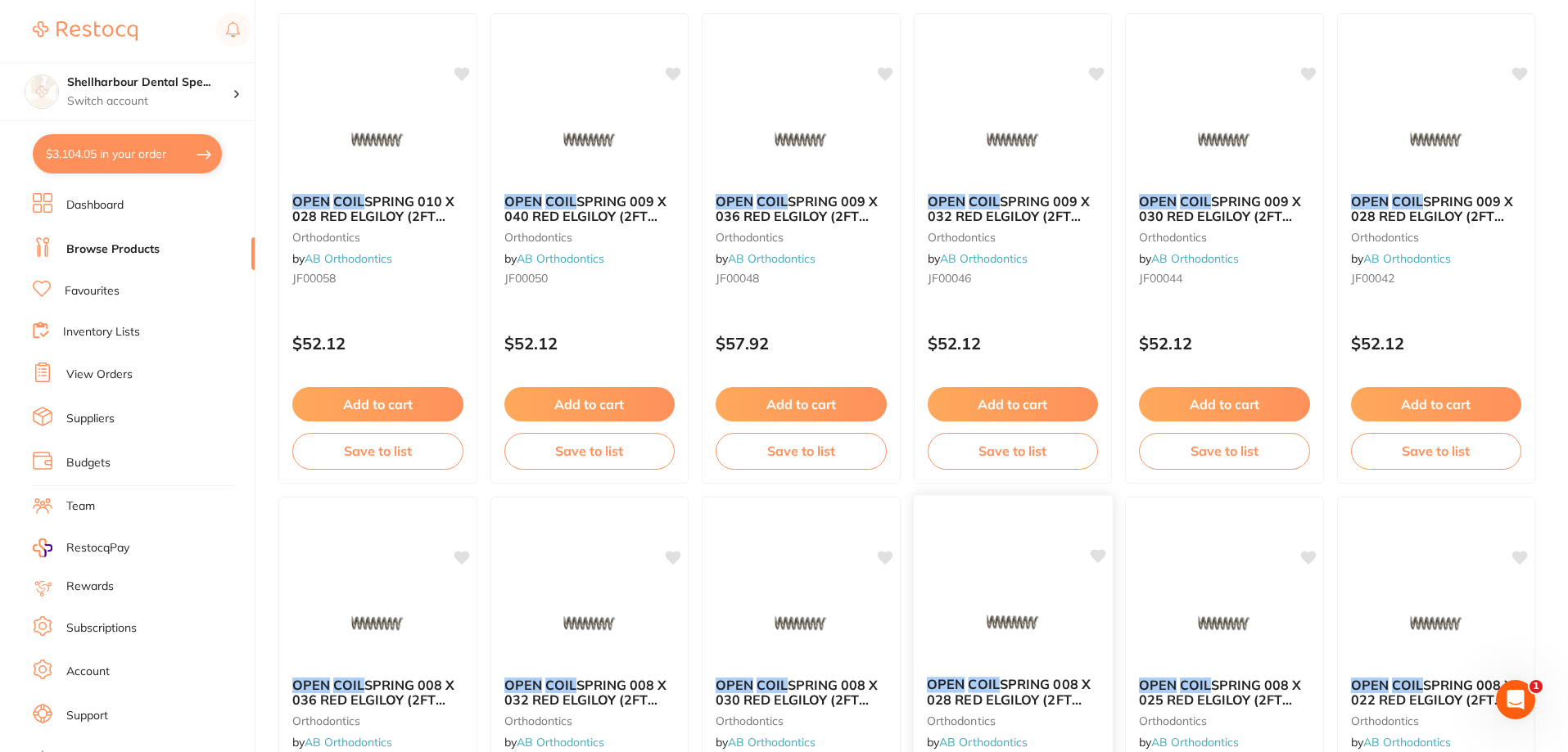
scroll to position [986, 0]
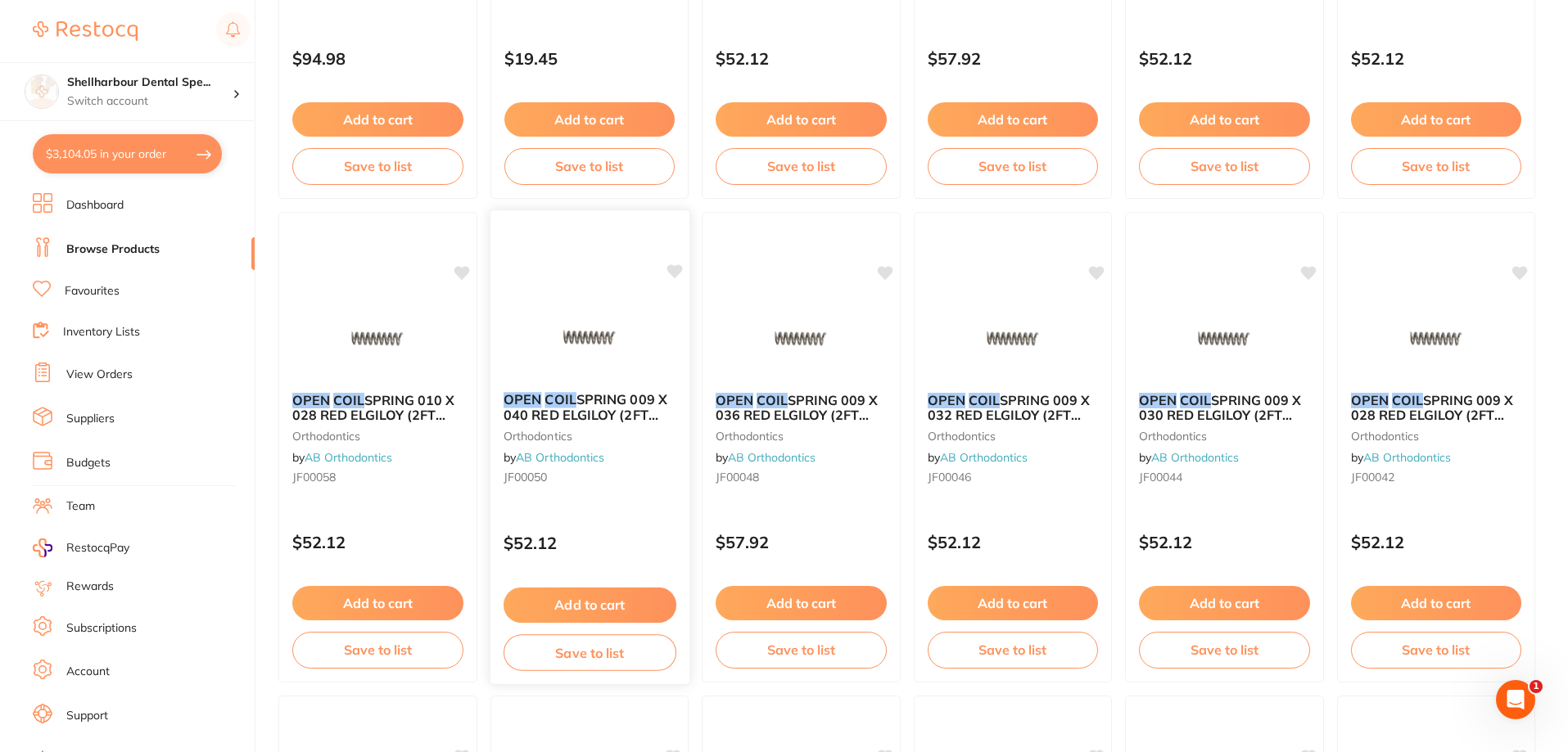
click at [634, 356] on img at bounding box center [589, 337] width 107 height 83
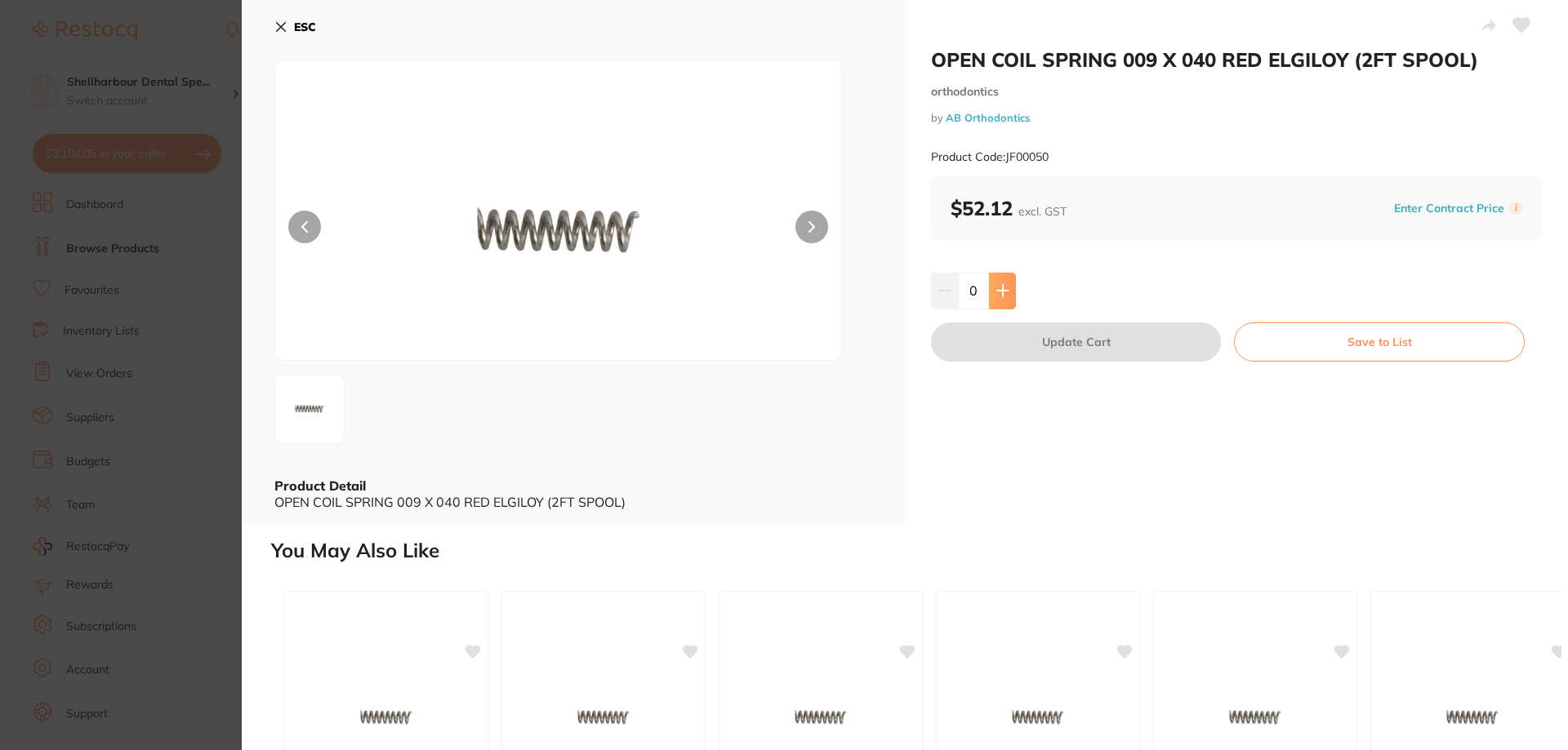
click at [1000, 288] on icon at bounding box center [1002, 290] width 10 height 10
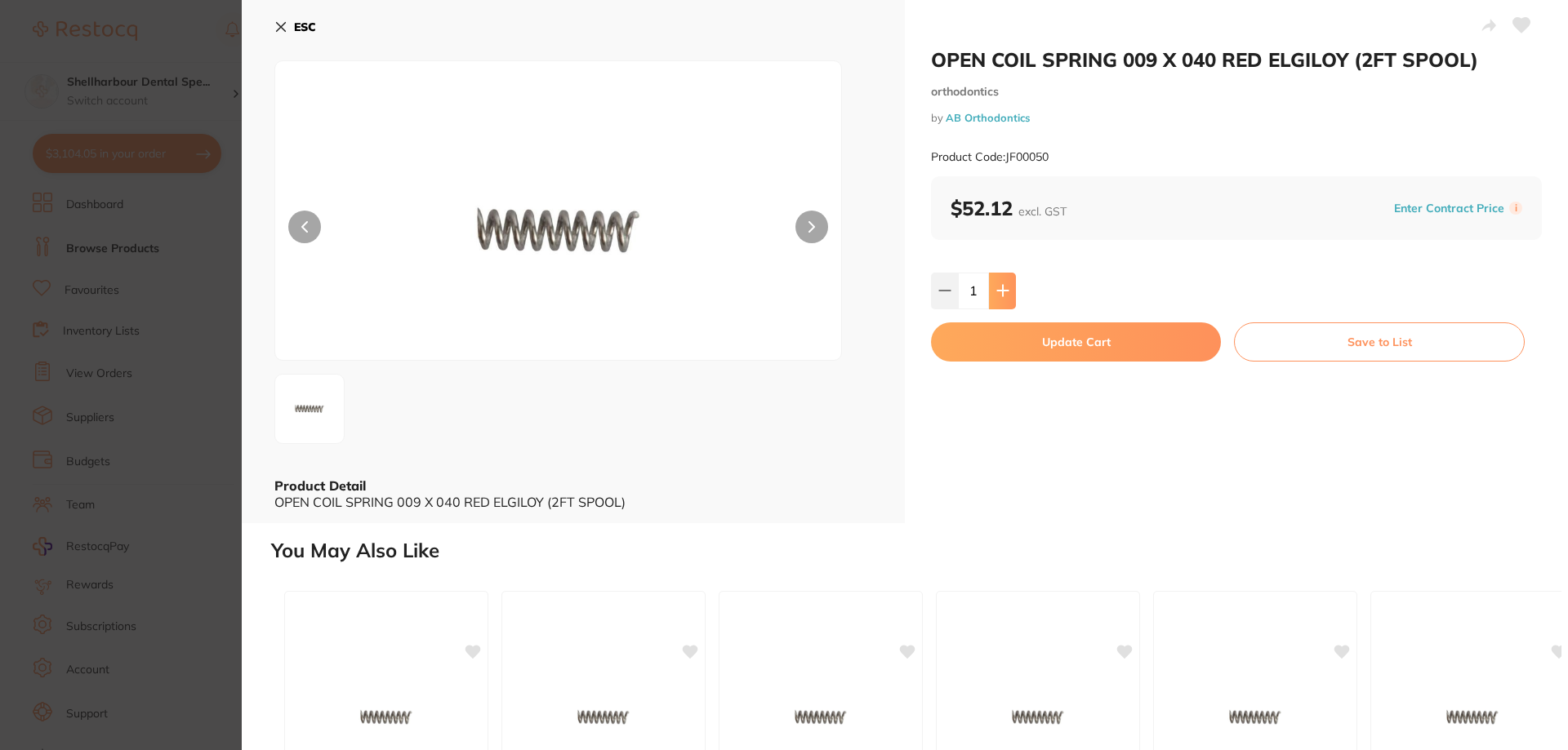
click at [1000, 288] on icon at bounding box center [1002, 290] width 10 height 10
type input "4"
click at [994, 335] on button "Update Cart" at bounding box center [1075, 342] width 290 height 39
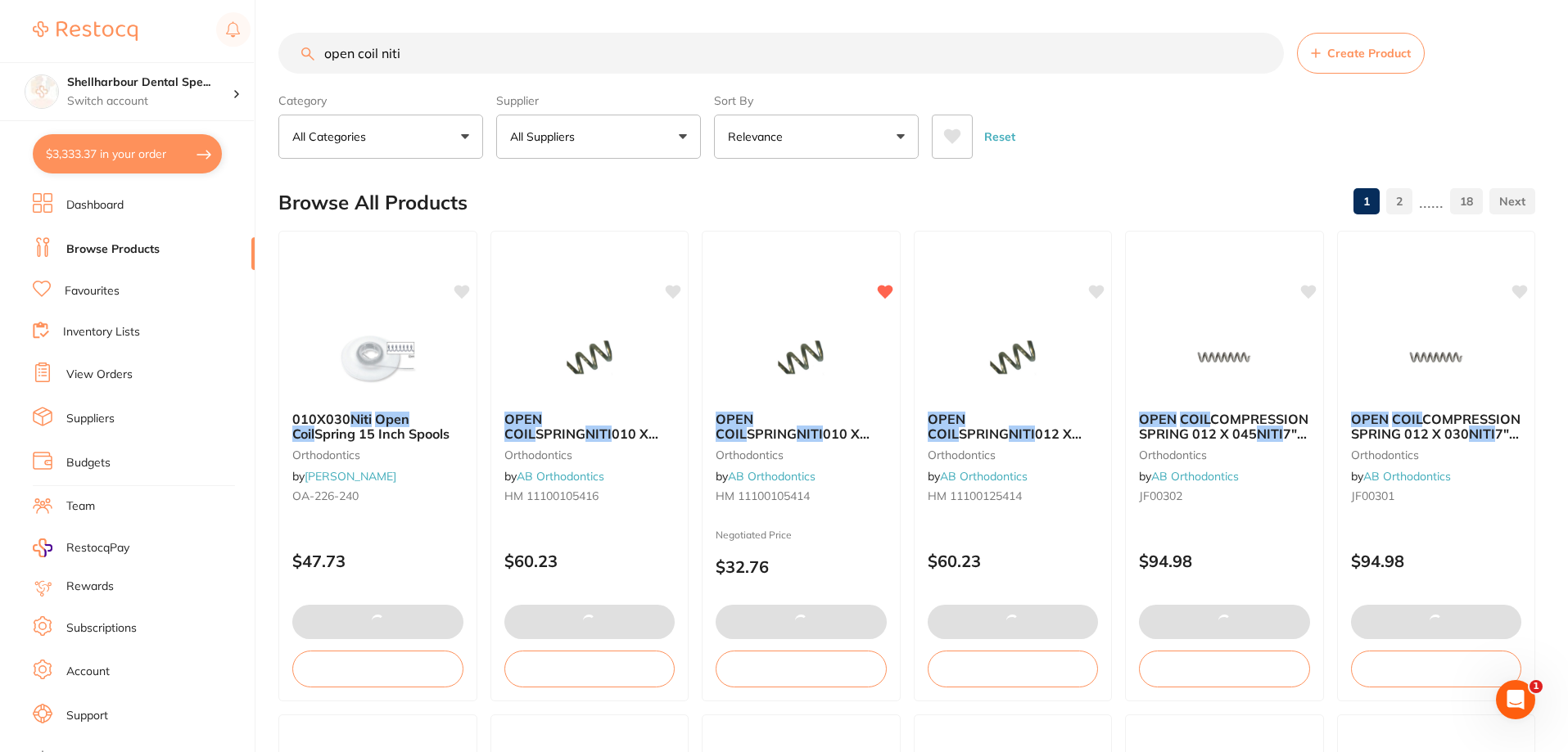
drag, startPoint x: 423, startPoint y: 51, endPoint x: 139, endPoint y: 36, distance: 284.4
click at [161, 41] on div "$3,333.37 Shellharbour Dental Spe... Switch account Shellharbour Dental Special…" at bounding box center [784, 376] width 1568 height 752
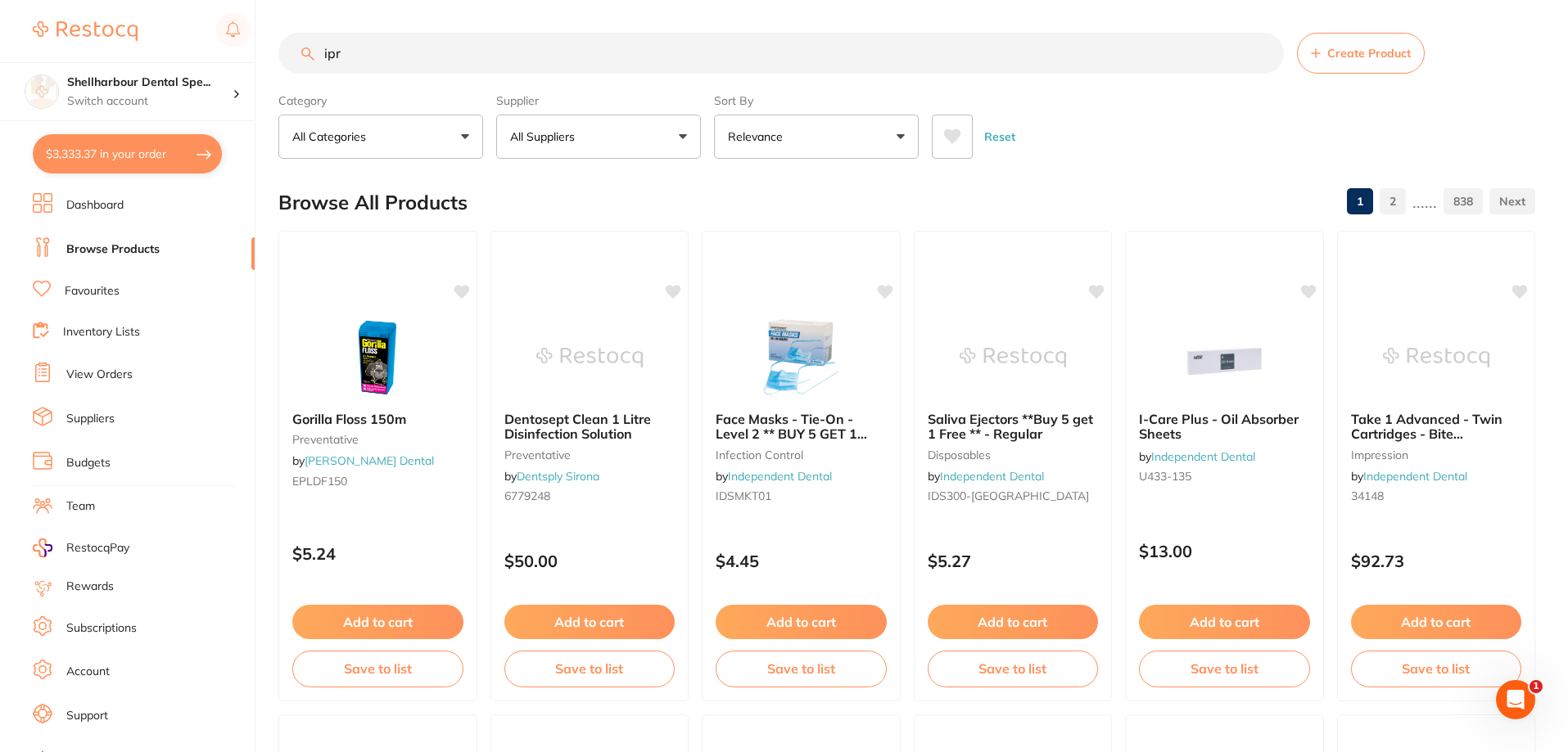
type input "ipr"
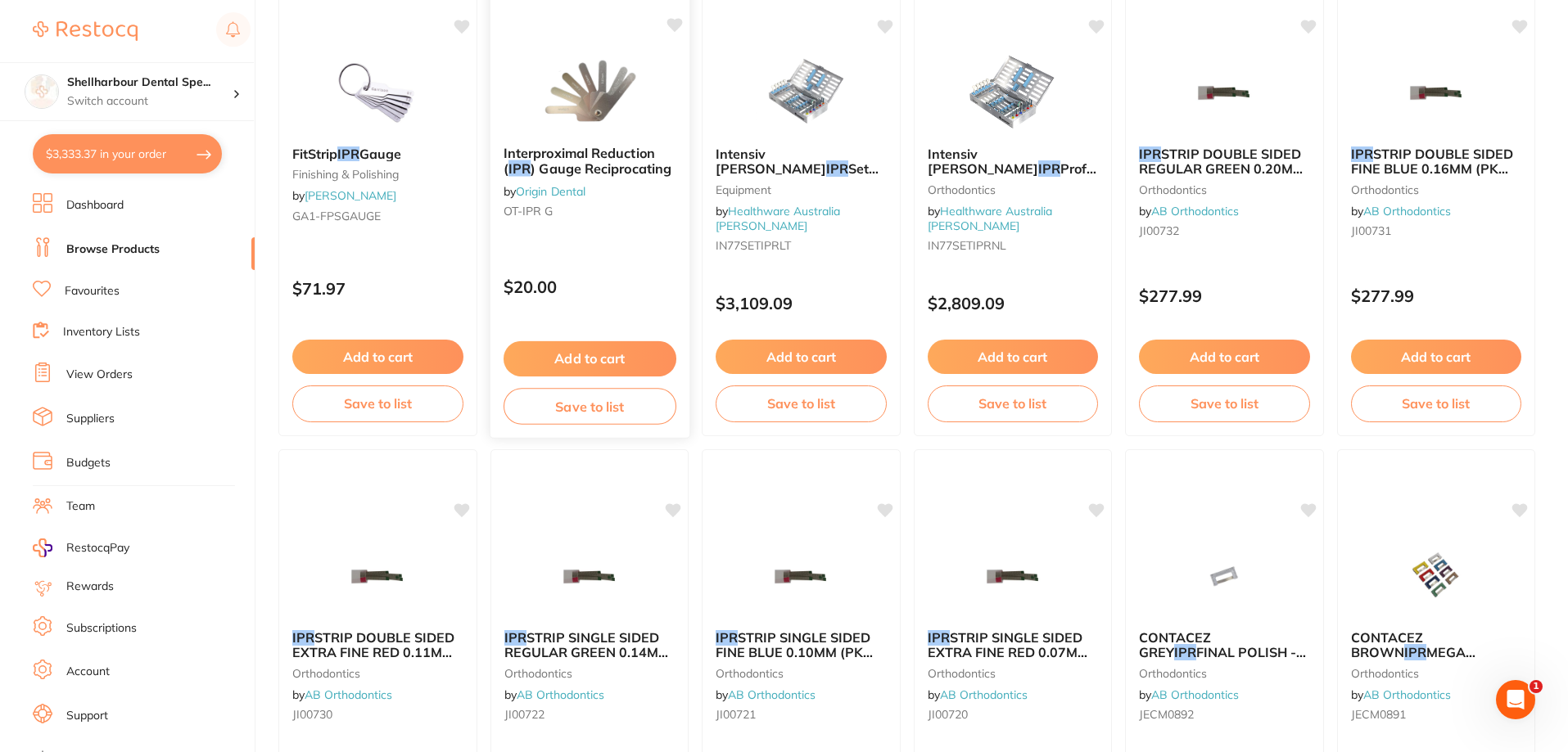
scroll to position [1228, 0]
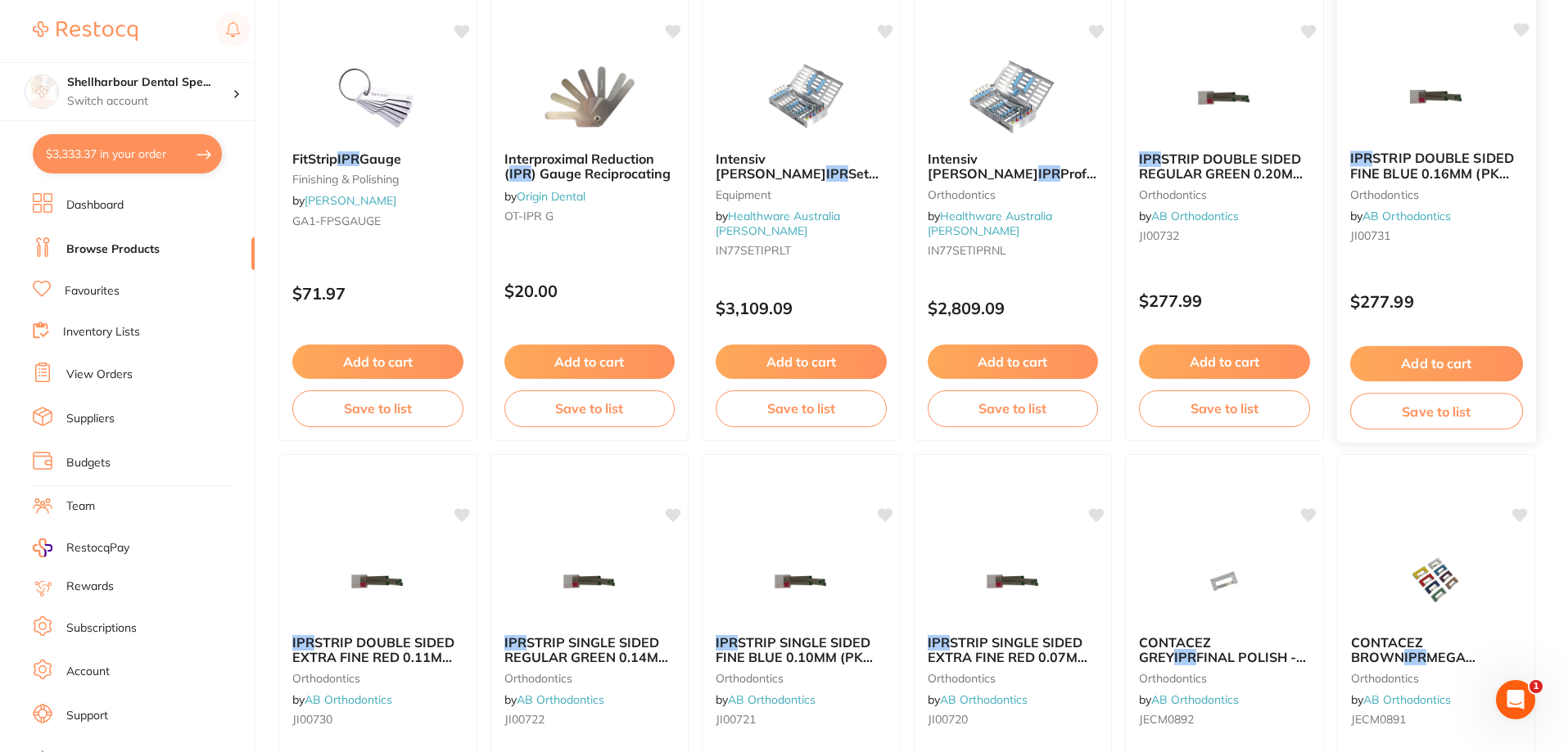
click at [1425, 369] on button "Add to cart" at bounding box center [1435, 364] width 173 height 35
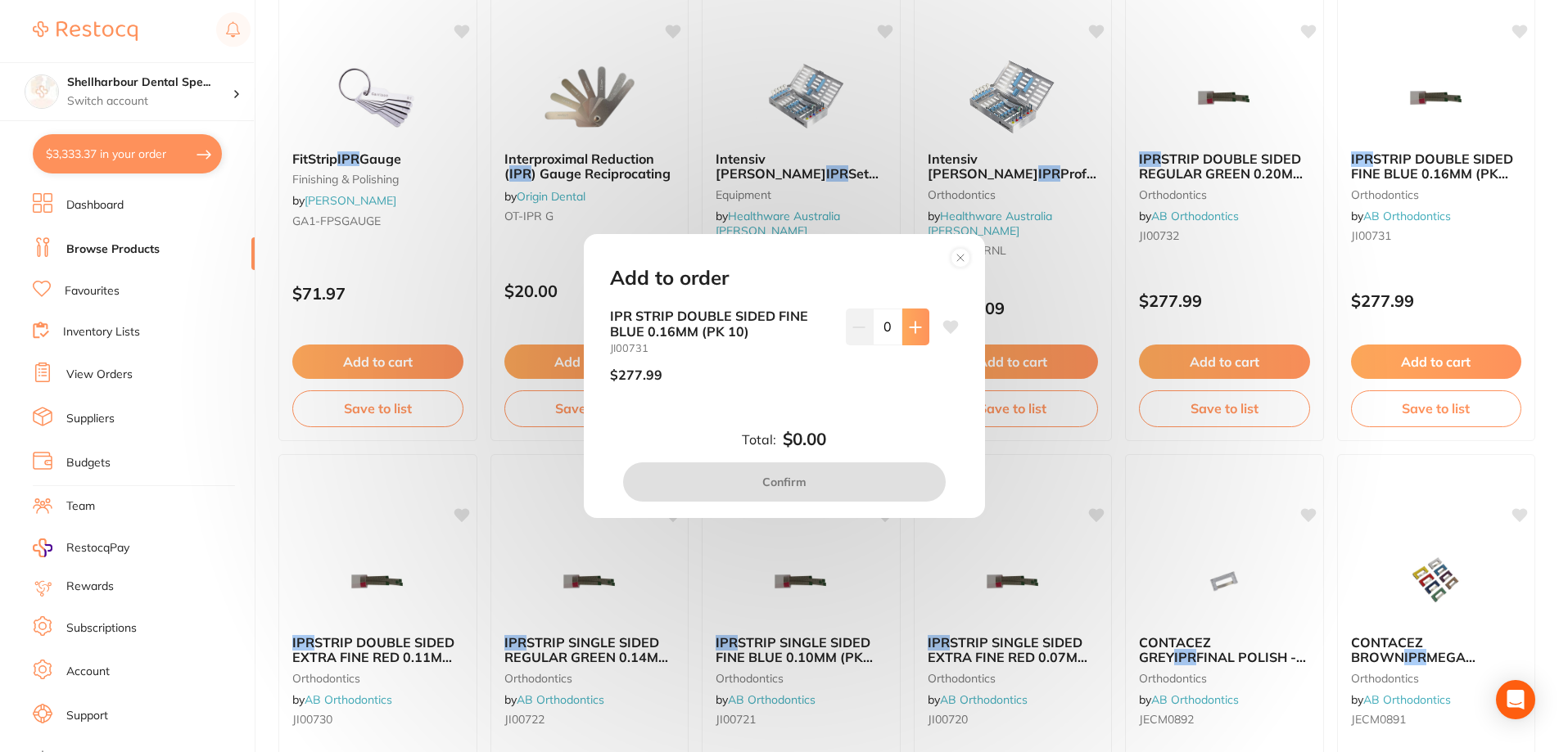
click at [920, 314] on button at bounding box center [916, 327] width 27 height 36
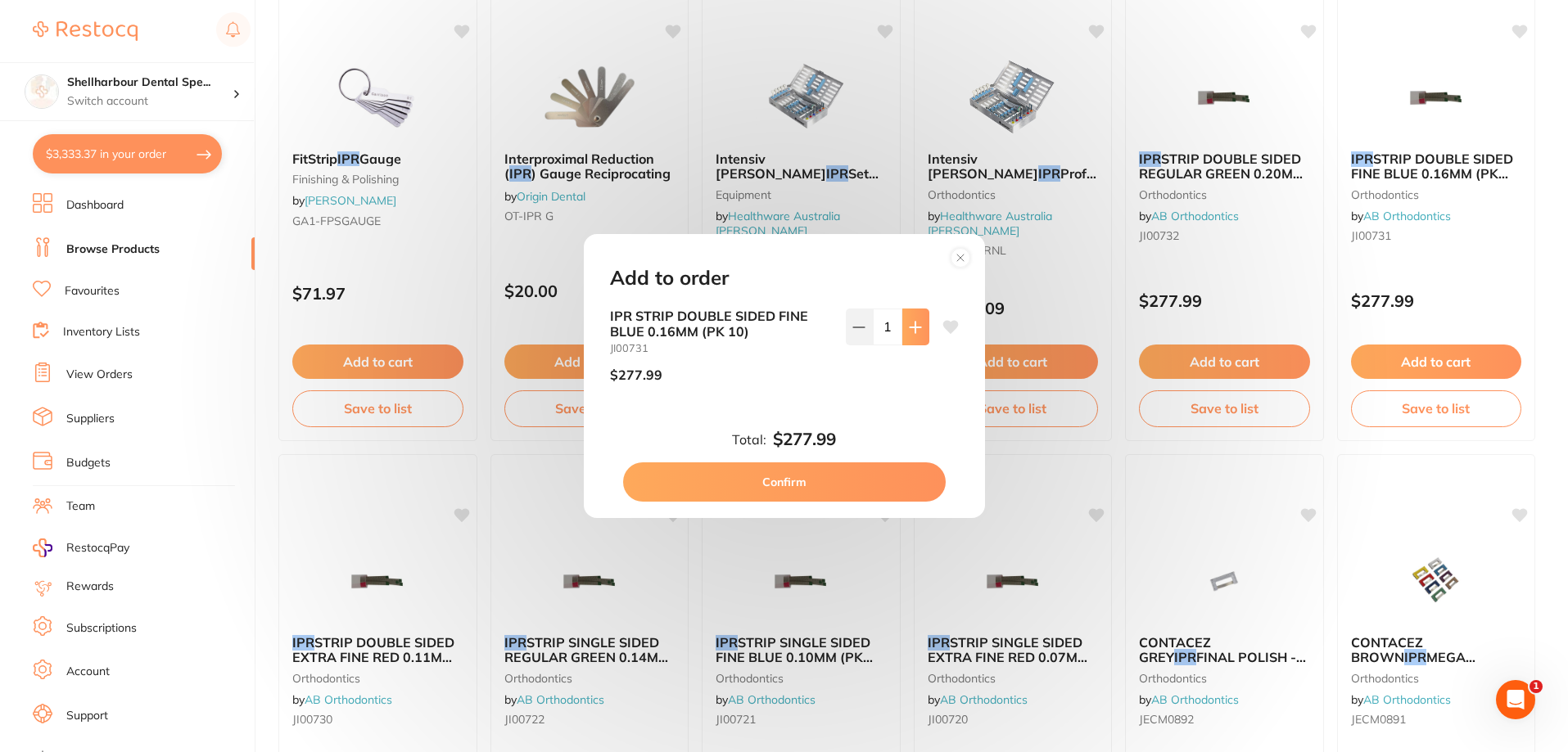
scroll to position [0, 0]
drag, startPoint x: 913, startPoint y: 320, endPoint x: 878, endPoint y: 396, distance: 83.7
click at [913, 321] on icon at bounding box center [916, 327] width 13 height 13
type input "2"
click at [833, 476] on button "Confirm" at bounding box center [784, 482] width 323 height 39
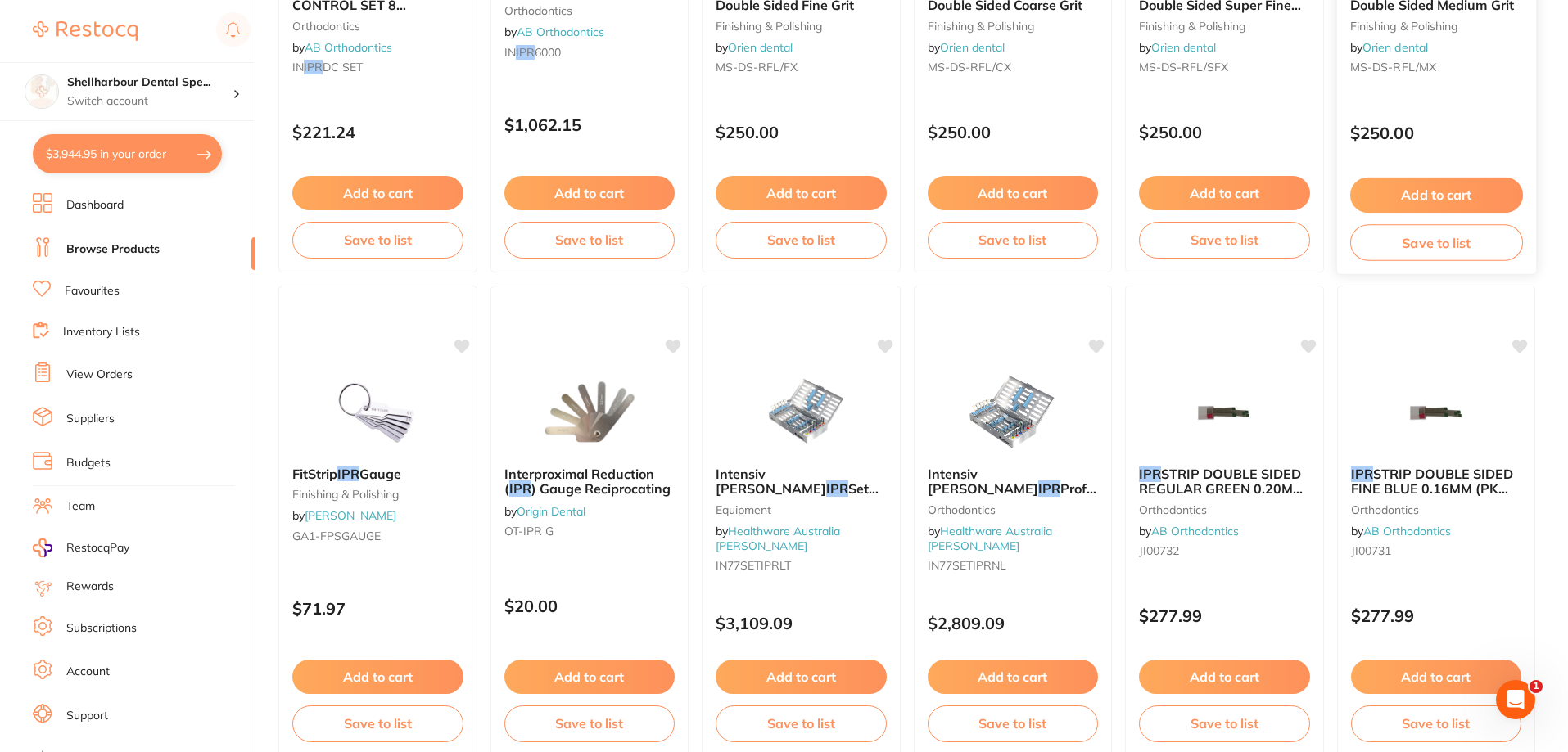
scroll to position [900, 0]
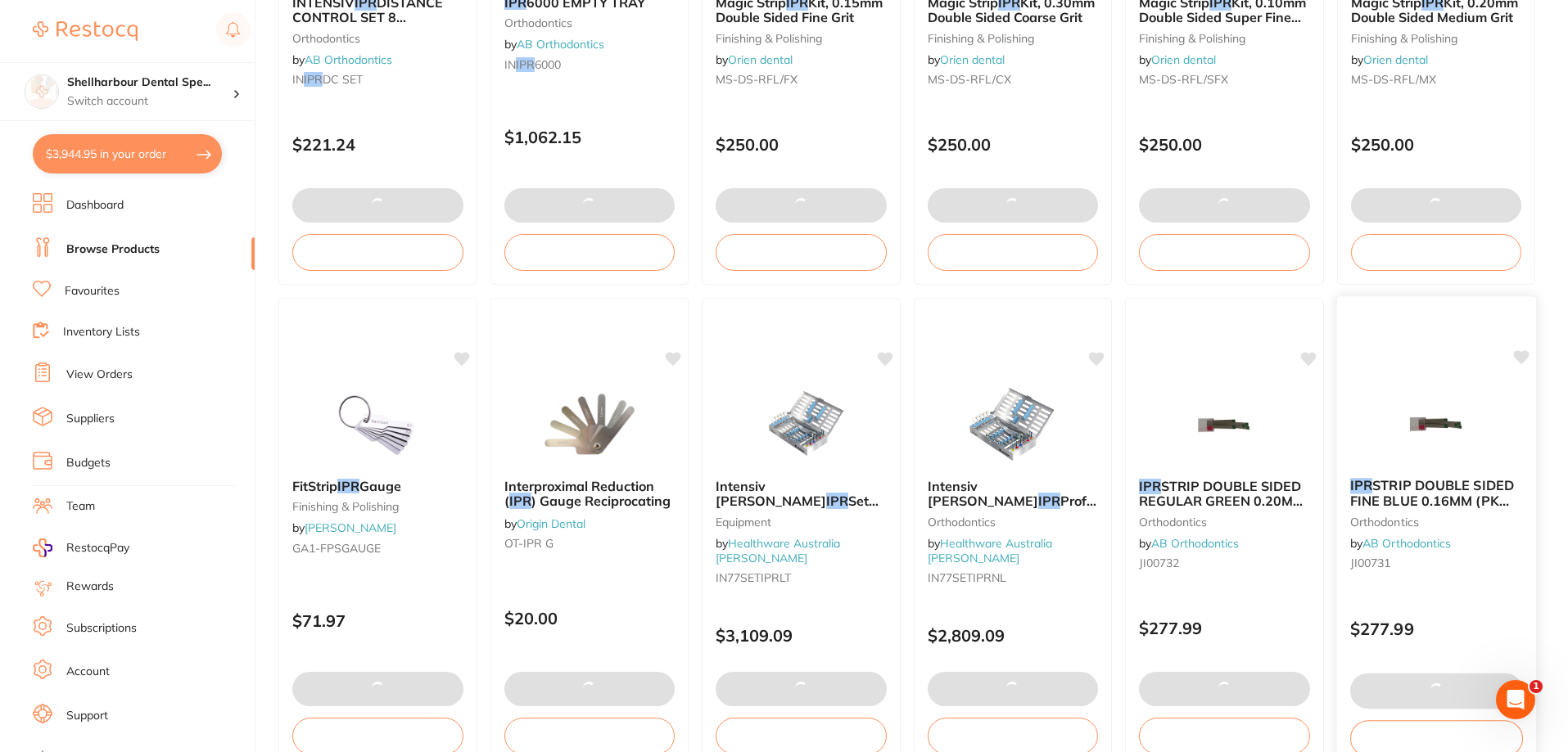
click at [1525, 350] on icon at bounding box center [1520, 358] width 17 height 17
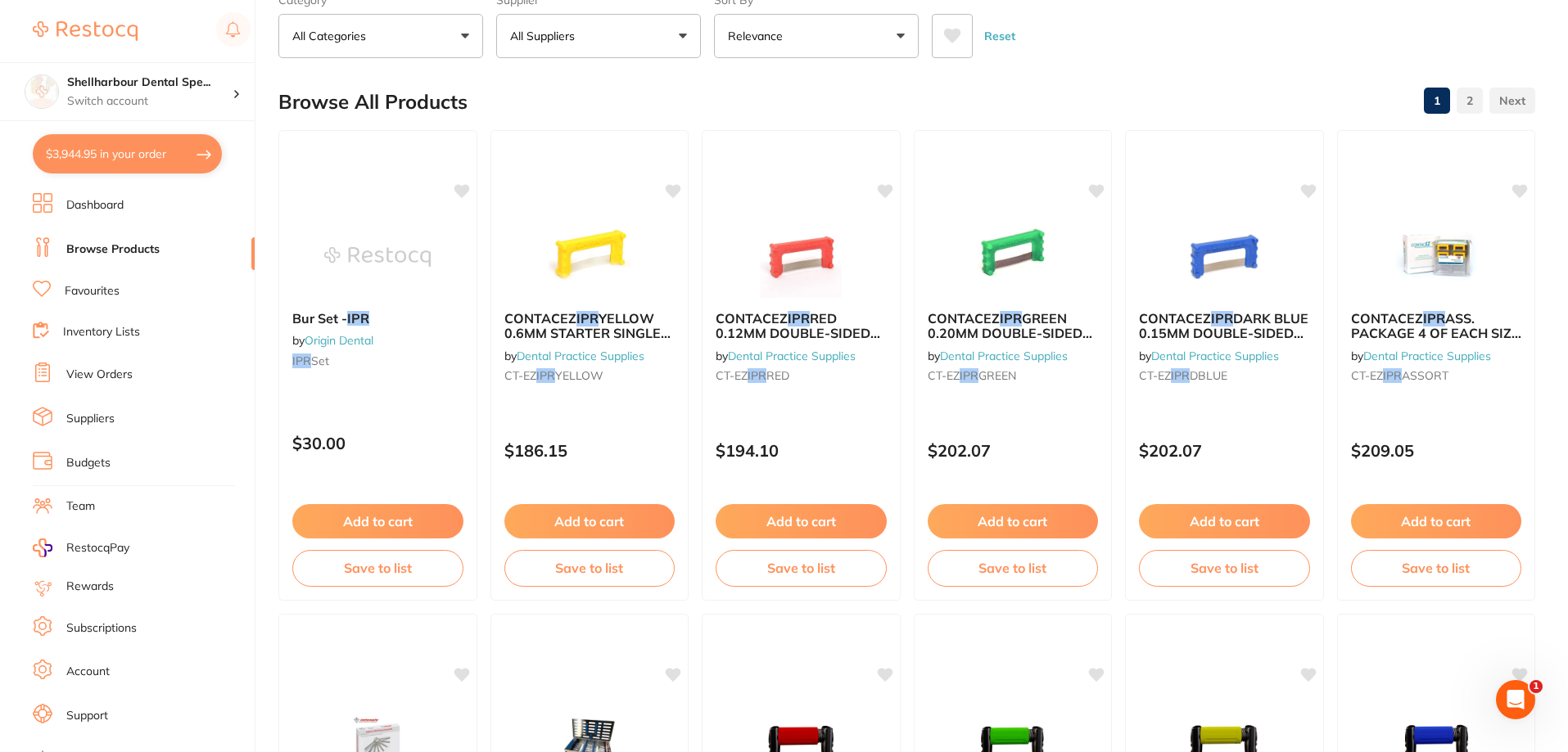
scroll to position [0, 0]
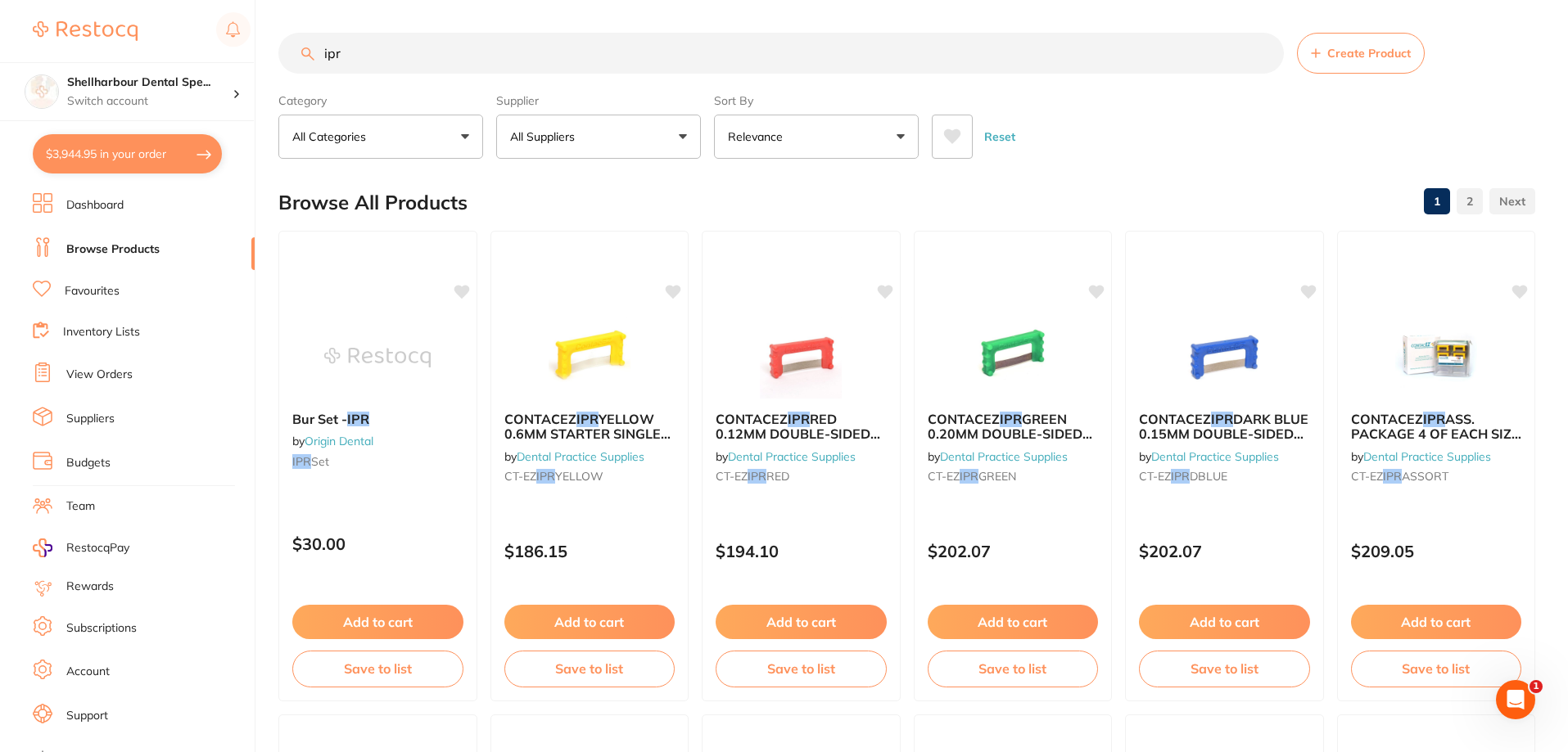
drag, startPoint x: 369, startPoint y: 49, endPoint x: 147, endPoint y: 30, distance: 222.8
click at [236, 43] on div "$3,944.95 Shellharbour Dental Spe... Switch account Shellharbour Dental Special…" at bounding box center [784, 376] width 1568 height 752
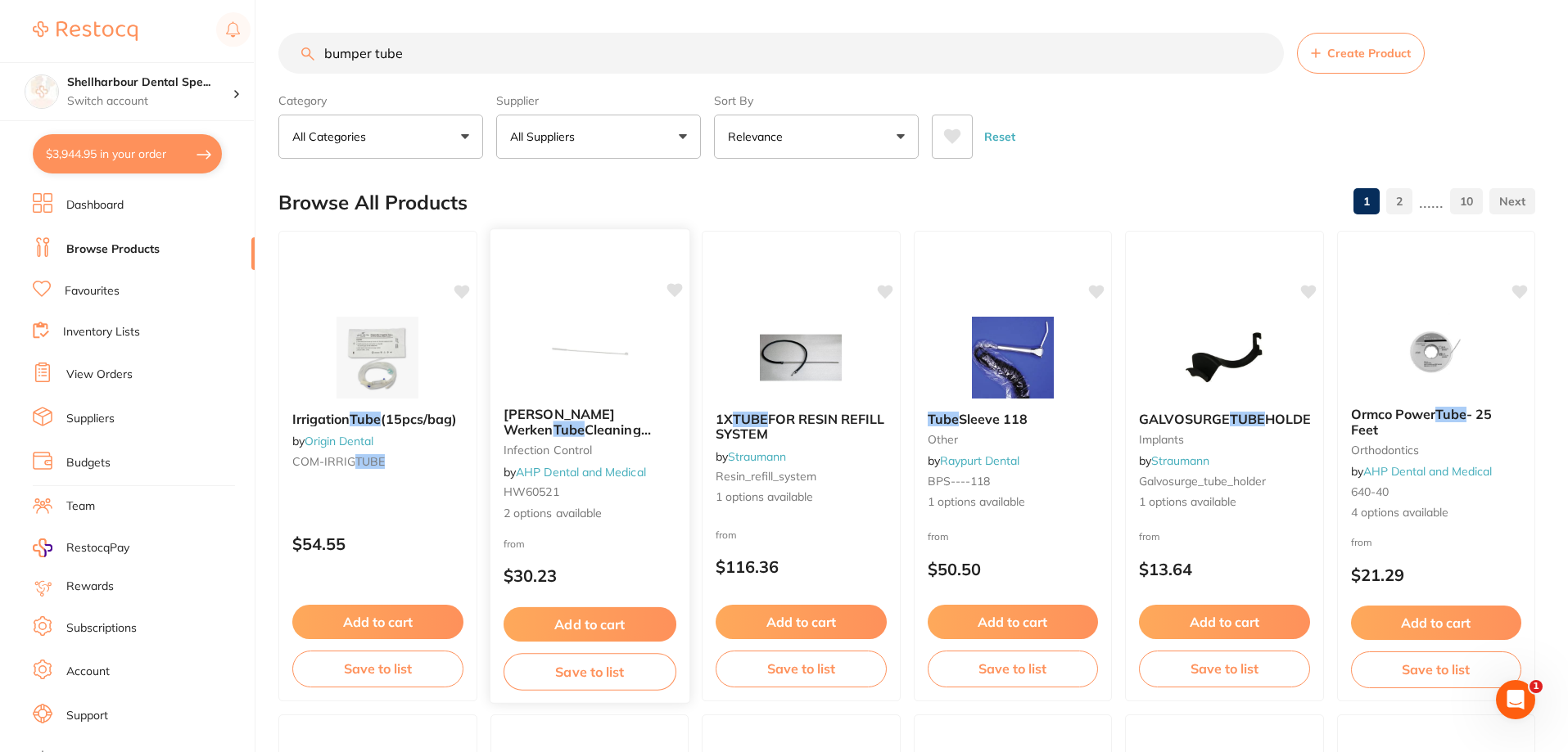
click at [609, 400] on div "Hager Werken Tube Cleaning Brushes infection control by AHP Dental and Medical …" at bounding box center [588, 465] width 199 height 142
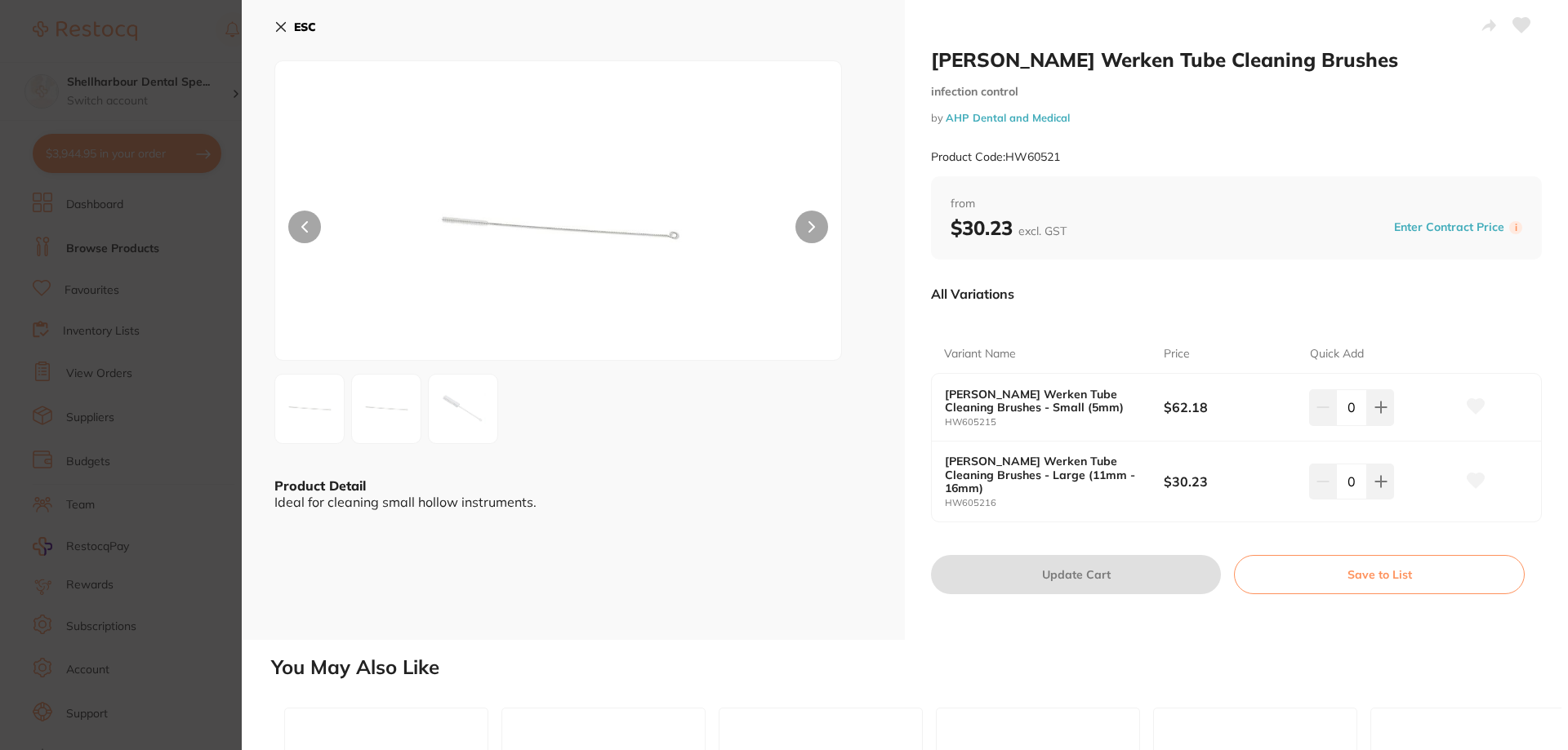
click at [303, 26] on b "ESC" at bounding box center [305, 27] width 22 height 15
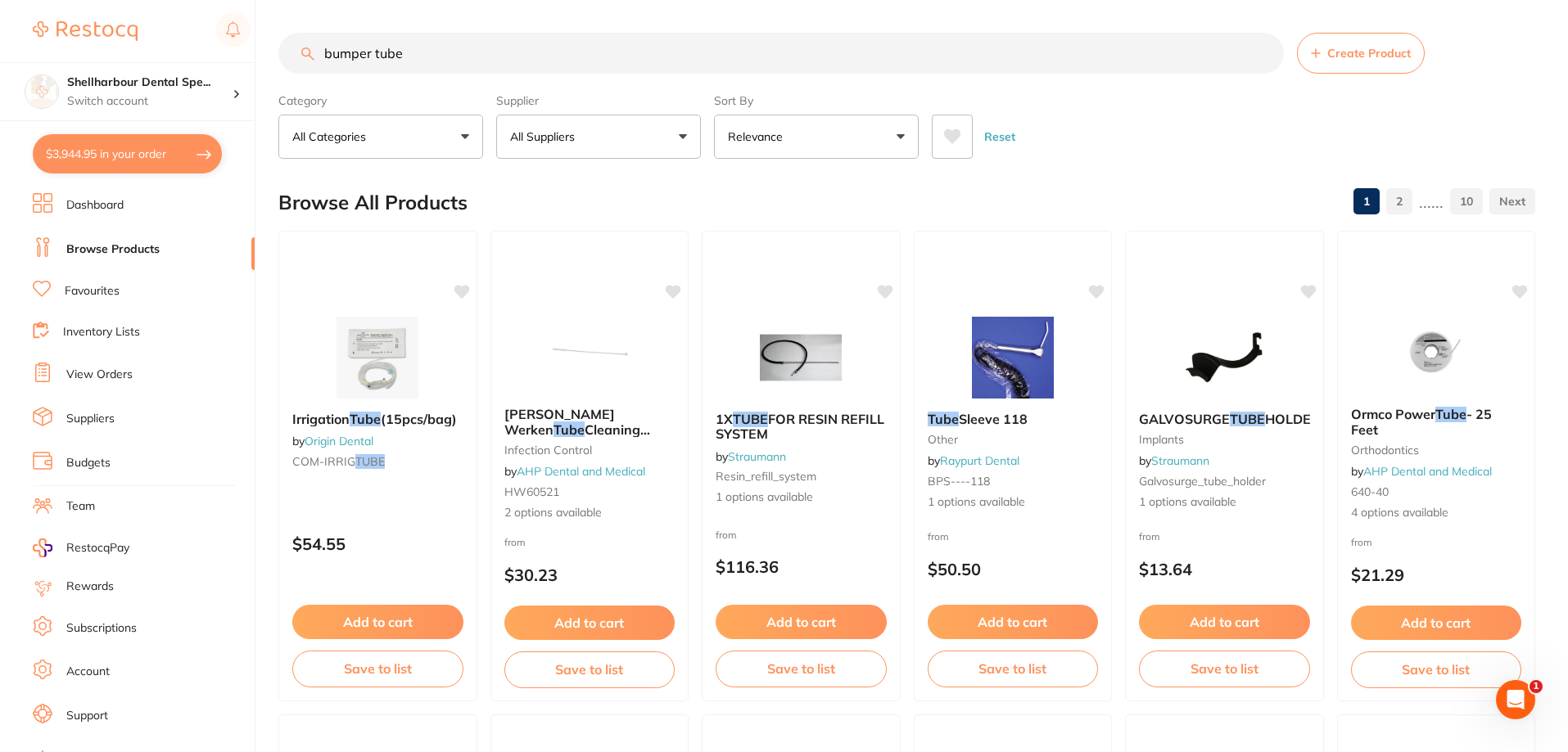
drag, startPoint x: 321, startPoint y: 50, endPoint x: 379, endPoint y: 66, distance: 60.2
click at [323, 52] on input "bumper tube" at bounding box center [780, 53] width 1005 height 41
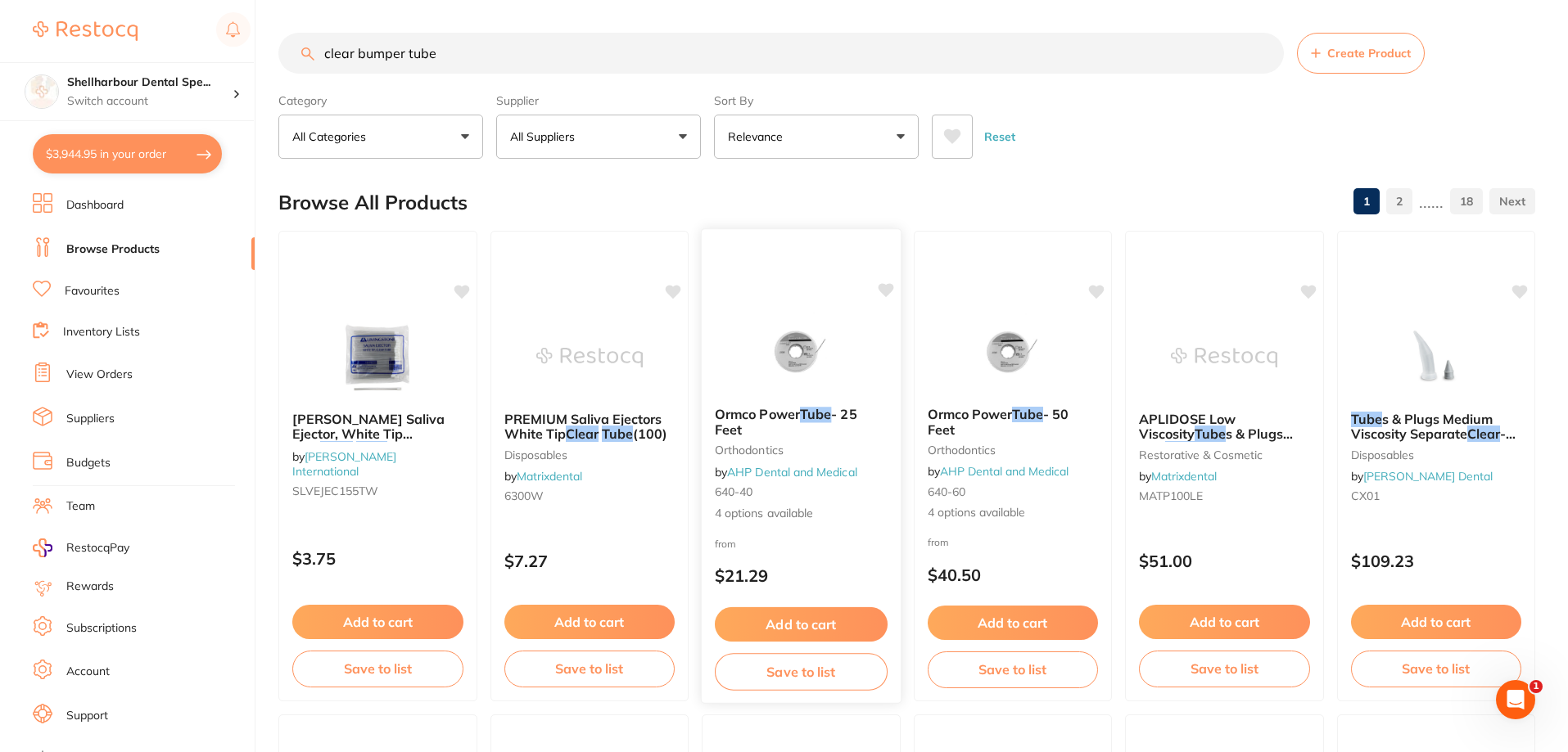
type input "clear bumper tube"
click at [805, 396] on div "Ormco Power Tube - 25 Feet orthodontics by AHP Dental and Medical 640-40 4 opti…" at bounding box center [801, 465] width 199 height 142
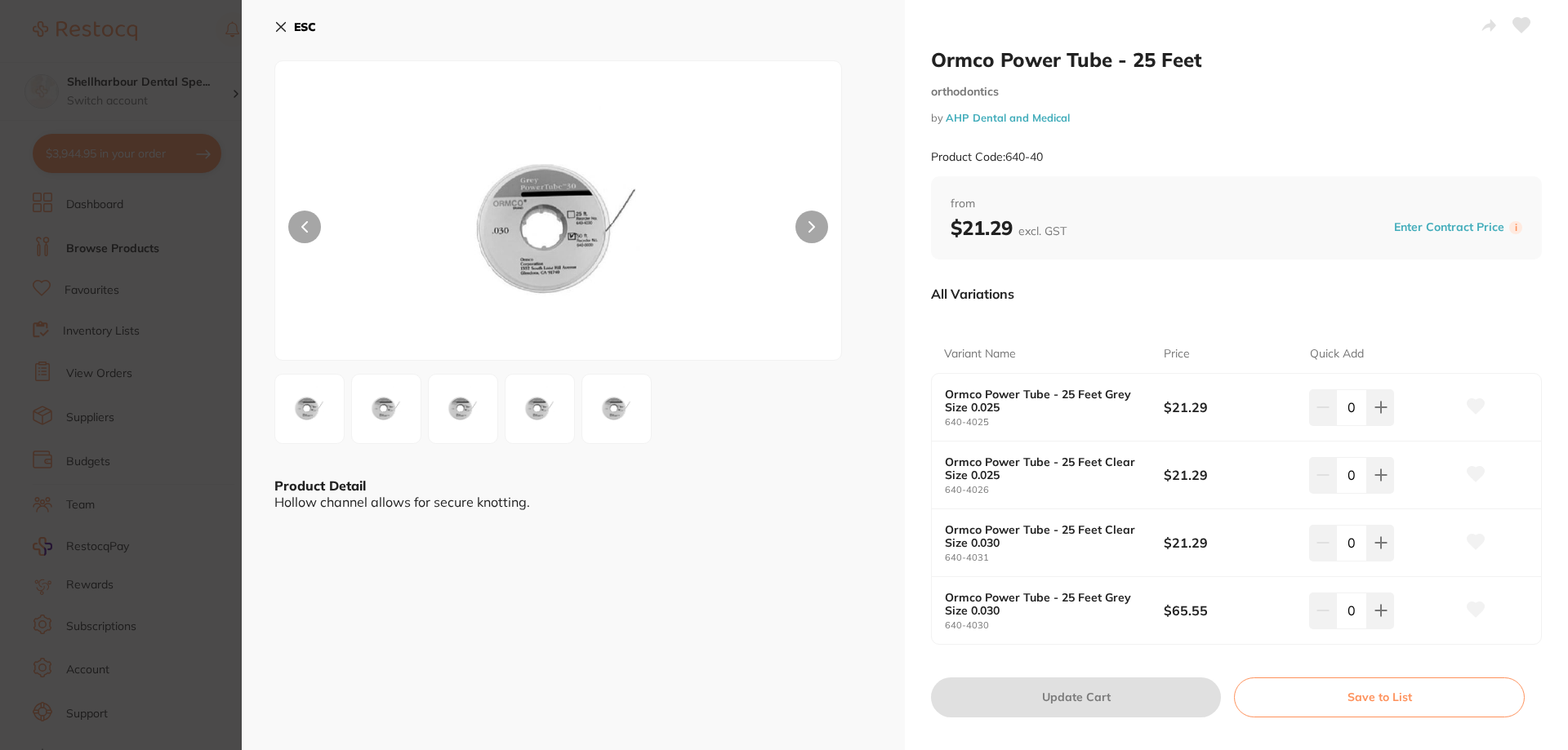
drag, startPoint x: 293, startPoint y: 29, endPoint x: 629, endPoint y: 291, distance: 426.1
click at [294, 29] on button "ESC" at bounding box center [295, 27] width 42 height 28
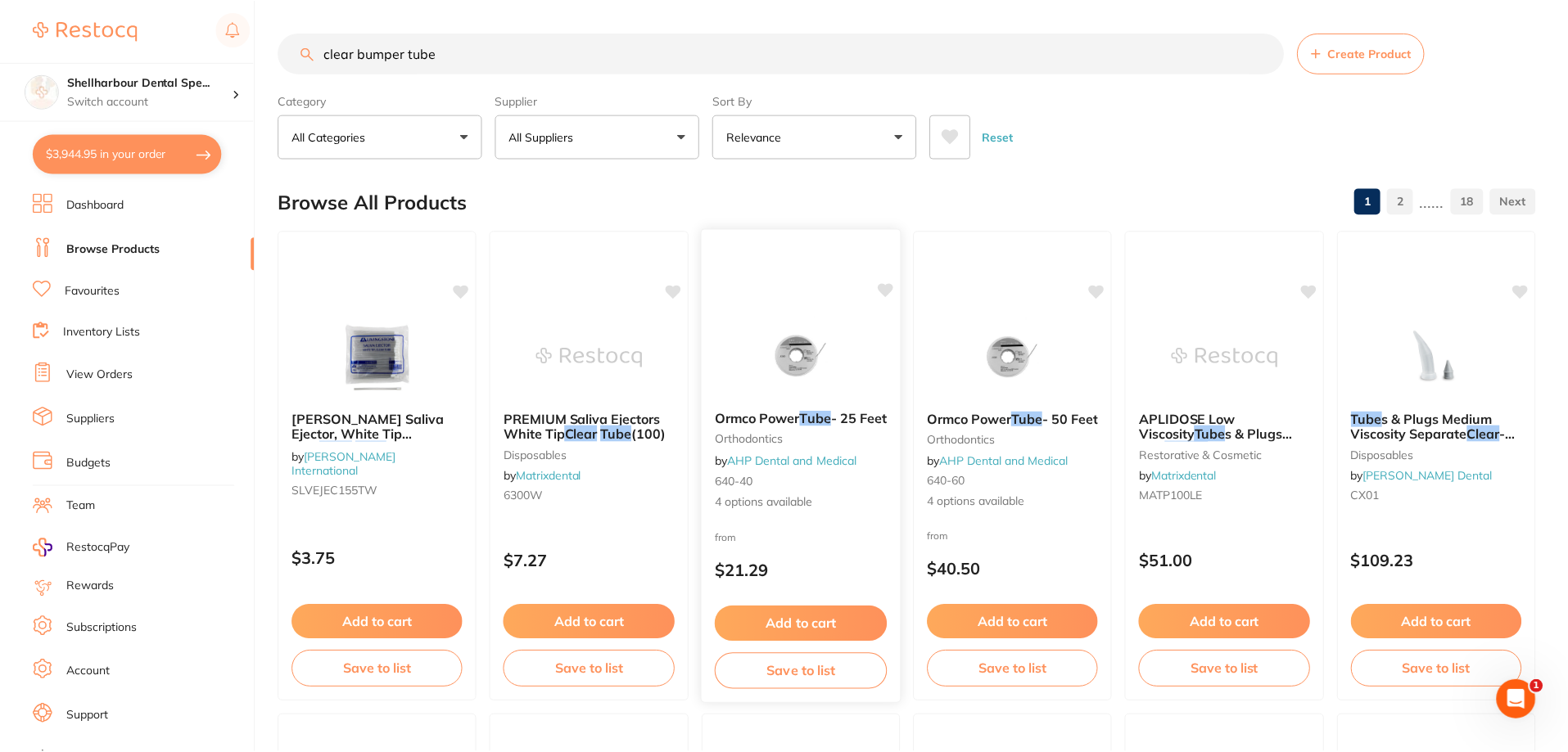
scroll to position [3, 0]
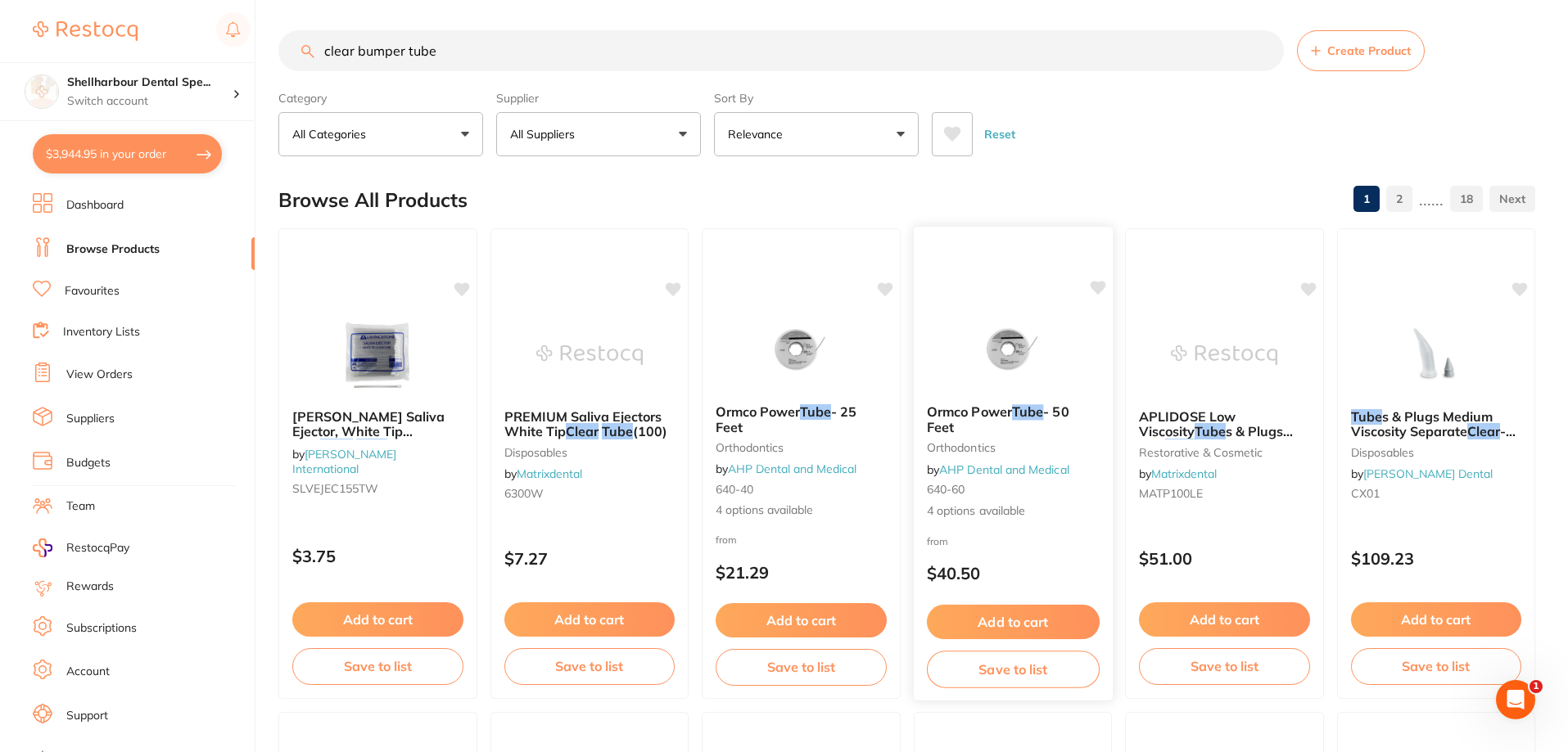
click at [956, 388] on div at bounding box center [1012, 350] width 199 height 83
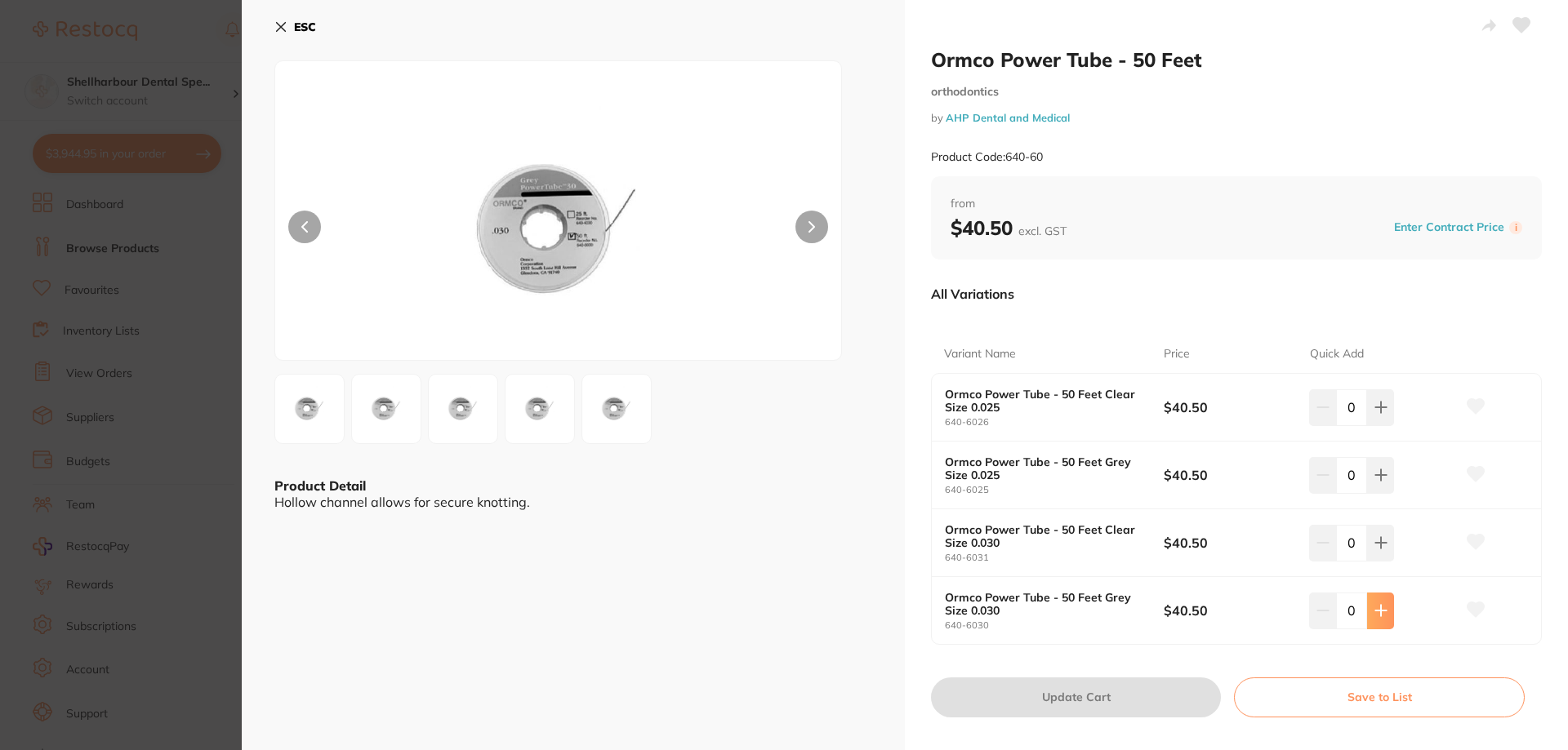
click at [1377, 607] on icon at bounding box center [1380, 610] width 10 height 10
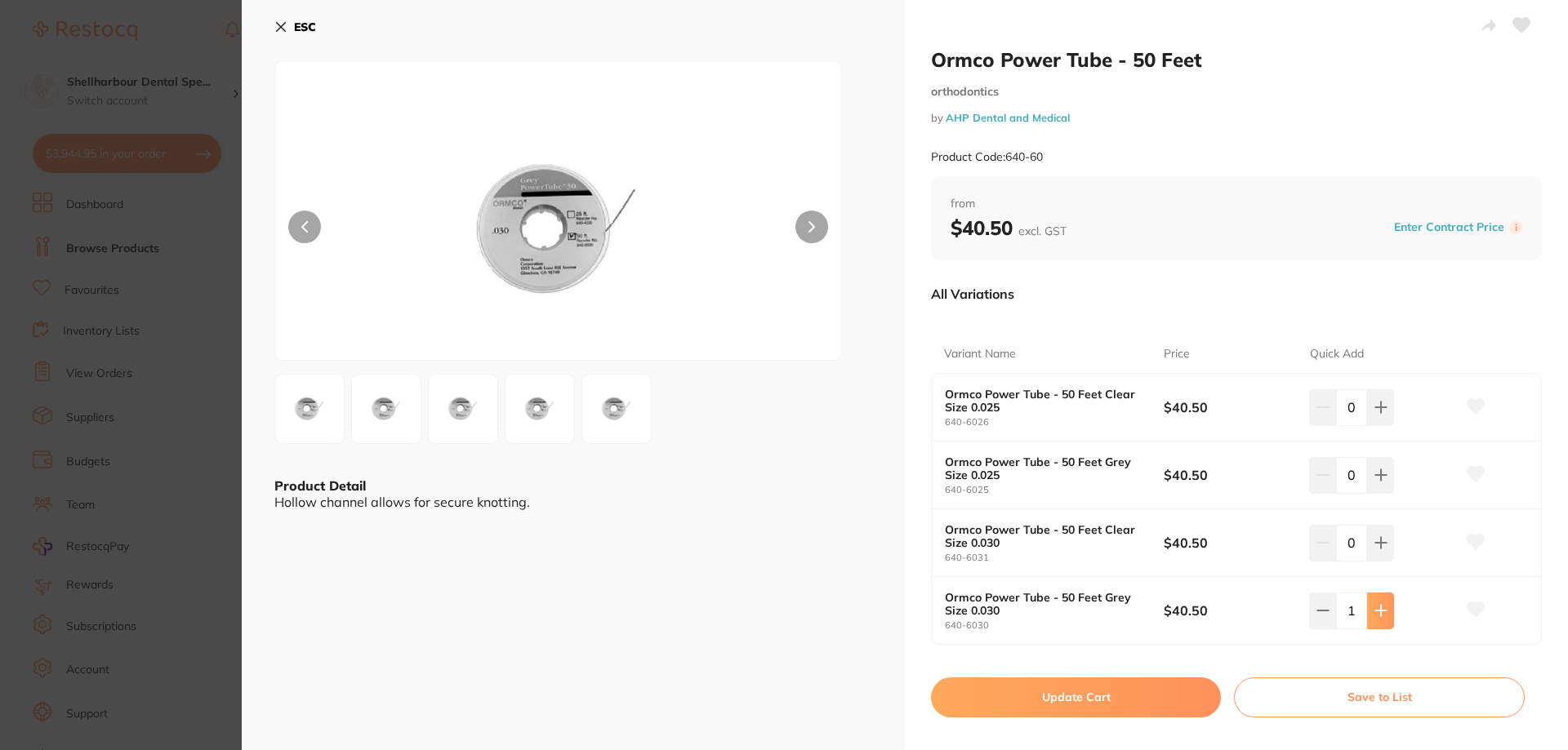
click at [1377, 607] on icon at bounding box center [1380, 610] width 10 height 10
drag, startPoint x: 1307, startPoint y: 601, endPoint x: 1327, endPoint y: 607, distance: 20.9
click at [1310, 601] on button at bounding box center [1322, 610] width 27 height 36
click at [1330, 607] on button at bounding box center [1322, 610] width 27 height 36
type input "0"
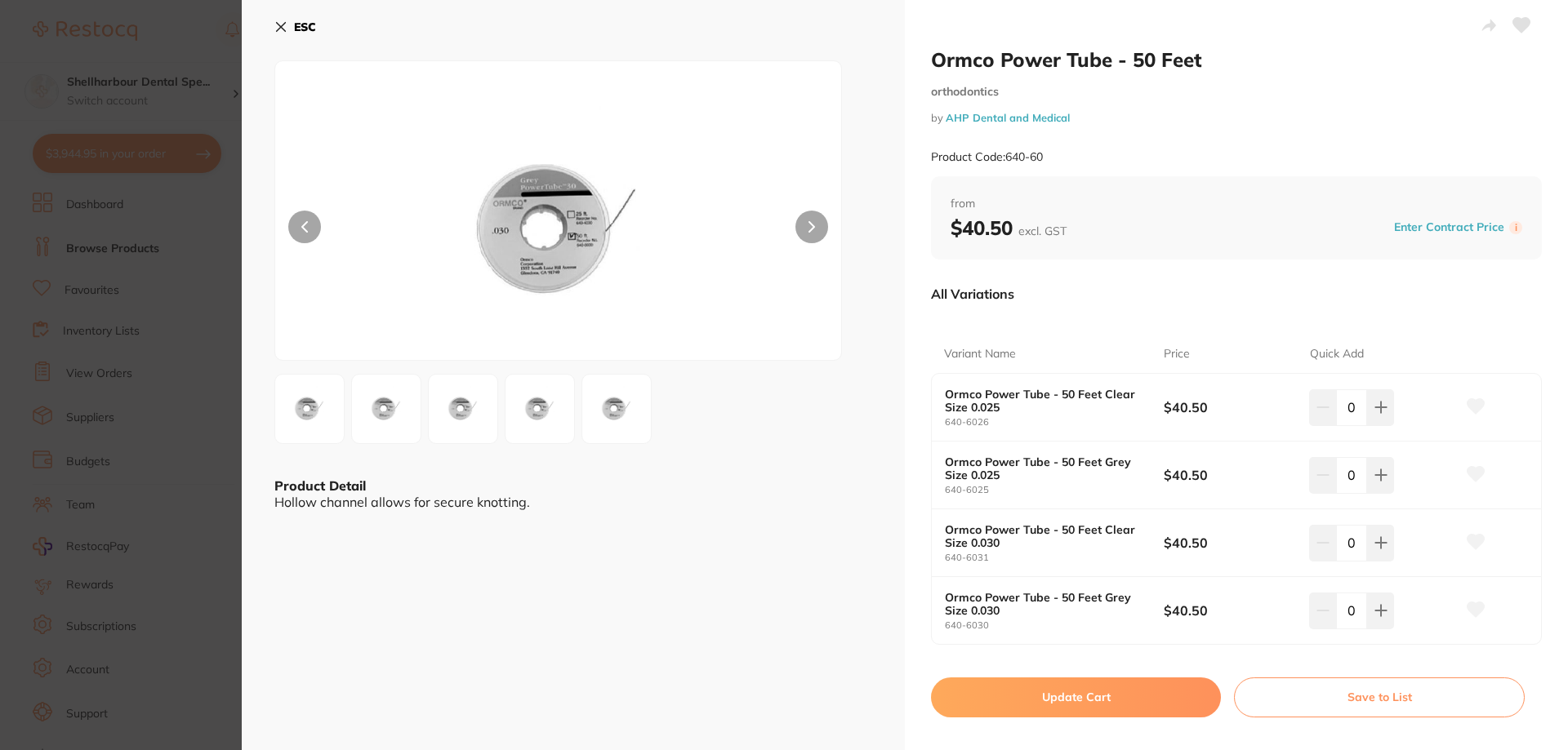
click at [320, 27] on div "ESC" at bounding box center [574, 36] width 598 height 47
drag, startPoint x: 308, startPoint y: 27, endPoint x: 375, endPoint y: 117, distance: 112.2
click at [308, 26] on b "ESC" at bounding box center [305, 27] width 22 height 15
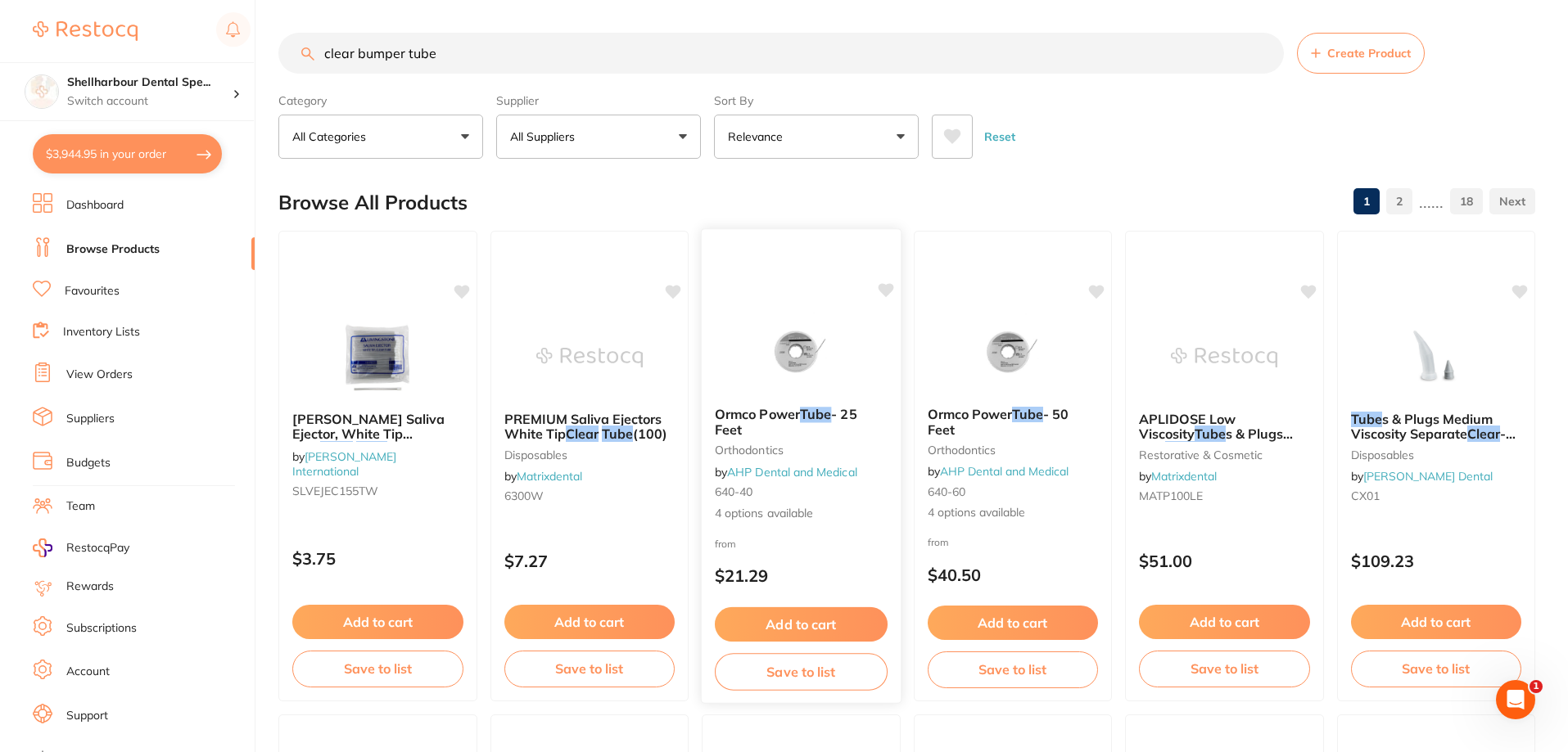
click at [833, 394] on div "Ormco Power Tube - 25 Feet orthodontics by AHP Dental and Medical 640-40 4 opti…" at bounding box center [801, 465] width 199 height 142
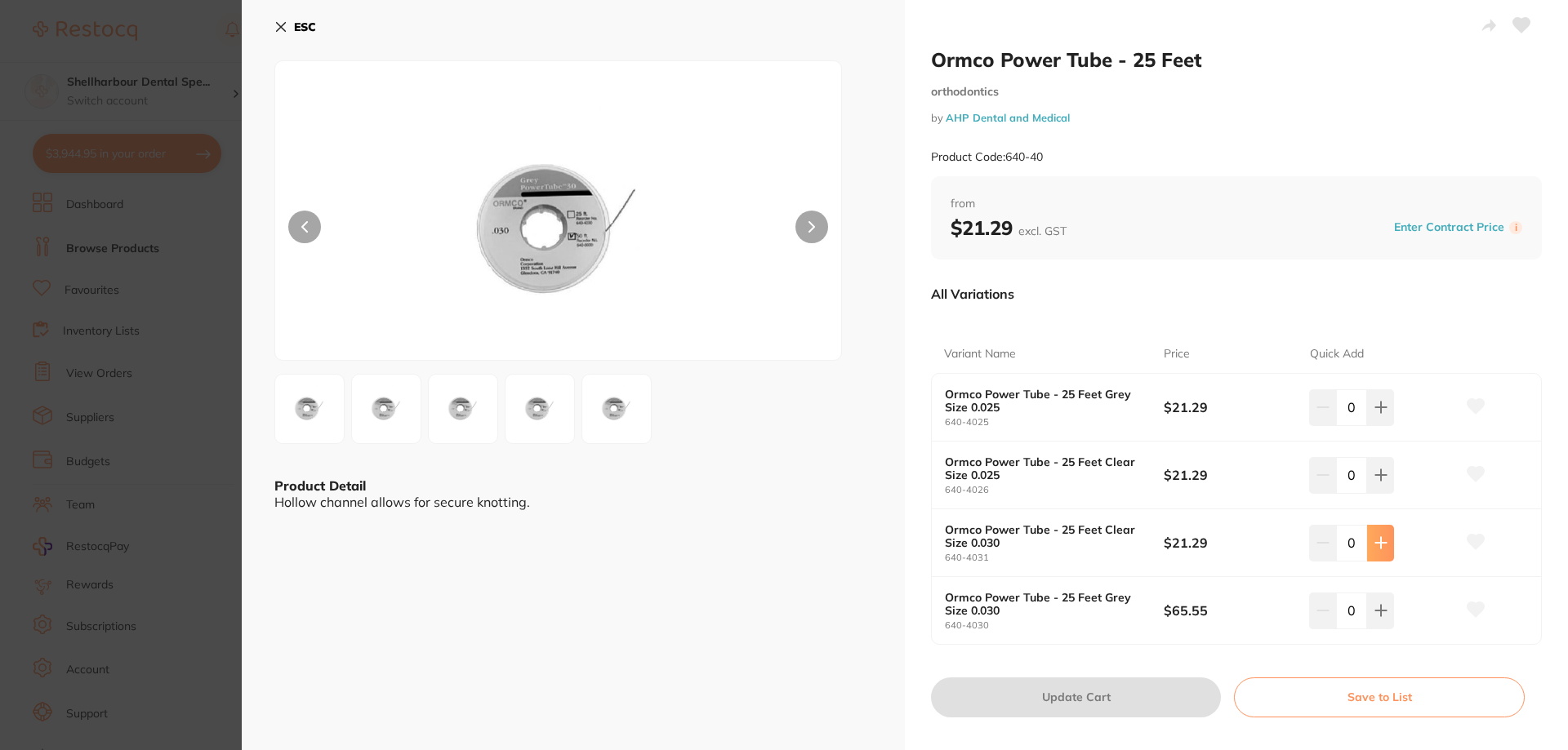
click at [1374, 544] on icon at bounding box center [1381, 542] width 13 height 13
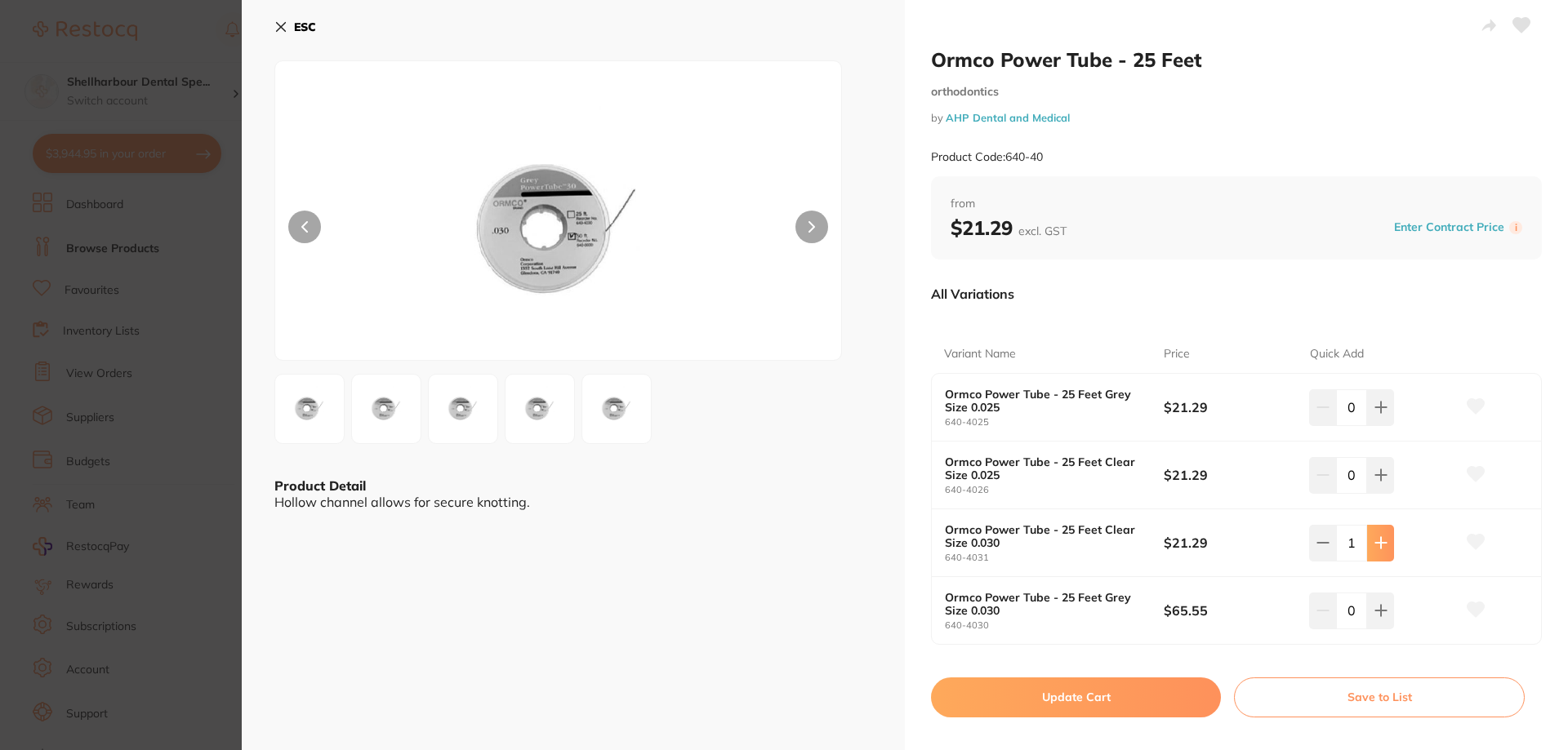
click at [1375, 542] on icon at bounding box center [1380, 542] width 10 height 10
click at [1380, 540] on icon at bounding box center [1381, 542] width 13 height 13
type input "4"
click at [1119, 697] on button "Update Cart" at bounding box center [1075, 697] width 290 height 39
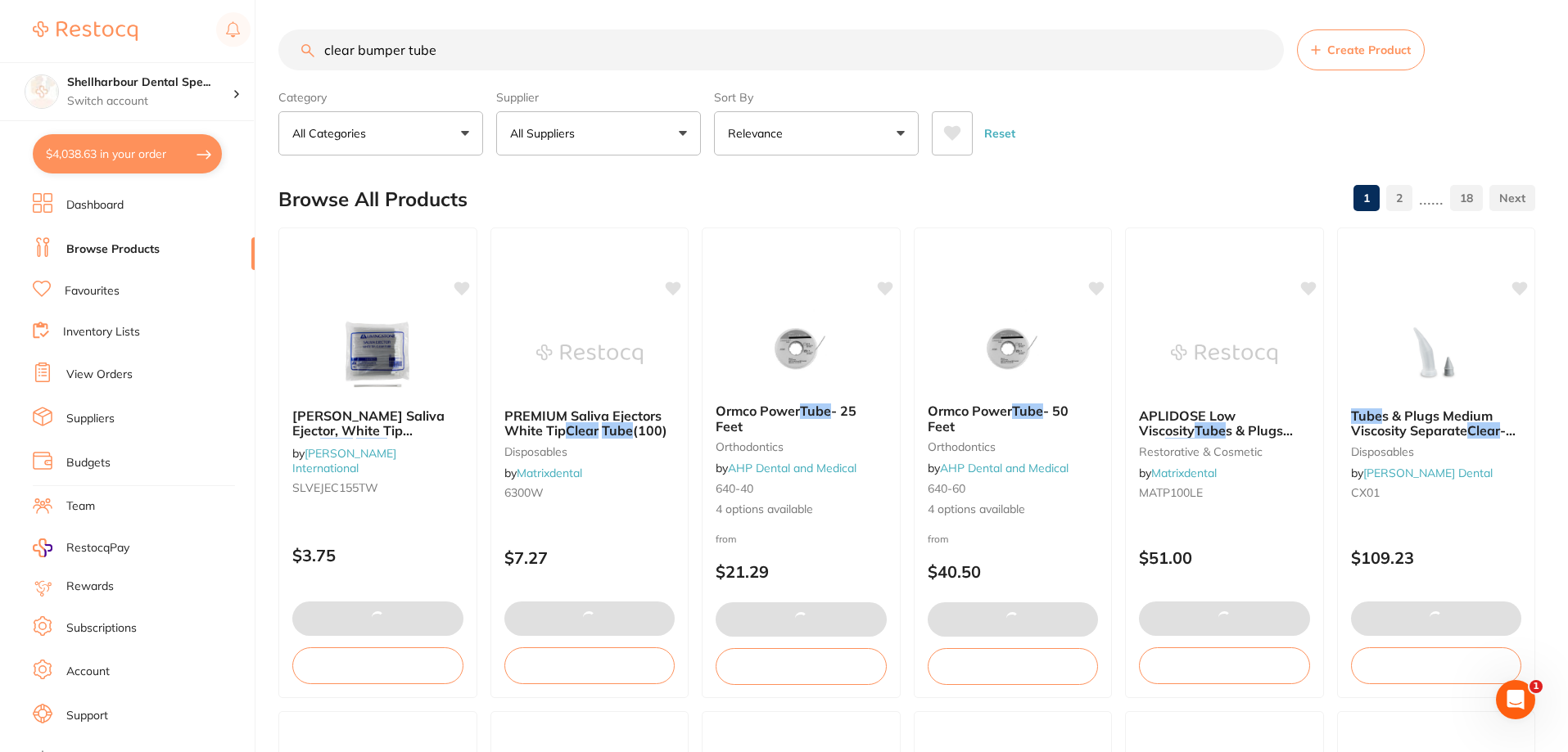
drag, startPoint x: 469, startPoint y: 49, endPoint x: 191, endPoint y: 6, distance: 281.3
click at [204, 12] on div "$4,038.63 Shellharbour Dental Spe... Switch account Shellharbour Dental Special…" at bounding box center [784, 372] width 1568 height 752
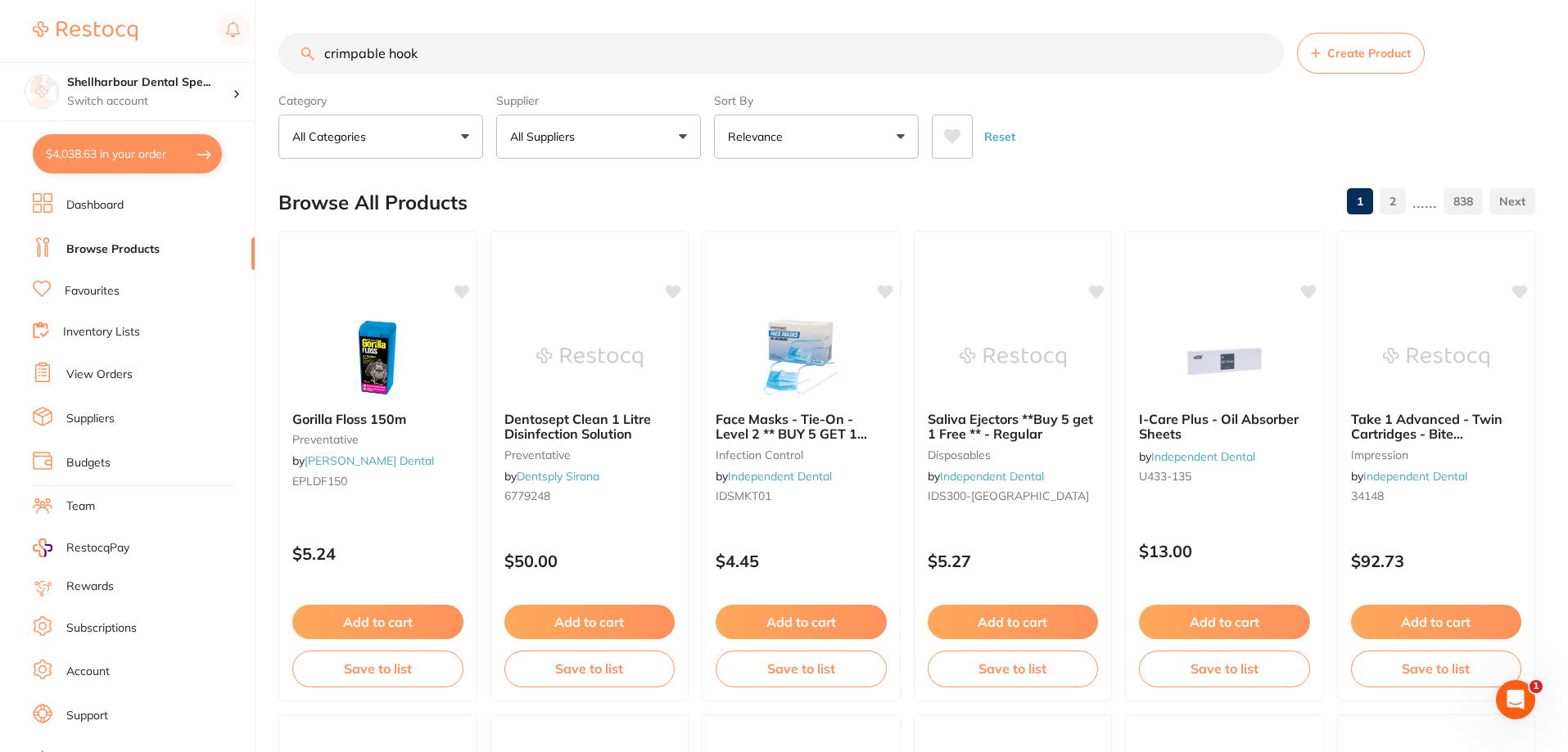
type input "crimpable hook"
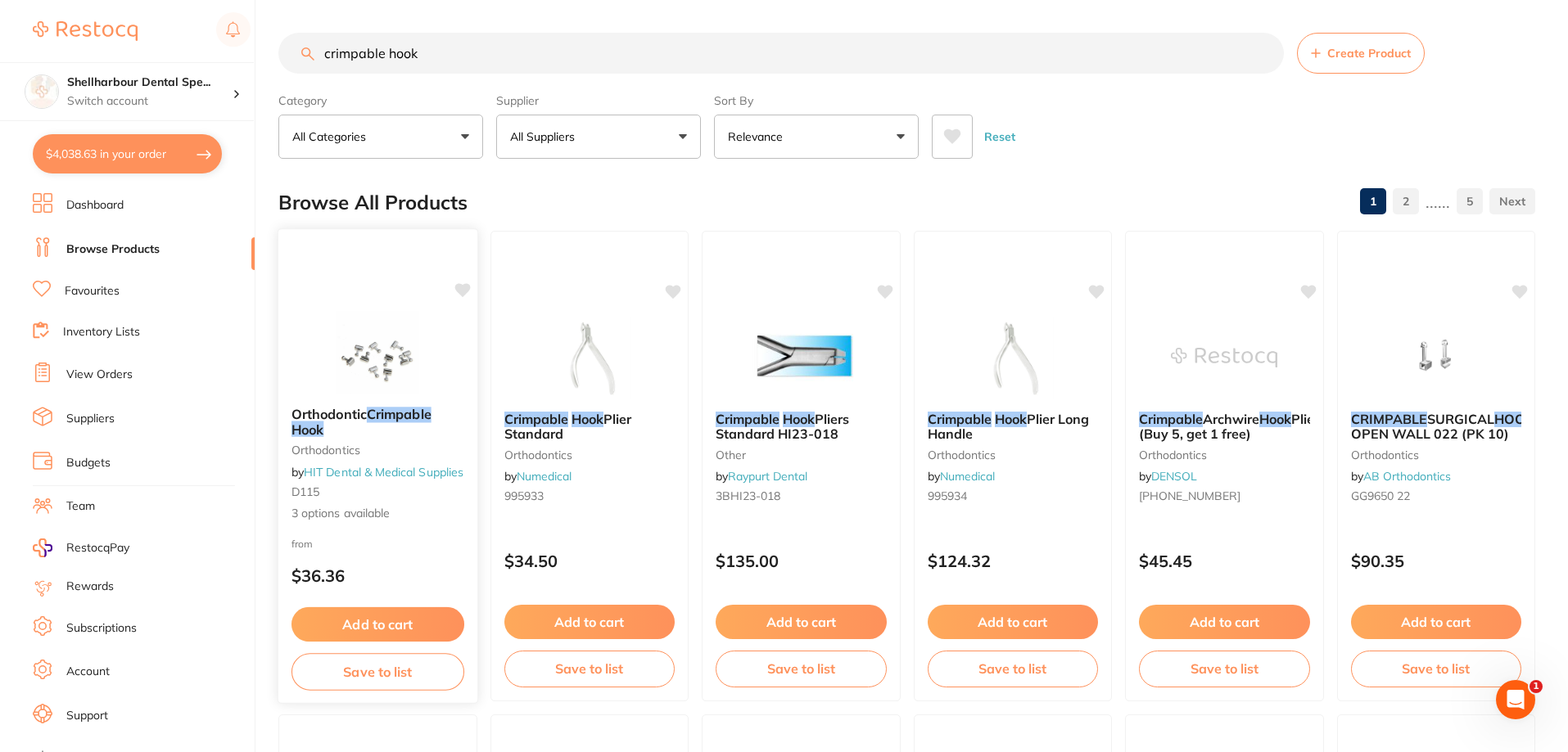
click at [399, 338] on img at bounding box center [377, 352] width 107 height 83
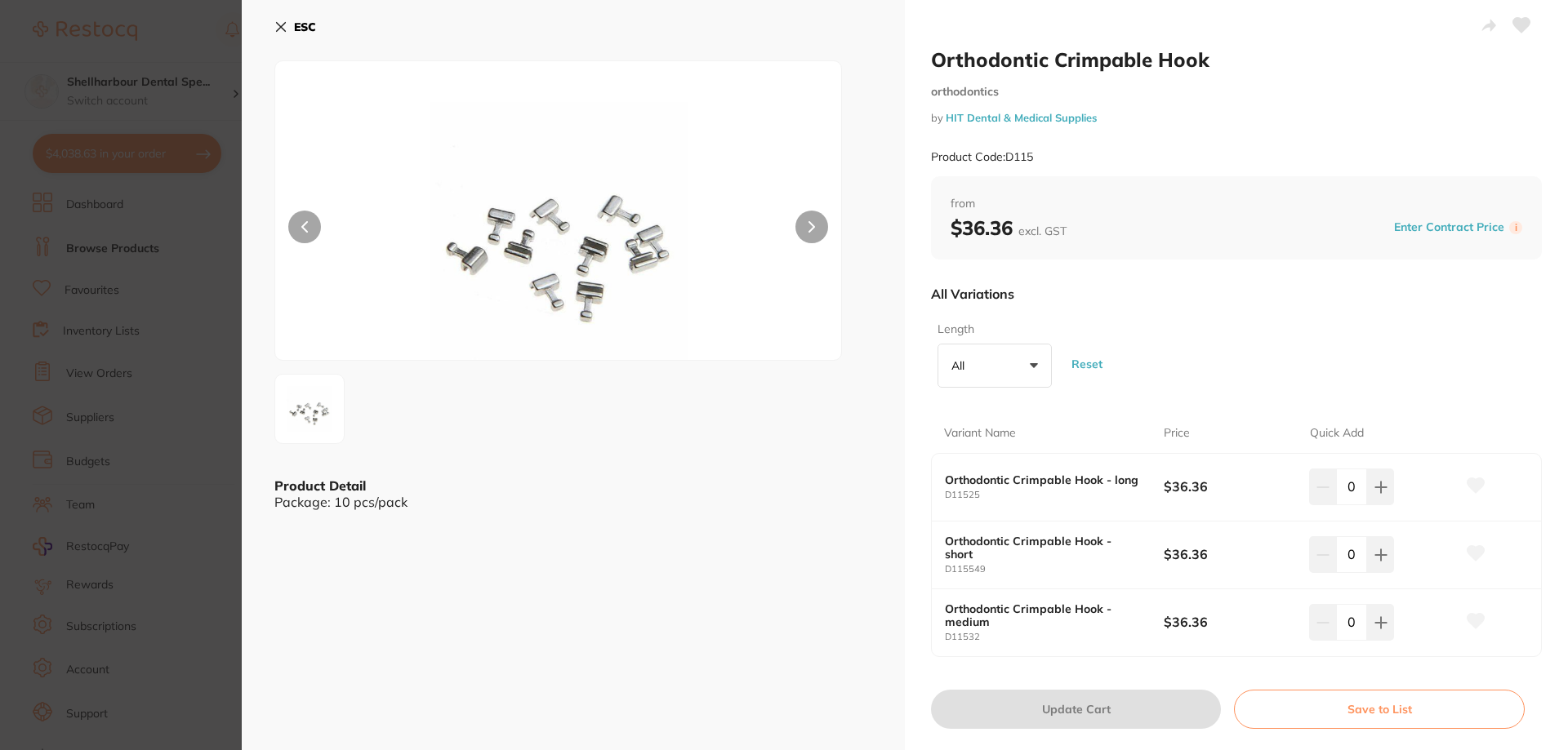
drag, startPoint x: 289, startPoint y: 17, endPoint x: 289, endPoint y: 24, distance: 7.0
click at [291, 16] on button "ESC" at bounding box center [295, 27] width 42 height 28
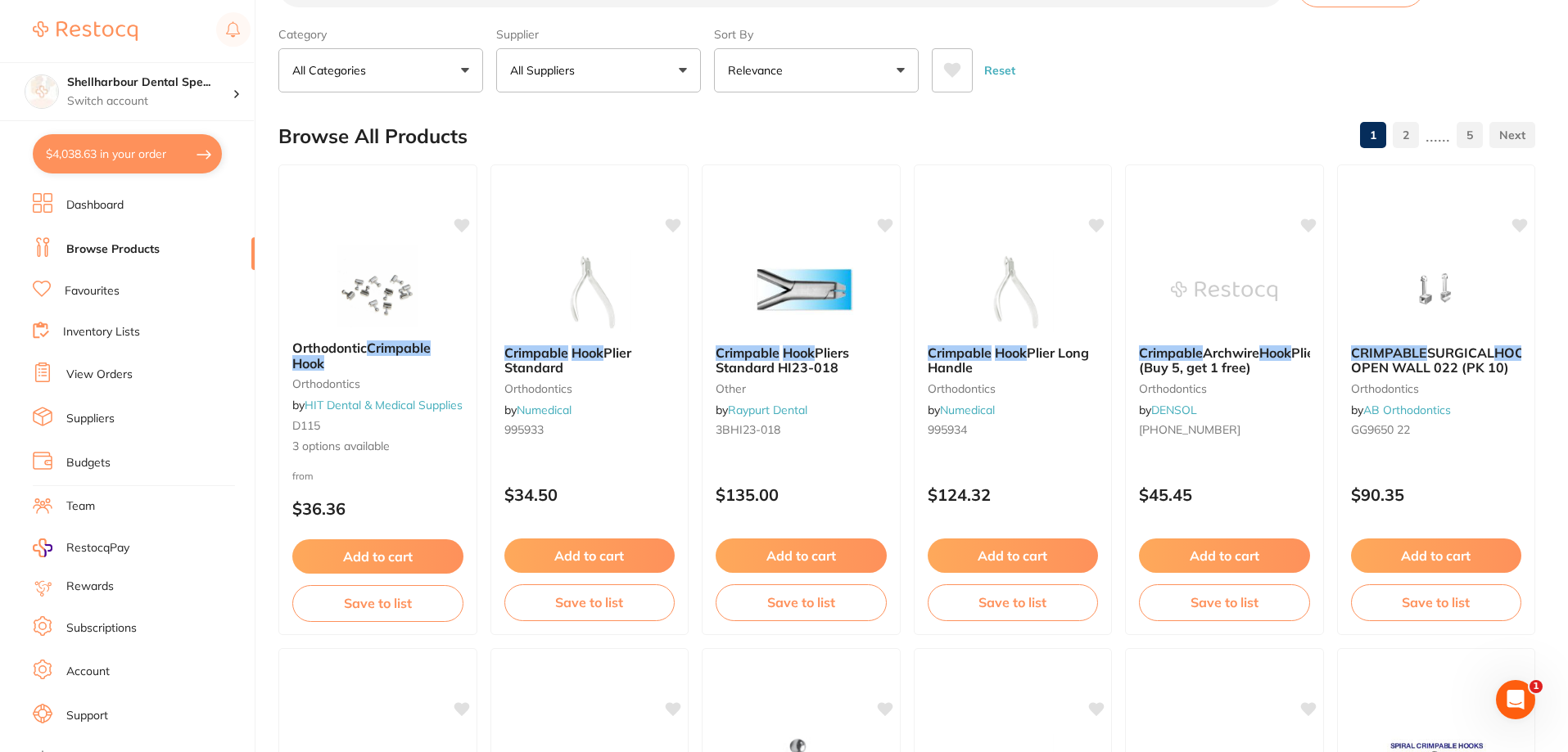
scroll to position [85, 0]
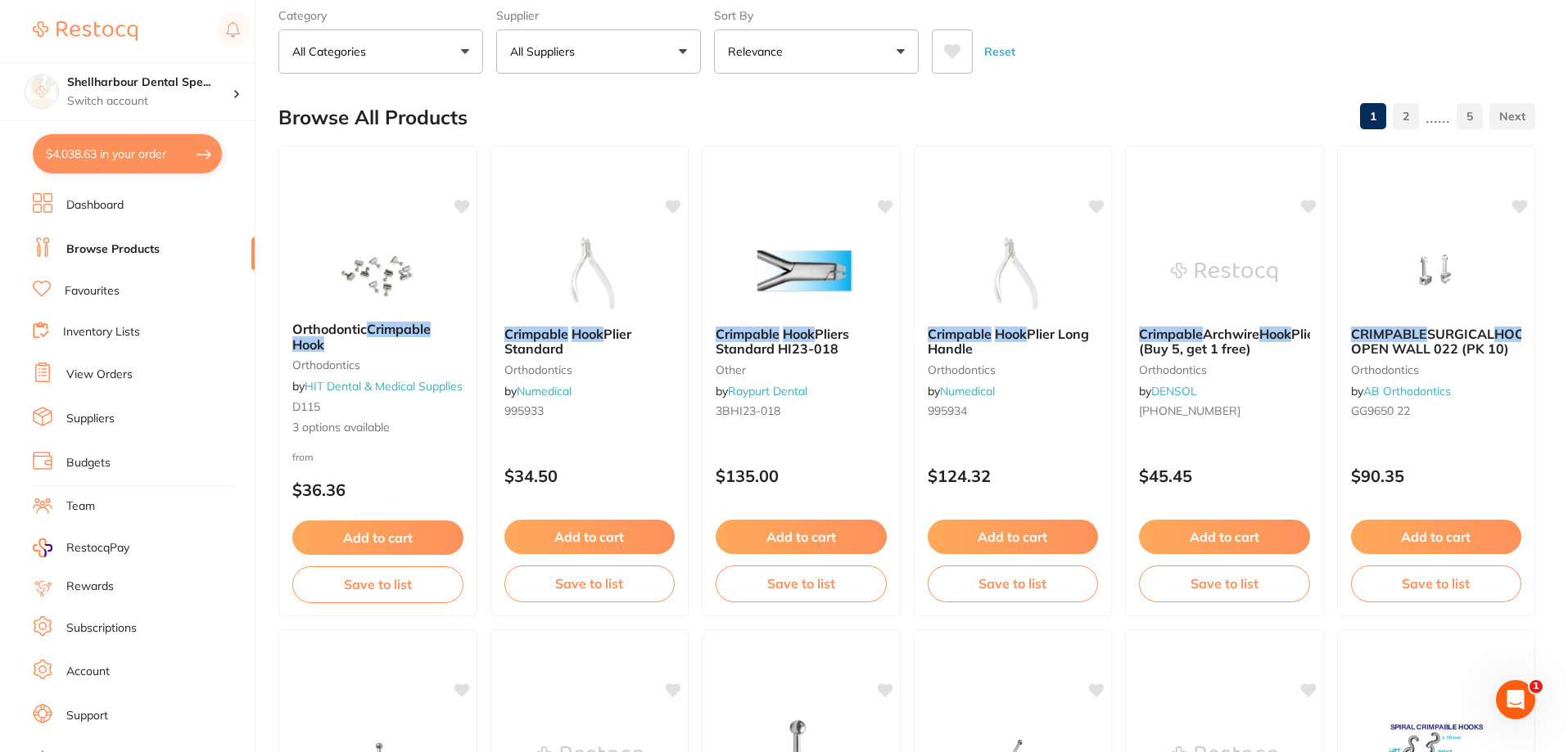
click at [973, 28] on div "Reset" at bounding box center [1226, 45] width 590 height 57
drag, startPoint x: 954, startPoint y: 42, endPoint x: 953, endPoint y: 73, distance: 31.0
click at [954, 43] on button at bounding box center [952, 51] width 41 height 44
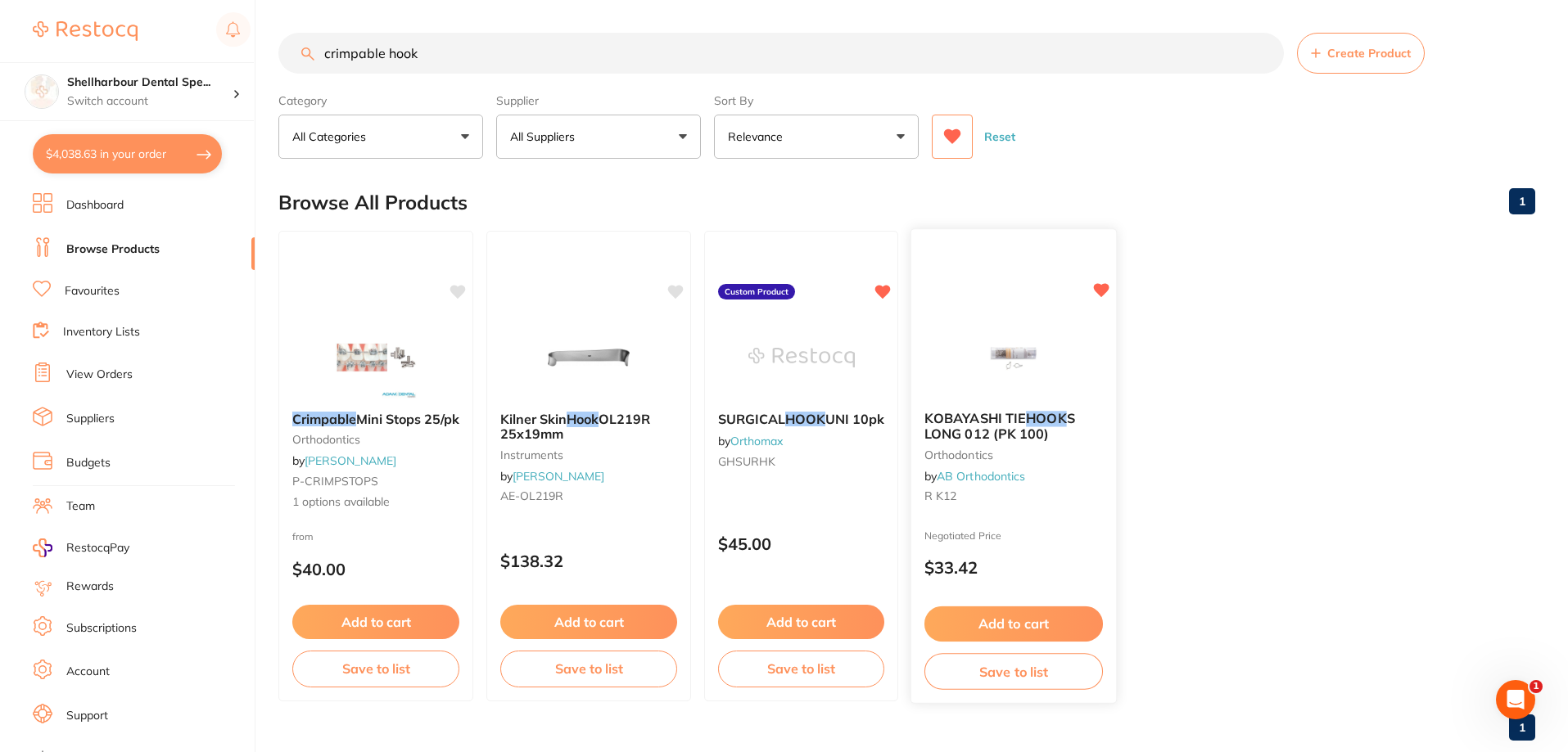
scroll to position [0, 0]
drag, startPoint x: 830, startPoint y: 381, endPoint x: 829, endPoint y: 372, distance: 9.1
click at [833, 380] on img at bounding box center [802, 357] width 106 height 82
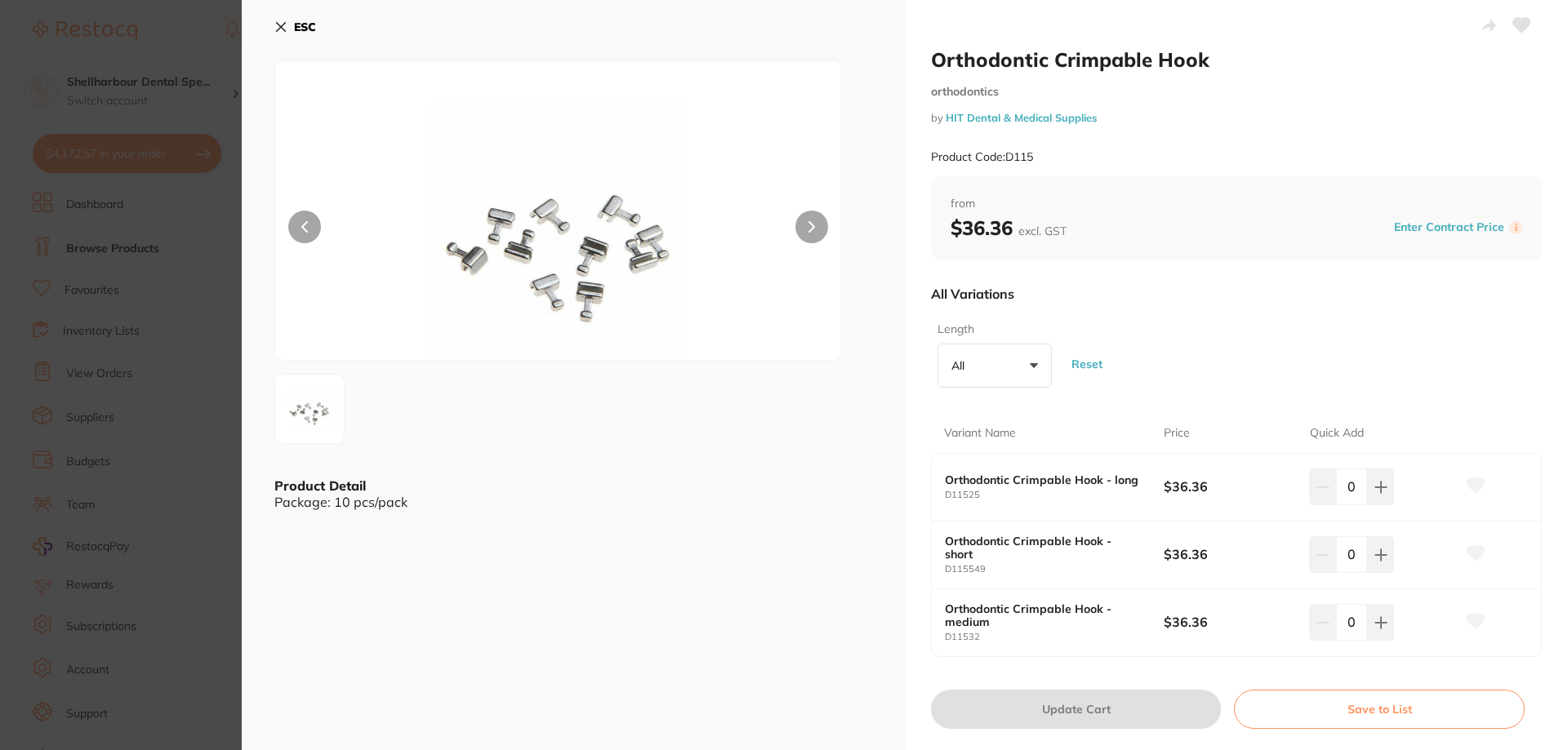
scroll to position [734, 0]
click at [297, 22] on b "ESC" at bounding box center [305, 27] width 22 height 15
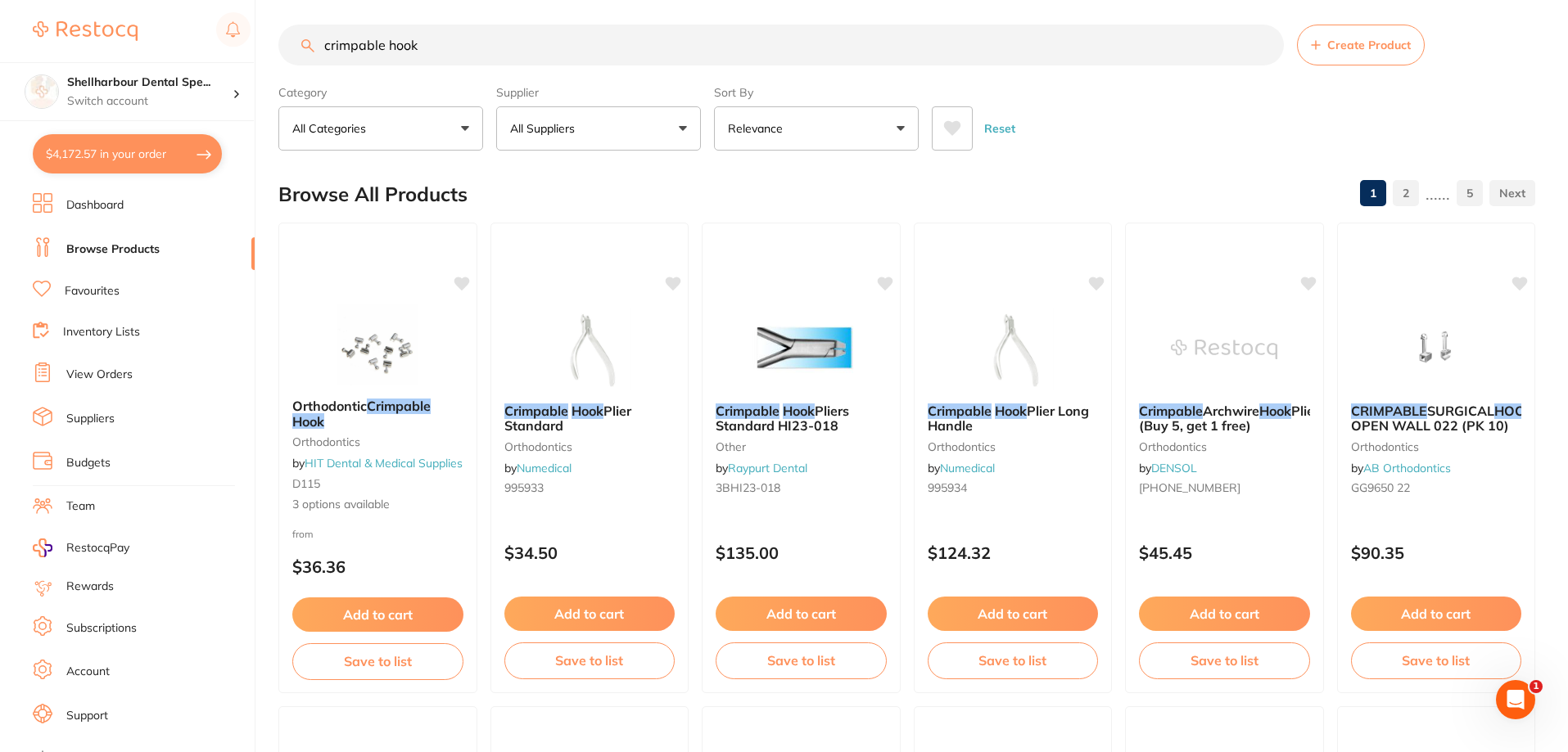
drag, startPoint x: 475, startPoint y: 50, endPoint x: 182, endPoint y: 14, distance: 295.2
click at [219, 28] on div "$4,172.57 Shellharbour Dental Spe... Switch account Shellharbour Dental Special…" at bounding box center [784, 368] width 1568 height 752
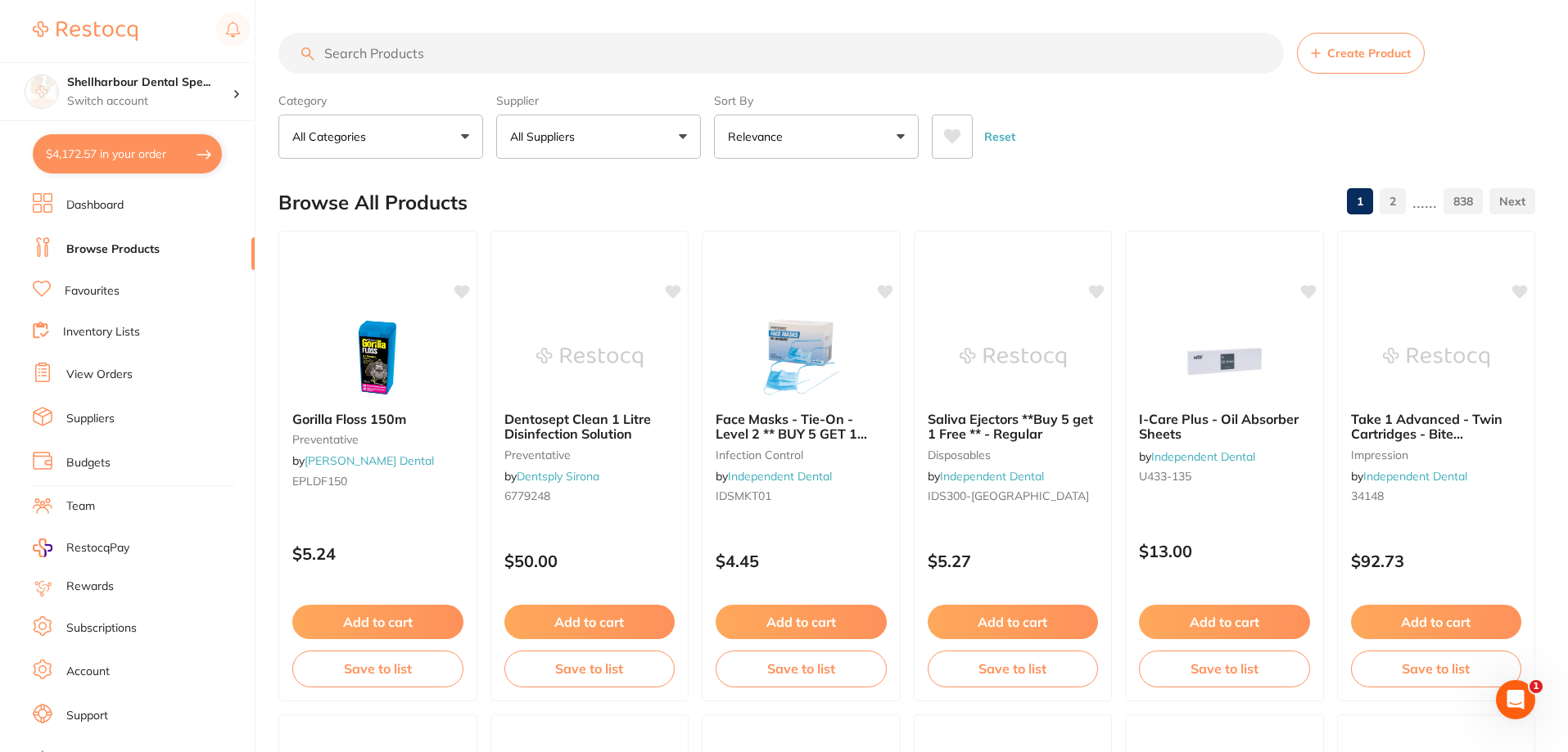
scroll to position [0, 0]
click at [369, 74] on input "search" at bounding box center [780, 53] width 1005 height 41
type input "soflex eop disc"
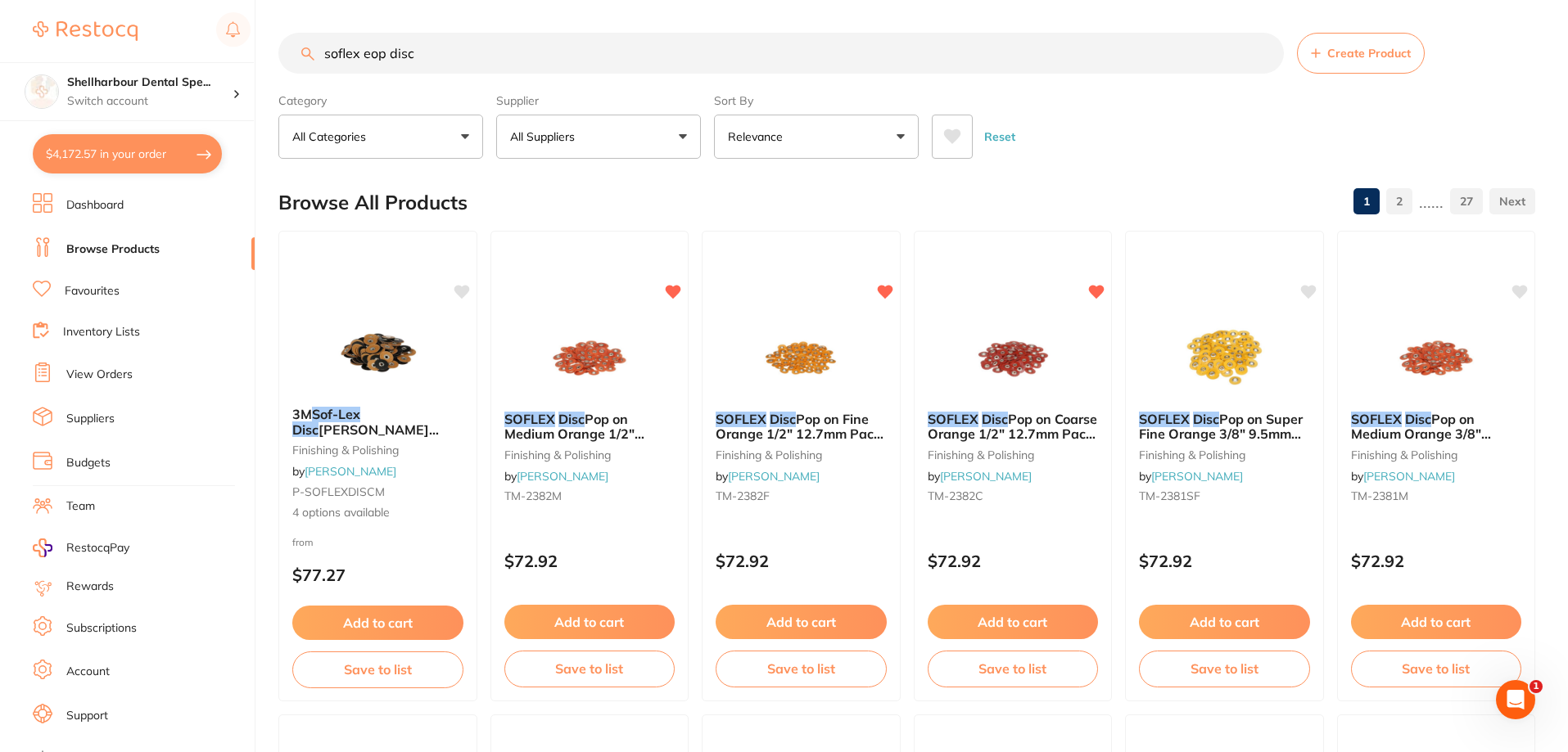
drag, startPoint x: 479, startPoint y: 49, endPoint x: 214, endPoint y: 36, distance: 265.3
click at [217, 36] on div "$4,172.57 Shellharbour Dental Spe... Switch account Shellharbour Dental Special…" at bounding box center [784, 376] width 1568 height 752
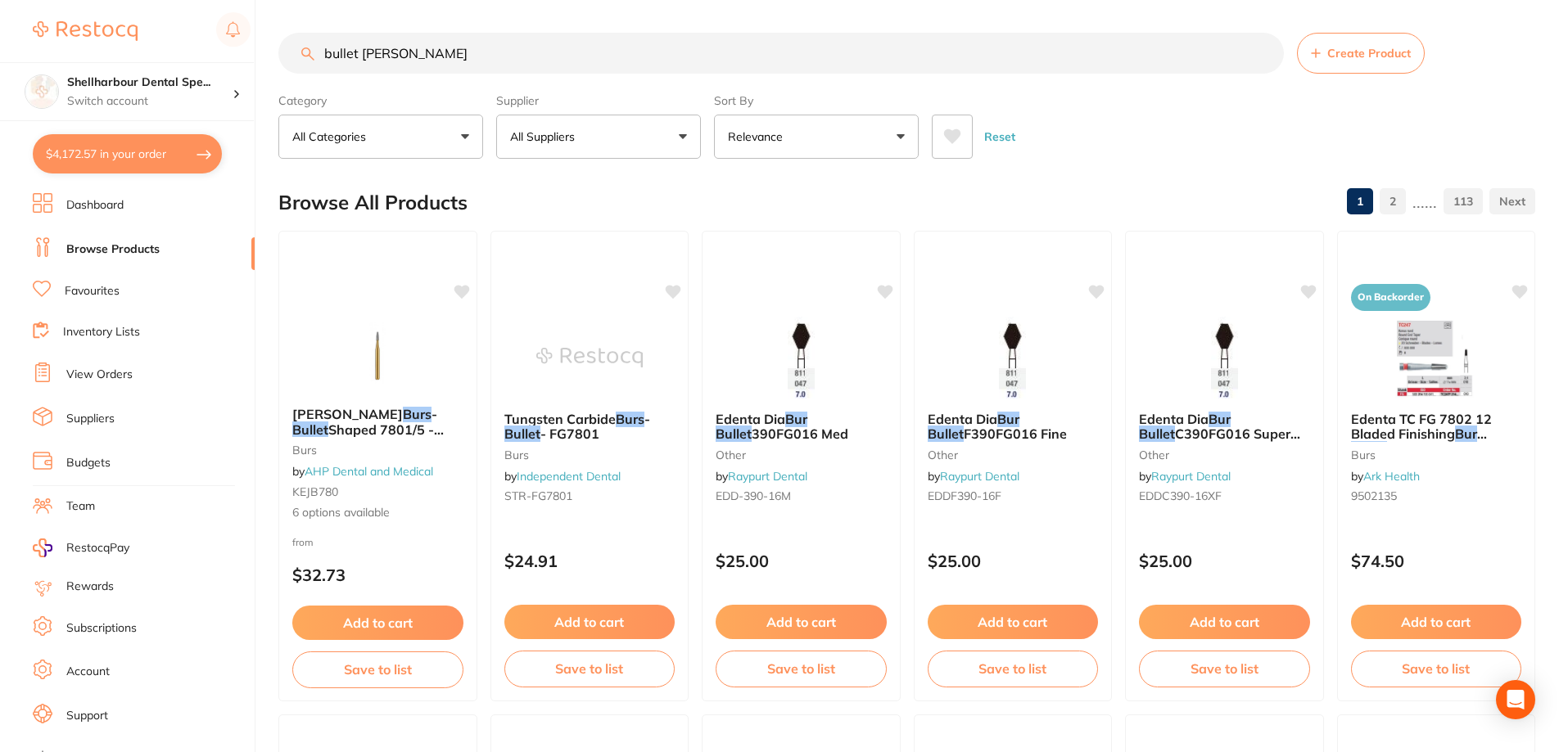
drag, startPoint x: 383, startPoint y: 45, endPoint x: 107, endPoint y: 23, distance: 276.9
click at [108, 23] on div "$4,172.57 Shellharbour Dental Spe... Switch account Shellharbour Dental Special…" at bounding box center [784, 376] width 1568 height 752
type input "burr"
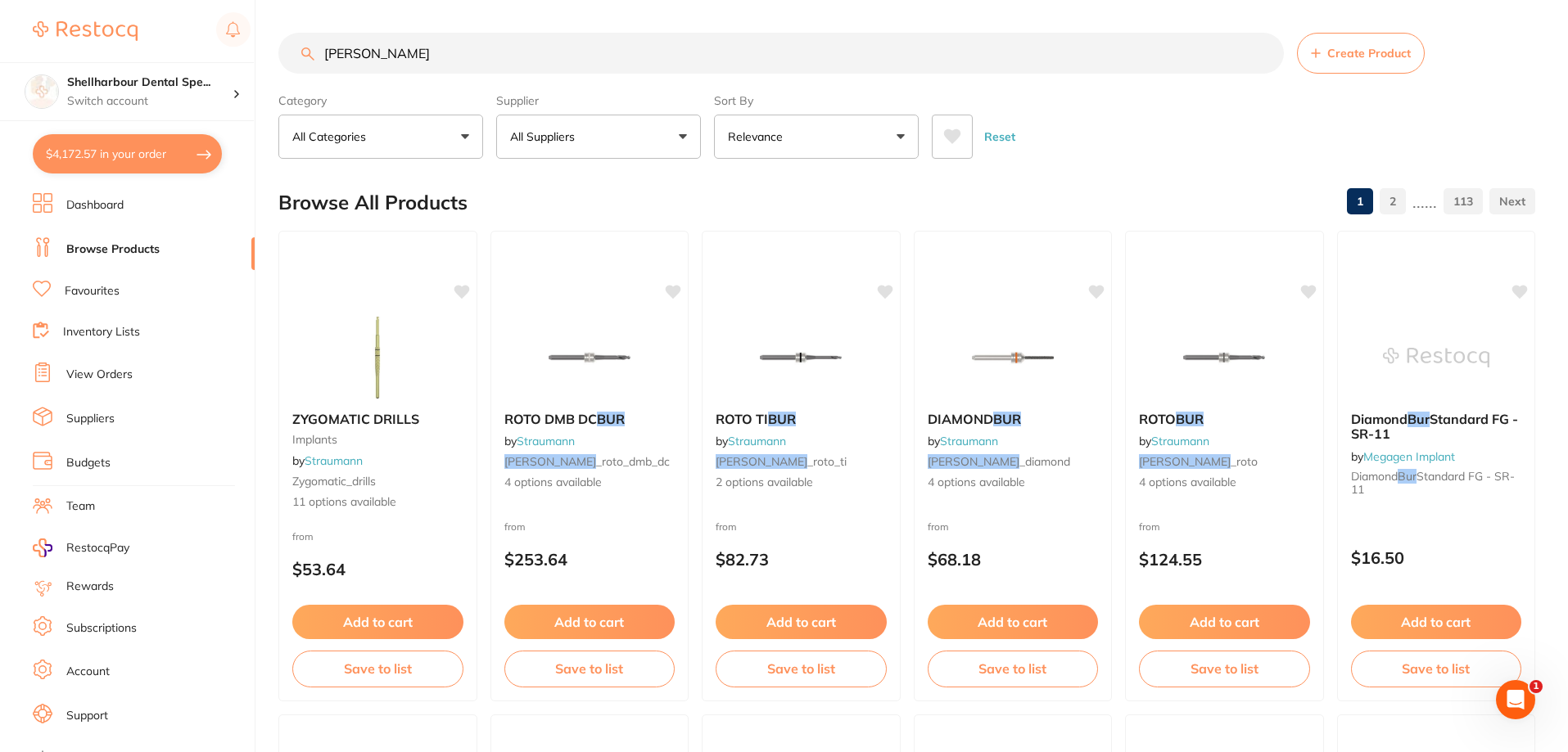
click at [958, 139] on icon at bounding box center [951, 137] width 18 height 17
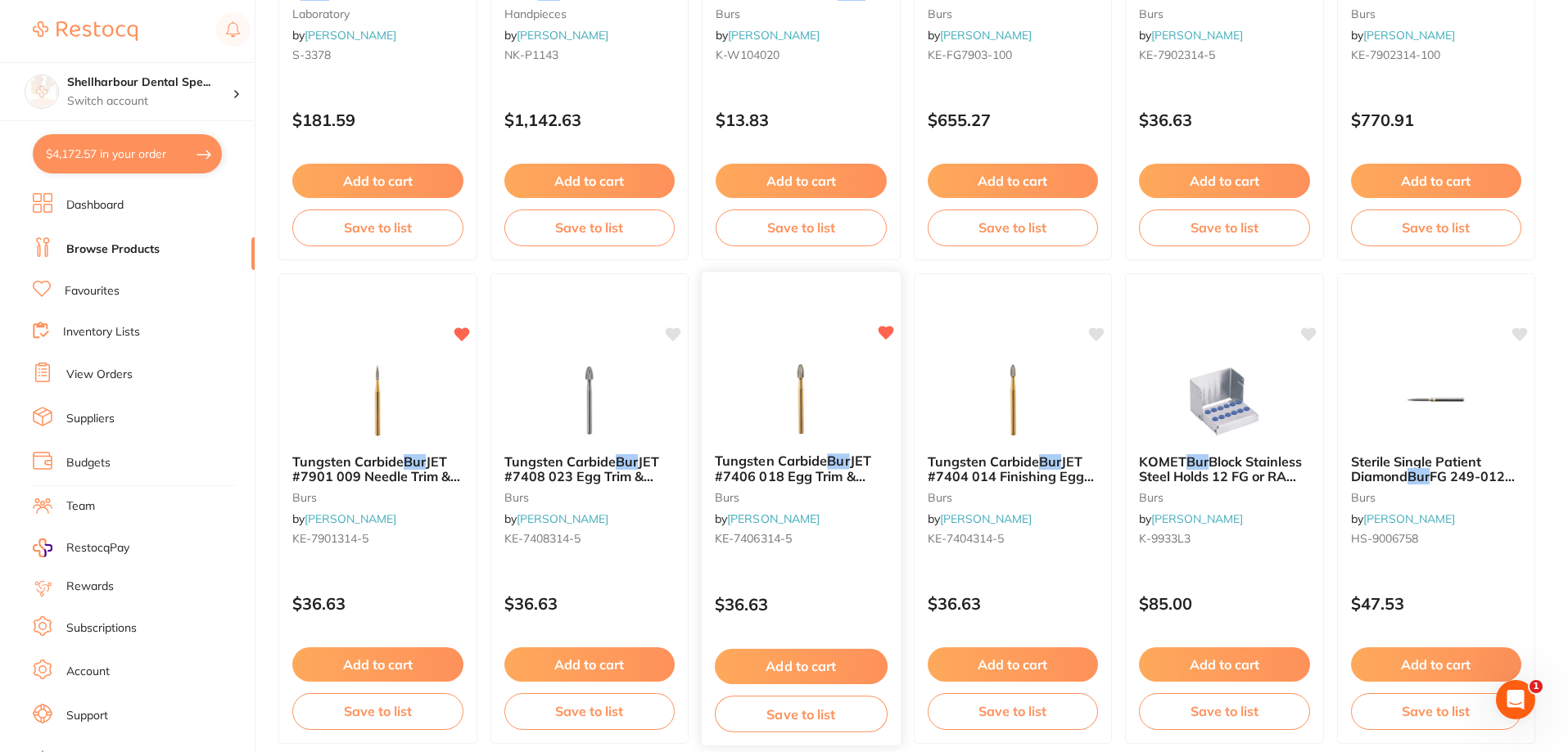
scroll to position [1964, 0]
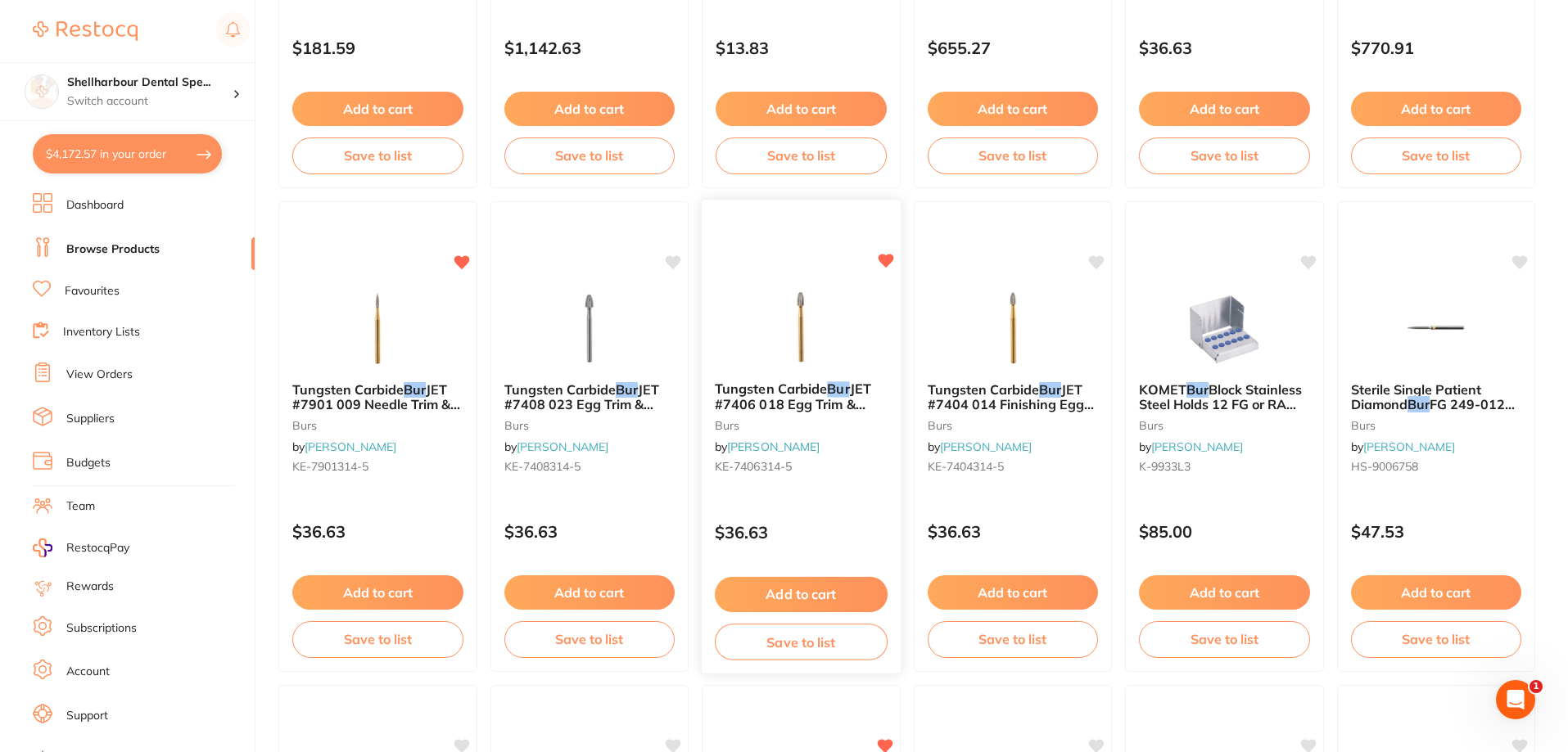
drag, startPoint x: 830, startPoint y: 593, endPoint x: 889, endPoint y: 601, distance: 59.5
click at [831, 593] on button "Add to cart" at bounding box center [801, 592] width 171 height 35
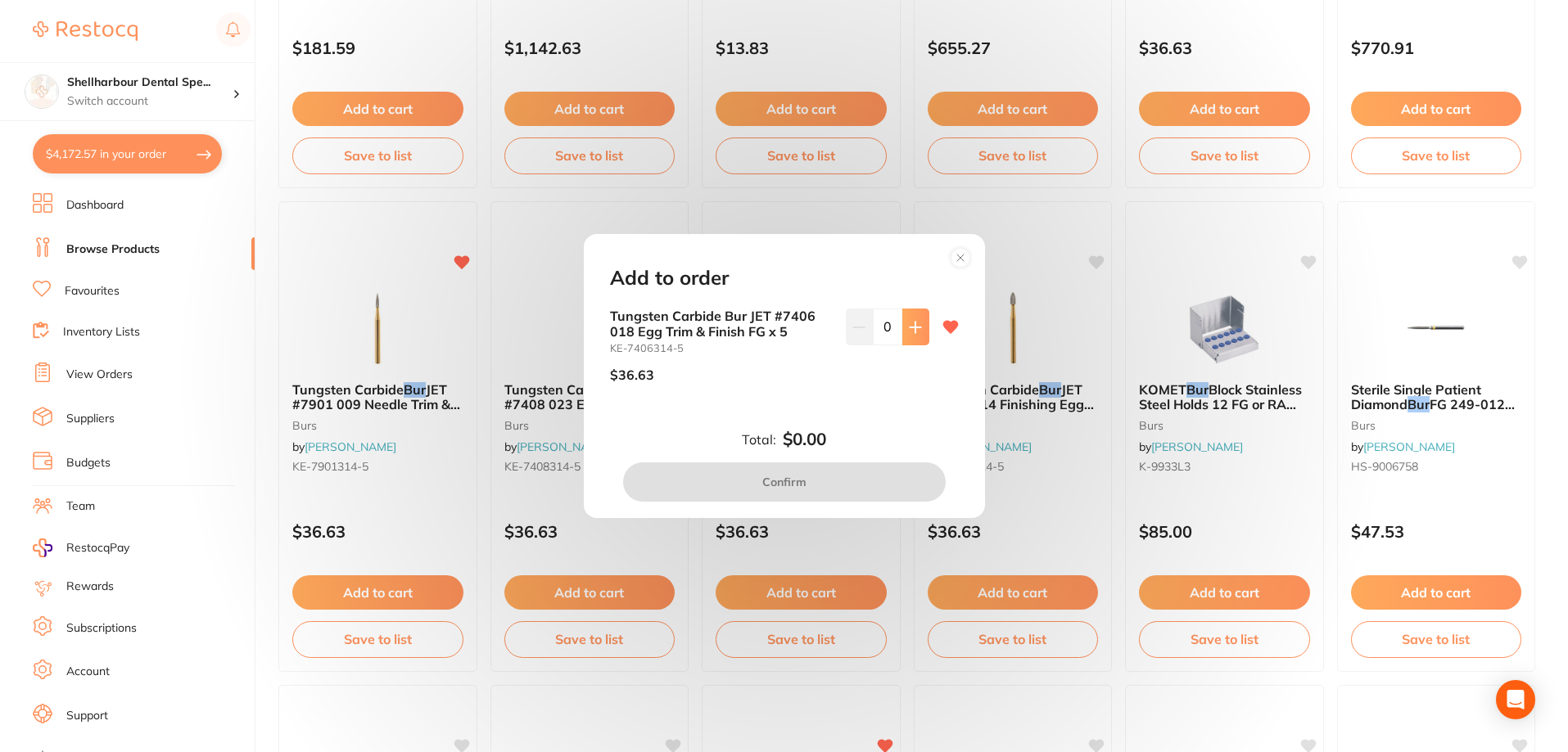
click at [918, 336] on button at bounding box center [916, 327] width 27 height 36
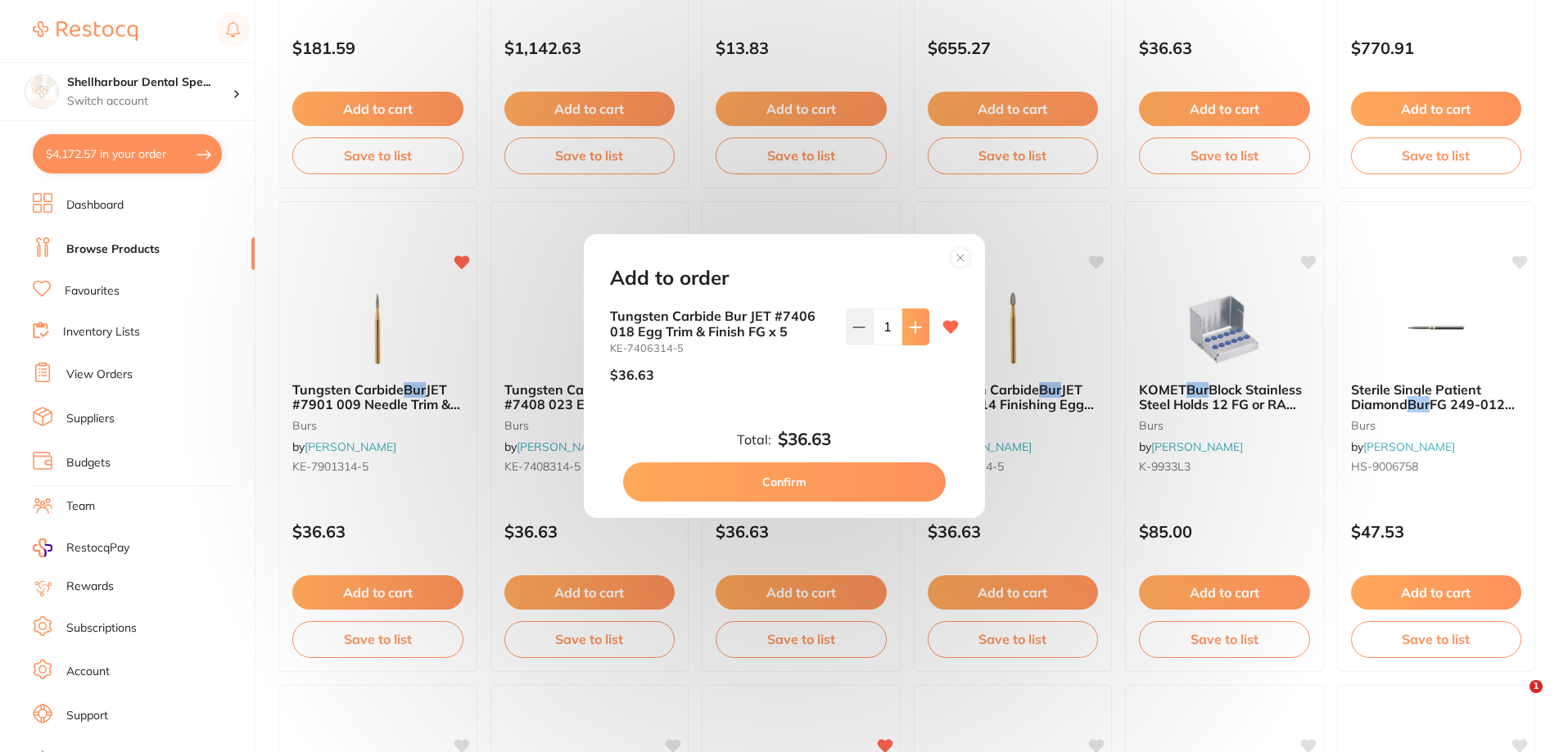
click at [918, 336] on button at bounding box center [916, 327] width 27 height 36
click at [917, 336] on button at bounding box center [916, 327] width 27 height 36
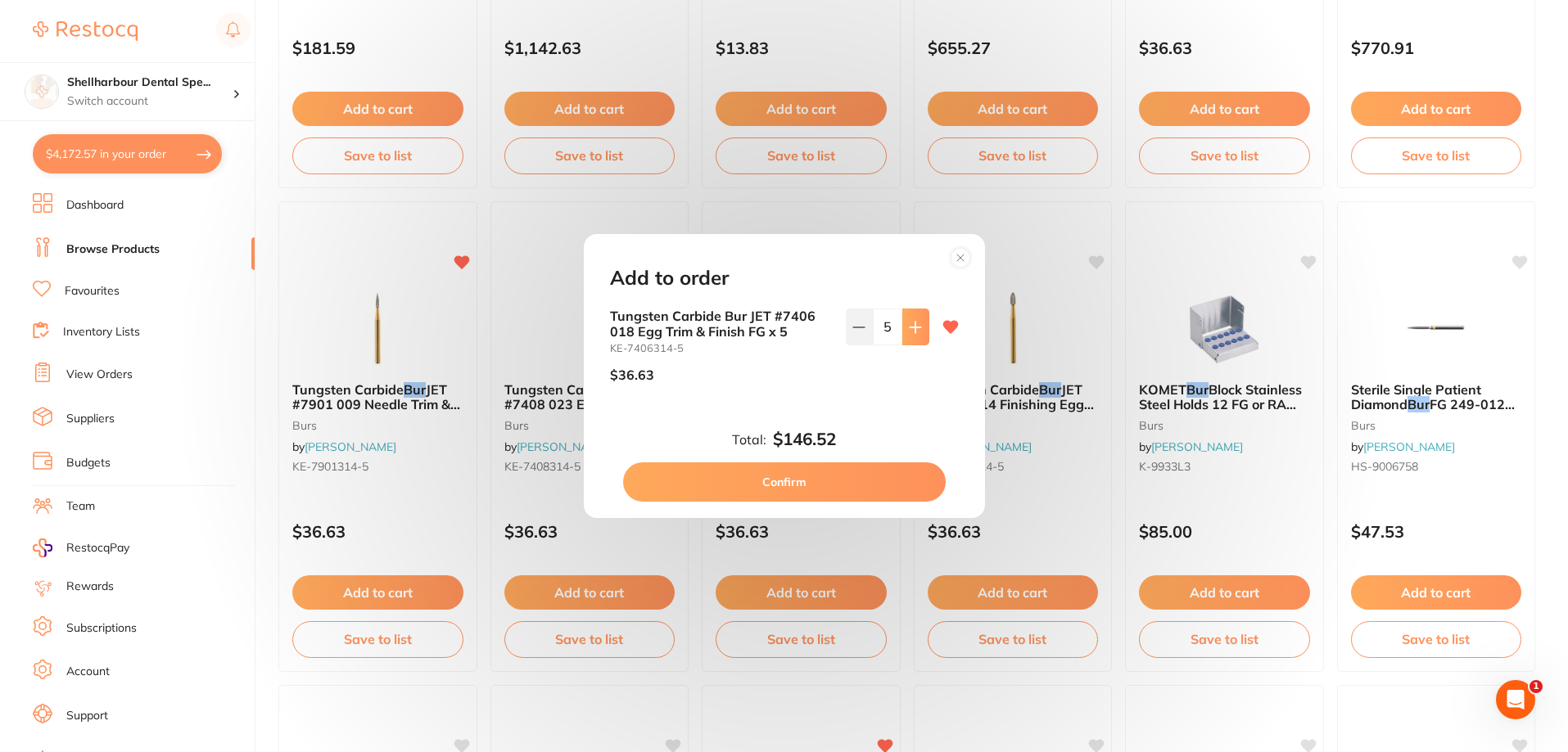
click at [917, 336] on button at bounding box center [916, 327] width 27 height 36
click at [917, 334] on button at bounding box center [916, 327] width 27 height 36
click at [916, 334] on button at bounding box center [916, 327] width 27 height 36
click at [912, 337] on button at bounding box center [916, 327] width 27 height 36
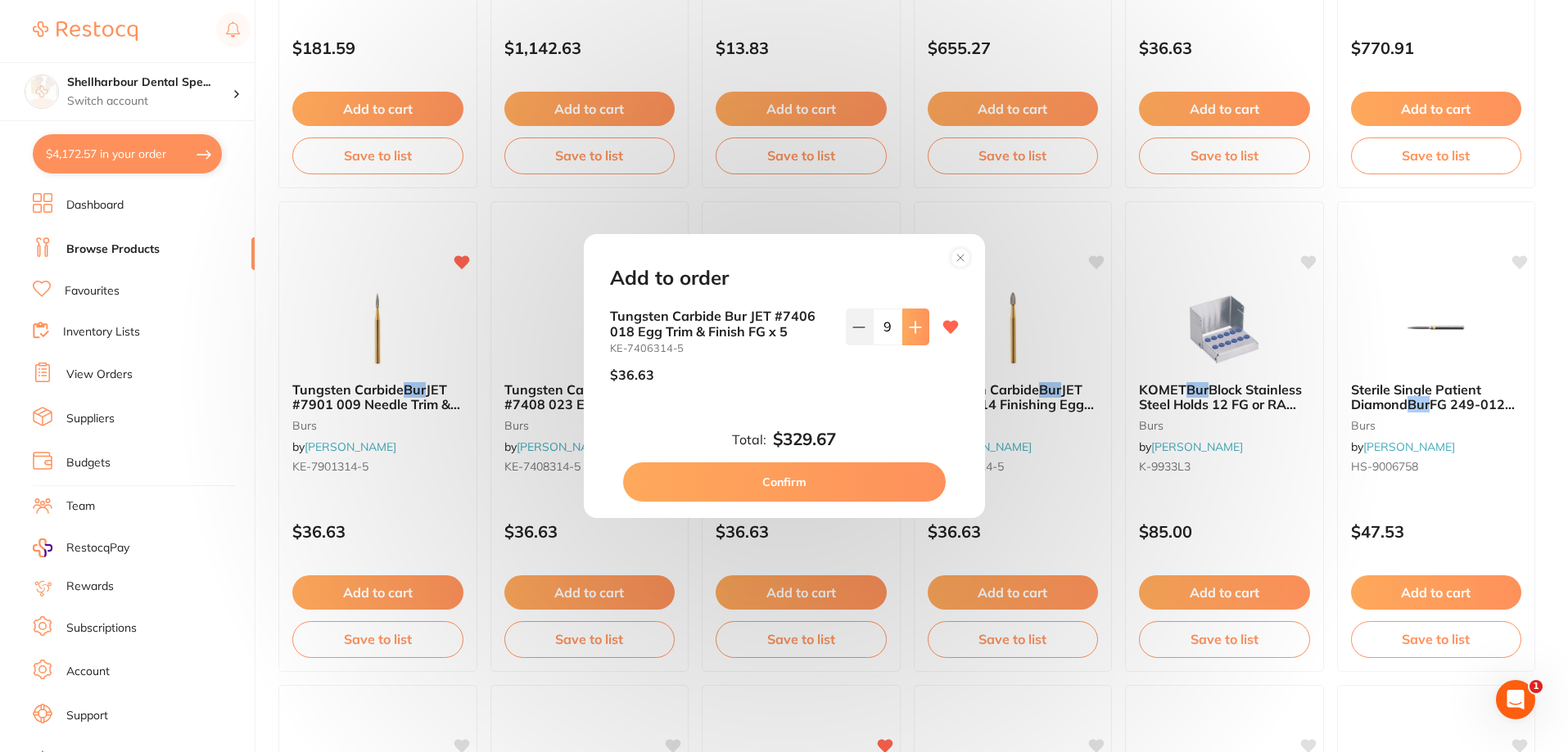
type input "10"
click at [864, 470] on button "Confirm" at bounding box center [784, 482] width 323 height 39
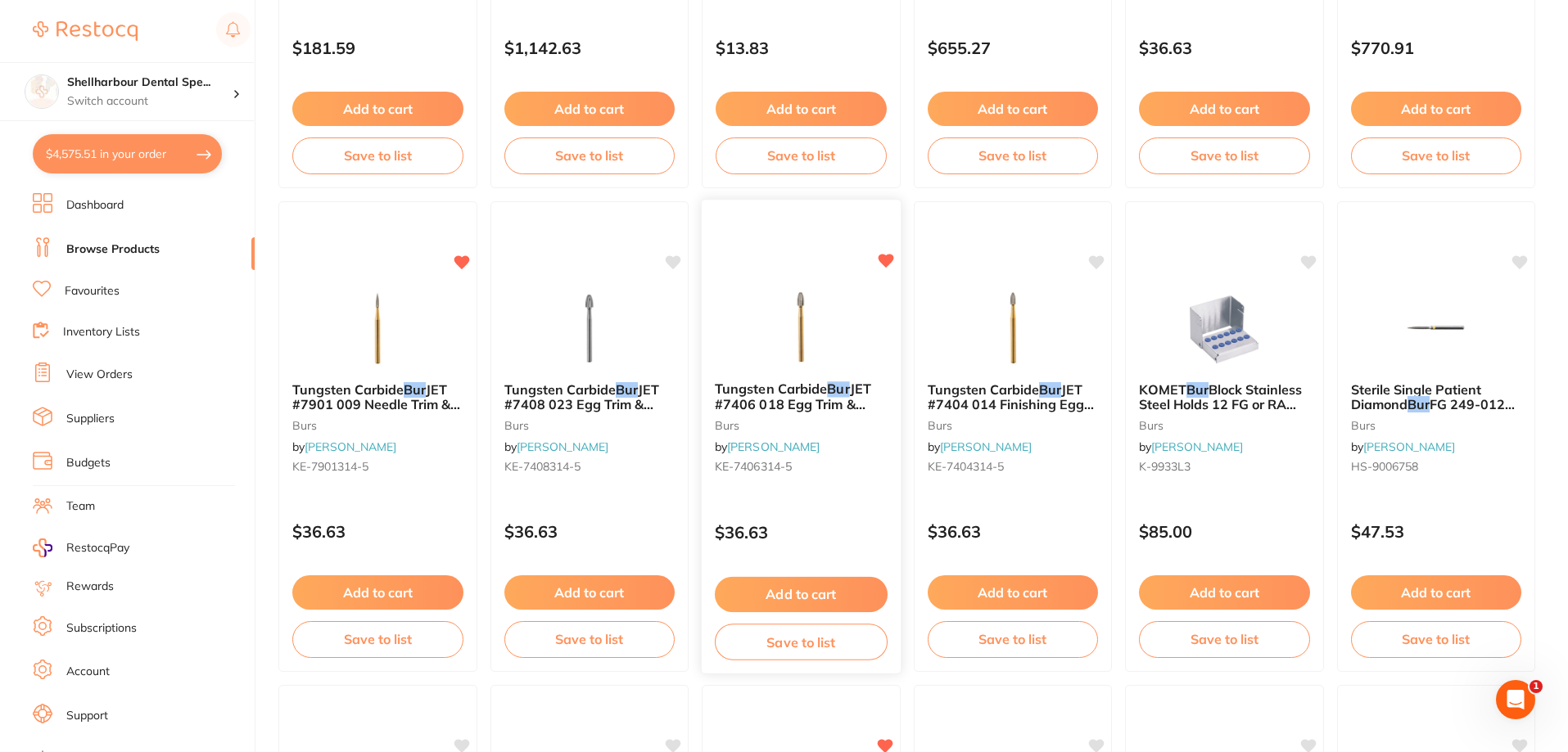
checkbox input "false"
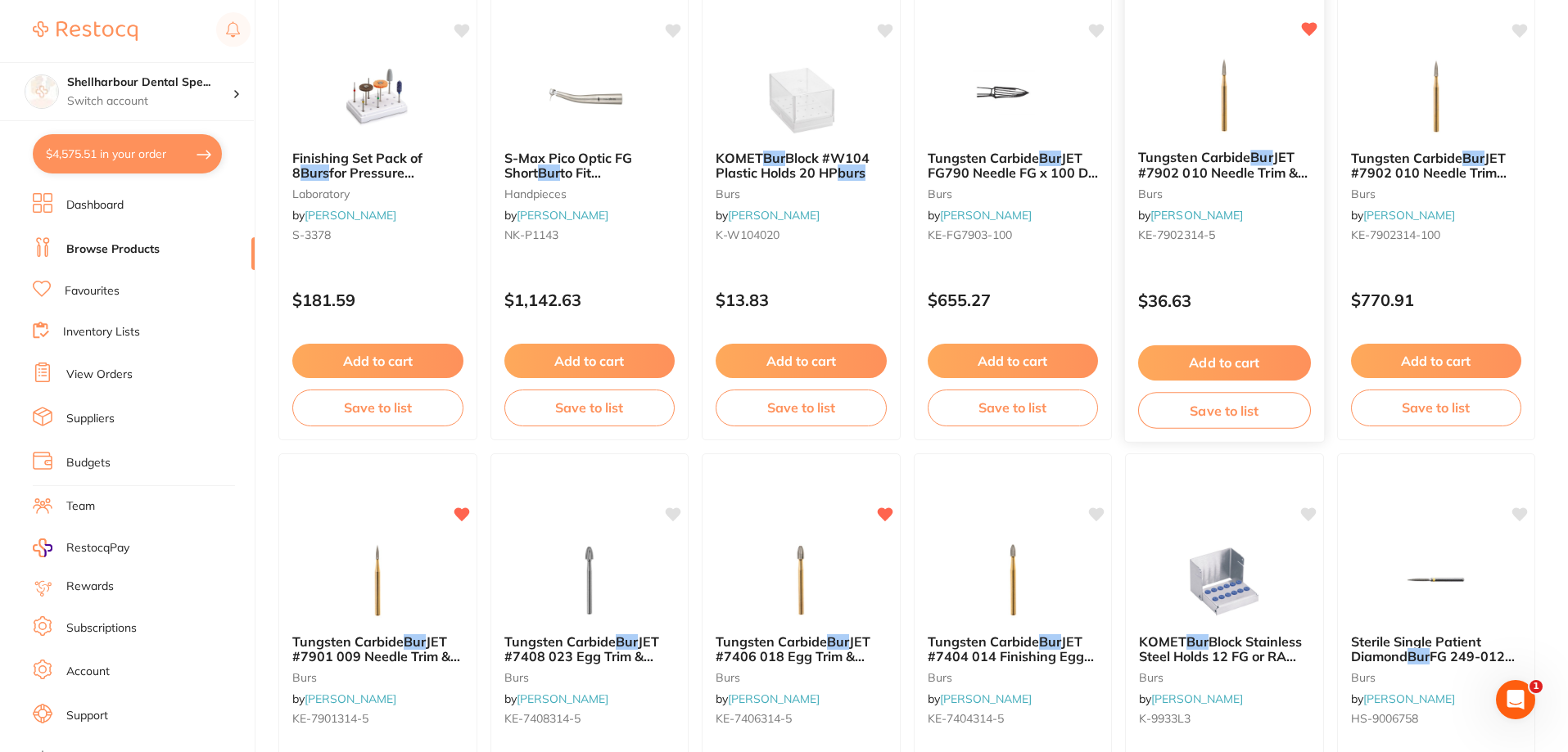
scroll to position [1719, 0]
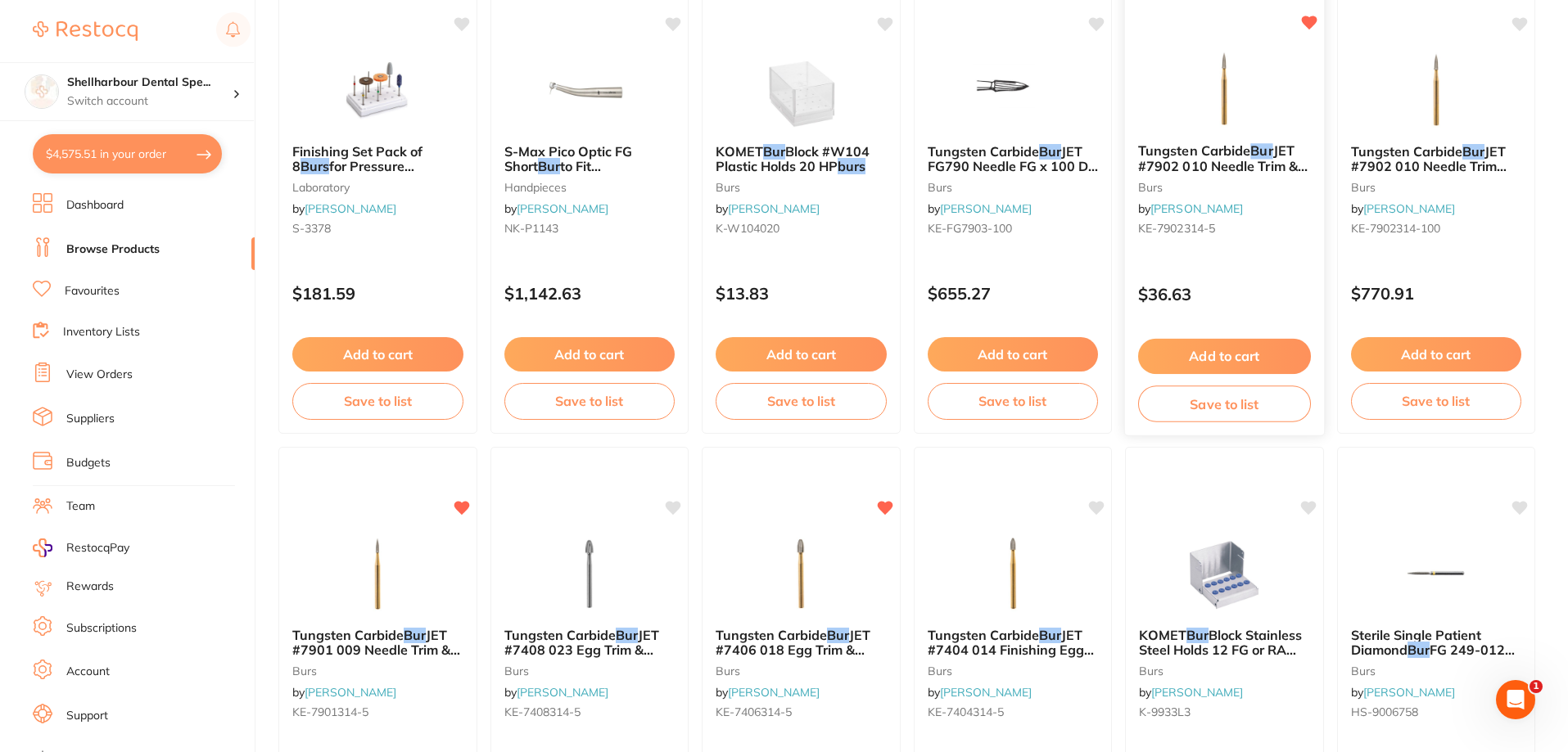
click at [1247, 347] on button "Add to cart" at bounding box center [1224, 356] width 173 height 35
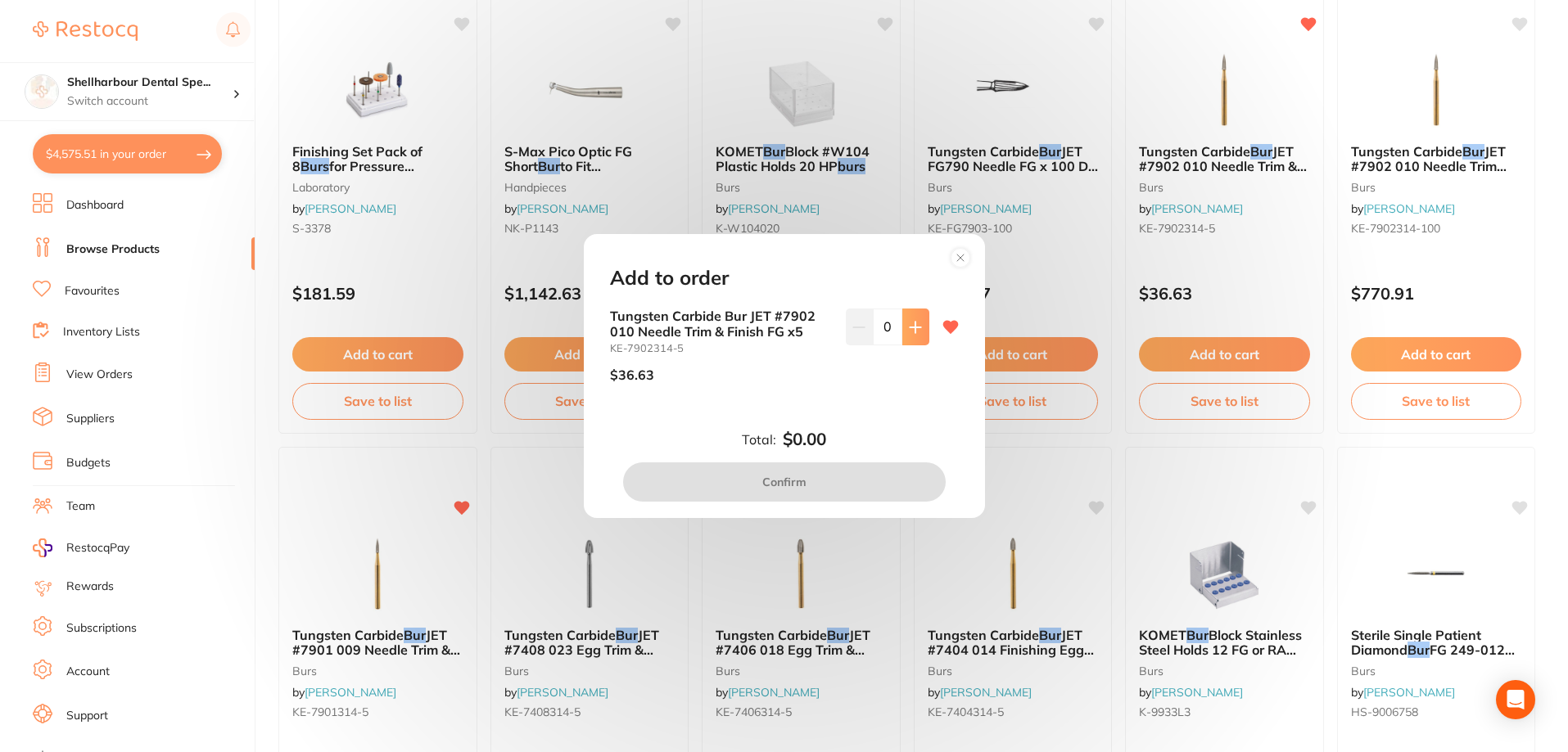
click at [911, 316] on button at bounding box center [916, 327] width 27 height 36
click at [911, 317] on button at bounding box center [916, 327] width 27 height 36
click at [911, 318] on button at bounding box center [916, 327] width 27 height 36
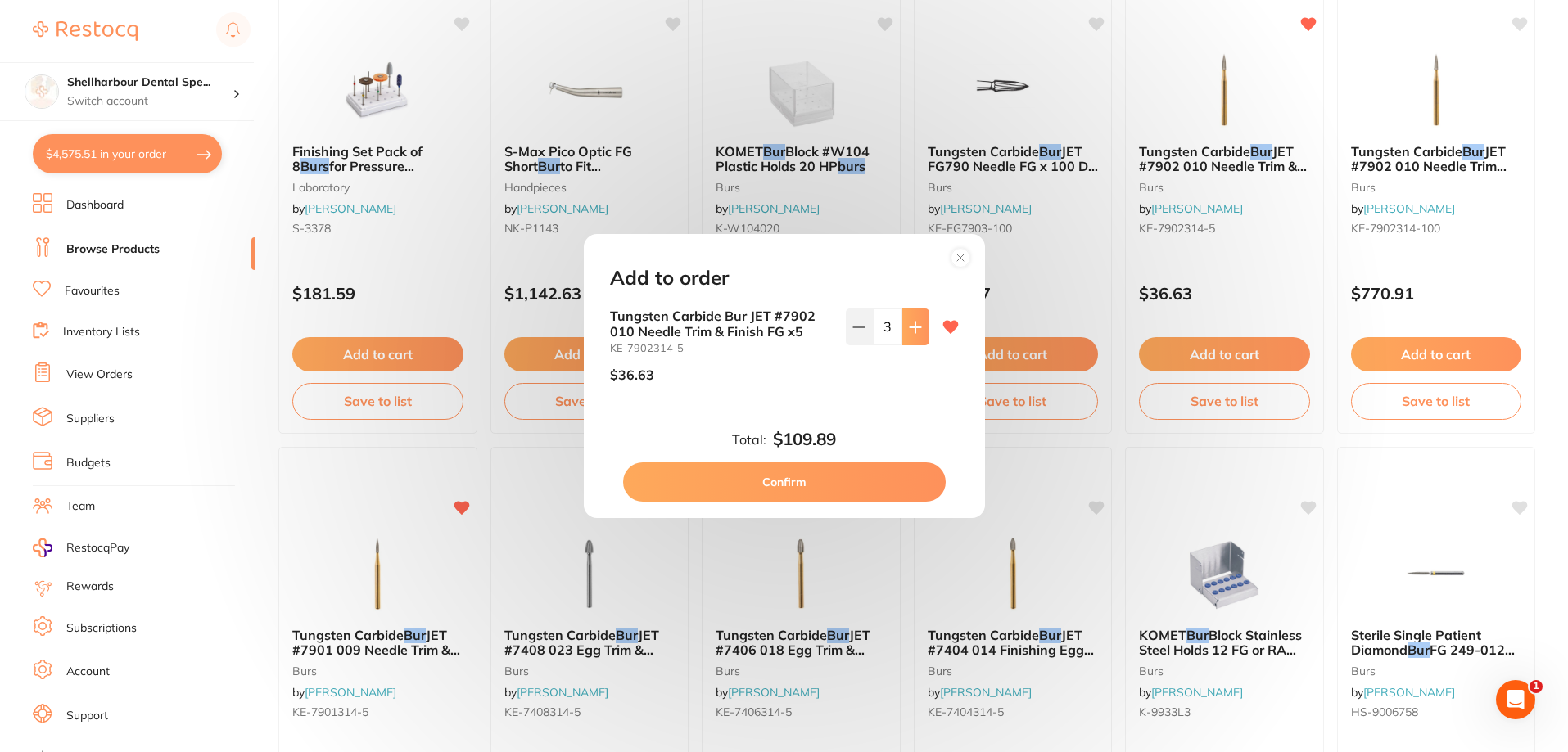
click at [911, 318] on button at bounding box center [916, 327] width 27 height 36
click at [912, 319] on button at bounding box center [916, 327] width 27 height 36
type input "6"
click at [871, 469] on button "Confirm" at bounding box center [784, 482] width 323 height 39
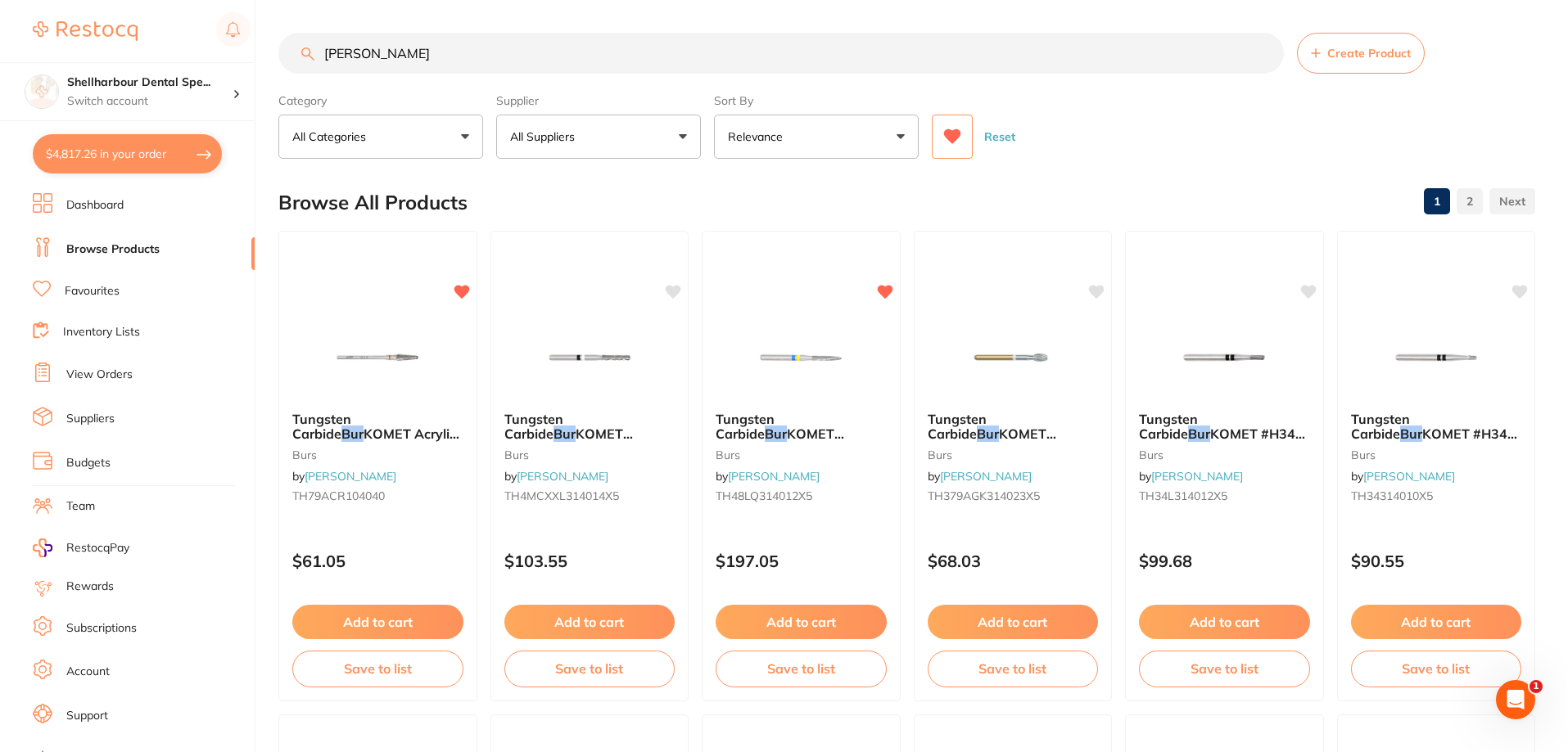
click at [98, 128] on section "Shellharbour Dental Spe... Switch account Shellharbour Dental Specialists $4,81…" at bounding box center [128, 376] width 256 height 752
click at [115, 148] on button "$4,817.26 in your order" at bounding box center [127, 154] width 189 height 39
checkbox input "true"
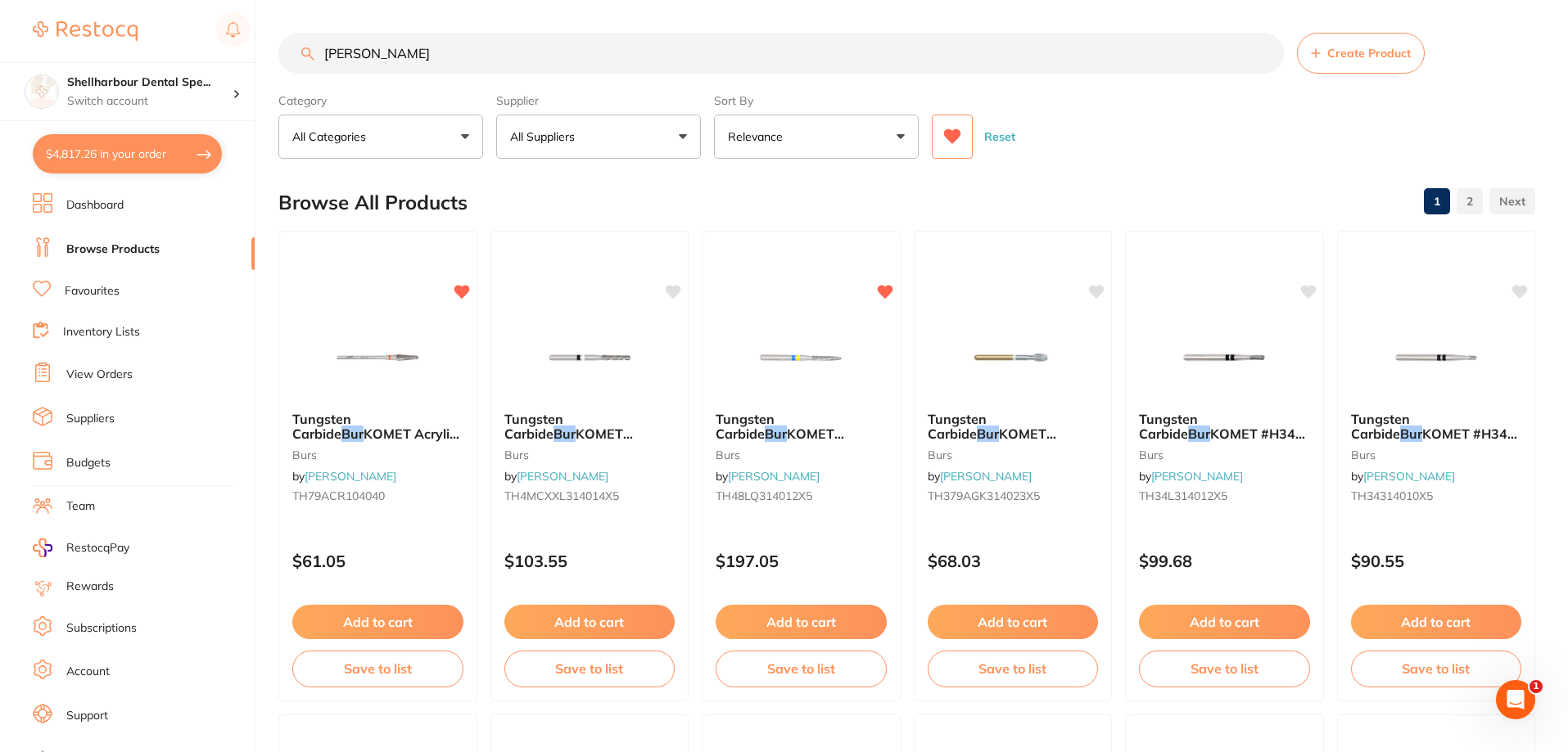
checkbox input "true"
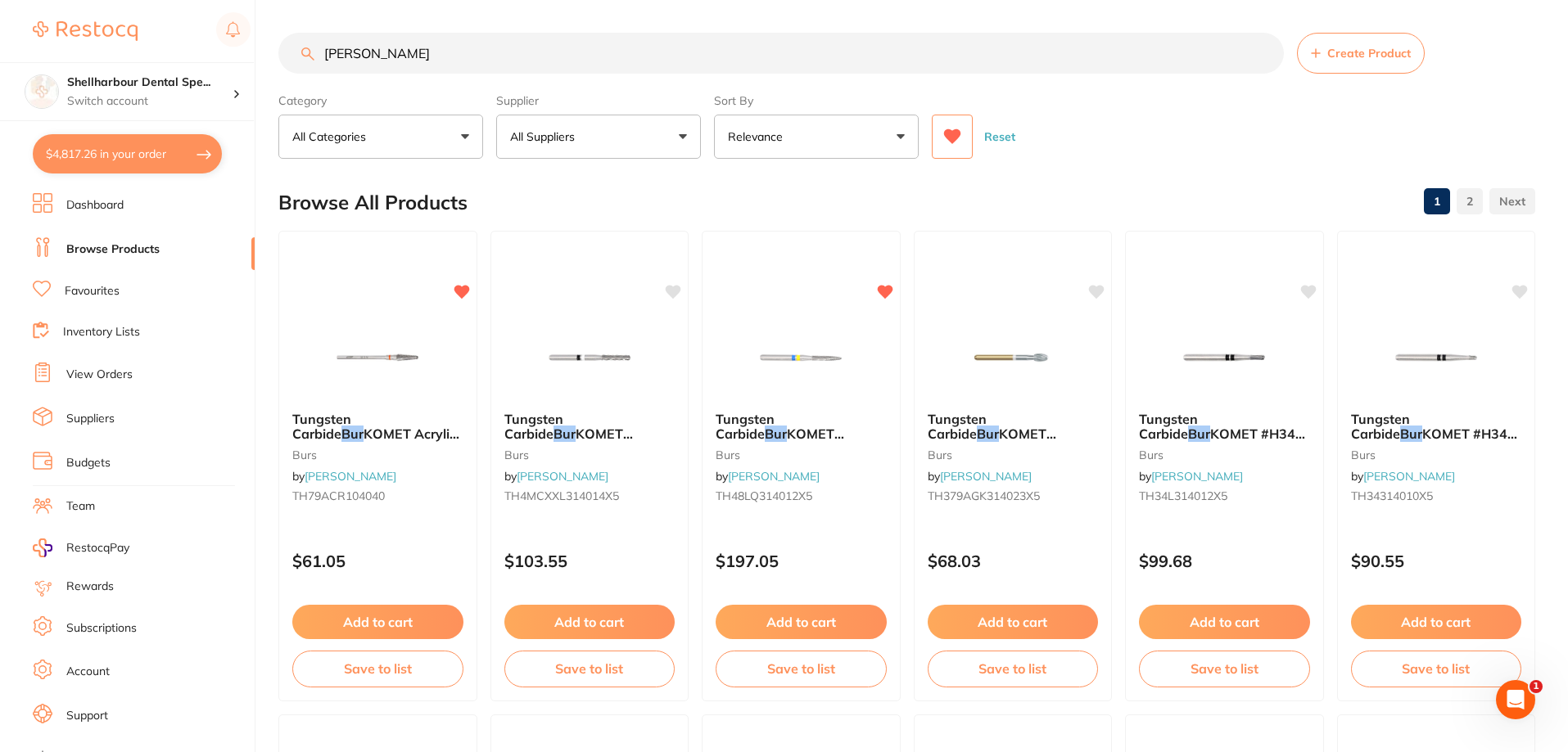
checkbox input "true"
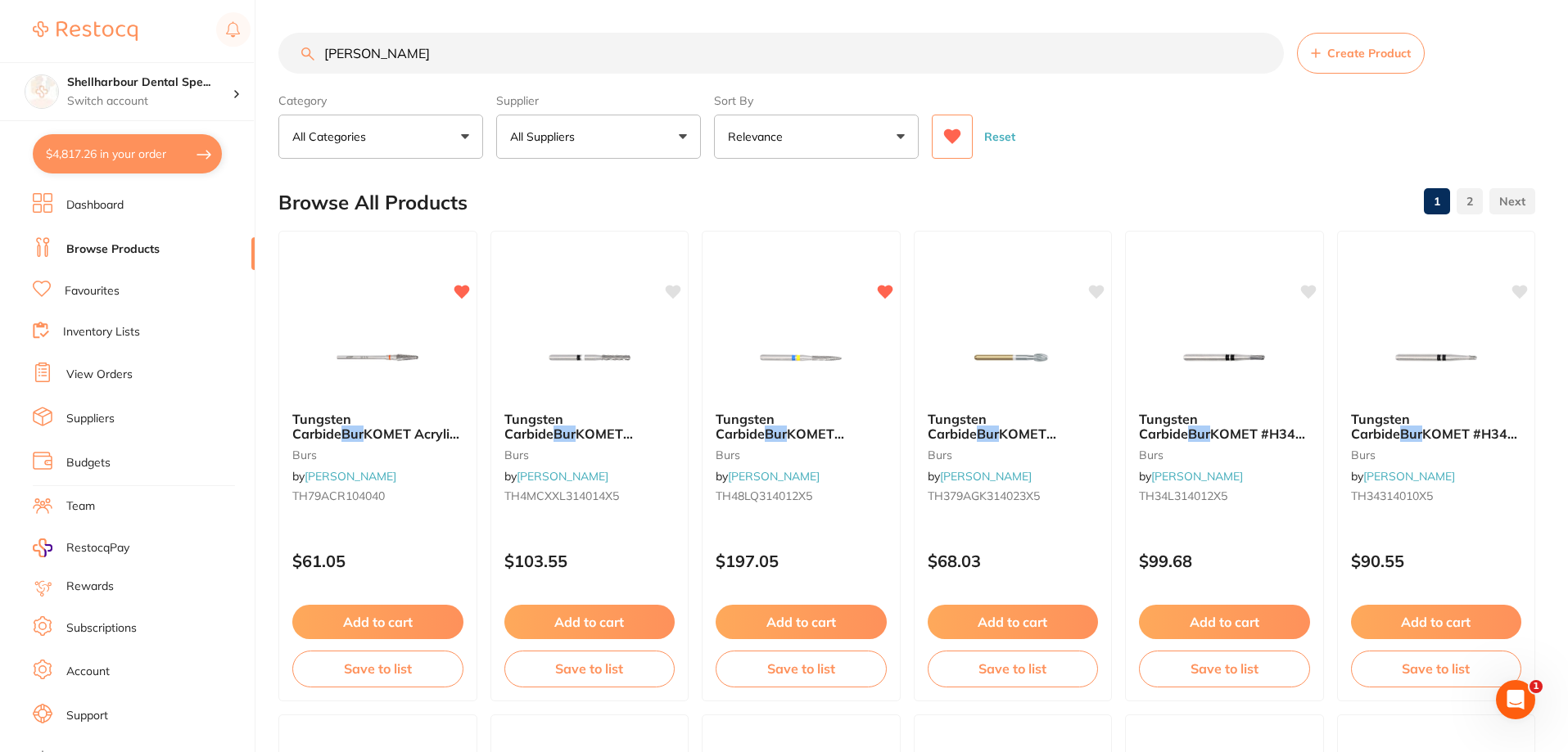
checkbox input "true"
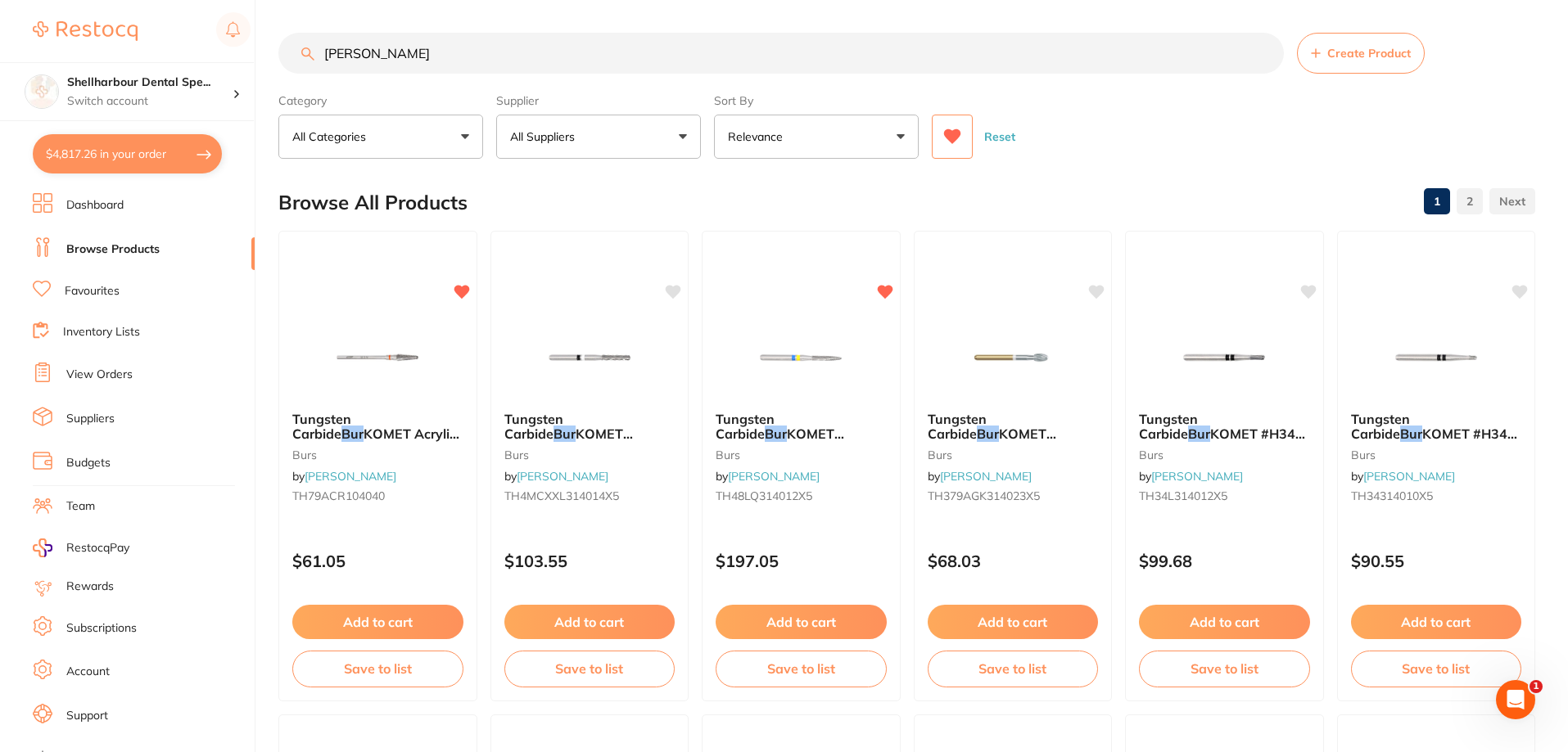
checkbox input "true"
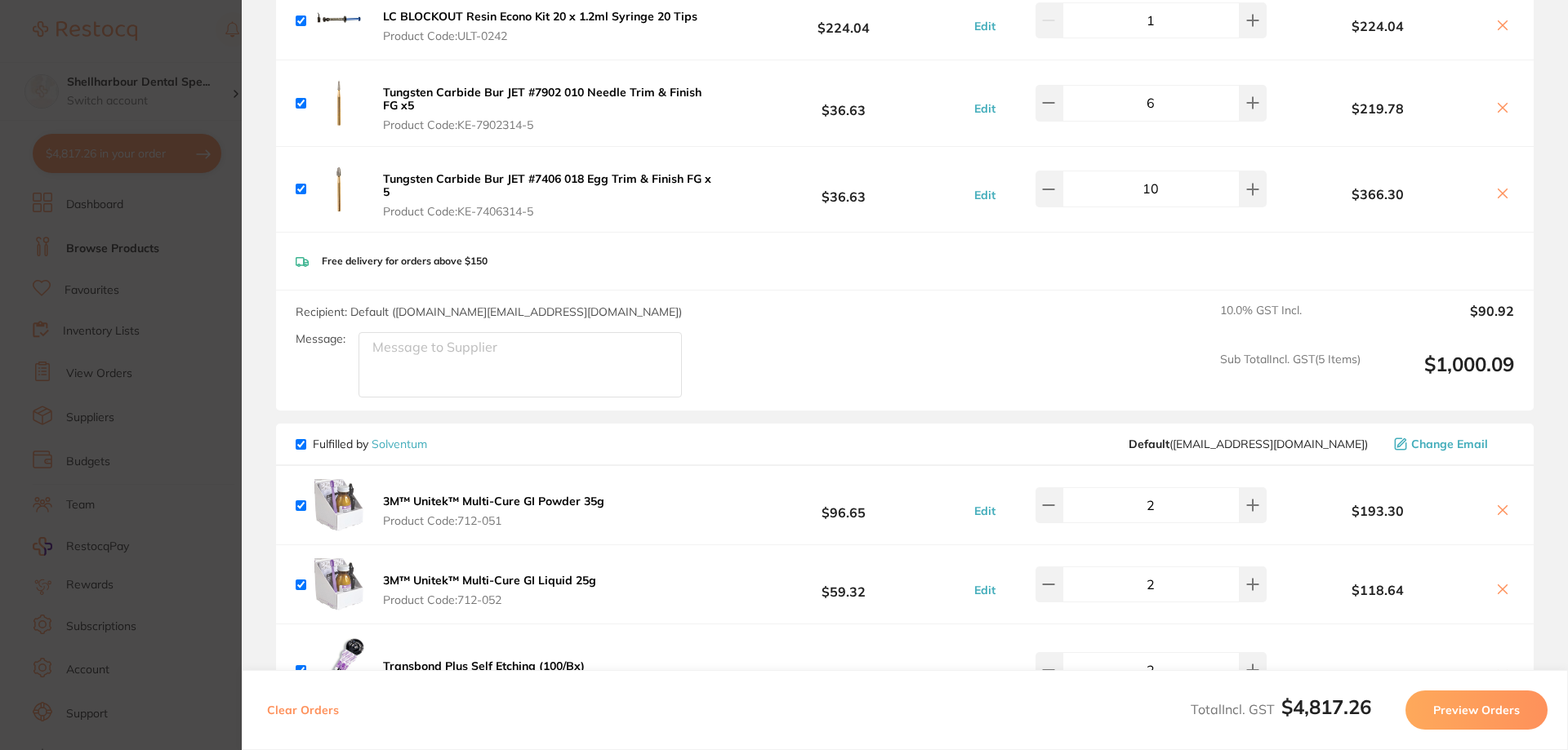
scroll to position [408, 0]
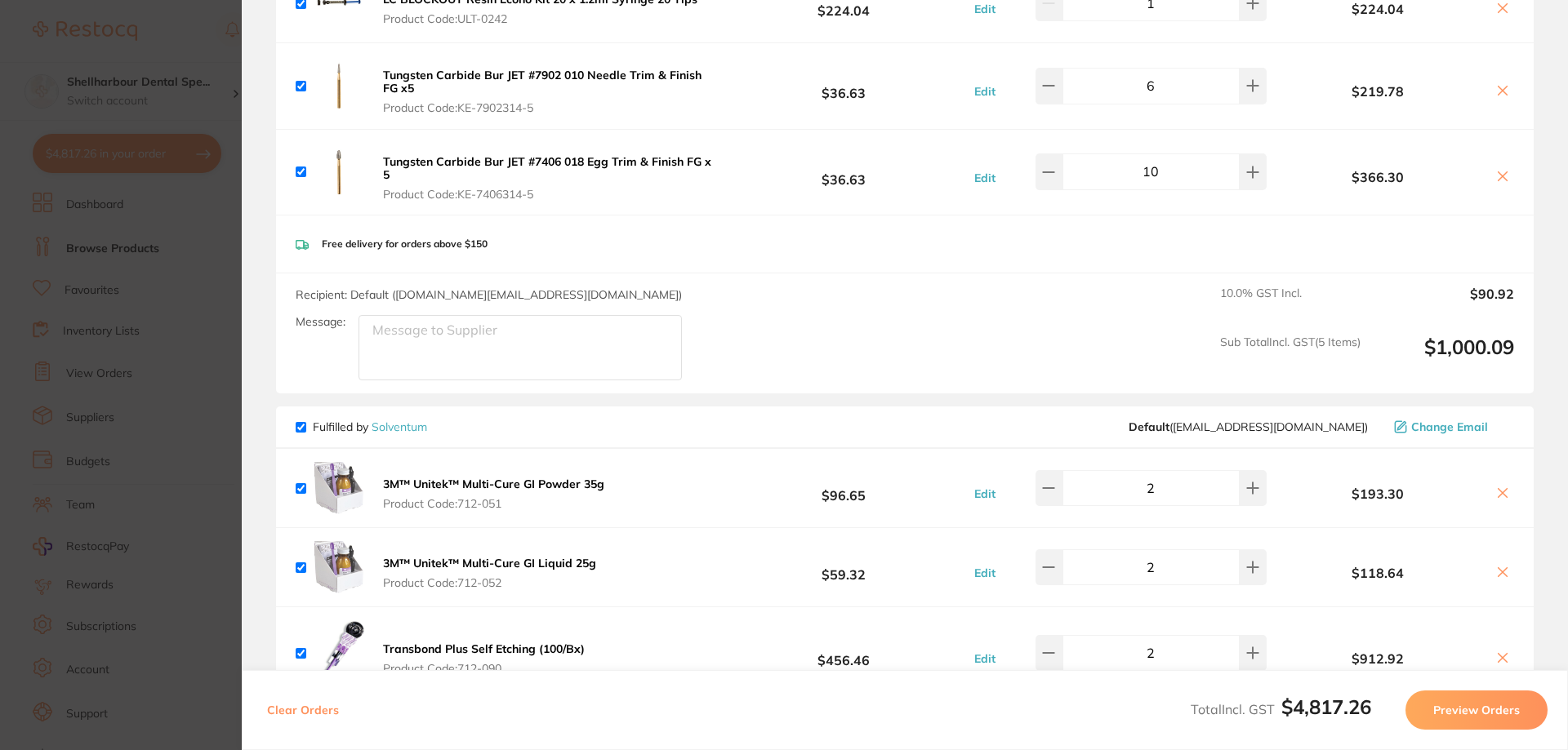
click at [1470, 687] on div "Clear Orders Total Incl. GST $4,817.26 Preview Orders" at bounding box center [905, 710] width 1326 height 80
click at [1484, 720] on button "Preview Orders" at bounding box center [1476, 710] width 142 height 39
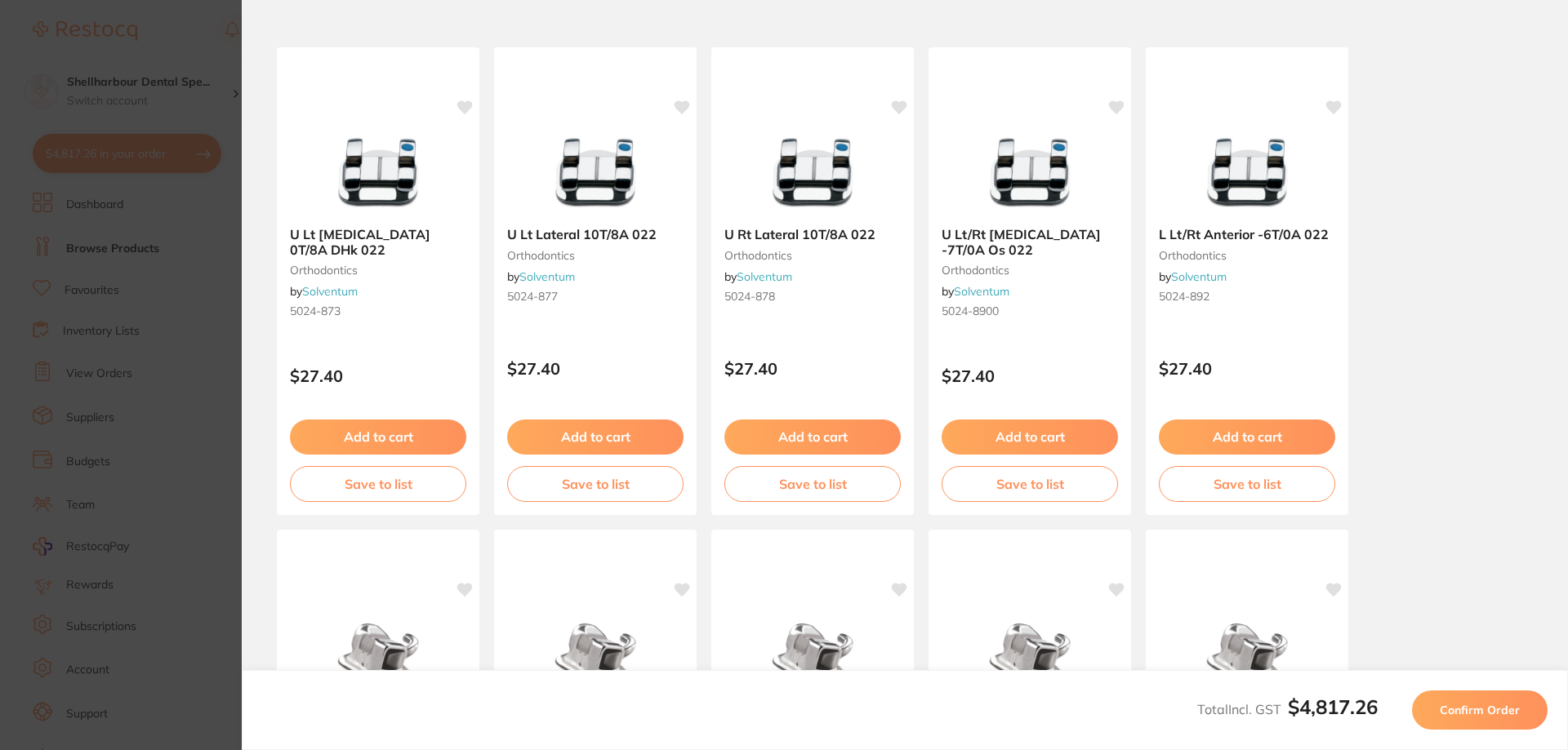
click at [1477, 711] on span "Confirm Order" at bounding box center [1480, 710] width 80 height 15
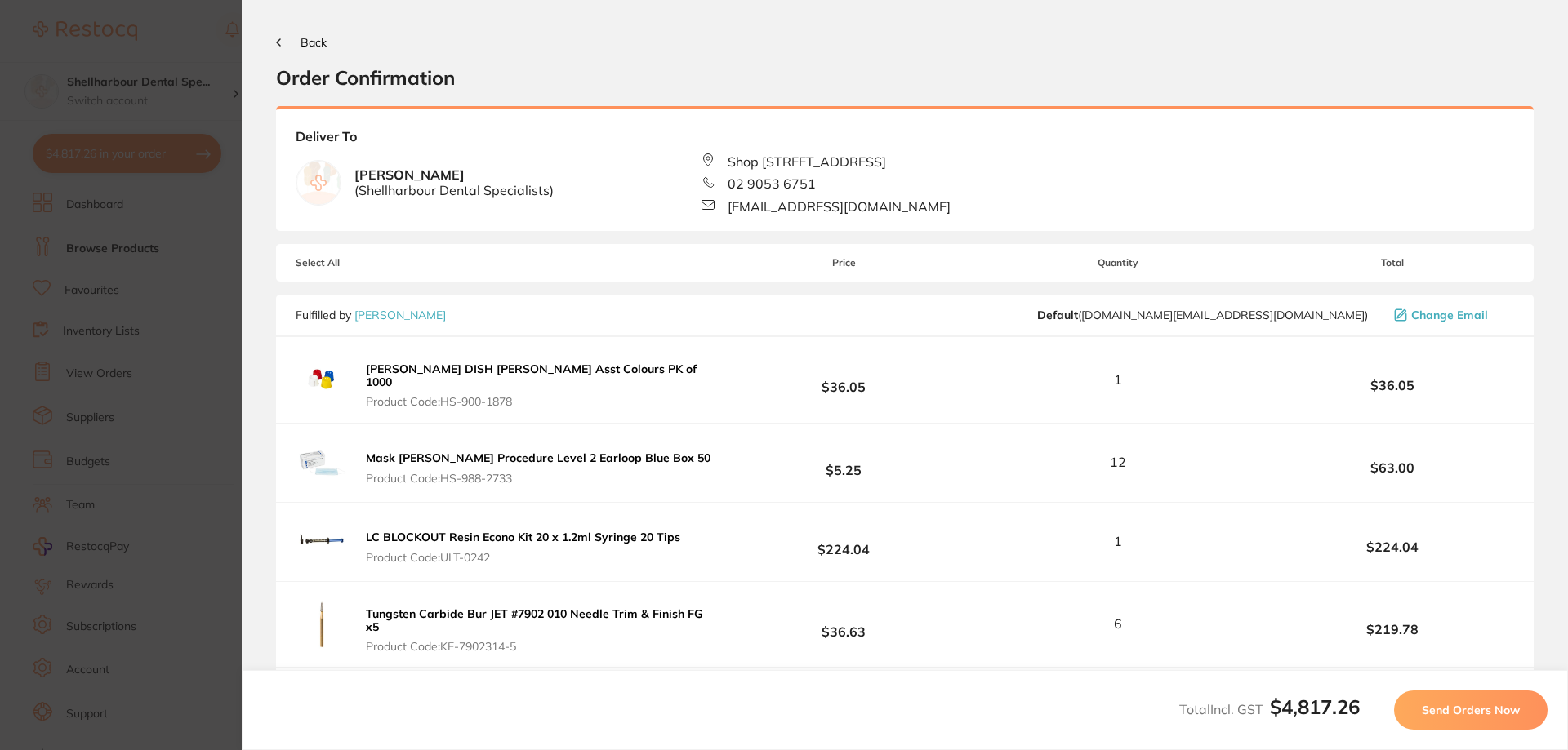
scroll to position [0, 0]
click at [1477, 711] on span "Send Orders Now" at bounding box center [1470, 710] width 98 height 15
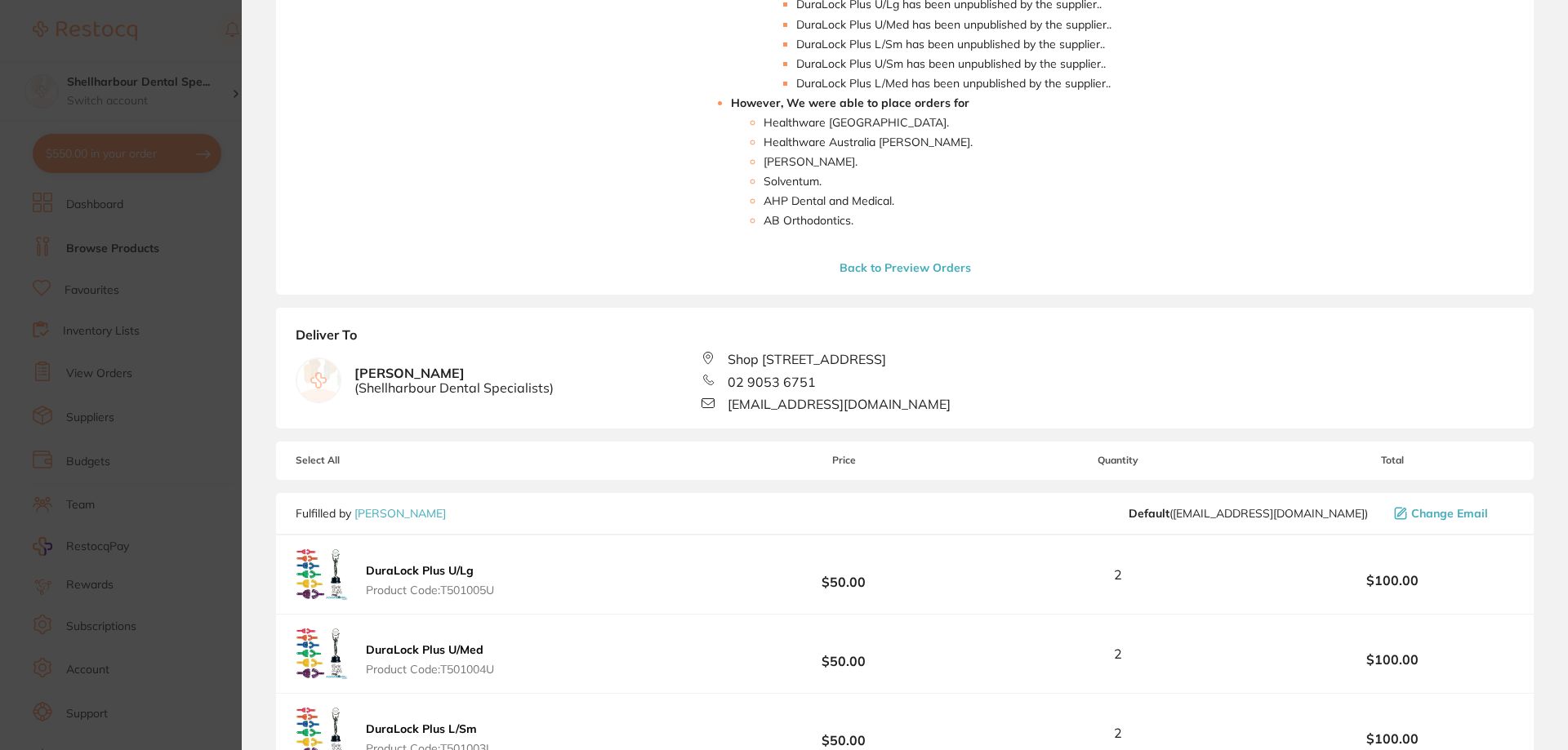
scroll to position [239, 0]
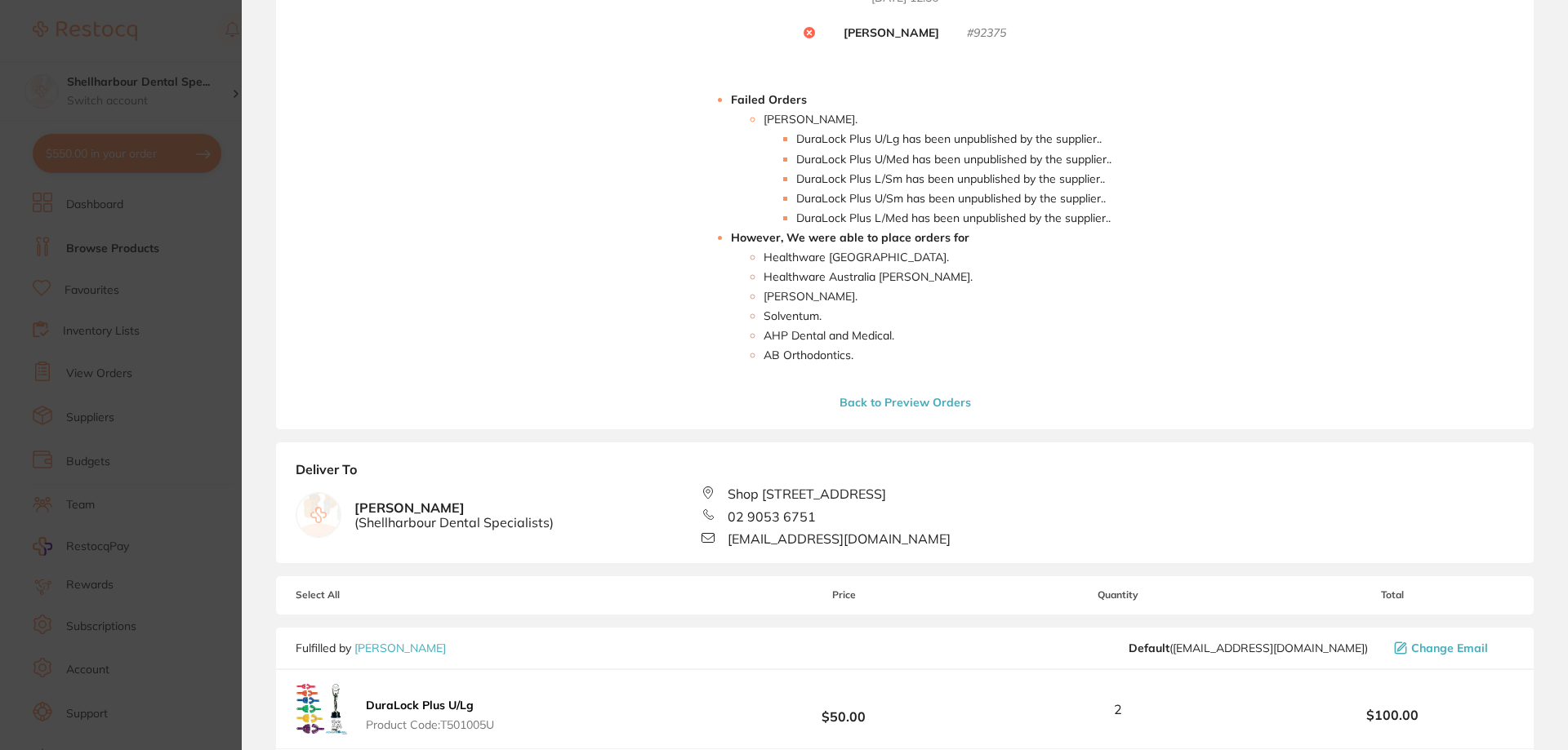
drag, startPoint x: 210, startPoint y: 81, endPoint x: 153, endPoint y: 141, distance: 82.8
click at [212, 81] on section "Update RRP Set your pre negotiated price for this item. Item Agreed RRP (excl. …" at bounding box center [784, 375] width 1568 height 750
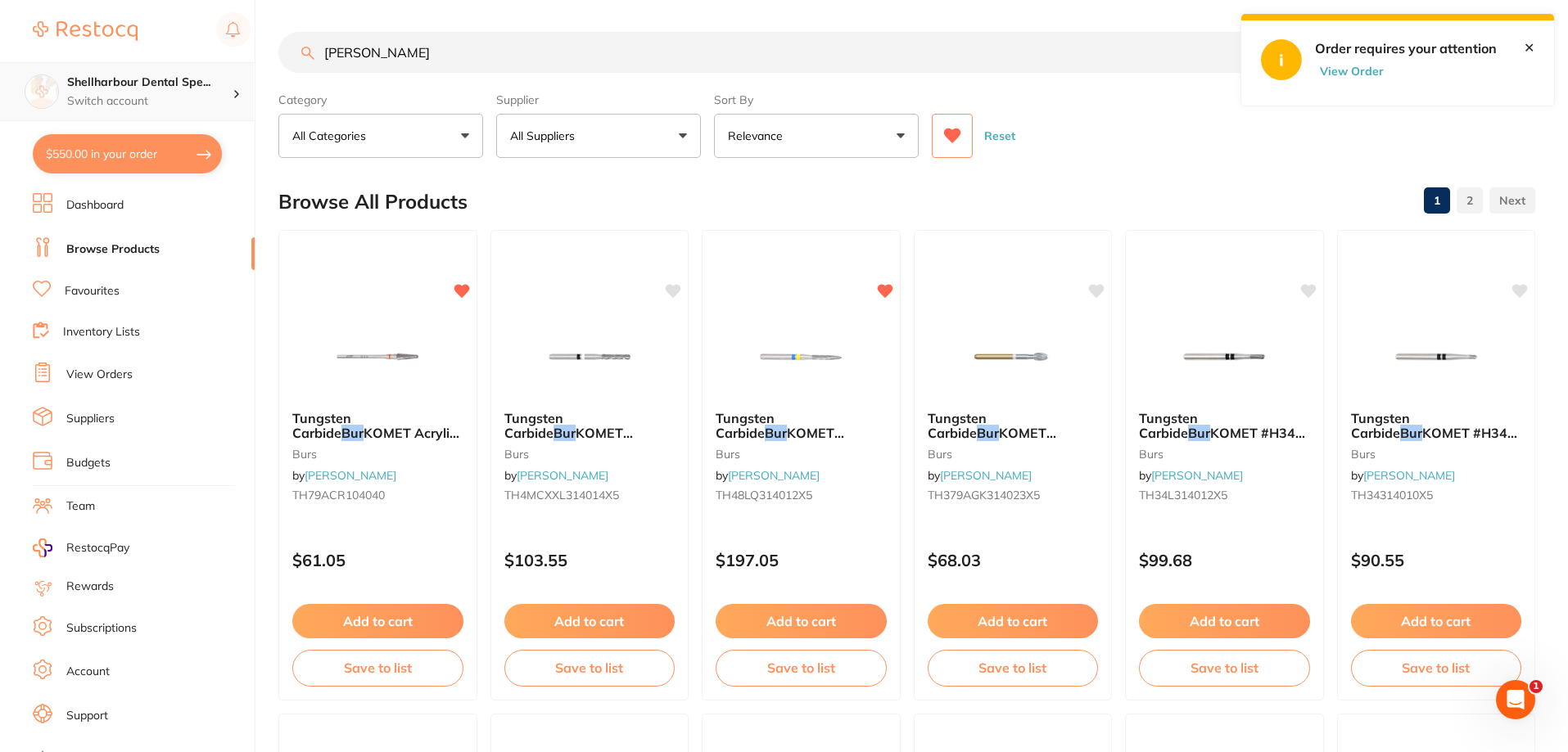
scroll to position [0, 0]
click at [166, 152] on button "$550.00 in your order" at bounding box center [127, 154] width 189 height 39
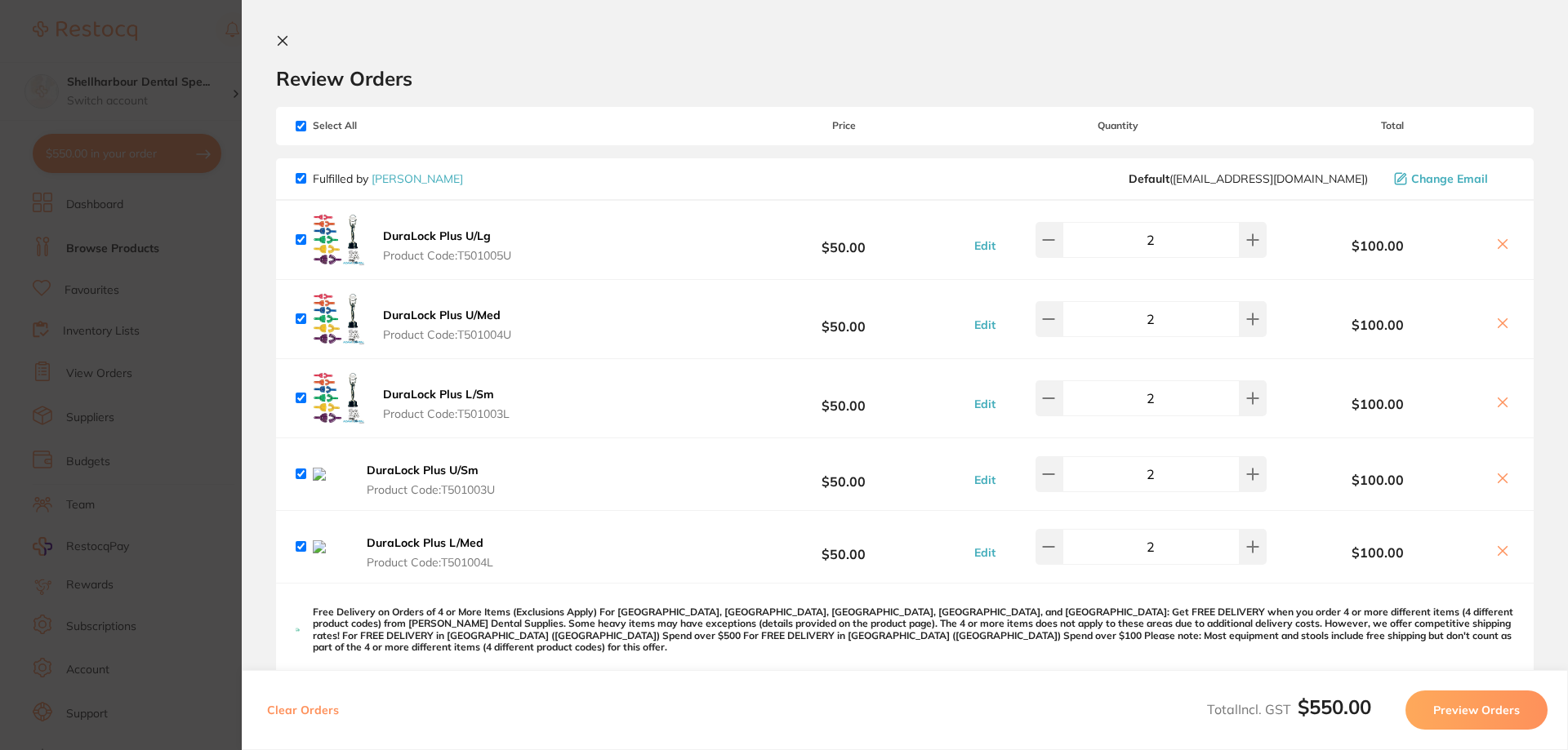
click at [1501, 244] on icon at bounding box center [1503, 244] width 13 height 13
click at [1501, 244] on section "Review Orders Your orders are being processed and we will notify you once we ha…" at bounding box center [905, 375] width 1326 height 750
click at [1500, 244] on section "Review Orders Your orders are being processed and we will notify you once we ha…" at bounding box center [905, 375] width 1326 height 750
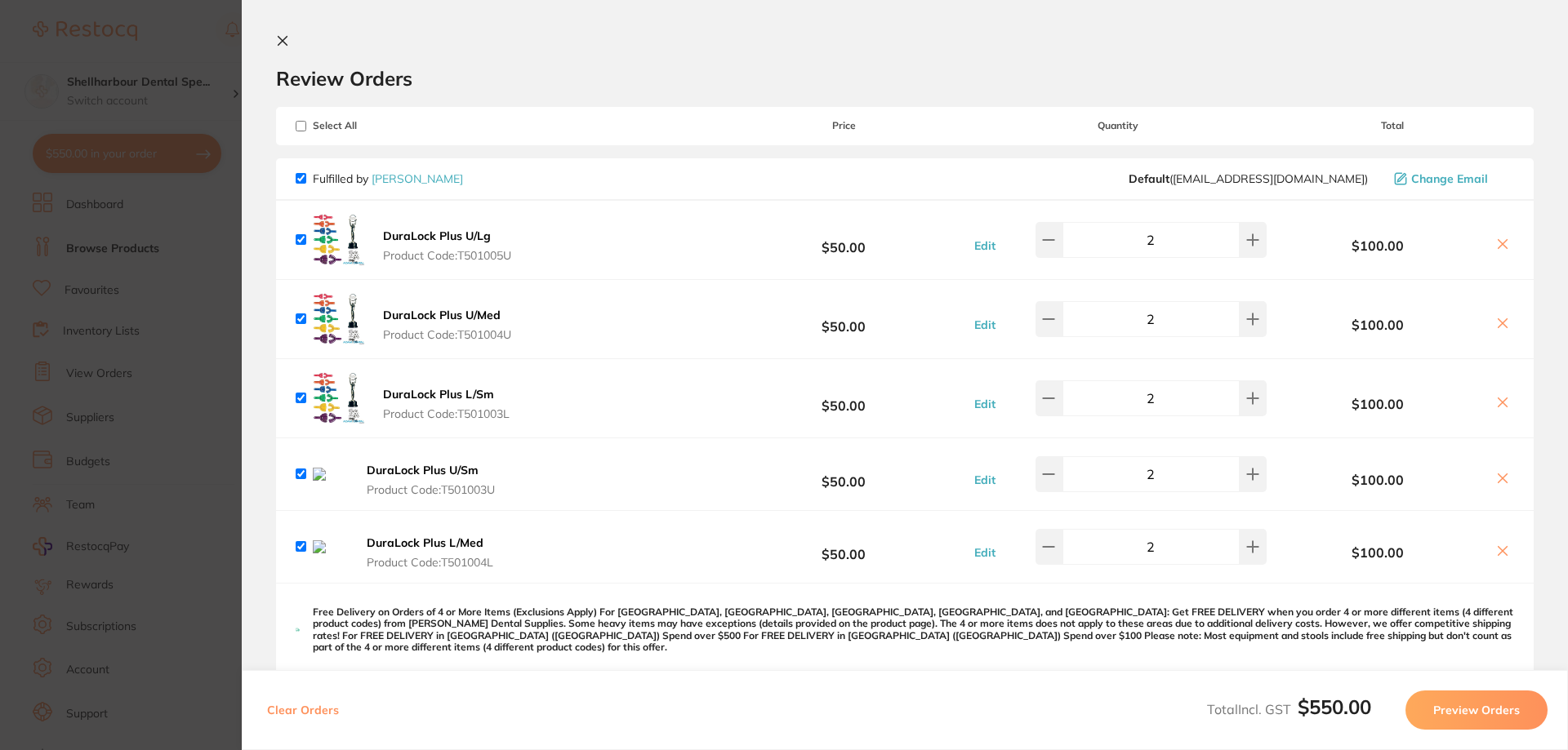
click at [1500, 244] on section "Review Orders Your orders are being processed and we will notify you once we ha…" at bounding box center [905, 375] width 1326 height 750
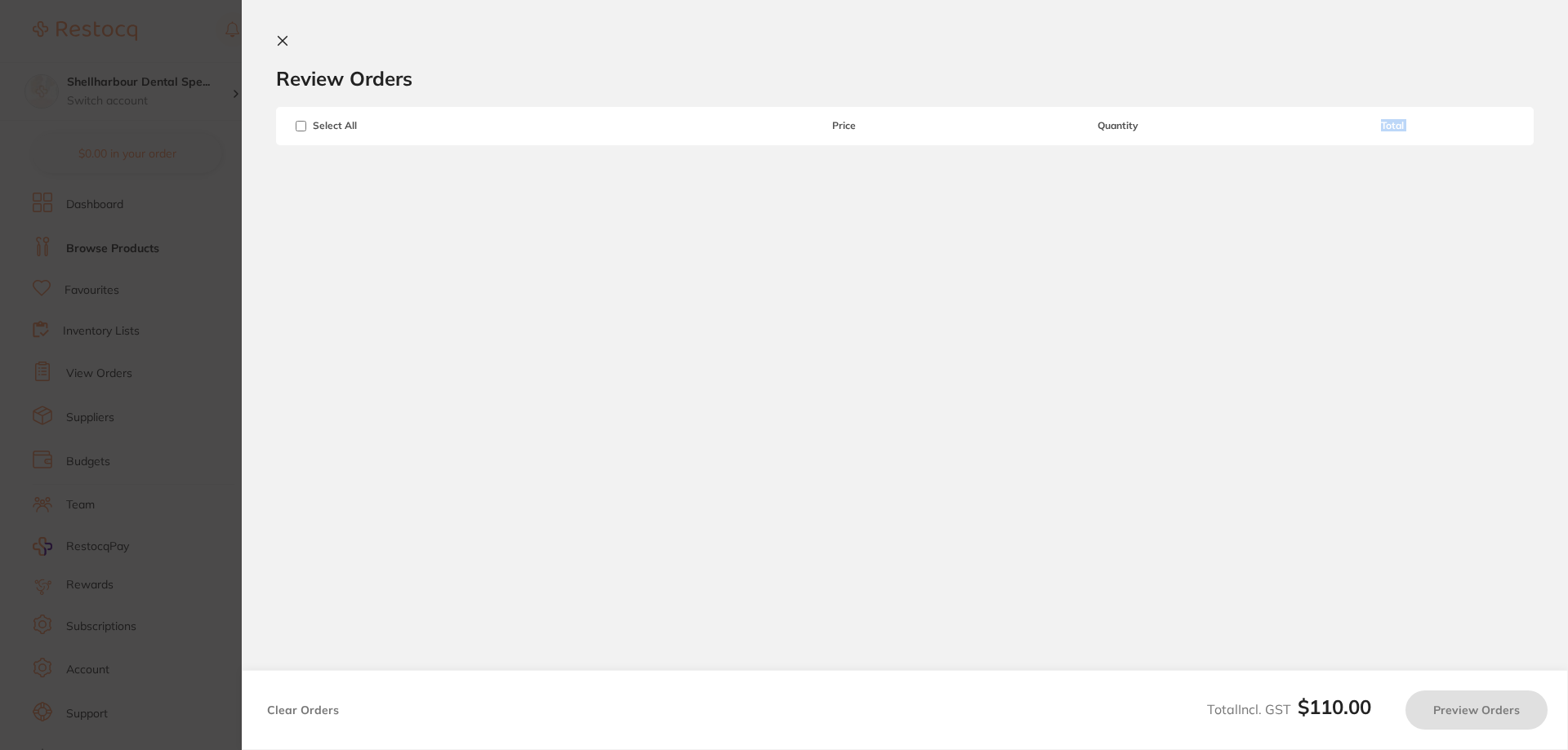
click at [276, 40] on section "Review Orders Your orders are being processed and we will notify you once we ha…" at bounding box center [905, 202] width 1326 height 404
click at [160, 12] on section "Update RRP Set your pre negotiated price for this item. Item Agreed RRP (excl. …" at bounding box center [784, 375] width 1568 height 750
checkbox input "true"
